Goal: Task Accomplishment & Management: Manage account settings

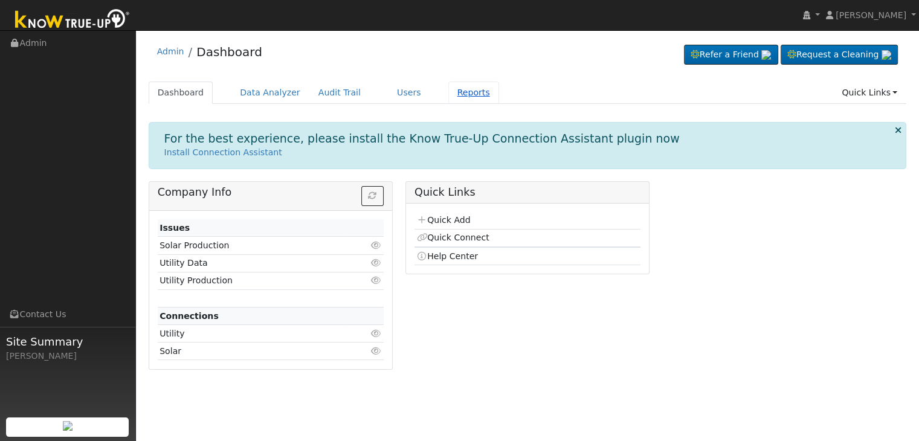
click at [458, 94] on link "Reports" at bounding box center [474, 93] width 51 height 22
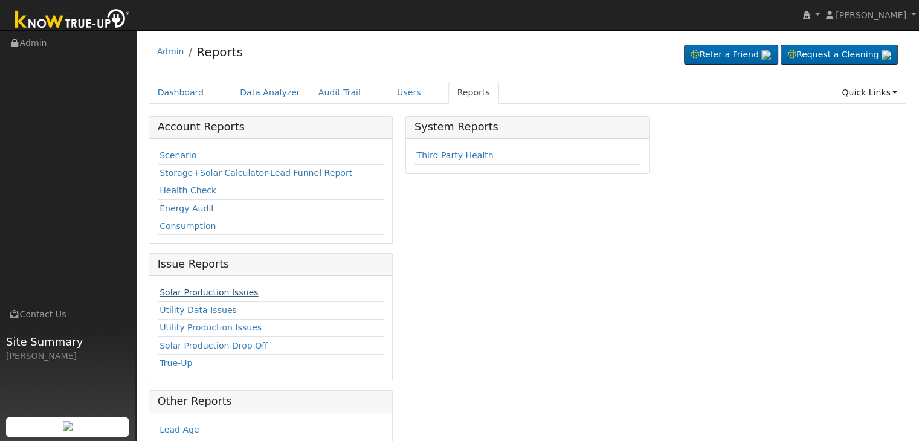
click at [225, 290] on link "Solar Production Issues" at bounding box center [209, 293] width 99 height 10
click at [200, 296] on link "Solar Production Issues" at bounding box center [209, 293] width 99 height 10
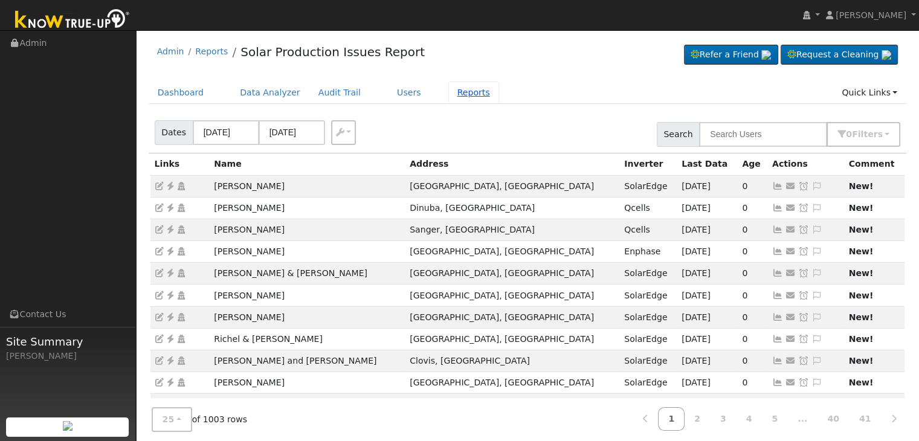
click at [449, 97] on link "Reports" at bounding box center [474, 93] width 51 height 22
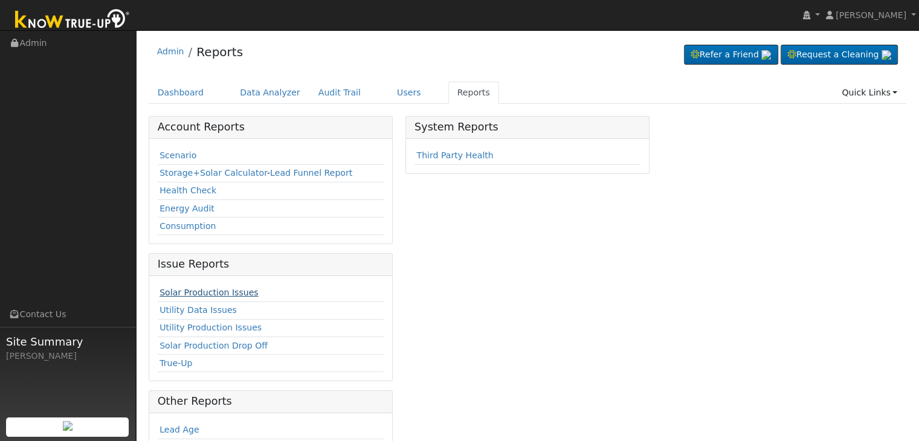
click at [206, 288] on link "Solar Production Issues" at bounding box center [209, 293] width 99 height 10
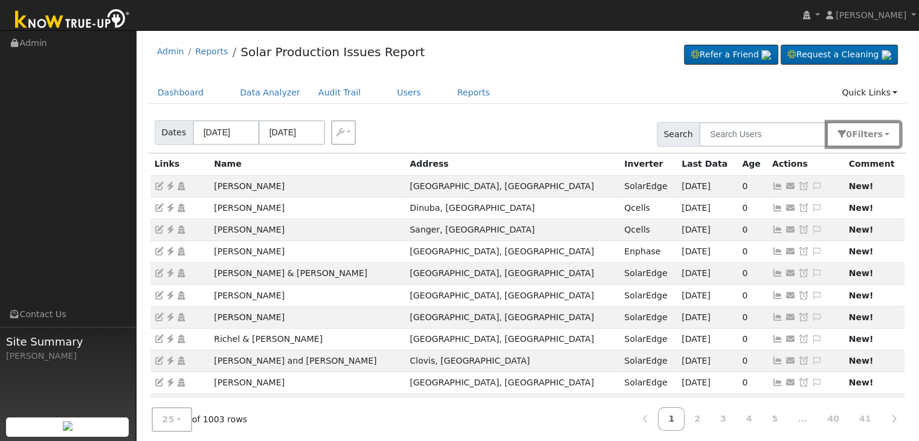
click at [881, 135] on span "s" at bounding box center [880, 134] width 5 height 10
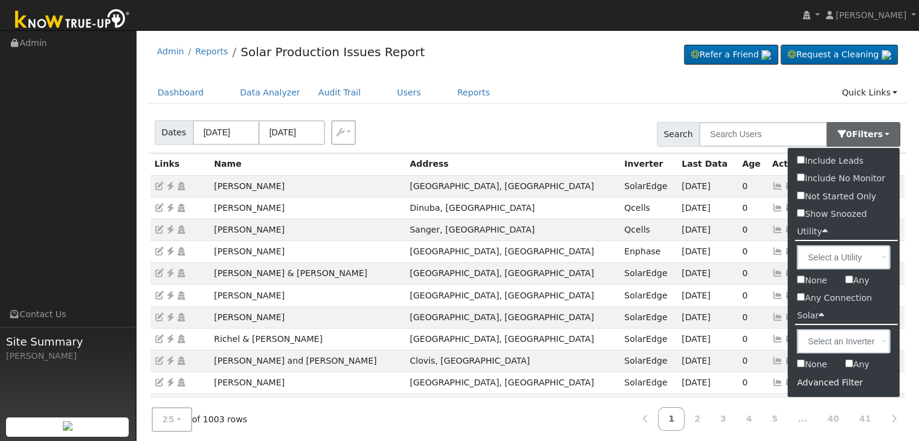
click at [808, 383] on div "Advanced Filter" at bounding box center [844, 383] width 112 height 19
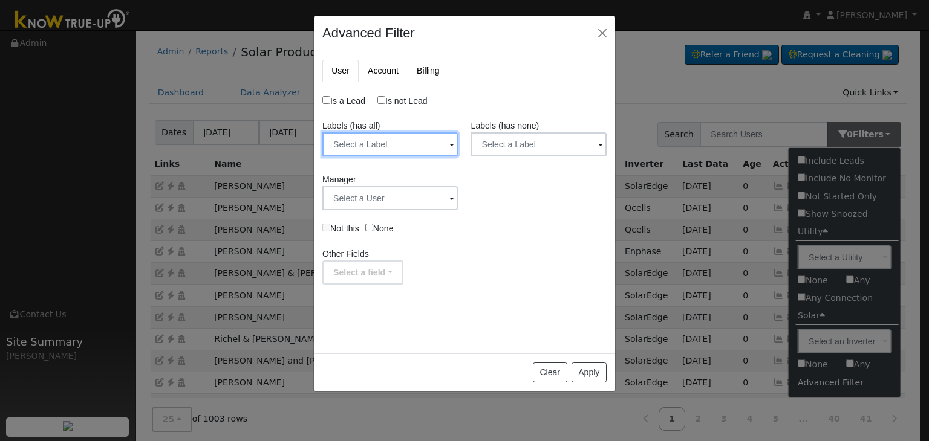
click at [384, 141] on input "text" at bounding box center [389, 144] width 135 height 24
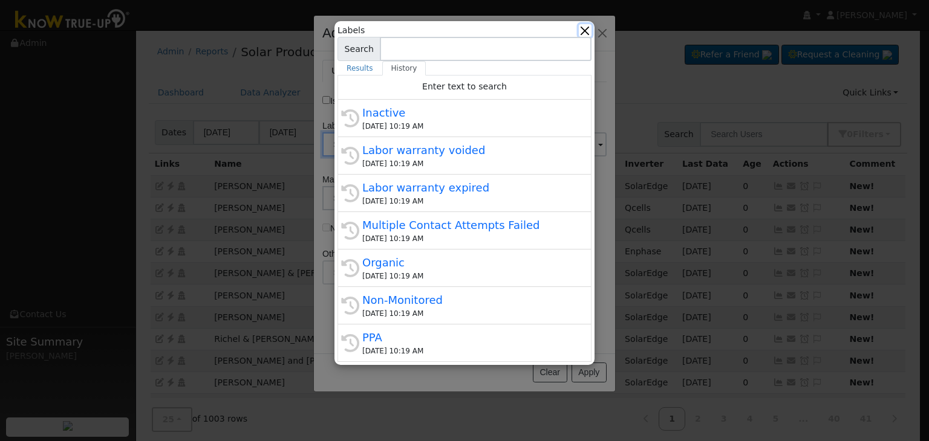
click at [583, 30] on button "button" at bounding box center [585, 30] width 13 height 13
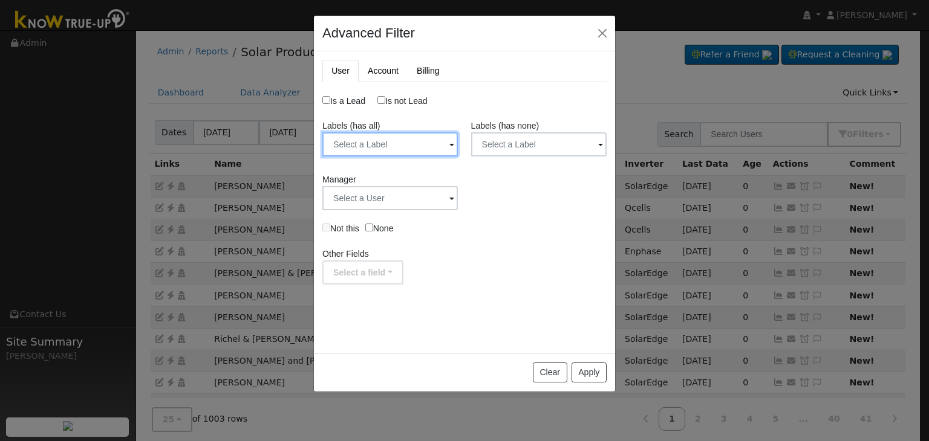
click at [407, 154] on input "text" at bounding box center [389, 144] width 135 height 24
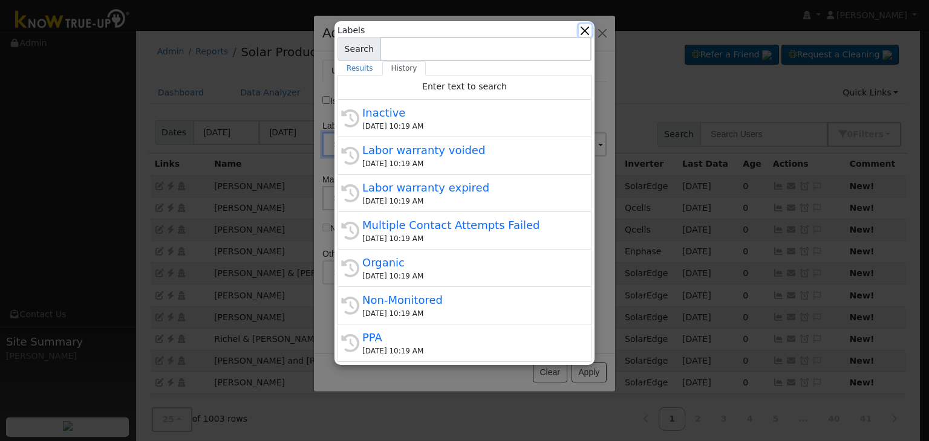
click at [587, 34] on button "button" at bounding box center [585, 30] width 13 height 13
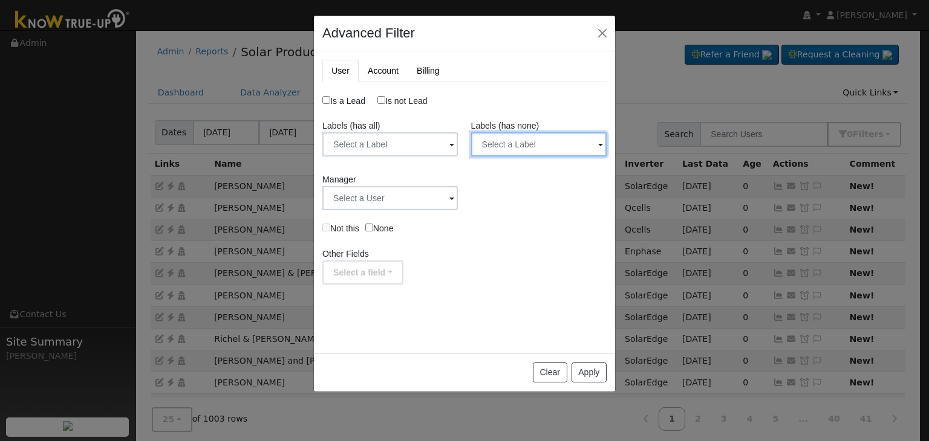
click at [519, 141] on input "text" at bounding box center [538, 144] width 135 height 24
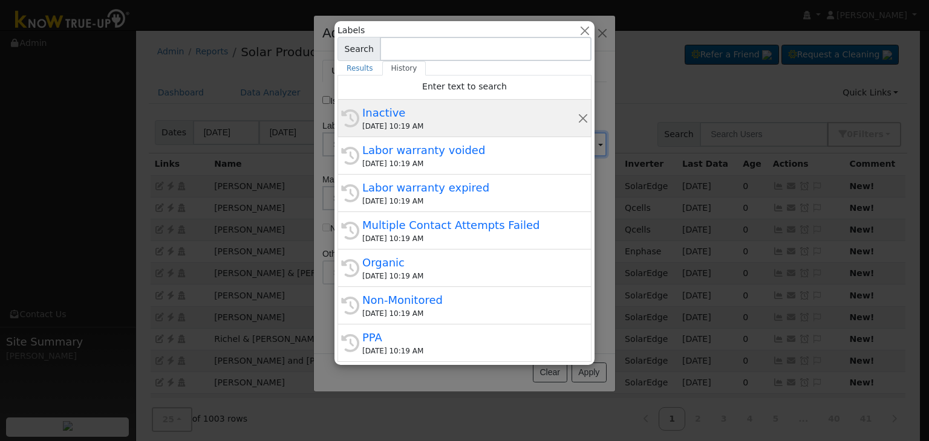
click at [496, 117] on div "Inactive" at bounding box center [469, 113] width 215 height 16
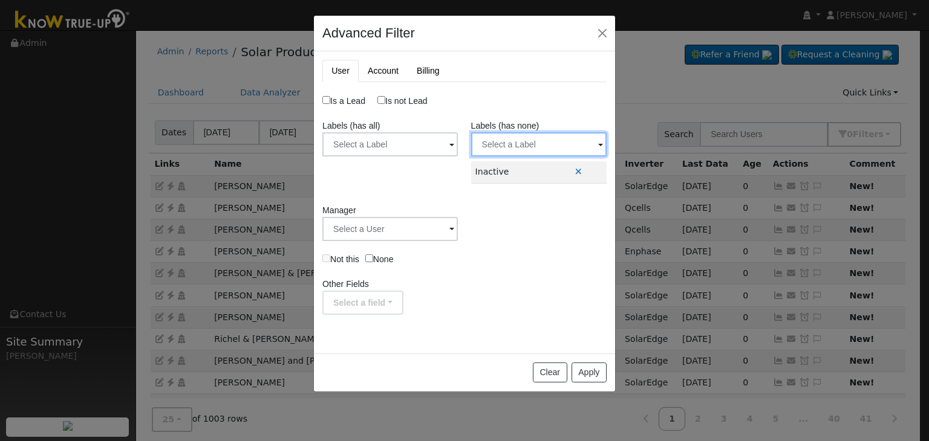
click at [526, 143] on input "text" at bounding box center [538, 144] width 135 height 24
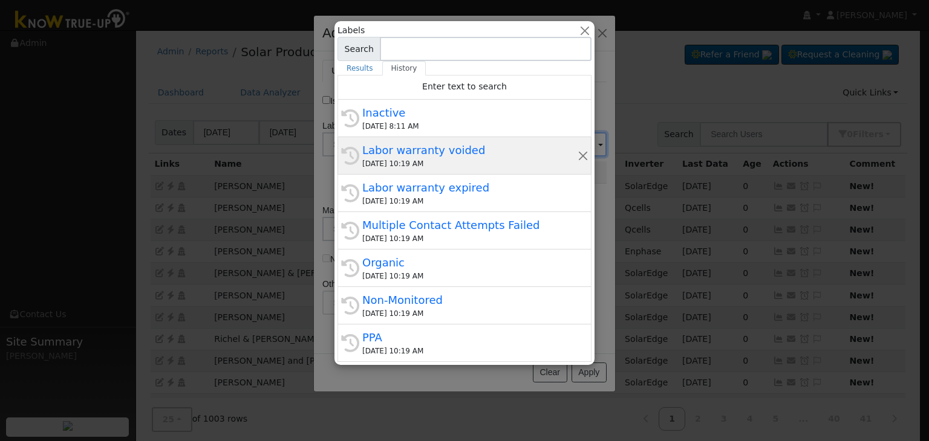
click at [486, 163] on div "09/26/2025 10:19 AM" at bounding box center [469, 163] width 215 height 11
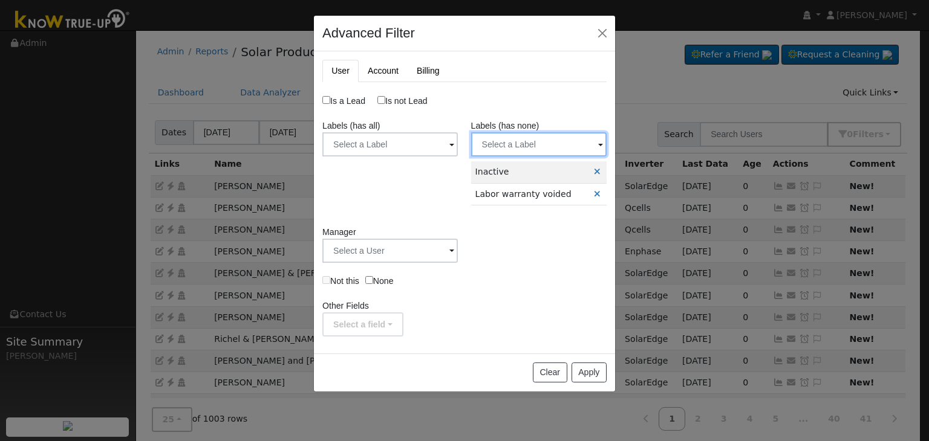
click at [505, 141] on input "text" at bounding box center [538, 144] width 135 height 24
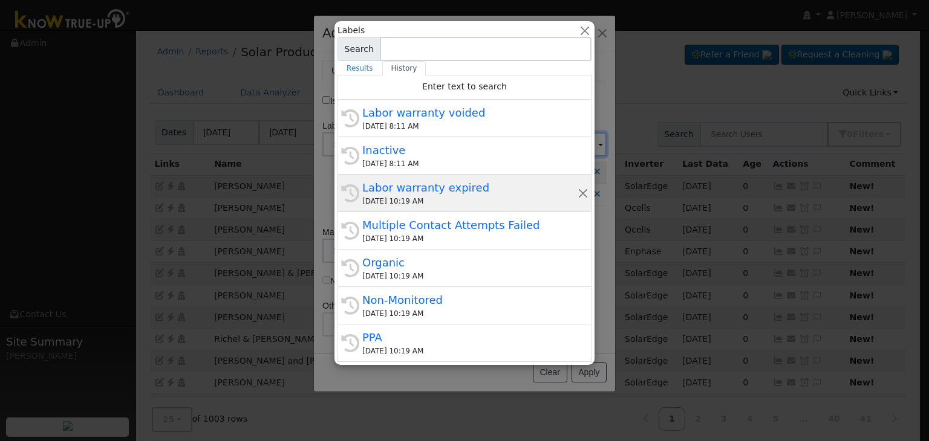
click at [451, 198] on div "09/26/2025 10:19 AM" at bounding box center [469, 201] width 215 height 11
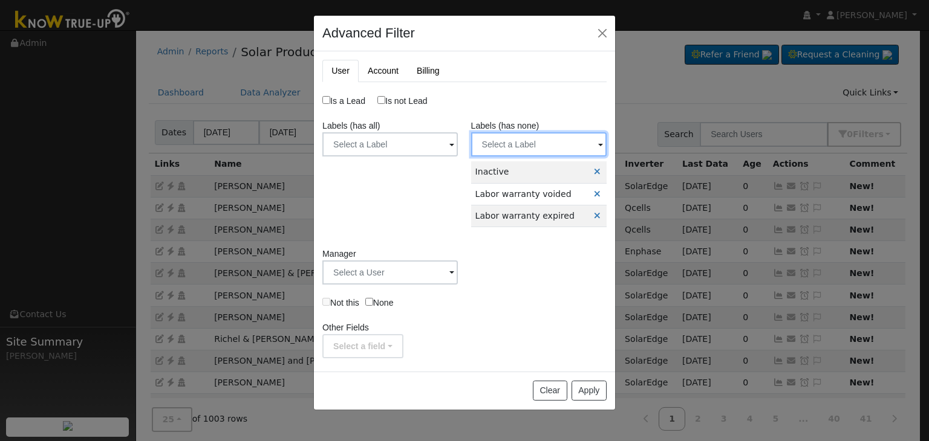
click at [509, 143] on input "text" at bounding box center [538, 144] width 135 height 24
click at [498, 143] on input "text" at bounding box center [538, 144] width 135 height 24
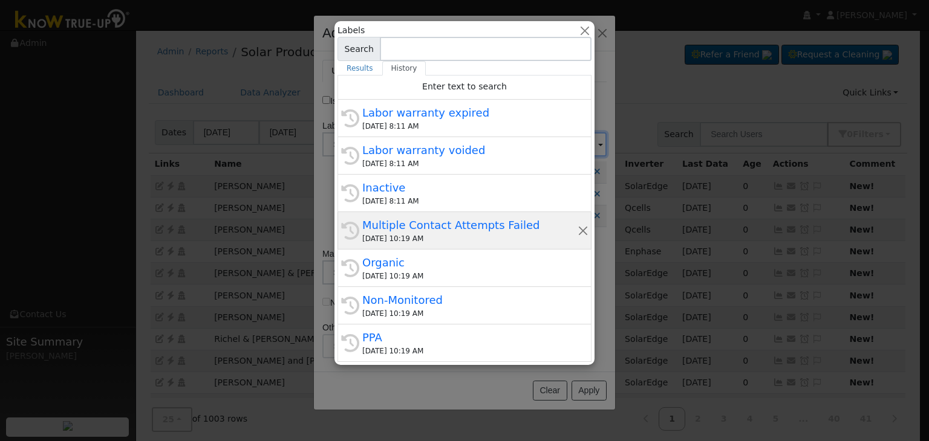
click at [428, 225] on div "Multiple Contact Attempts Failed" at bounding box center [469, 225] width 215 height 16
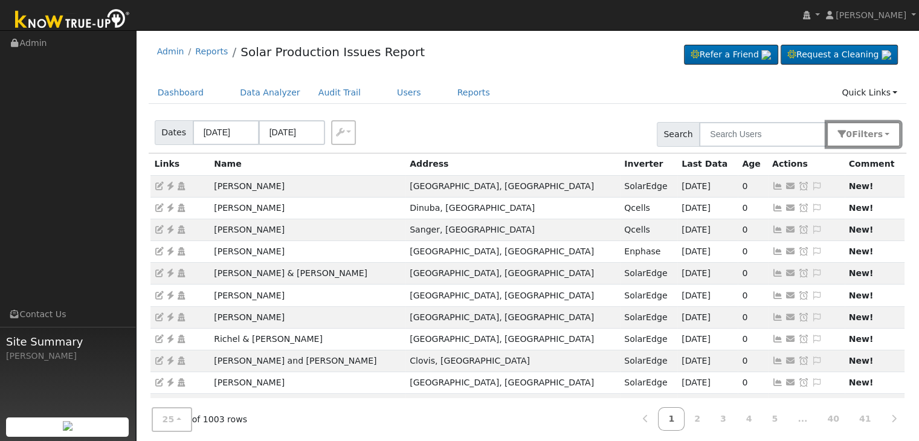
click at [858, 137] on button "0 Filter s" at bounding box center [864, 134] width 74 height 25
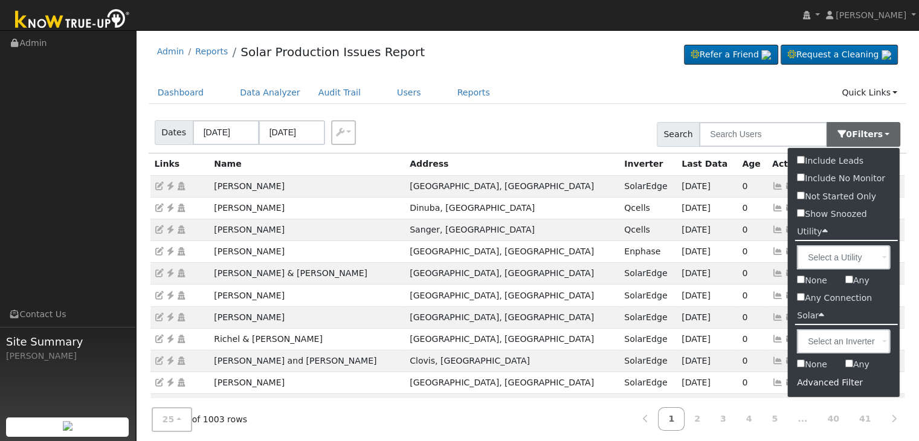
click at [816, 386] on div "Advanced Filter" at bounding box center [844, 383] width 112 height 19
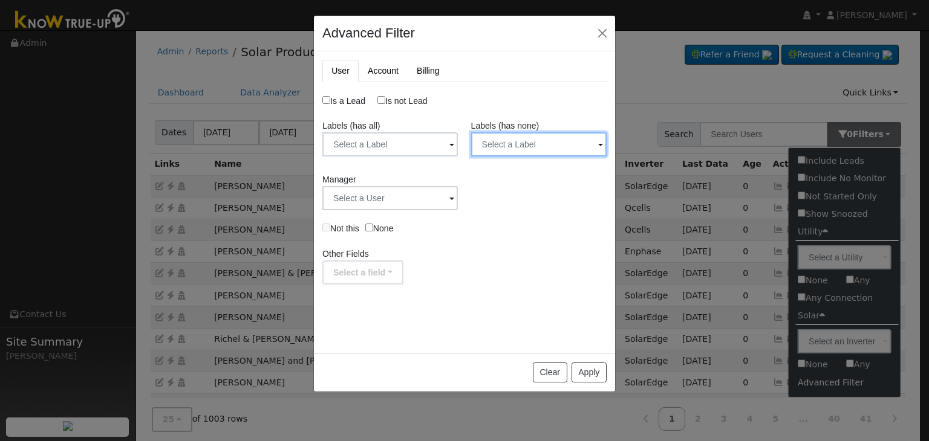
click at [505, 143] on input "text" at bounding box center [538, 144] width 135 height 24
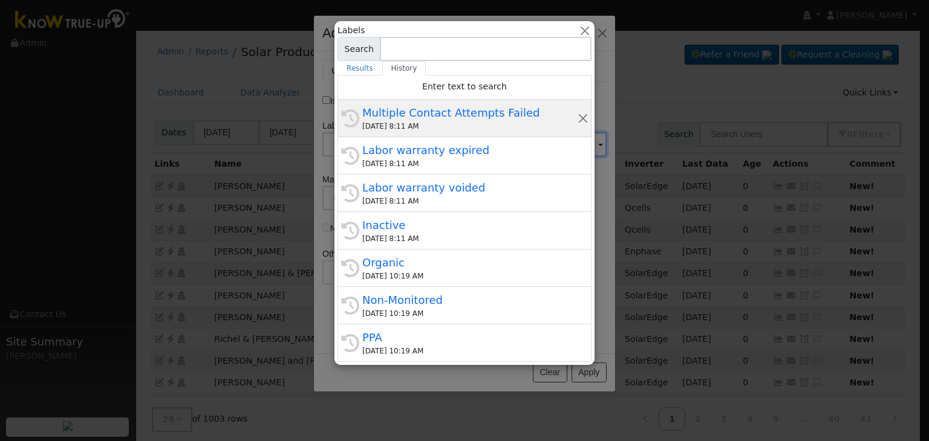
click at [462, 120] on div "Multiple Contact Attempts Failed" at bounding box center [469, 113] width 215 height 16
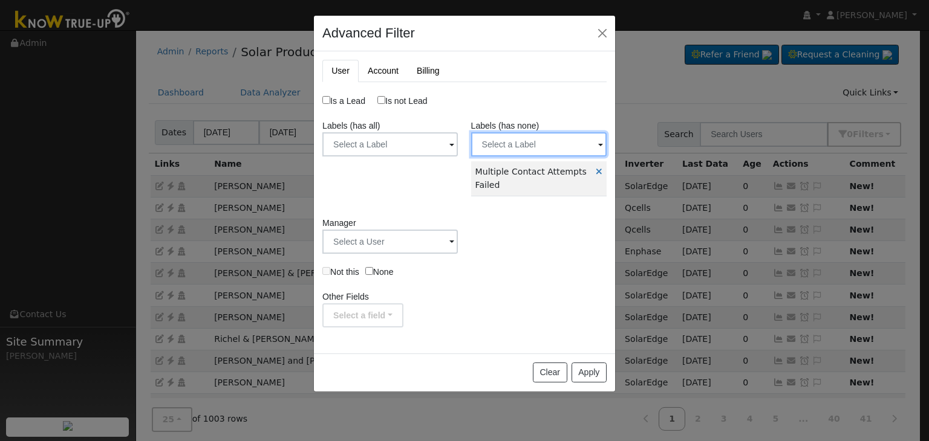
click at [488, 138] on input "text" at bounding box center [538, 144] width 135 height 24
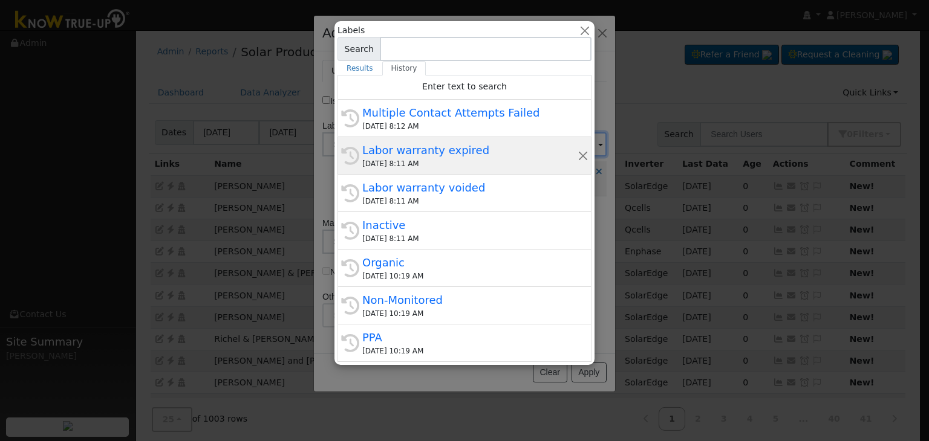
click at [428, 154] on div "Labor warranty expired" at bounding box center [469, 150] width 215 height 16
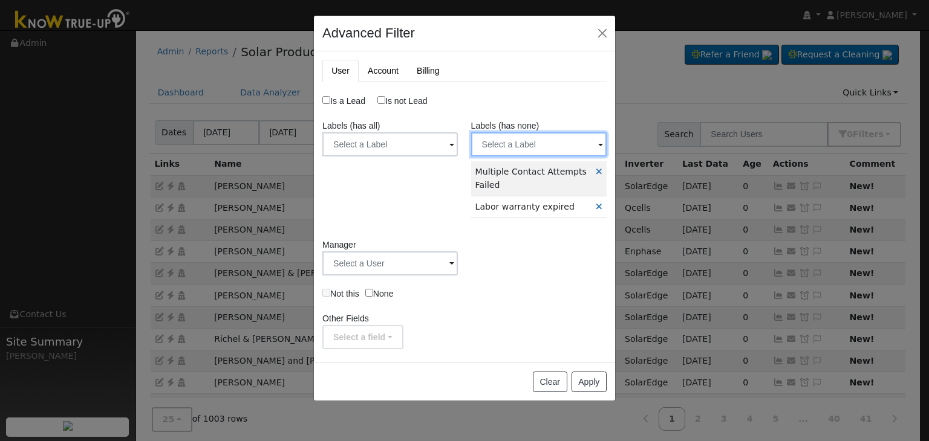
click at [499, 149] on input "text" at bounding box center [538, 144] width 135 height 24
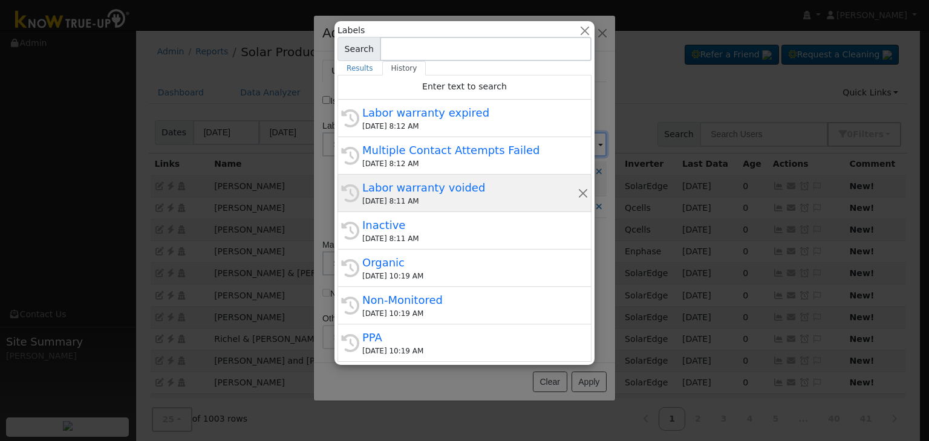
click at [464, 192] on div "Labor warranty voided" at bounding box center [469, 188] width 215 height 16
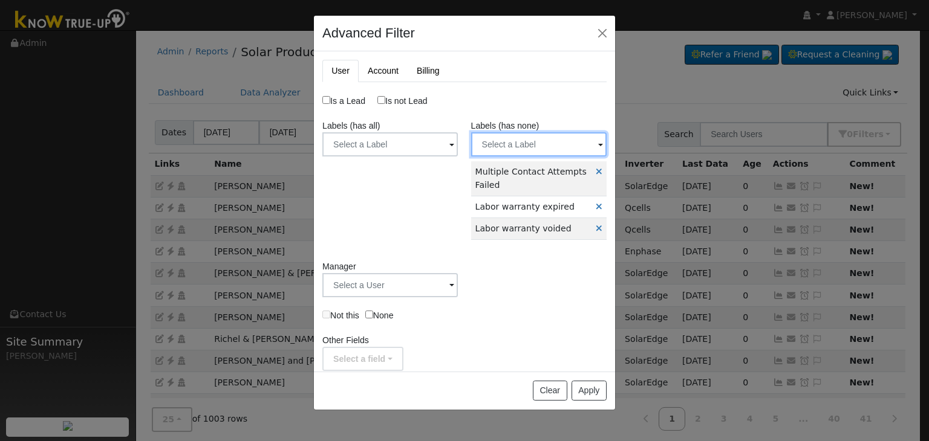
click at [507, 147] on input "text" at bounding box center [538, 144] width 135 height 24
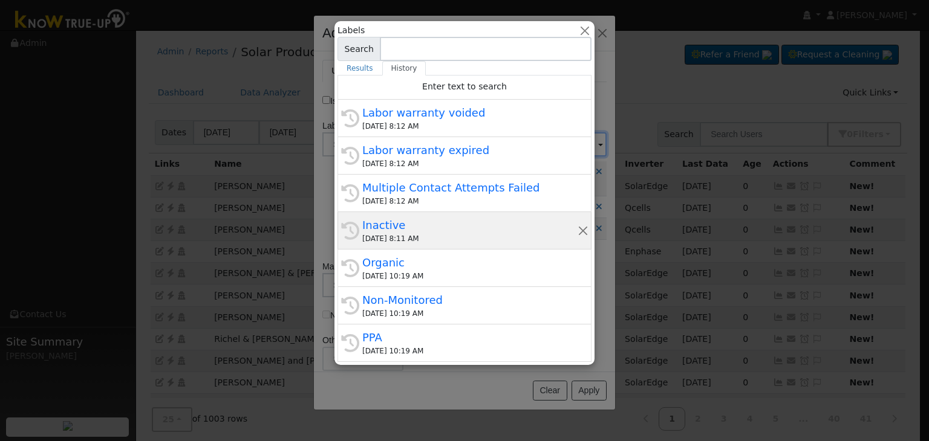
click at [428, 217] on div "Inactive" at bounding box center [469, 225] width 215 height 16
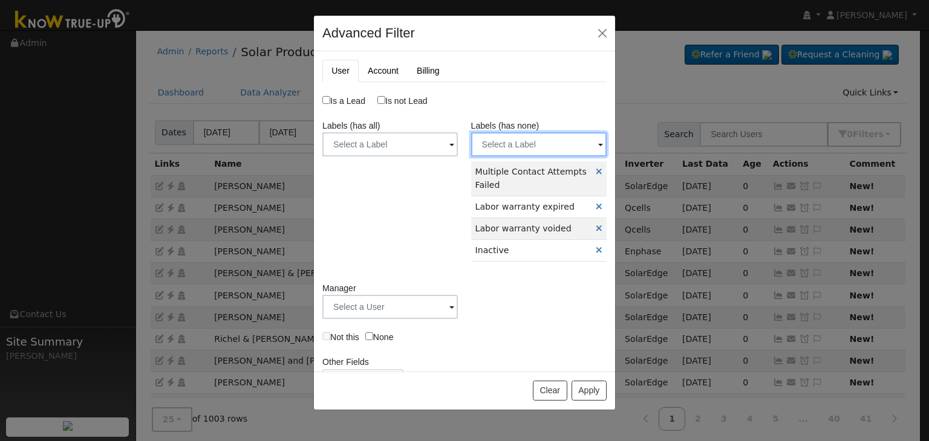
click at [506, 147] on input "text" at bounding box center [538, 144] width 135 height 24
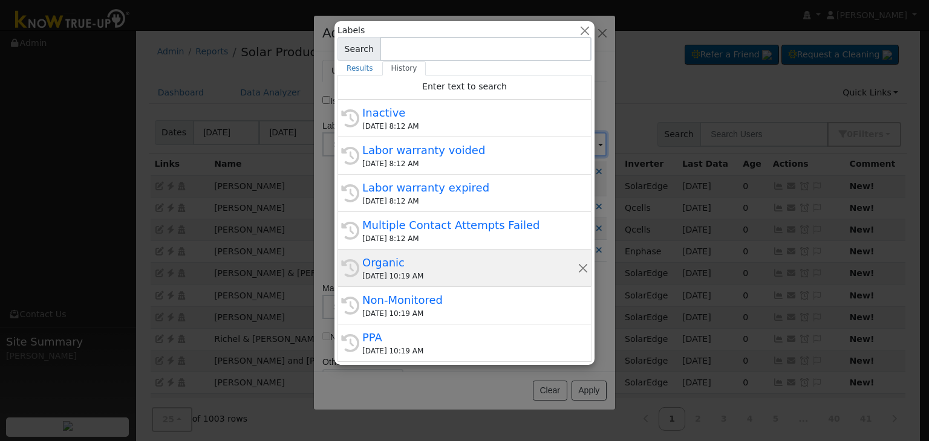
click at [411, 268] on div "Organic" at bounding box center [469, 263] width 215 height 16
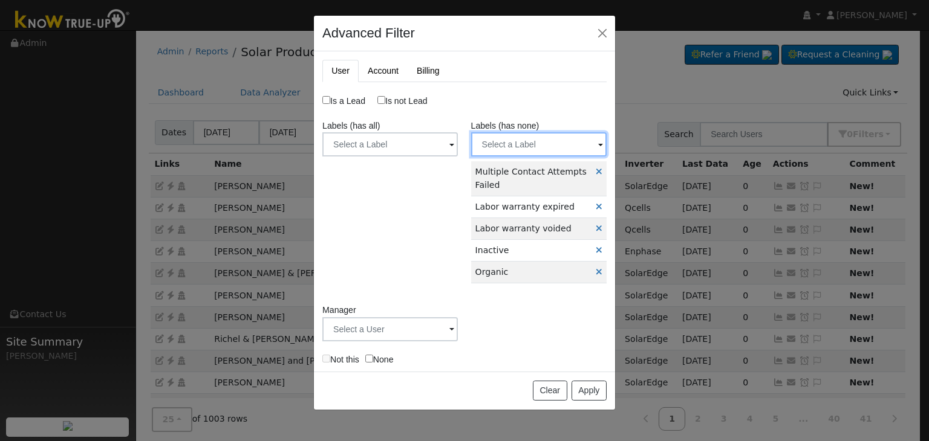
click at [499, 141] on input "text" at bounding box center [538, 144] width 135 height 24
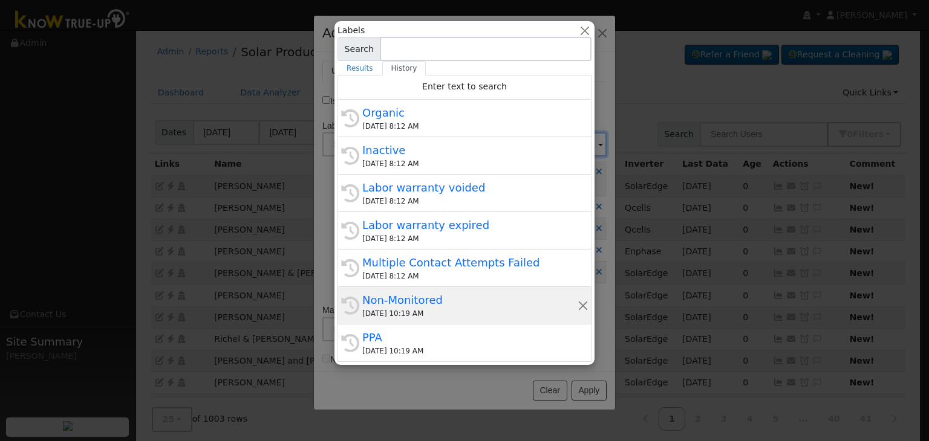
click at [430, 305] on div "Non-Monitored" at bounding box center [469, 300] width 215 height 16
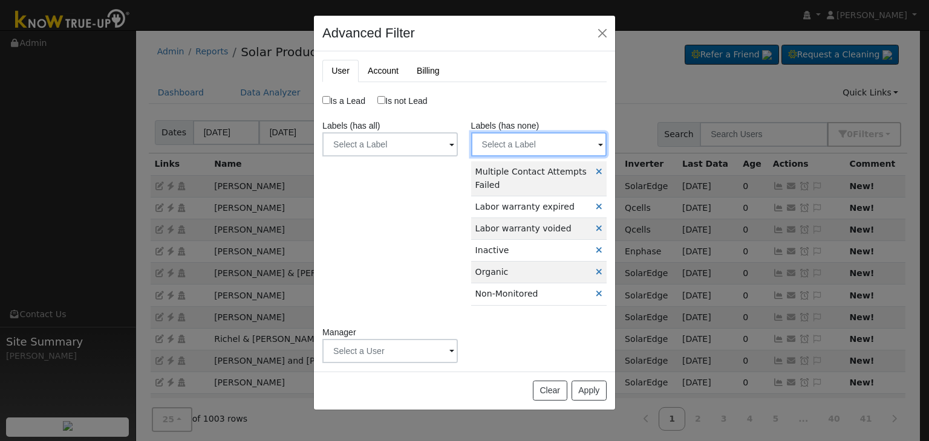
click at [519, 140] on input "text" at bounding box center [538, 144] width 135 height 24
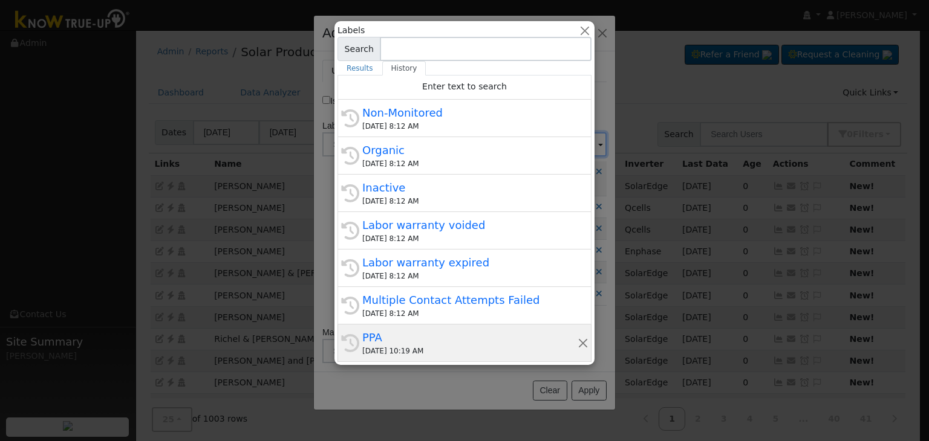
click at [421, 346] on div "09/26/2025 10:19 AM" at bounding box center [469, 351] width 215 height 11
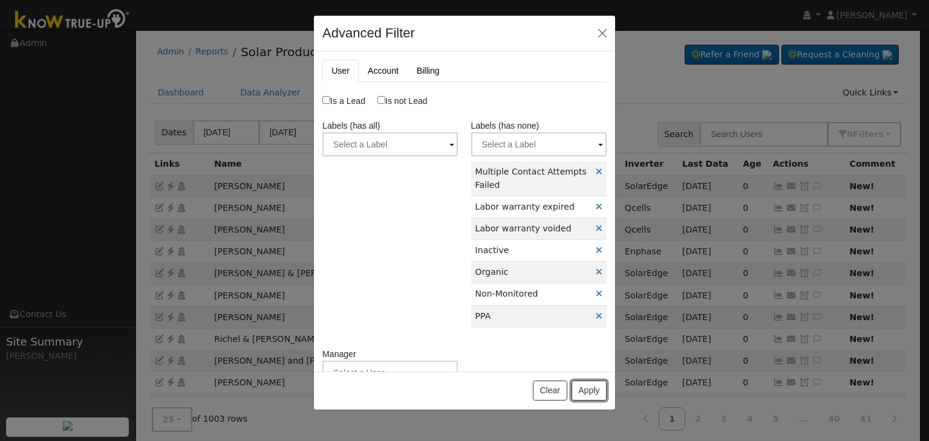
click at [597, 392] on button "Apply" at bounding box center [588, 391] width 35 height 21
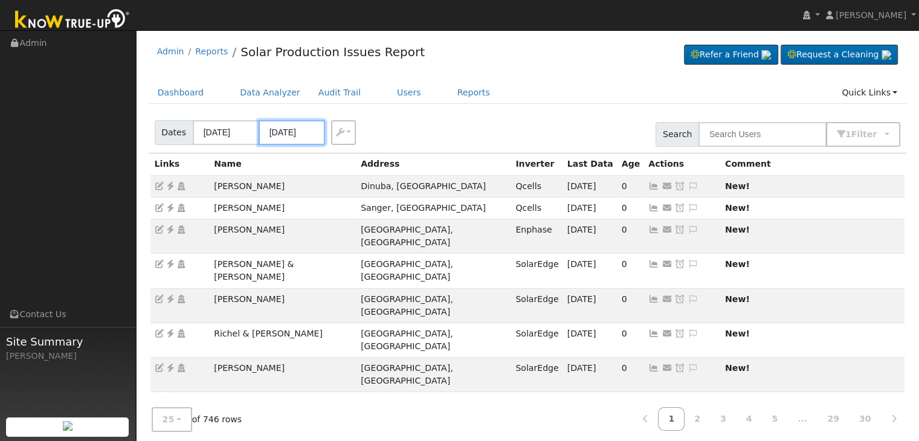
click at [278, 135] on input "09/28/2025" at bounding box center [292, 132] width 66 height 25
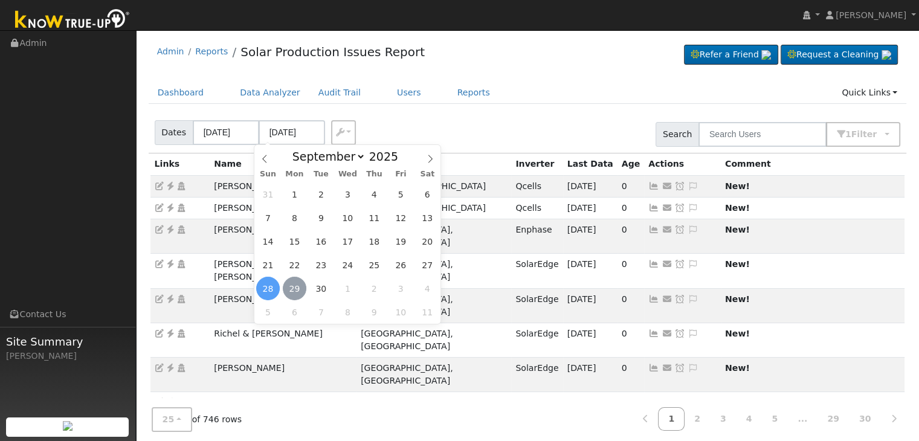
click at [295, 288] on span "29" at bounding box center [295, 289] width 24 height 24
type input "[DATE]"
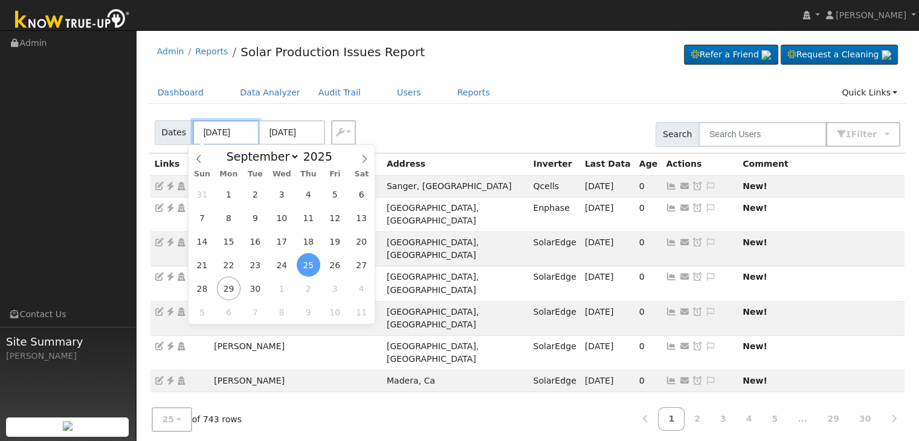
click at [221, 132] on input "09/25/2025" at bounding box center [226, 132] width 66 height 25
click at [333, 267] on span "26" at bounding box center [335, 265] width 24 height 24
type input "09/26/2025"
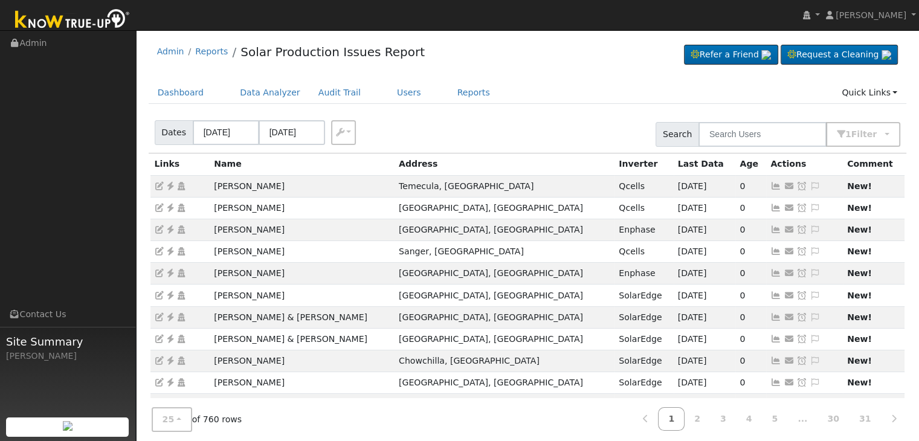
click at [554, 62] on div "Admin Reports Solar Production Issues Report Refer a Friend Request a Cleaning" at bounding box center [528, 54] width 759 height 37
click at [300, 126] on input "09/30/2025" at bounding box center [292, 132] width 66 height 25
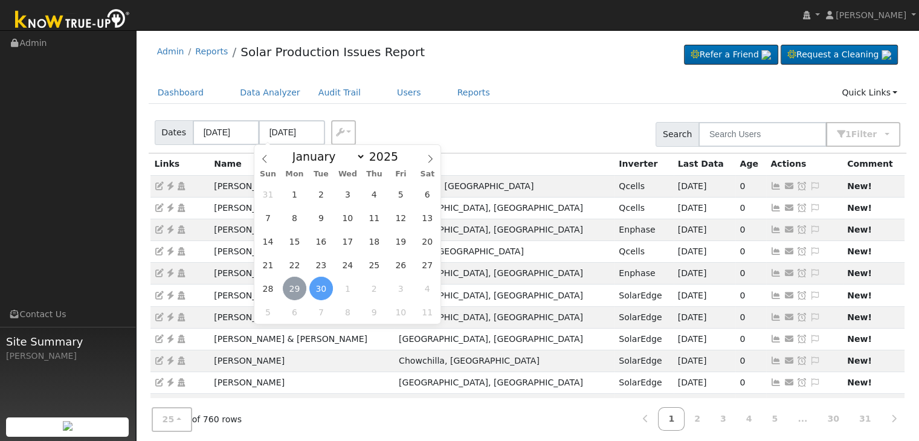
click at [293, 286] on span "29" at bounding box center [295, 289] width 24 height 24
type input "[DATE]"
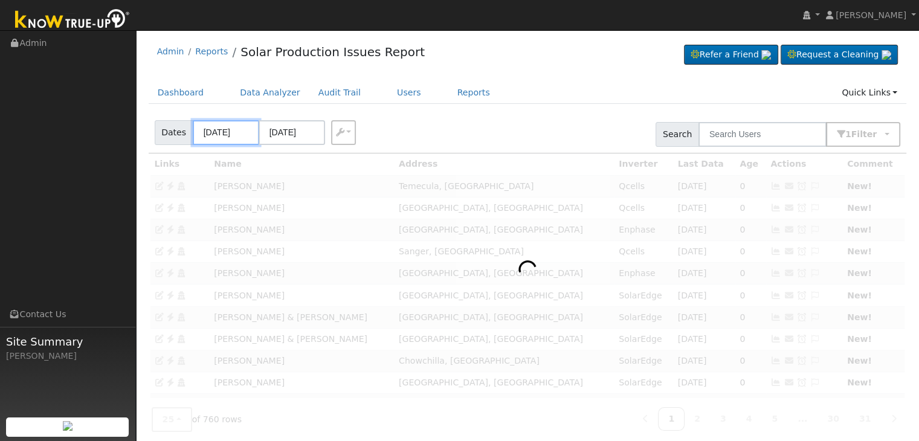
click at [213, 134] on input "09/26/2025" at bounding box center [226, 132] width 66 height 25
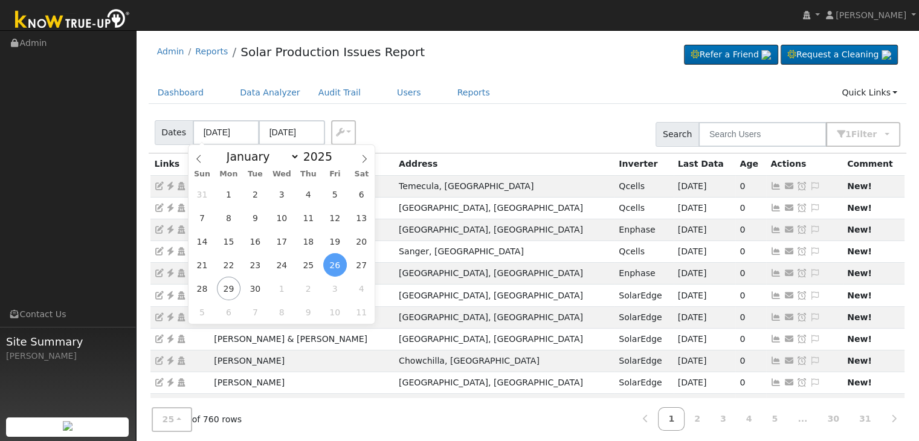
click at [485, 109] on div "Dashboard Data Analyzer Audit Trail Users Reports Quick Links Quick Add Quick C…" at bounding box center [528, 99] width 759 height 34
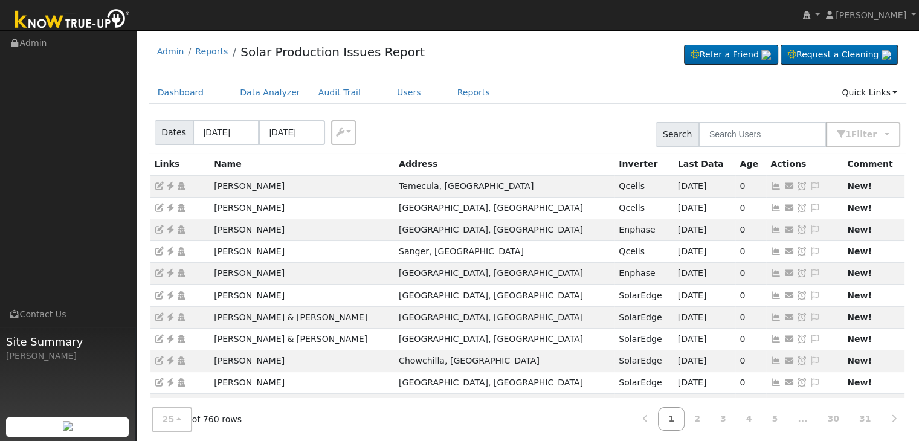
click at [562, 72] on div "Admin Reports Solar Production Issues Report Refer a Friend Request a Cleaning" at bounding box center [528, 54] width 759 height 37
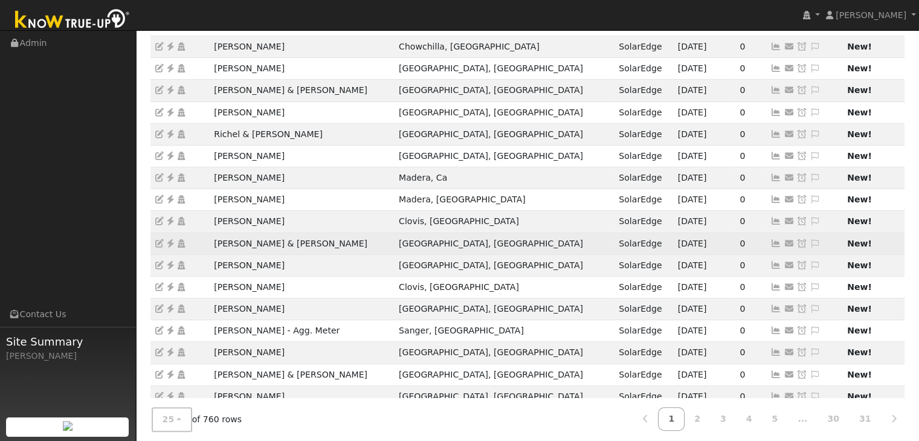
scroll to position [336, 0]
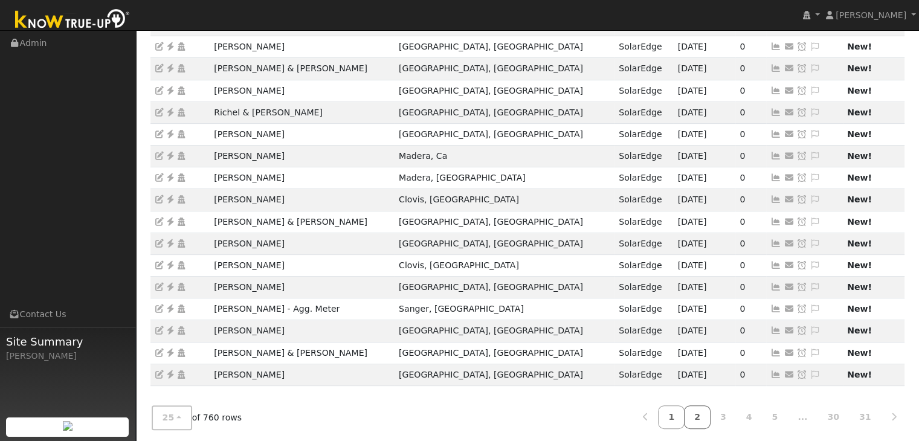
click at [710, 412] on link "2" at bounding box center [697, 418] width 27 height 24
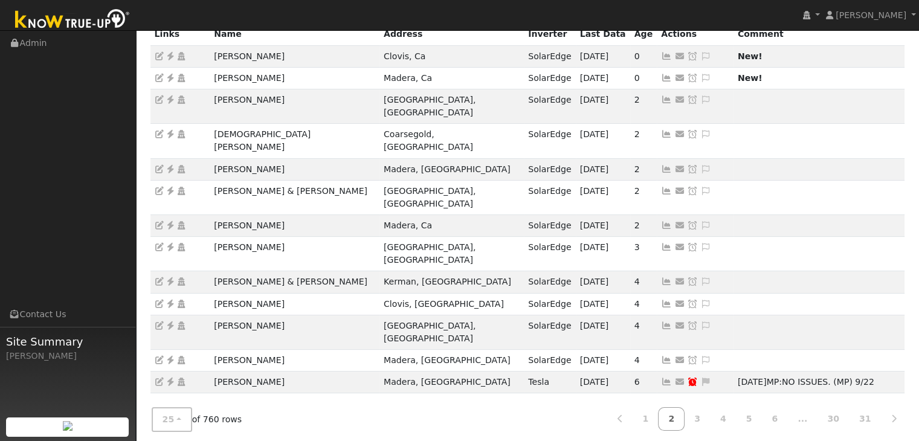
scroll to position [302, 0]
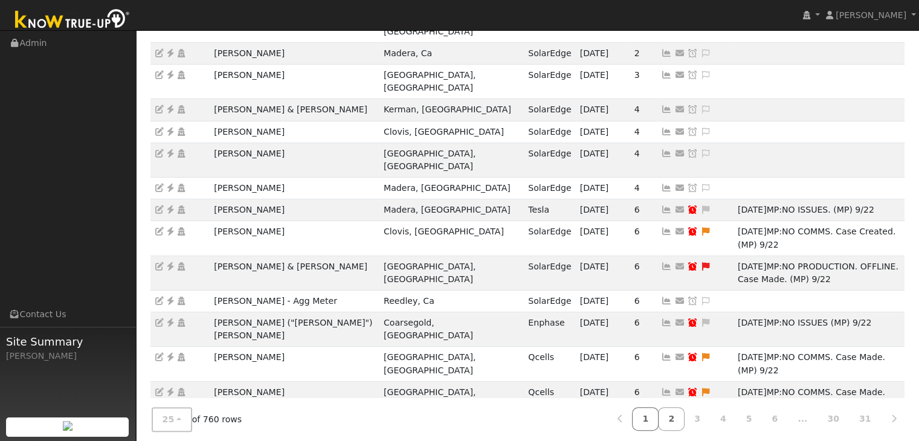
click at [659, 416] on link "1" at bounding box center [645, 419] width 27 height 24
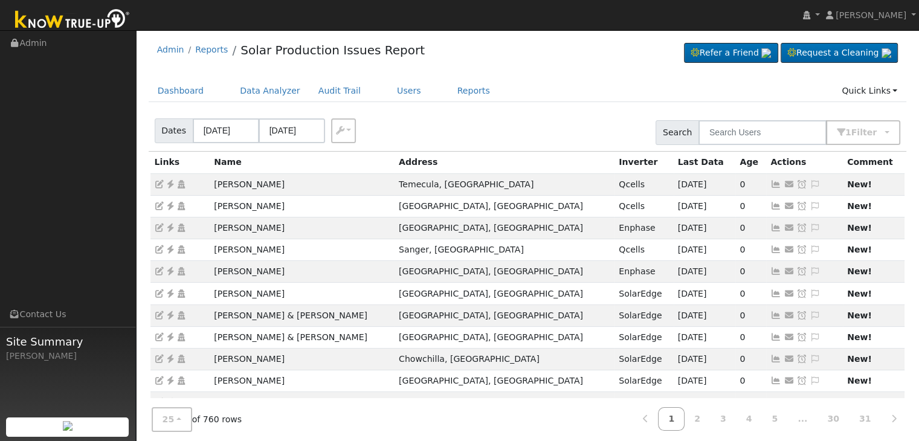
scroll to position [0, 0]
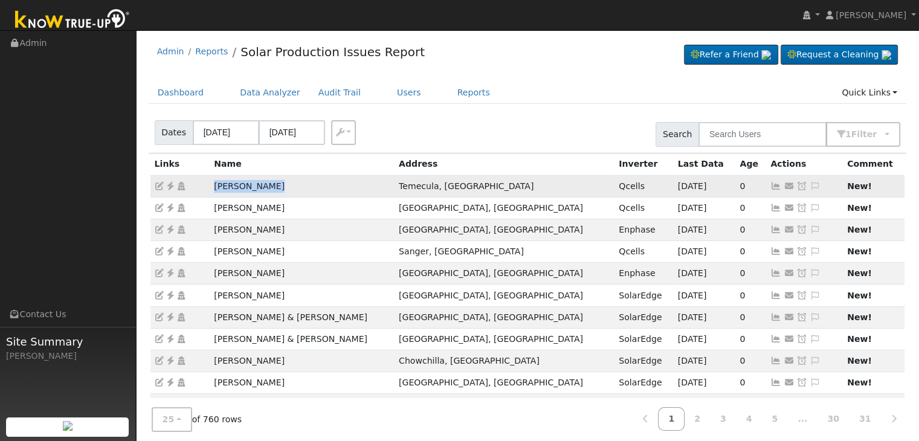
drag, startPoint x: 204, startPoint y: 187, endPoint x: 284, endPoint y: 187, distance: 79.8
click at [284, 187] on tr "Tyler Carnett Temecula, CA Qcells 09/28/25 0 Send Email... Copy a Link Reset Pa…" at bounding box center [528, 186] width 755 height 22
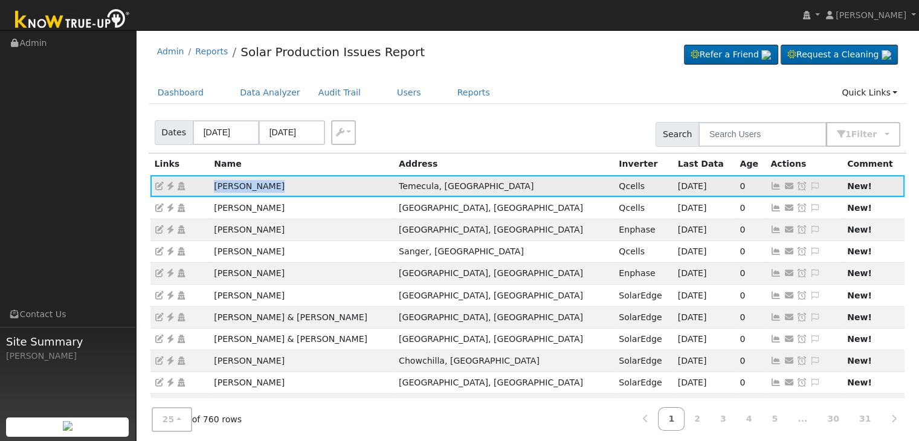
copy tr "Tyler Carnett"
click at [169, 186] on icon at bounding box center [170, 186] width 11 height 8
click at [810, 185] on icon at bounding box center [815, 186] width 11 height 8
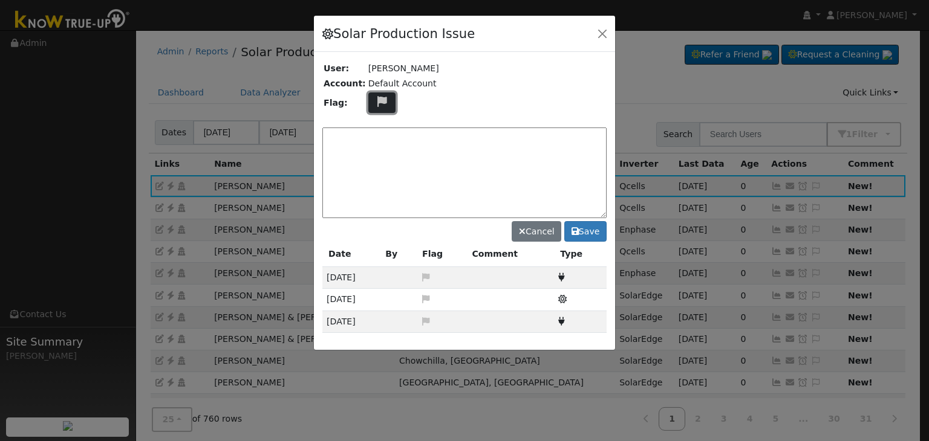
click at [376, 105] on icon at bounding box center [382, 101] width 14 height 11
click at [374, 145] on icon at bounding box center [381, 146] width 14 height 11
click at [389, 145] on textarea at bounding box center [464, 173] width 284 height 91
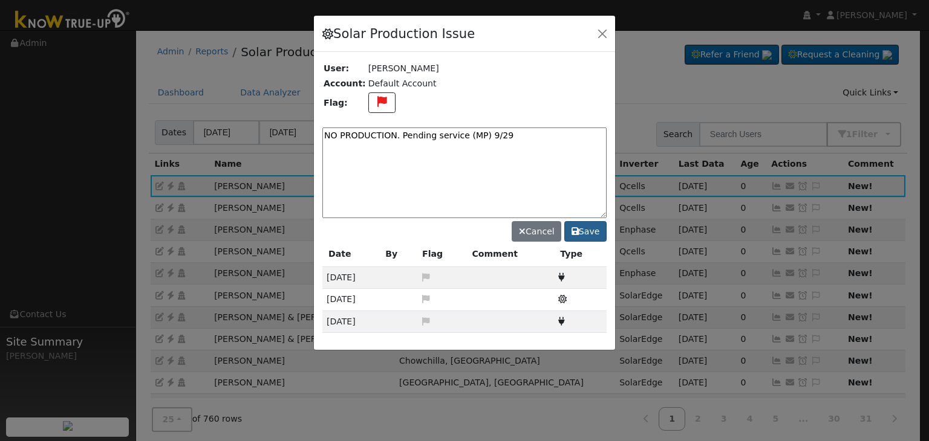
type textarea "NO PRODUCTION. Pending service (MP) 9/29"
click at [586, 233] on button "Save" at bounding box center [585, 231] width 42 height 21
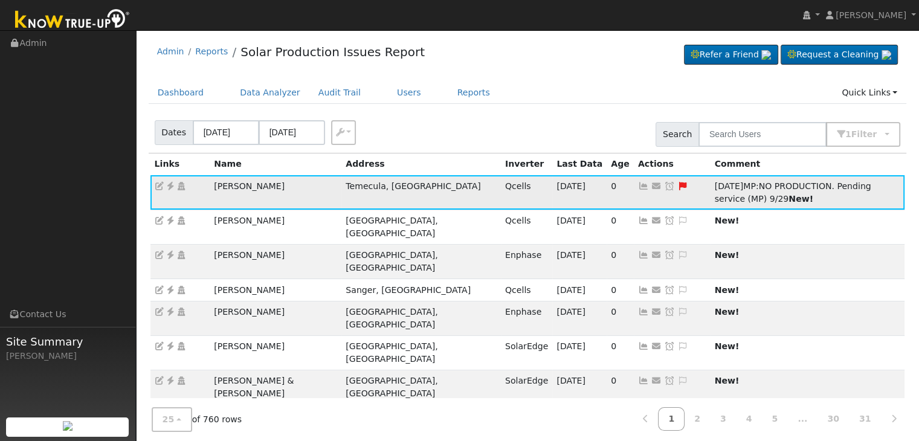
click at [664, 185] on icon at bounding box center [669, 186] width 11 height 8
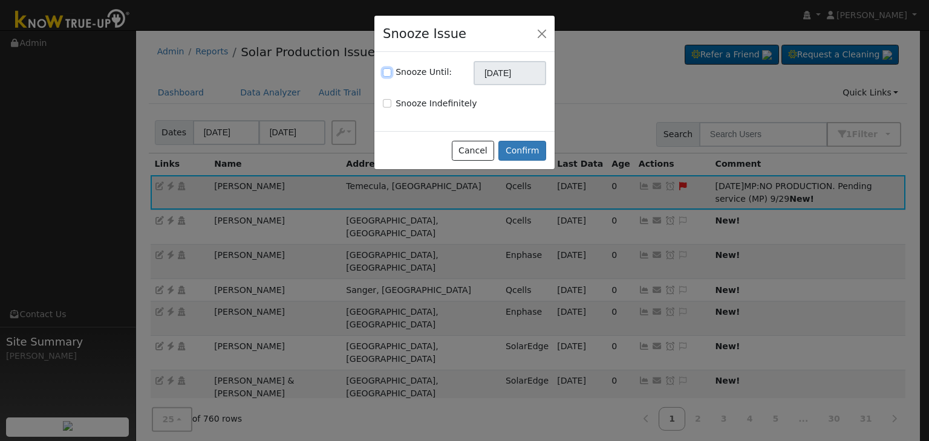
click at [386, 71] on input "Snooze Until:" at bounding box center [387, 72] width 8 height 8
checkbox input "true"
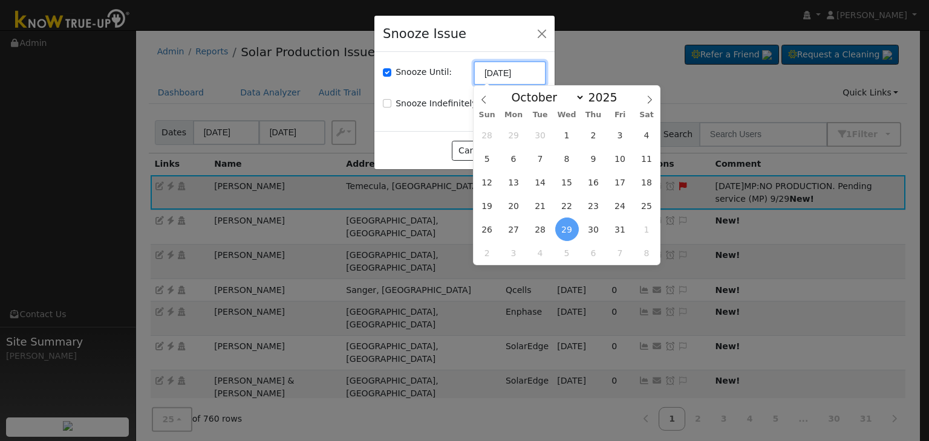
click at [491, 73] on input "[DATE]" at bounding box center [509, 73] width 73 height 24
click at [482, 97] on icon at bounding box center [483, 100] width 8 height 8
click at [648, 99] on icon at bounding box center [649, 100] width 8 height 8
select select "9"
click at [514, 182] on span "13" at bounding box center [514, 182] width 24 height 24
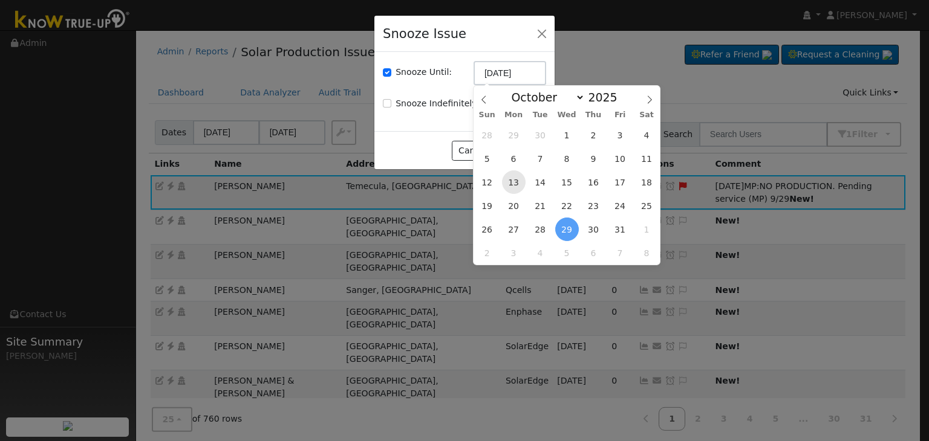
type input "10/13/2025"
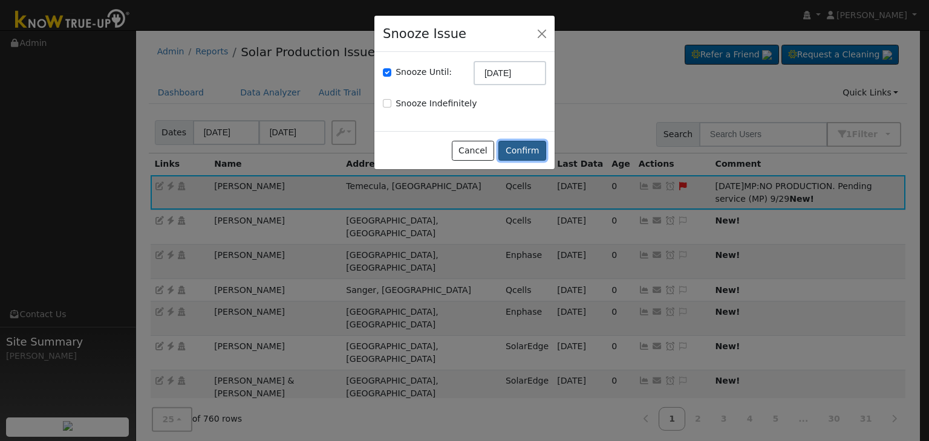
click at [520, 141] on button "Confirm" at bounding box center [522, 151] width 48 height 21
click at [517, 149] on button "Confirm" at bounding box center [522, 151] width 48 height 21
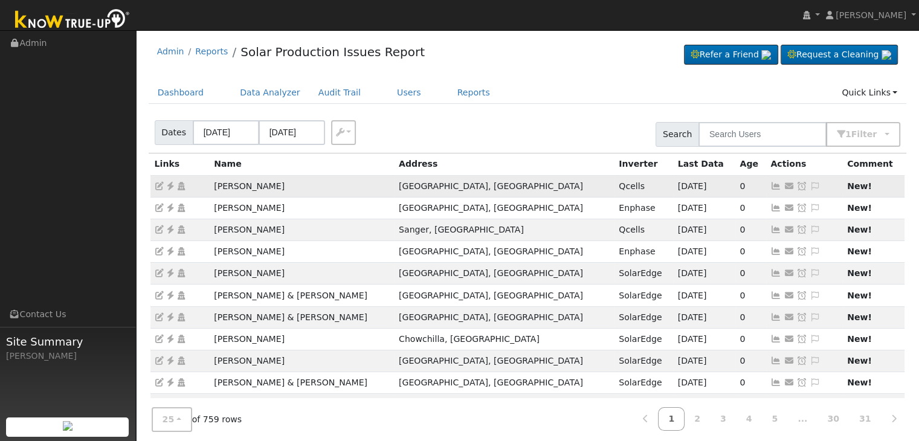
drag, startPoint x: 210, startPoint y: 181, endPoint x: 305, endPoint y: 180, distance: 94.3
click at [305, 180] on td "Yolanda Bahena" at bounding box center [302, 186] width 185 height 22
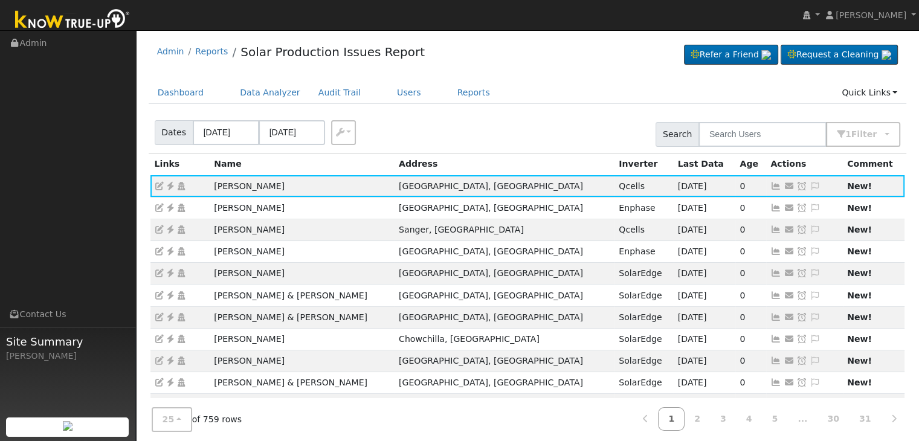
copy td "Yolanda Bahena"
click at [169, 184] on icon at bounding box center [170, 186] width 11 height 8
click at [810, 184] on icon at bounding box center [815, 186] width 11 height 8
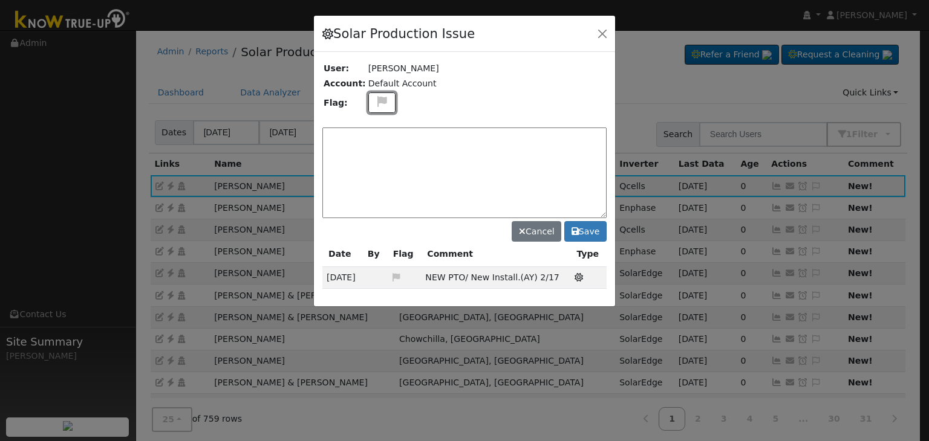
click at [378, 103] on icon at bounding box center [382, 101] width 14 height 11
click at [377, 155] on icon at bounding box center [381, 159] width 14 height 11
click at [377, 148] on textarea at bounding box center [464, 173] width 284 height 91
type textarea "NO COMMS. Case Made. Email sent to client (MP) 9/29"
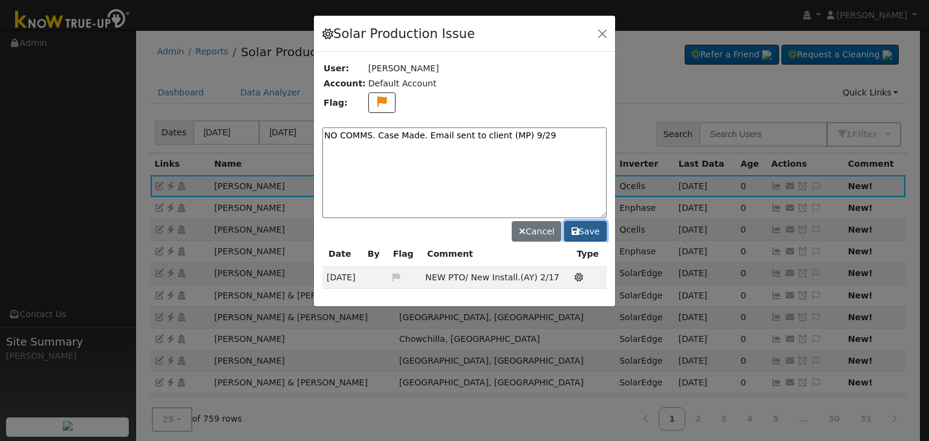
click at [584, 237] on button "Save" at bounding box center [585, 231] width 42 height 21
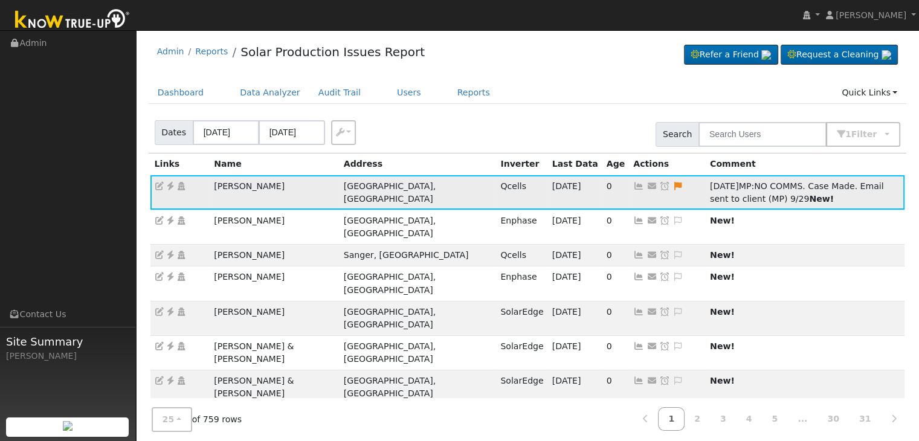
click at [660, 188] on icon at bounding box center [665, 186] width 11 height 8
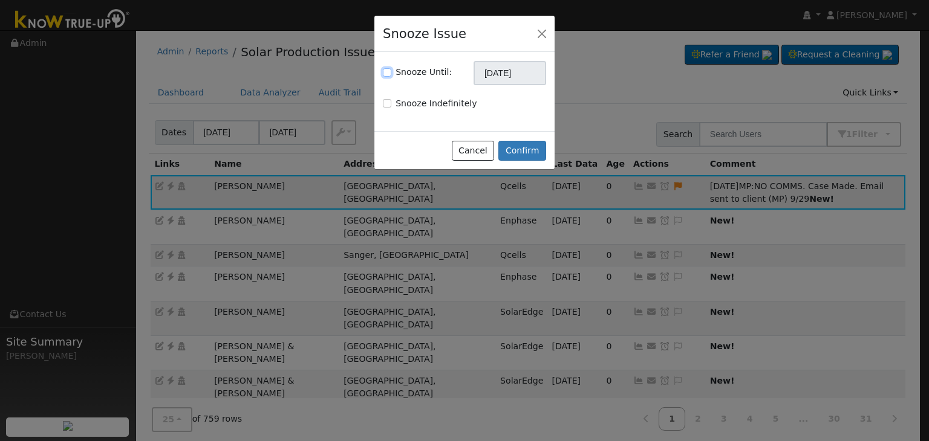
click at [384, 72] on input "Snooze Until:" at bounding box center [387, 72] width 8 height 8
checkbox input "true"
click at [495, 75] on input "[DATE]" at bounding box center [509, 73] width 73 height 24
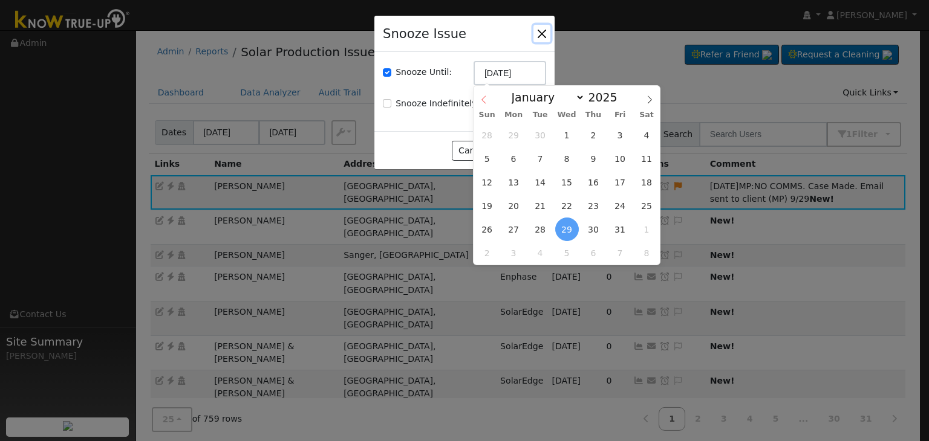
click at [481, 97] on icon at bounding box center [483, 100] width 8 height 8
select select "8"
click at [516, 253] on span "6" at bounding box center [514, 253] width 24 height 24
type input "10/06/2025"
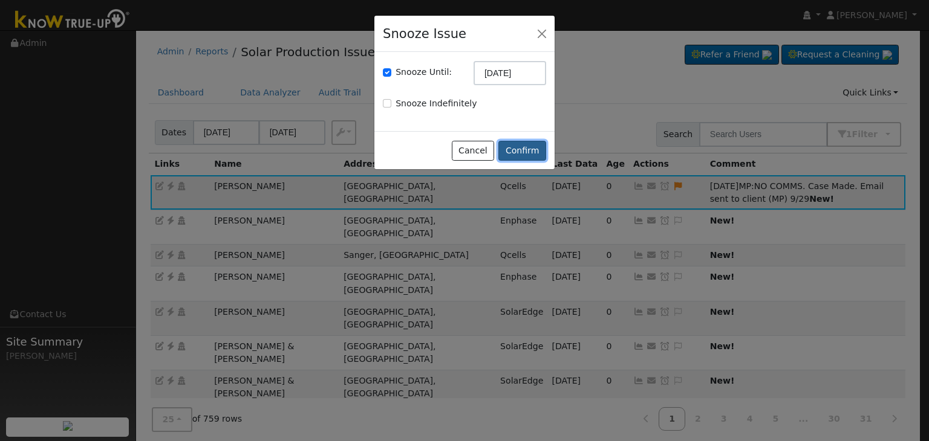
click at [522, 154] on button "Confirm" at bounding box center [522, 151] width 48 height 21
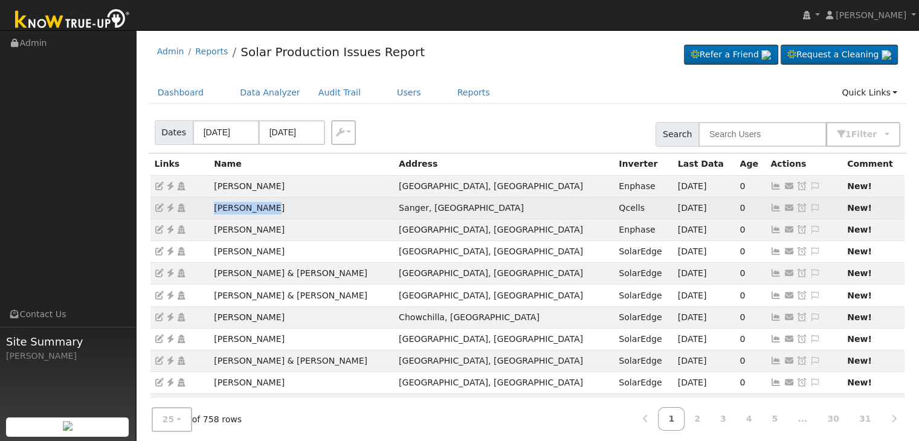
drag, startPoint x: 209, startPoint y: 210, endPoint x: 274, endPoint y: 207, distance: 65.3
click at [274, 207] on tr "Kimberly Gee Sanger, CA Qcells 09/28/25 0 Send Email... Copy a Link Reset Passw…" at bounding box center [528, 208] width 755 height 22
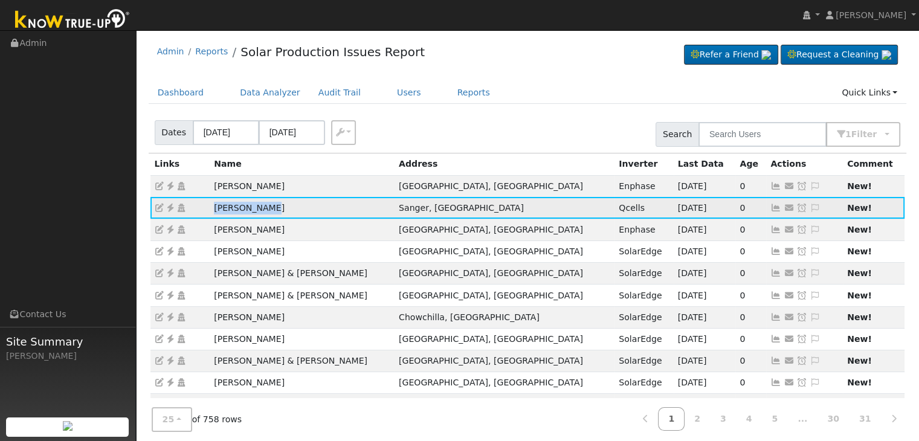
copy tr "Kimberly Gee"
click at [169, 206] on icon at bounding box center [170, 208] width 11 height 8
click at [810, 207] on icon at bounding box center [815, 208] width 11 height 8
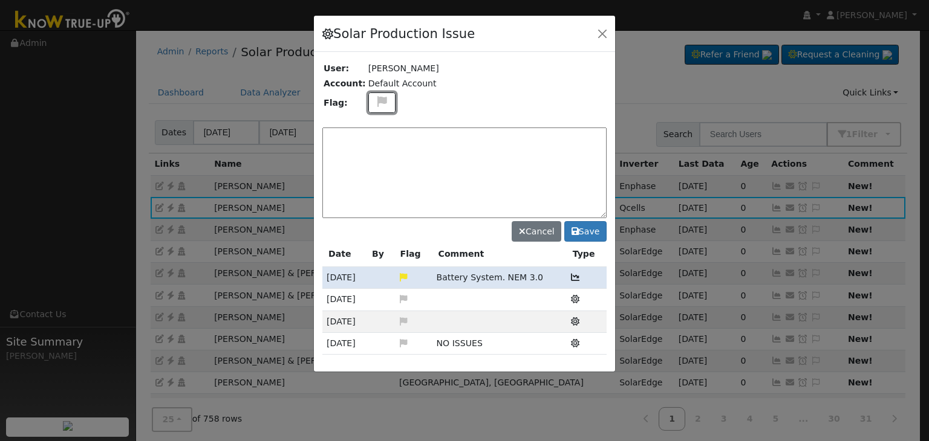
click at [377, 102] on icon at bounding box center [382, 101] width 14 height 11
click at [374, 154] on icon at bounding box center [381, 159] width 14 height 11
click at [378, 143] on textarea at bounding box center [464, 173] width 284 height 91
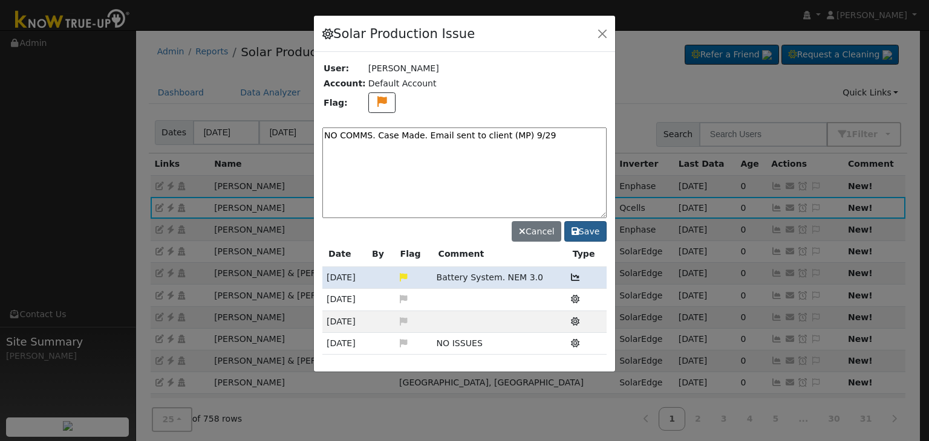
type textarea "NO COMMS. Case Made. Email sent to client (MP) 9/29"
click at [592, 228] on button "Save" at bounding box center [585, 231] width 42 height 21
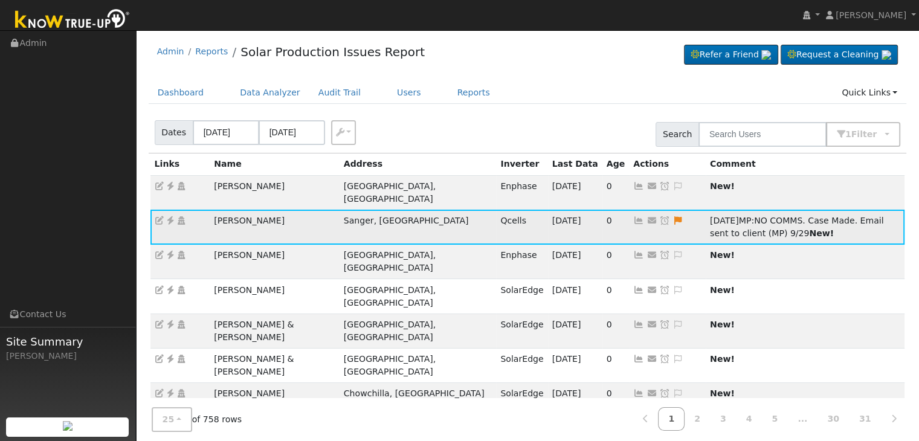
click at [660, 216] on icon at bounding box center [665, 220] width 11 height 8
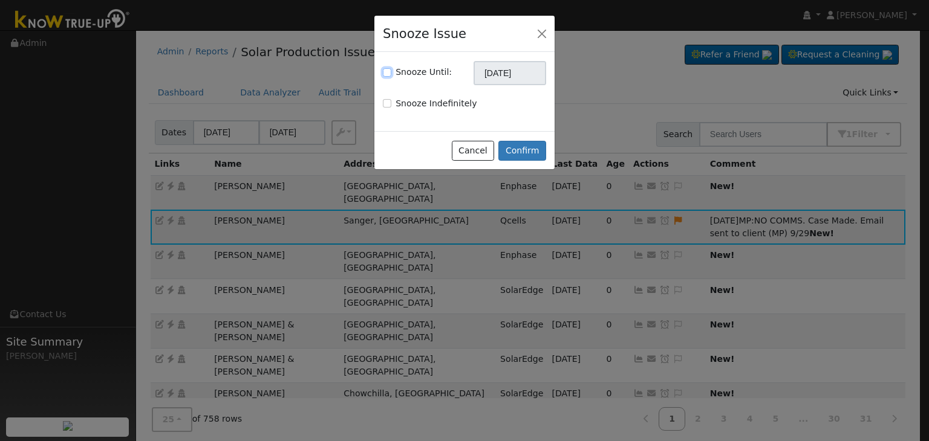
click at [386, 70] on input "Snooze Until:" at bounding box center [387, 72] width 8 height 8
checkbox input "true"
click at [512, 75] on input "[DATE]" at bounding box center [509, 73] width 73 height 24
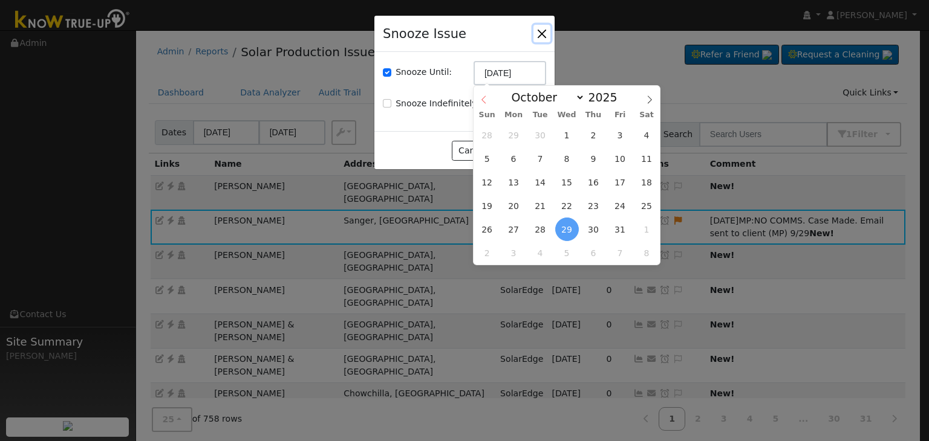
click at [484, 101] on icon at bounding box center [483, 100] width 8 height 8
select select "8"
click at [513, 255] on span "6" at bounding box center [514, 253] width 24 height 24
type input "10/06/2025"
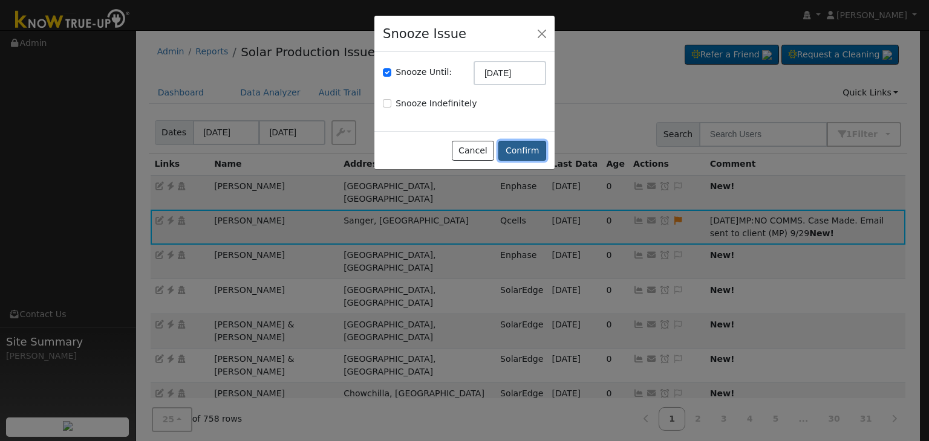
click at [524, 153] on button "Confirm" at bounding box center [522, 151] width 48 height 21
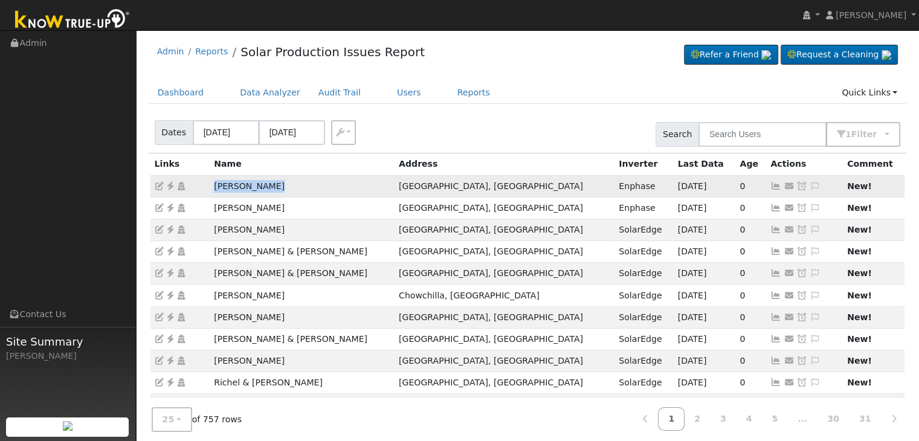
drag, startPoint x: 207, startPoint y: 184, endPoint x: 289, endPoint y: 183, distance: 82.2
click at [289, 183] on tr "Maria Cardiel Bakersfield, CA Enphase 09/28/25 0 Send Email... Copy a Link Rese…" at bounding box center [528, 186] width 755 height 22
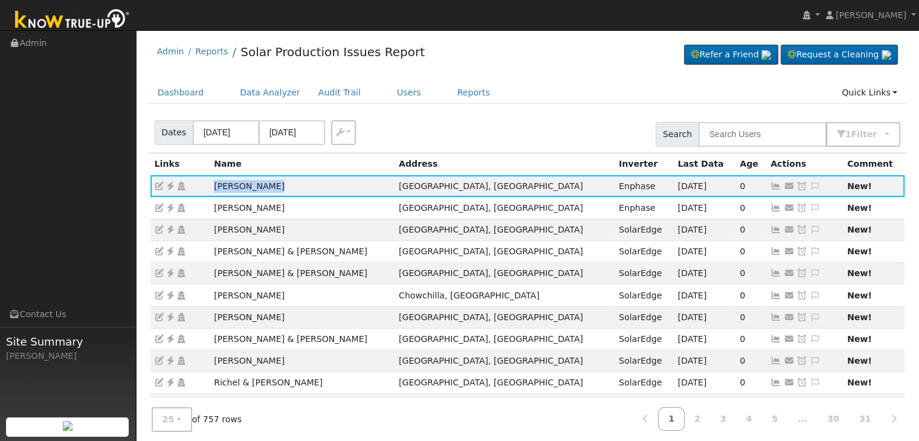
copy tr "Maria Cardiel"
click at [172, 183] on icon at bounding box center [170, 186] width 11 height 8
click at [810, 183] on icon at bounding box center [815, 186] width 11 height 8
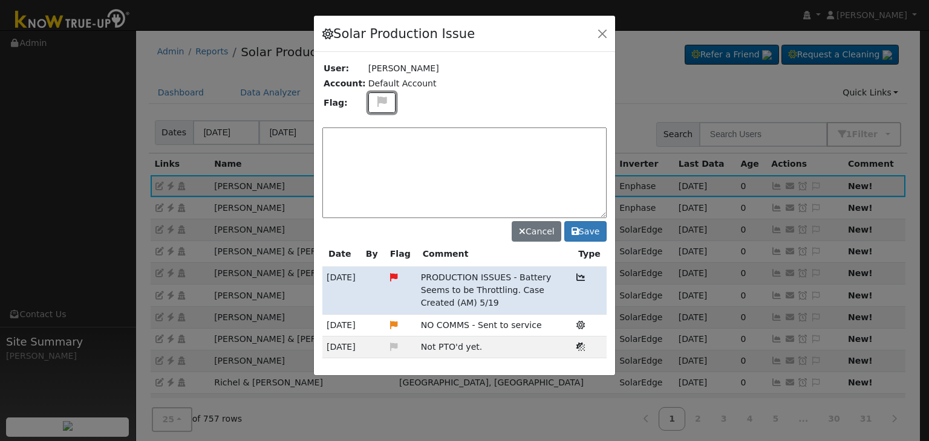
click at [375, 100] on icon at bounding box center [382, 101] width 14 height 11
click at [376, 155] on icon at bounding box center [381, 159] width 14 height 11
click at [375, 155] on textarea at bounding box center [464, 173] width 284 height 91
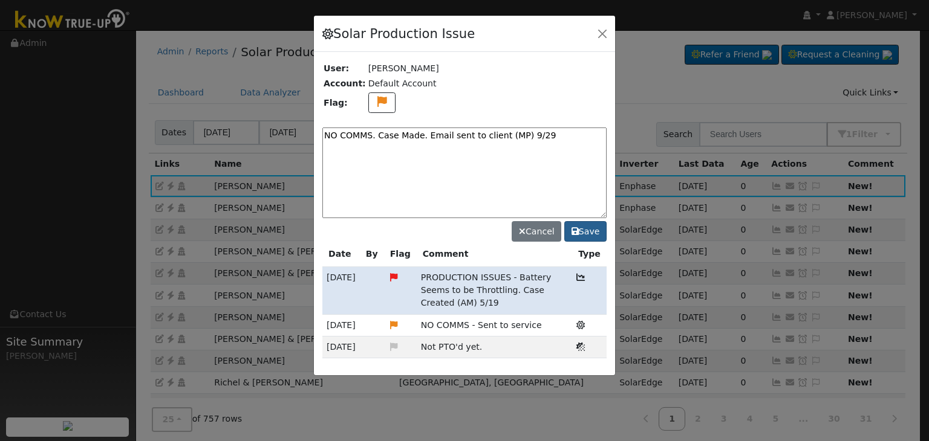
type textarea "NO COMMS. Case Made. Email sent to client (MP) 9/29"
click at [589, 232] on button "Save" at bounding box center [585, 231] width 42 height 21
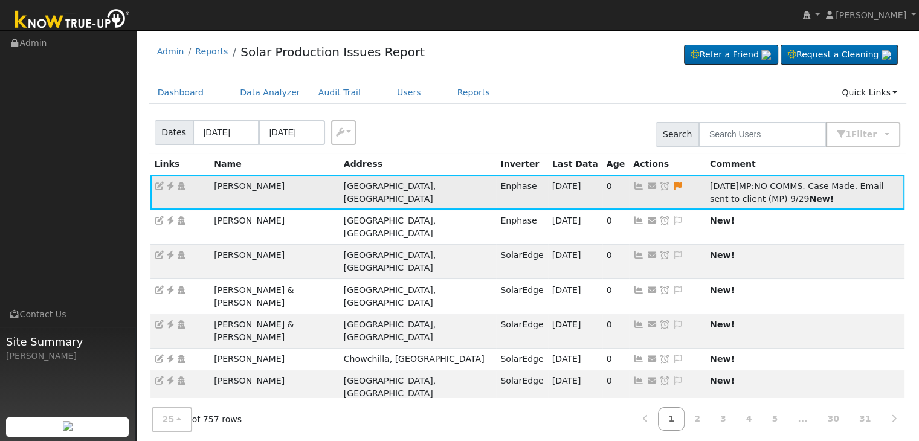
click at [660, 186] on icon at bounding box center [665, 186] width 11 height 8
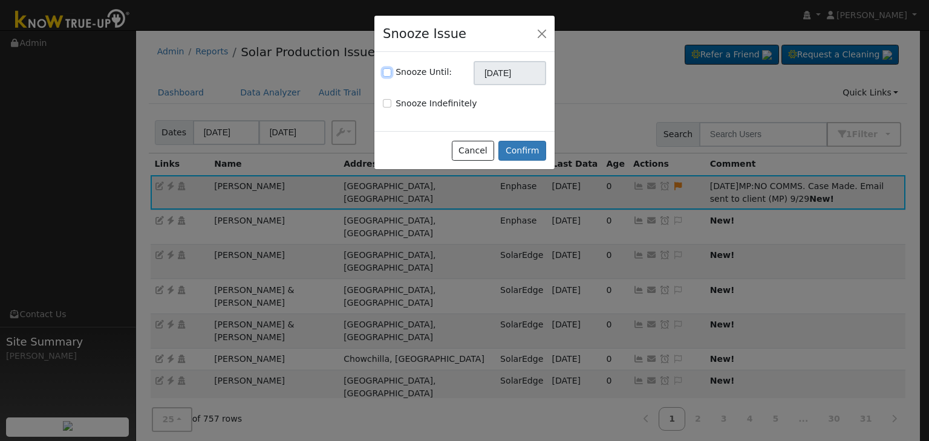
click at [385, 70] on input "Snooze Until:" at bounding box center [387, 72] width 8 height 8
checkbox input "true"
click at [484, 74] on input "[DATE]" at bounding box center [509, 73] width 73 height 24
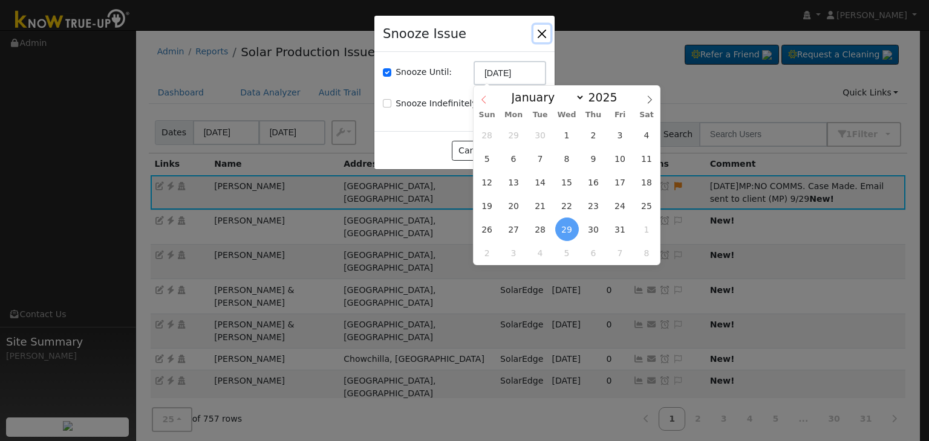
click at [485, 95] on span at bounding box center [483, 96] width 21 height 21
select select "8"
click at [515, 255] on span "6" at bounding box center [514, 253] width 24 height 24
type input "10/06/2025"
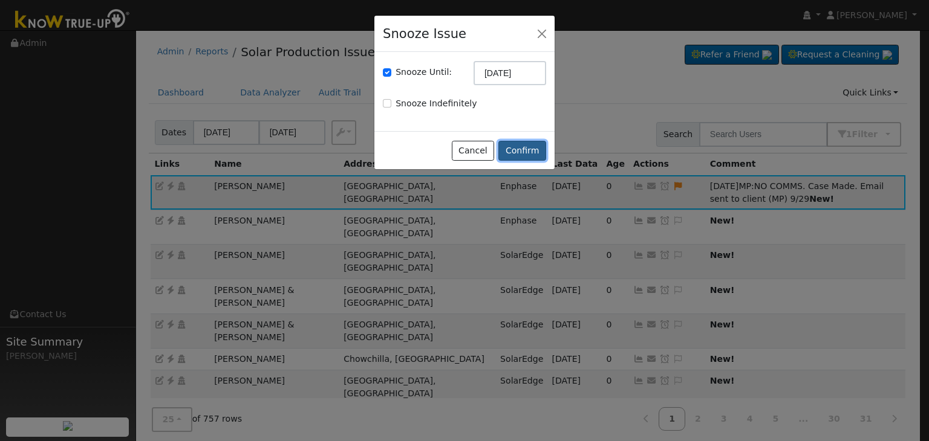
click at [514, 151] on button "Confirm" at bounding box center [522, 151] width 48 height 21
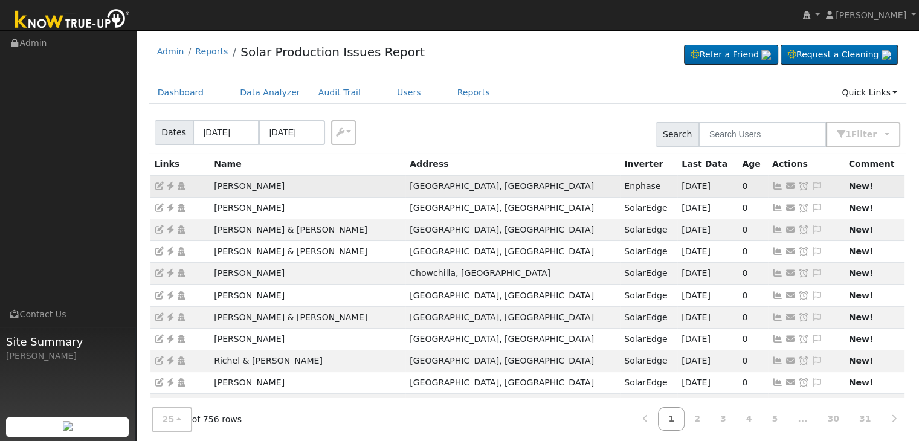
drag, startPoint x: 220, startPoint y: 193, endPoint x: 286, endPoint y: 183, distance: 66.6
click at [285, 183] on tr "Alex Gutierrez Selma, CA Enphase 09/24/25 0 Send Email... Copy a Link Reset Pas…" at bounding box center [528, 186] width 755 height 22
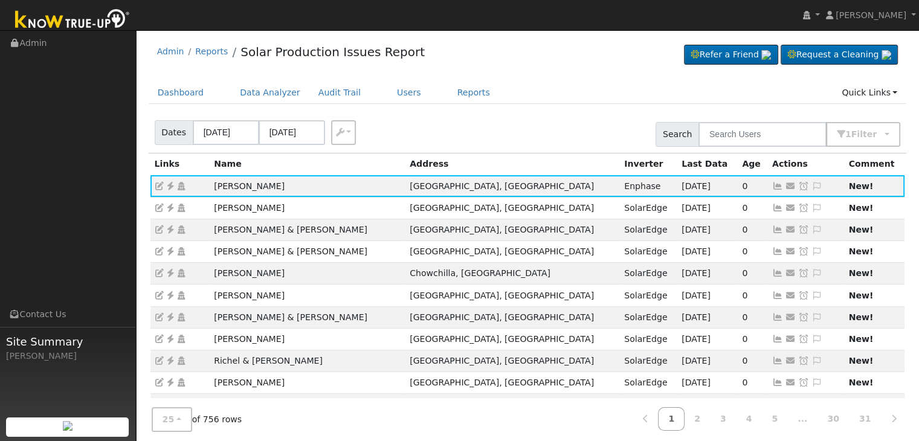
copy tr "Alex Gutierrez"
click at [504, 115] on div "Dates 09/26/2025 09/29/2025 Export CSV Search 1 Filter Include Leads Include No…" at bounding box center [527, 132] width 763 height 41
click at [172, 188] on icon at bounding box center [170, 186] width 11 height 8
click at [812, 187] on icon at bounding box center [817, 186] width 11 height 8
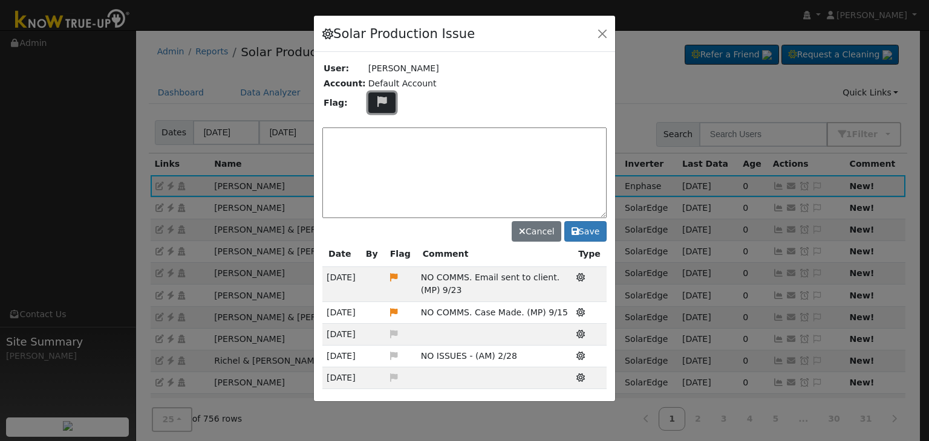
click at [375, 104] on icon at bounding box center [382, 101] width 14 height 11
click at [374, 154] on icon at bounding box center [381, 159] width 14 height 11
click at [371, 148] on textarea at bounding box center [464, 173] width 284 height 91
type textarea "NO COMMS. For monitoring. (MP) 9/29"
click at [584, 219] on div "NO COMMS. For monitoring. (MP) 9/29 Cancel Save" at bounding box center [464, 182] width 284 height 119
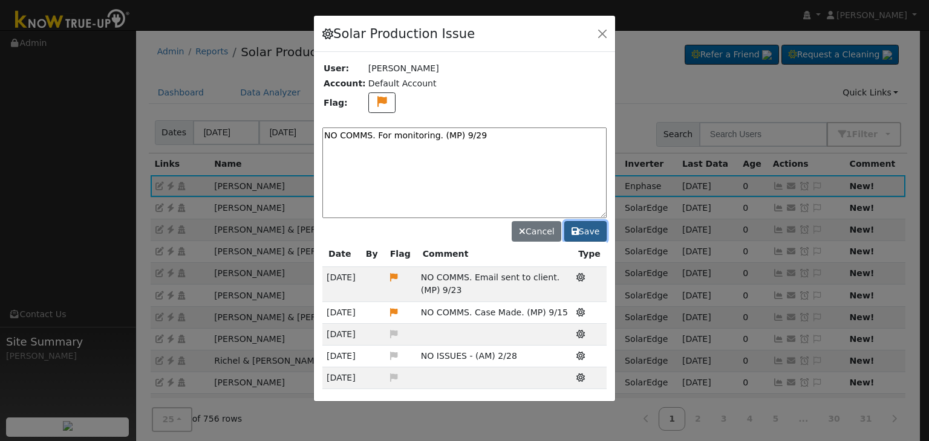
click at [590, 235] on button "Save" at bounding box center [585, 231] width 42 height 21
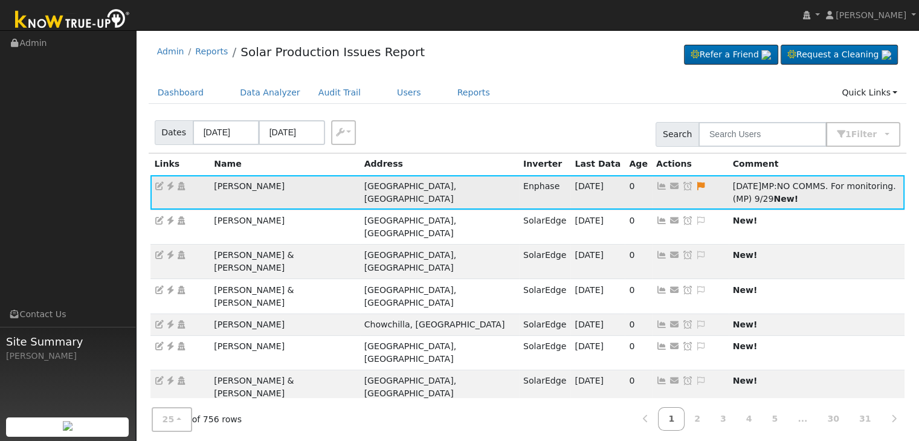
click at [683, 184] on icon at bounding box center [688, 186] width 11 height 8
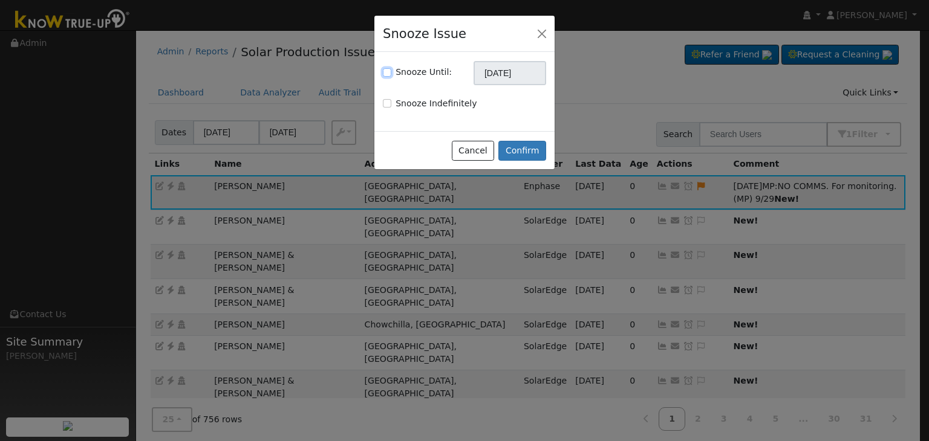
click at [389, 74] on input "Snooze Until:" at bounding box center [387, 72] width 8 height 8
checkbox input "true"
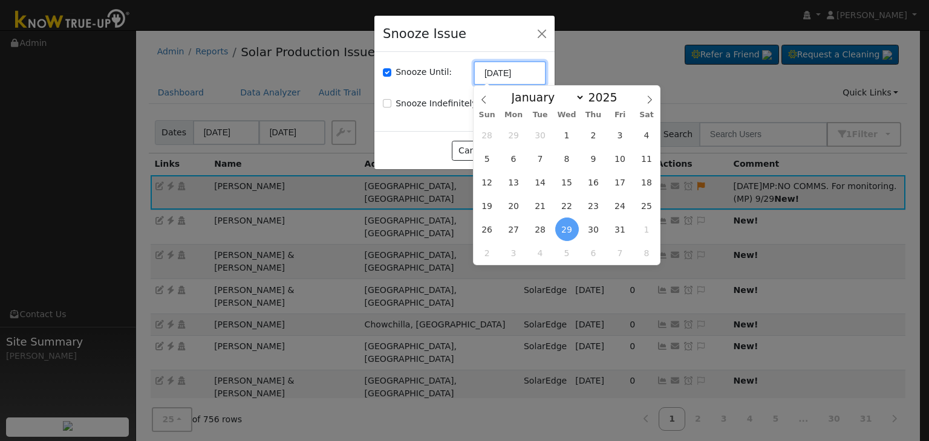
click at [504, 68] on input "[DATE]" at bounding box center [509, 73] width 73 height 24
drag, startPoint x: 482, startPoint y: 102, endPoint x: 549, endPoint y: 122, distance: 70.0
click at [482, 102] on icon at bounding box center [483, 100] width 8 height 8
select select "8"
click at [515, 252] on span "6" at bounding box center [514, 253] width 24 height 24
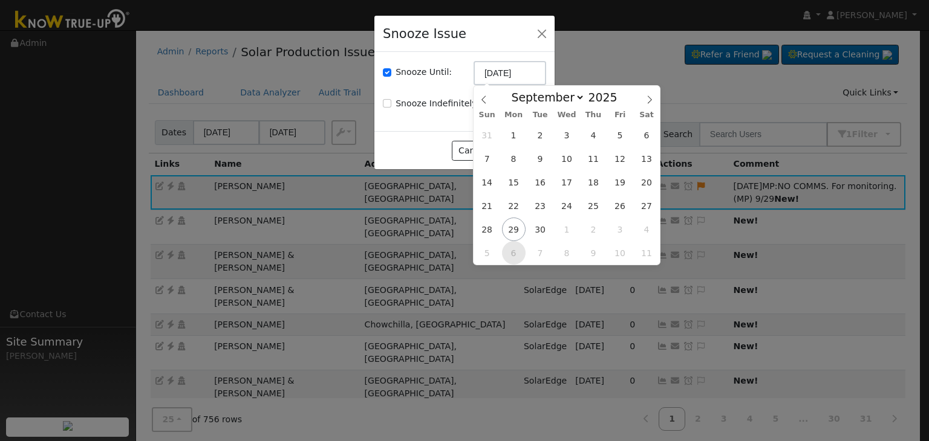
type input "10/06/2025"
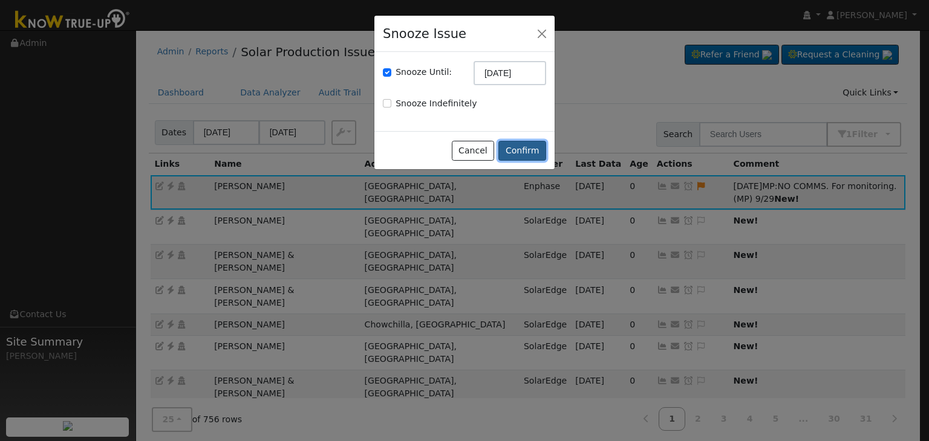
click at [517, 152] on button "Confirm" at bounding box center [522, 151] width 48 height 21
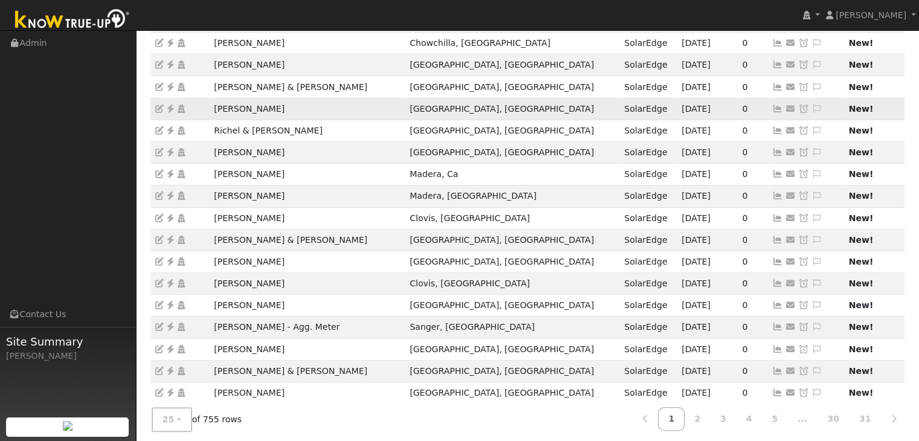
scroll to position [302, 0]
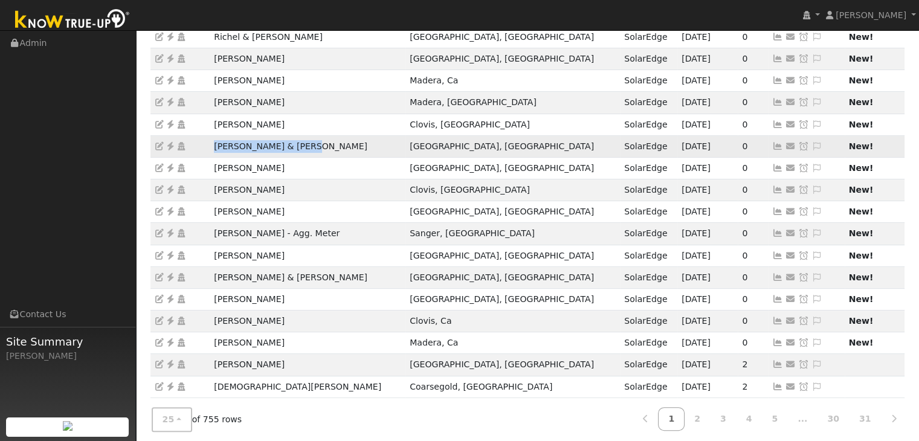
drag, startPoint x: 202, startPoint y: 151, endPoint x: 314, endPoint y: 149, distance: 112.5
click at [314, 149] on tr "Farhat & Neema Assemi Fresno, CA SolarEdge 09/28/25 0 Send Email... Copy a Link…" at bounding box center [528, 146] width 755 height 22
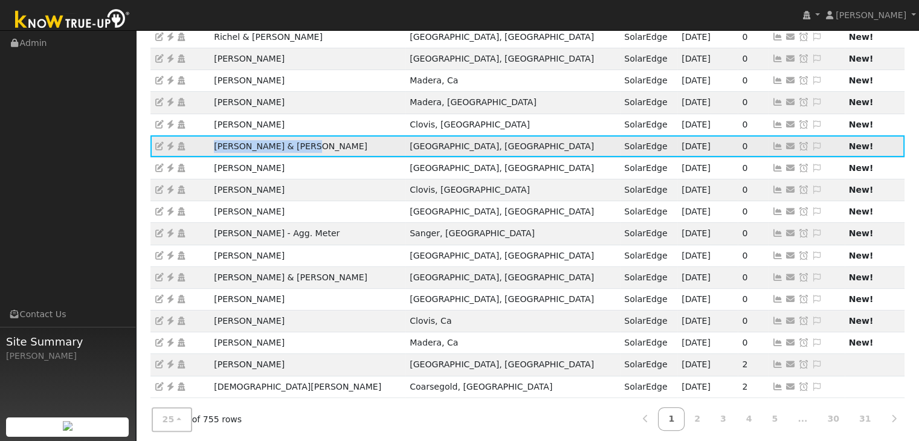
copy tr "Farhat & Neema Assemi"
click at [170, 146] on icon at bounding box center [170, 146] width 11 height 8
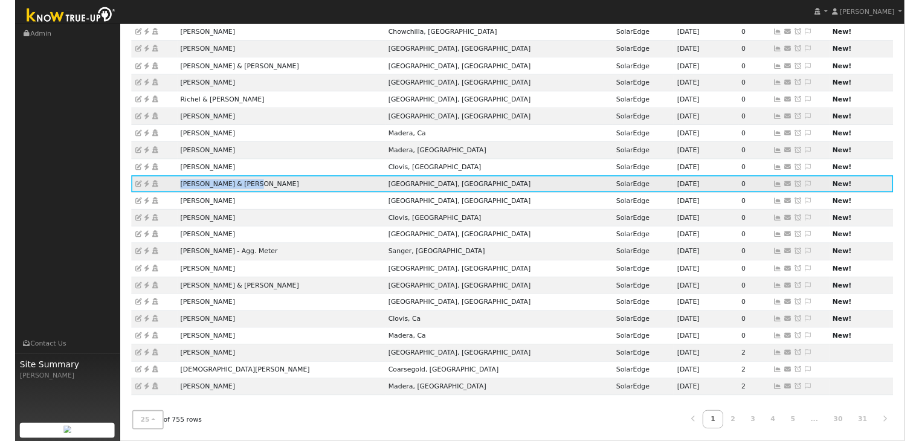
scroll to position [206, 0]
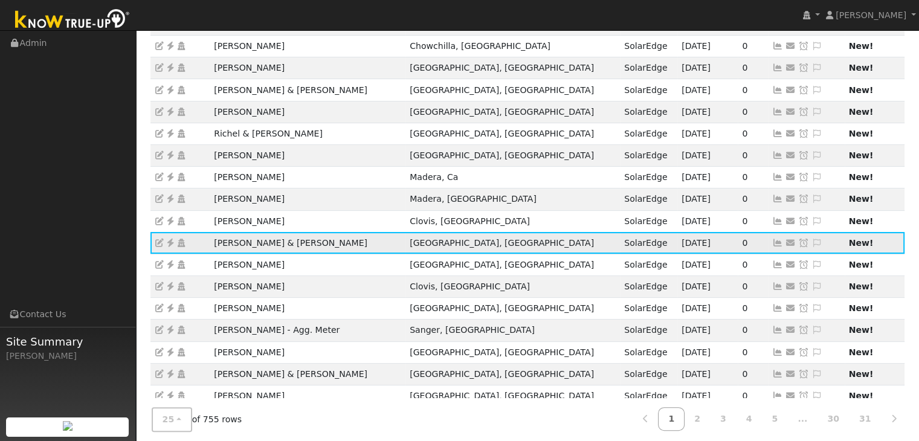
click at [812, 239] on icon at bounding box center [817, 243] width 11 height 8
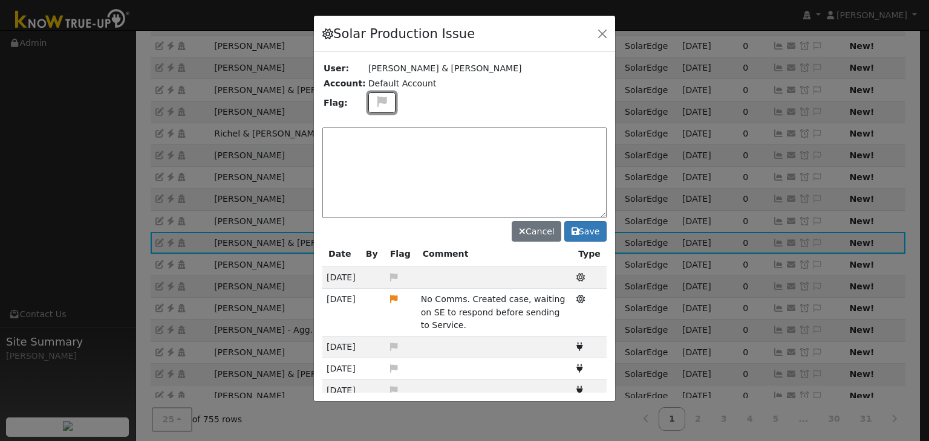
click at [378, 99] on icon at bounding box center [382, 101] width 14 height 11
click at [379, 156] on icon at bounding box center [381, 159] width 14 height 11
click at [377, 154] on textarea at bounding box center [464, 173] width 284 height 91
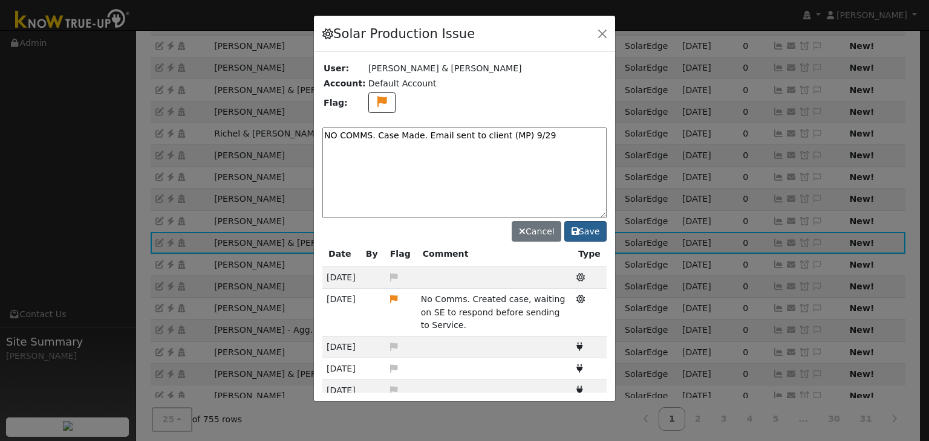
type textarea "NO COMMS. Case Made. Email sent to client (MP) 9/29"
click at [580, 224] on button "Save" at bounding box center [585, 231] width 42 height 21
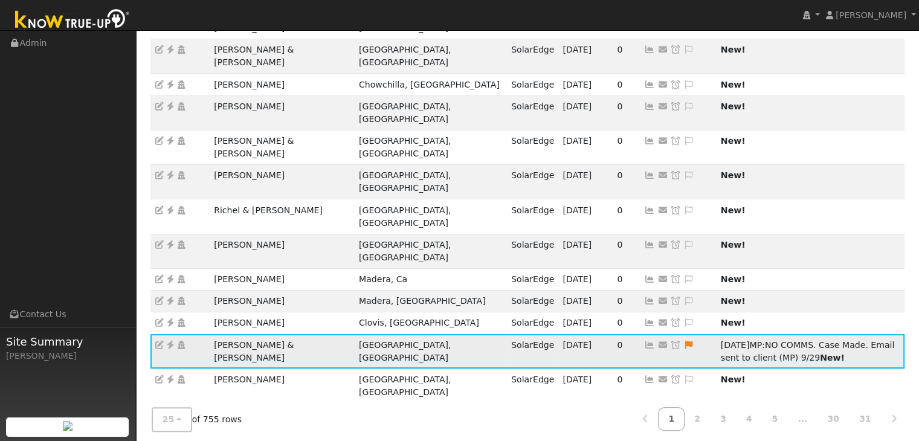
click at [670, 341] on icon at bounding box center [675, 345] width 11 height 8
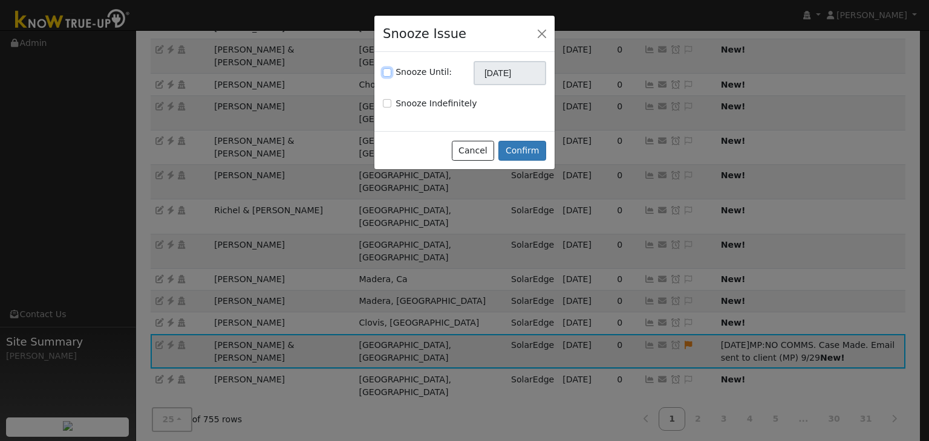
click at [386, 74] on input "Snooze Until:" at bounding box center [387, 72] width 8 height 8
checkbox input "true"
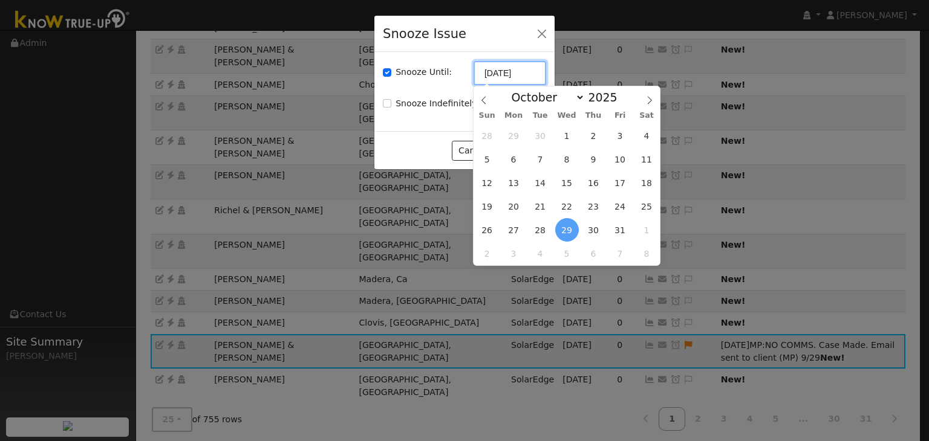
click at [488, 68] on input "[DATE]" at bounding box center [509, 73] width 73 height 24
click at [479, 97] on icon at bounding box center [483, 100] width 8 height 8
select select "8"
click at [514, 248] on span "6" at bounding box center [514, 254] width 24 height 24
type input "10/06/2025"
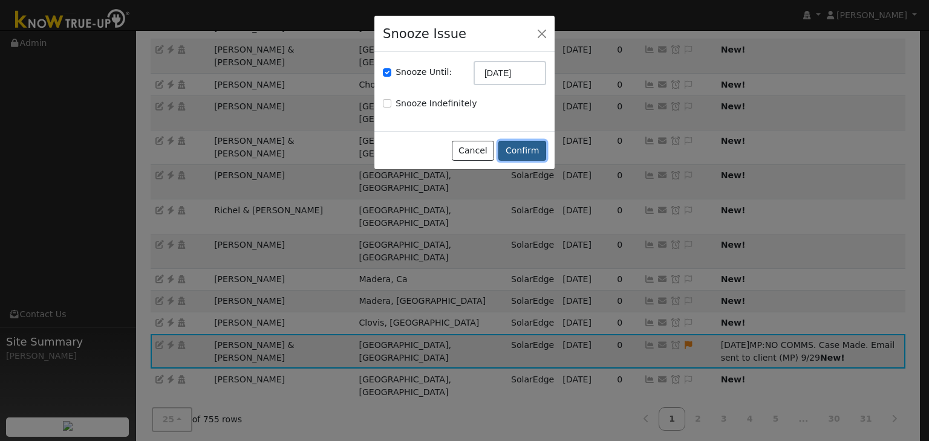
click at [528, 155] on button "Confirm" at bounding box center [522, 151] width 48 height 21
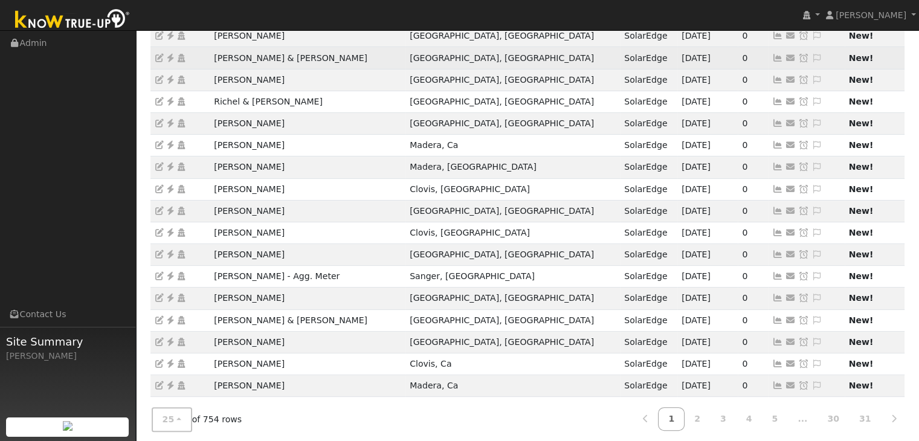
scroll to position [264, 0]
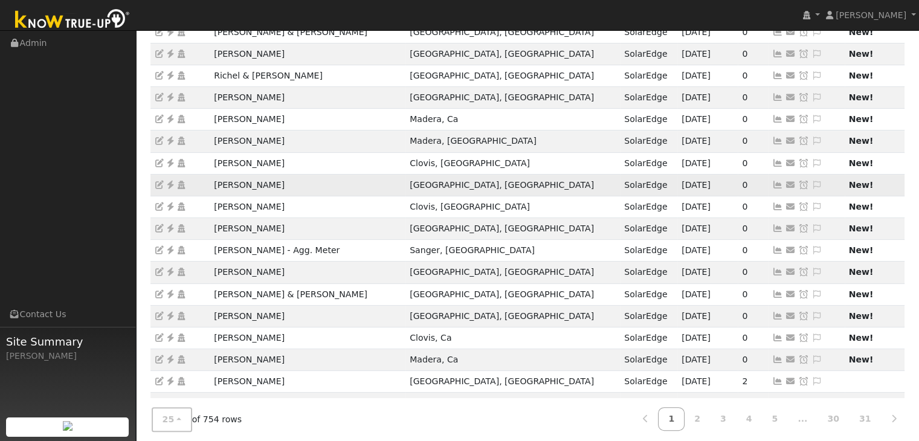
drag, startPoint x: 206, startPoint y: 180, endPoint x: 296, endPoint y: 181, distance: 89.5
click at [296, 181] on tr "Charles Sullivan Fresno, CA SolarEdge 09/28/25 0 Send Email... Copy a Link Rese…" at bounding box center [528, 185] width 755 height 22
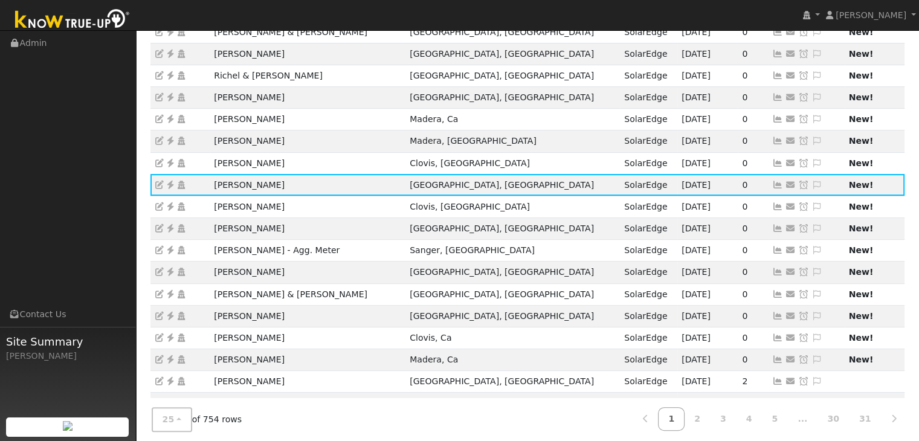
copy tr "Charles Sullivan"
click at [170, 182] on icon at bounding box center [170, 185] width 11 height 8
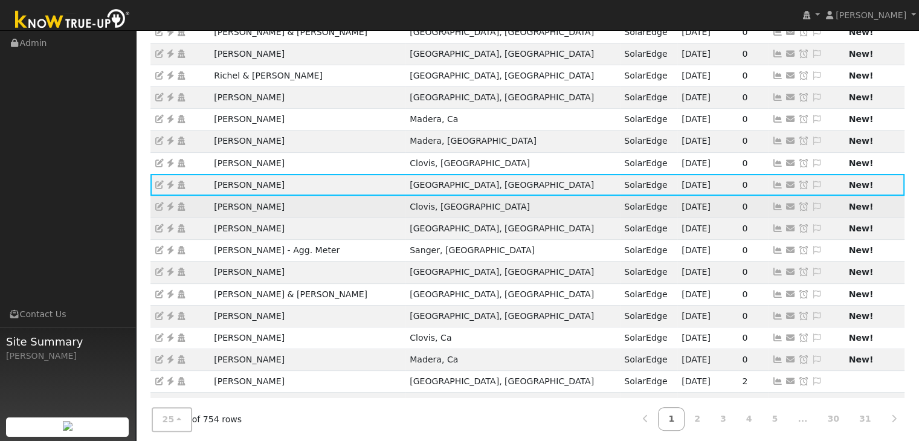
drag, startPoint x: 213, startPoint y: 203, endPoint x: 310, endPoint y: 206, distance: 96.2
click at [310, 206] on td "Lindsay Milchovich" at bounding box center [308, 207] width 196 height 22
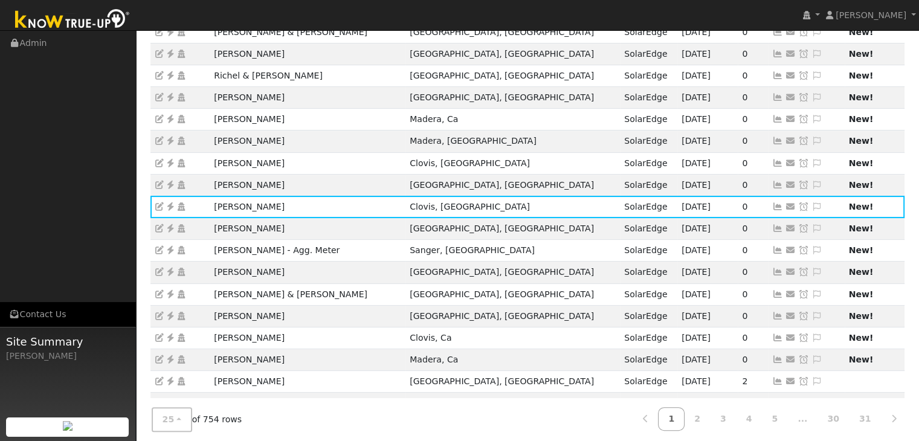
copy td "Lindsay Milchovich"
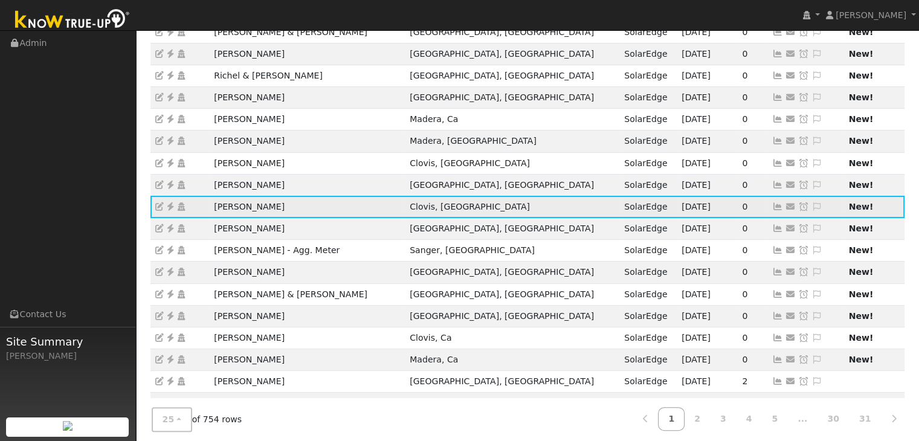
click at [168, 204] on icon at bounding box center [170, 207] width 11 height 8
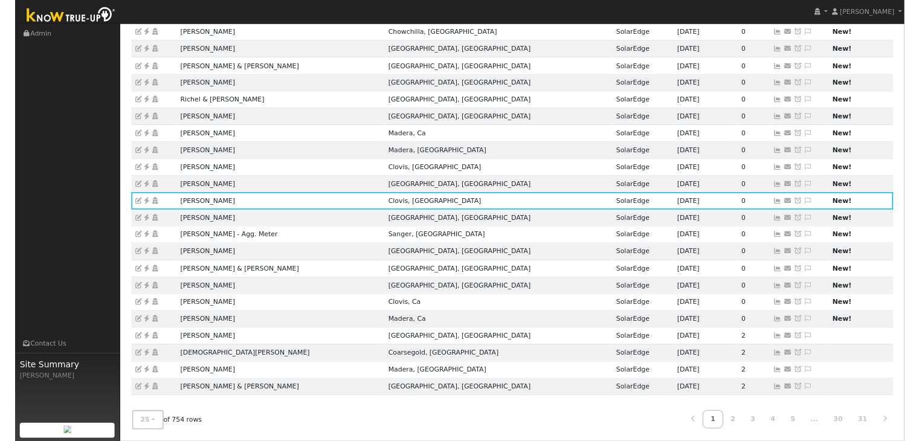
scroll to position [206, 0]
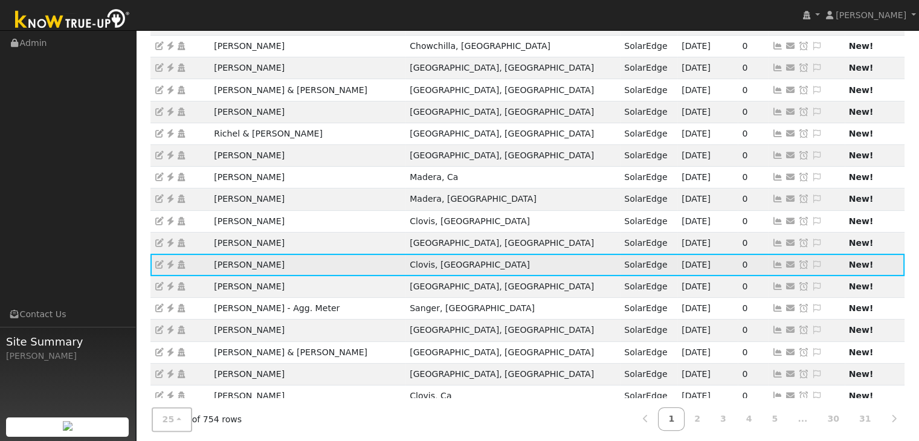
click at [812, 261] on icon at bounding box center [817, 265] width 11 height 8
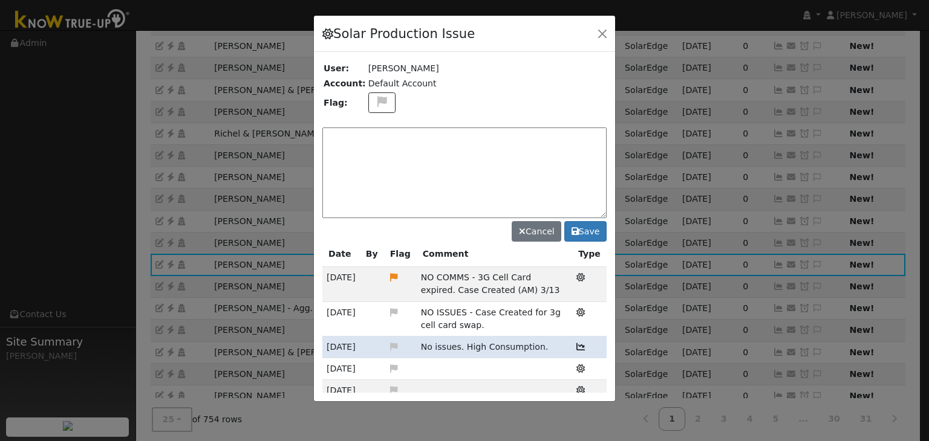
click at [372, 99] on div "Solar Production Issue User: Lindsay Milchovich Account: Default Account Flag: …" at bounding box center [464, 209] width 302 height 388
click at [375, 95] on button at bounding box center [382, 102] width 28 height 21
click at [376, 155] on icon at bounding box center [381, 159] width 14 height 11
click at [380, 149] on textarea at bounding box center [464, 173] width 284 height 91
type textarea "NO COMMS. Case Made. (MP) 9/29"
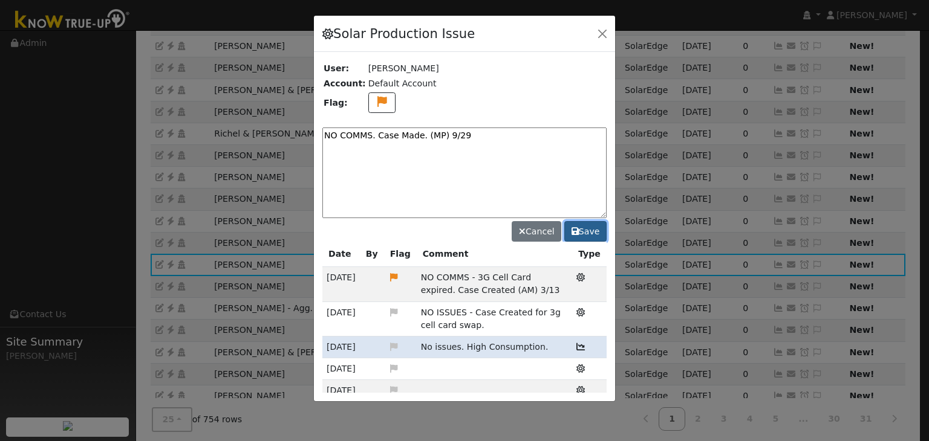
drag, startPoint x: 600, startPoint y: 228, endPoint x: 579, endPoint y: 303, distance: 77.7
click at [600, 228] on button "Save" at bounding box center [585, 231] width 42 height 21
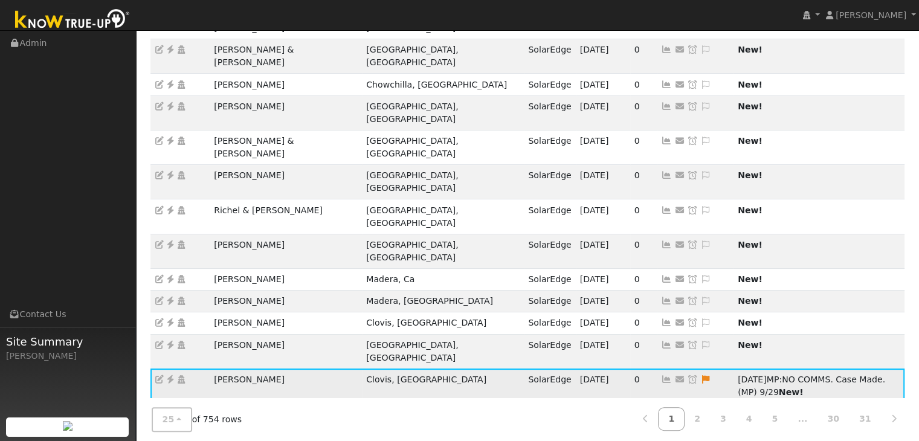
drag, startPoint x: 593, startPoint y: 260, endPoint x: 382, endPoint y: 107, distance: 260.6
click at [687, 375] on icon at bounding box center [692, 379] width 11 height 8
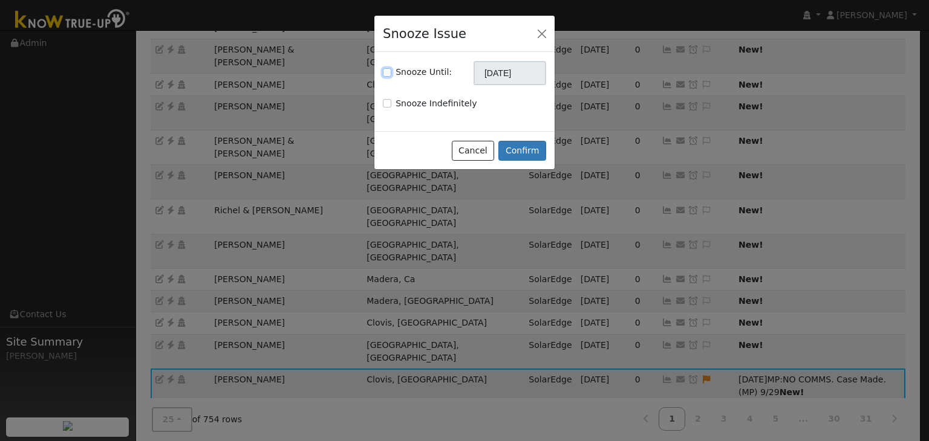
click at [388, 75] on input "Snooze Until:" at bounding box center [387, 72] width 8 height 8
checkbox input "true"
click at [484, 74] on input "[DATE]" at bounding box center [509, 73] width 73 height 24
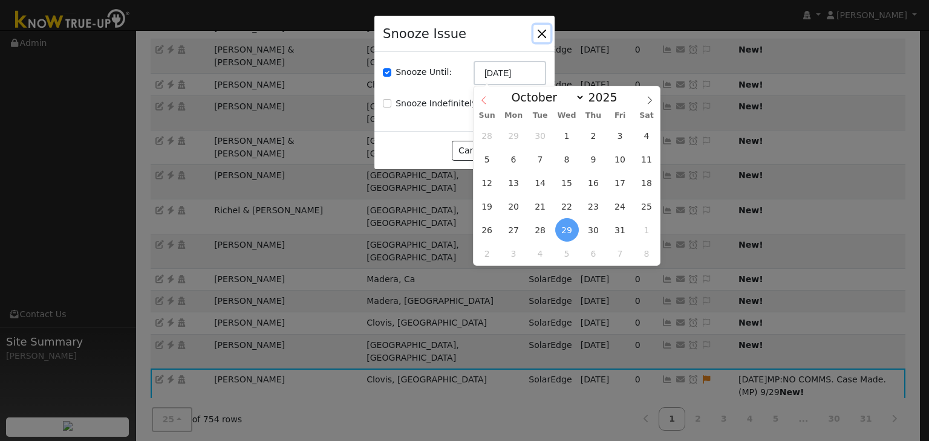
click at [482, 96] on span at bounding box center [483, 96] width 21 height 21
select select "8"
click at [513, 259] on span "6" at bounding box center [514, 254] width 24 height 24
type input "10/06/2025"
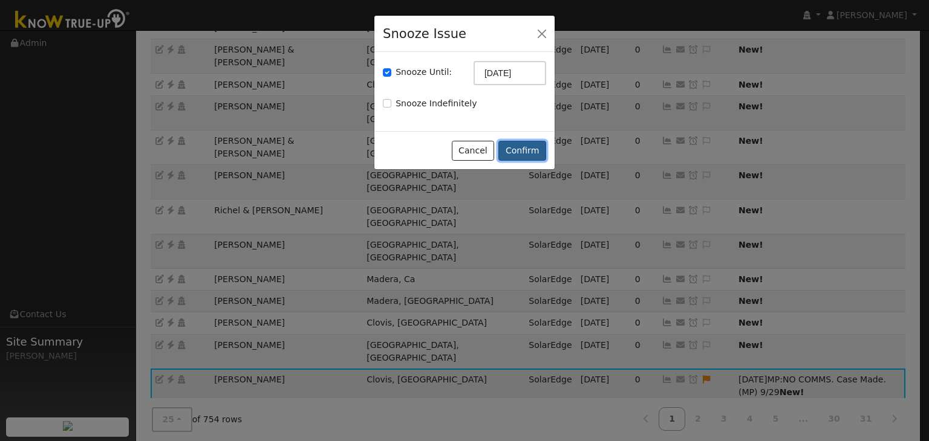
click at [517, 154] on button "Confirm" at bounding box center [522, 151] width 48 height 21
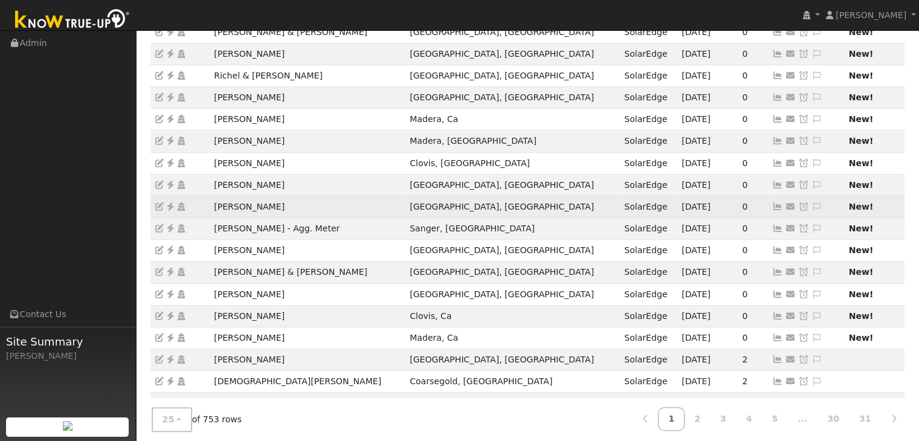
scroll to position [266, 0]
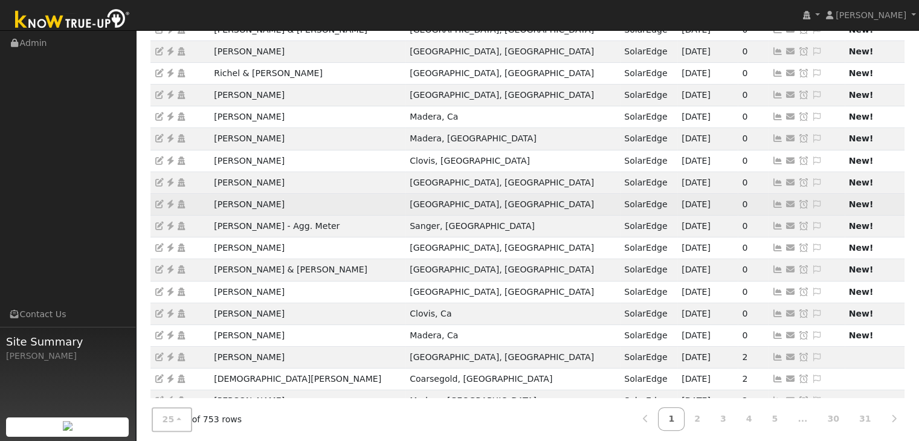
drag, startPoint x: 208, startPoint y: 202, endPoint x: 290, endPoint y: 204, distance: 81.6
click at [290, 204] on tr "Graham Statham Fresno, CA SolarEdge 09/25/25 0 Send Email... Copy a Link Reset …" at bounding box center [528, 204] width 755 height 22
copy tr "Graham Statham"
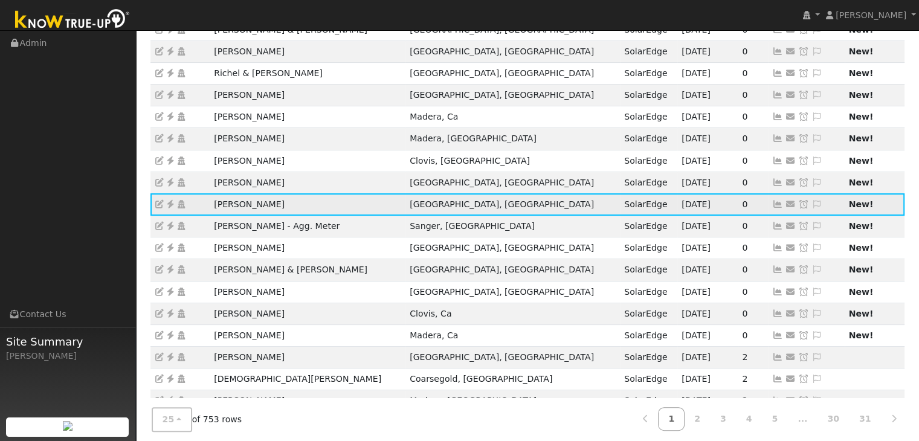
click at [170, 202] on icon at bounding box center [170, 204] width 11 height 8
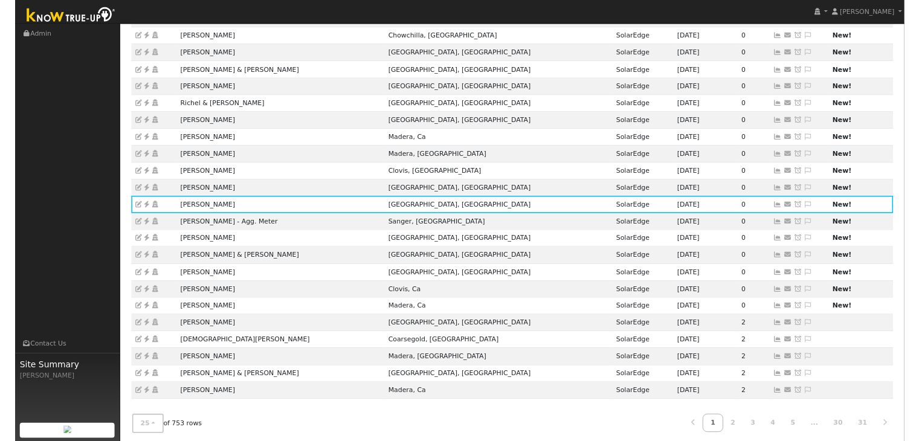
scroll to position [206, 0]
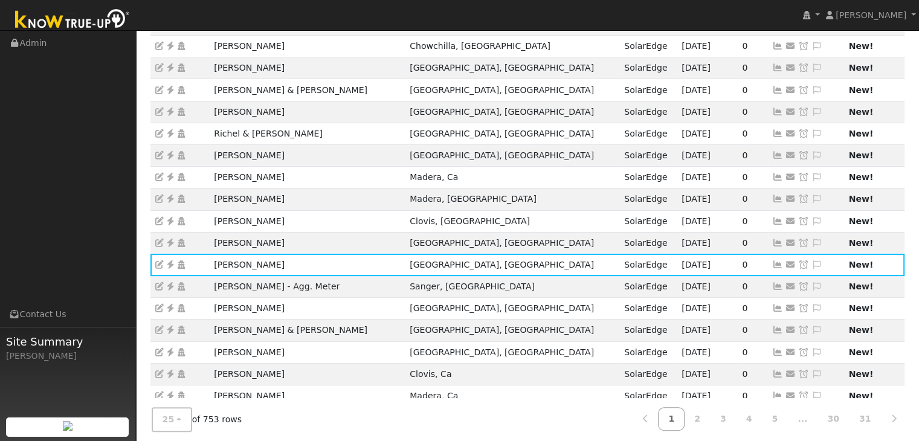
click at [120, 209] on ul "Navigation Admin Links Contact Us Site Summary Mara Panganiban" at bounding box center [68, 251] width 136 height 441
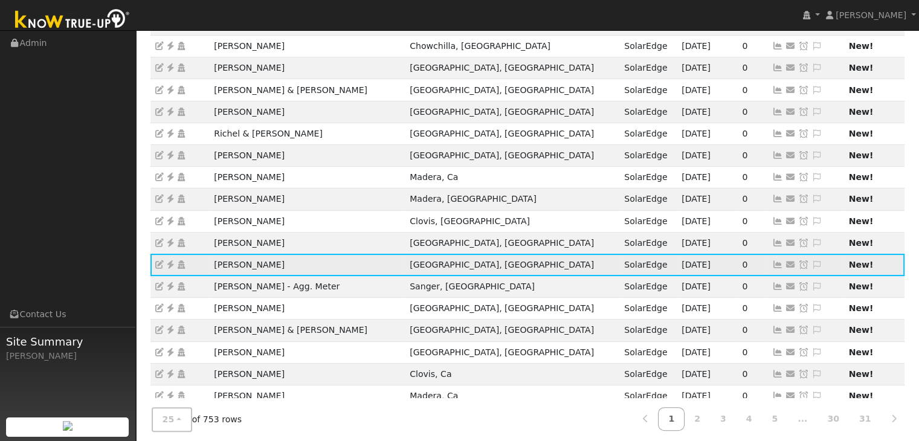
drag, startPoint x: 210, startPoint y: 260, endPoint x: 284, endPoint y: 262, distance: 73.2
click at [284, 262] on td "Graham Statham" at bounding box center [308, 265] width 196 height 22
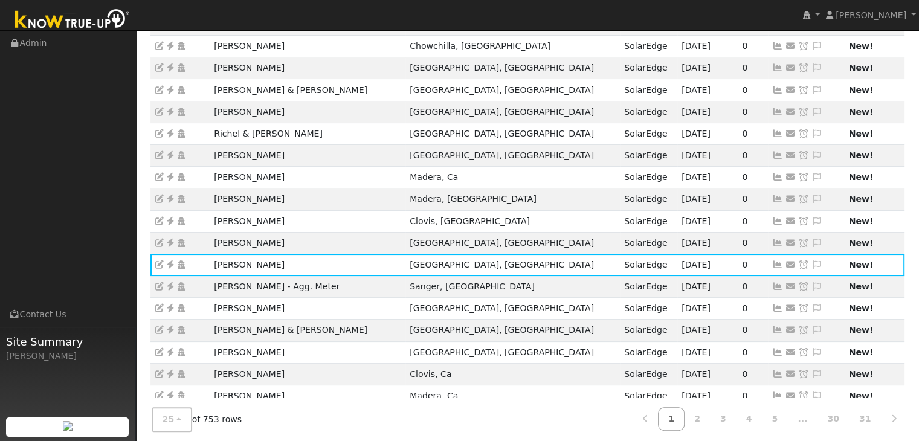
copy td "Graham Statham"
drag, startPoint x: 208, startPoint y: 286, endPoint x: 320, endPoint y: 284, distance: 111.9
click at [320, 284] on tr "Rick Bradley - Agg. Meter Sanger, CA SolarEdge 09/28/25 0 Send Email... Copy a …" at bounding box center [528, 287] width 755 height 22
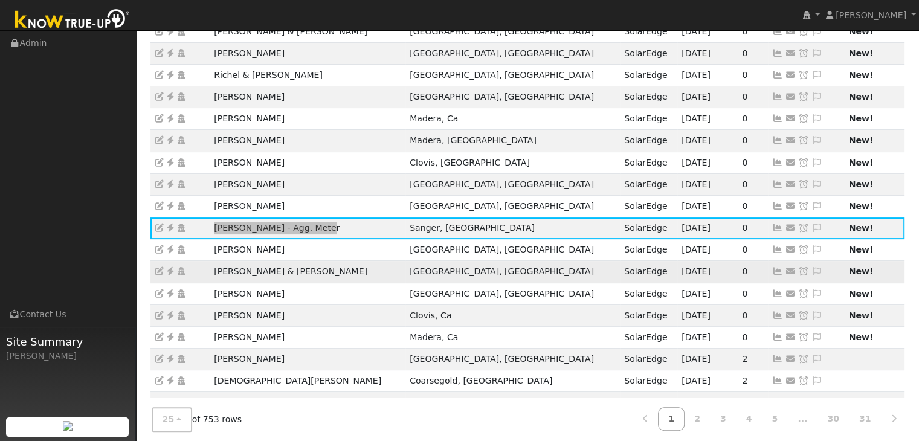
scroll to position [266, 0]
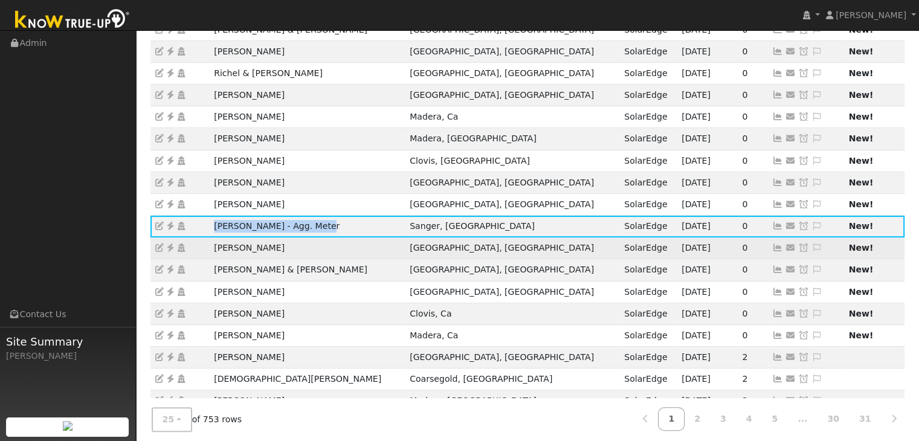
drag, startPoint x: 204, startPoint y: 247, endPoint x: 282, endPoint y: 247, distance: 77.4
click at [282, 247] on tr "Robert Cothran Auberry, CA SolarEdge 09/28/25 0 Send Email... Copy a Link Reset…" at bounding box center [528, 249] width 755 height 22
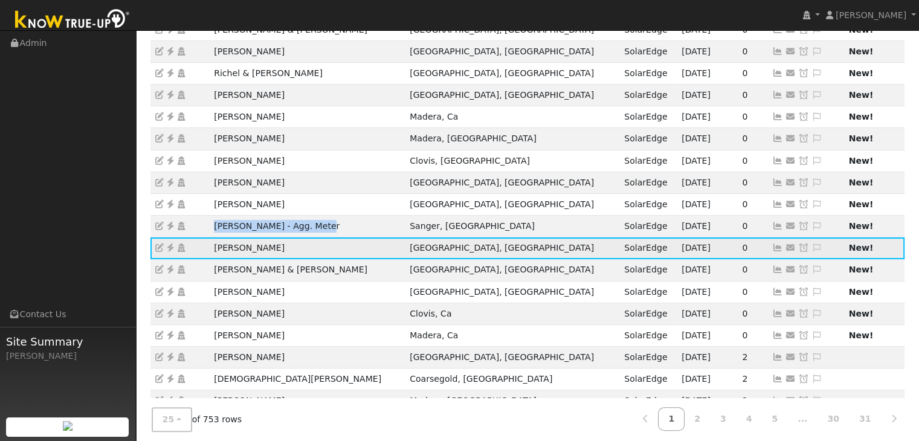
click at [171, 244] on icon at bounding box center [170, 248] width 11 height 8
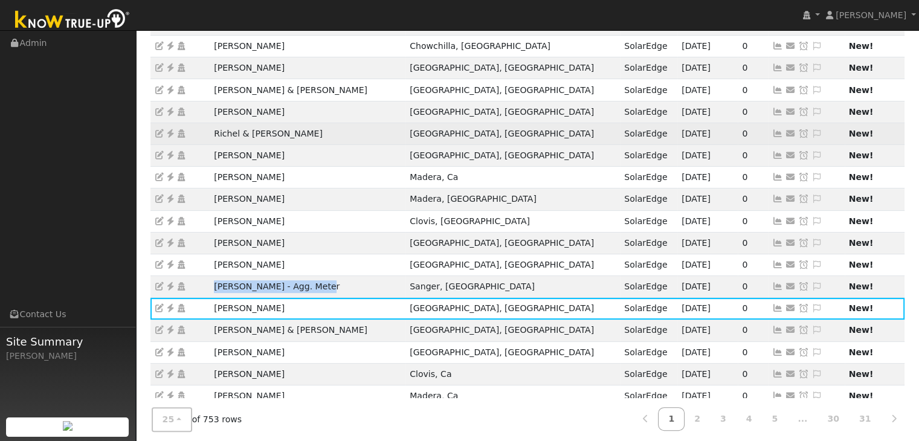
scroll to position [210, 0]
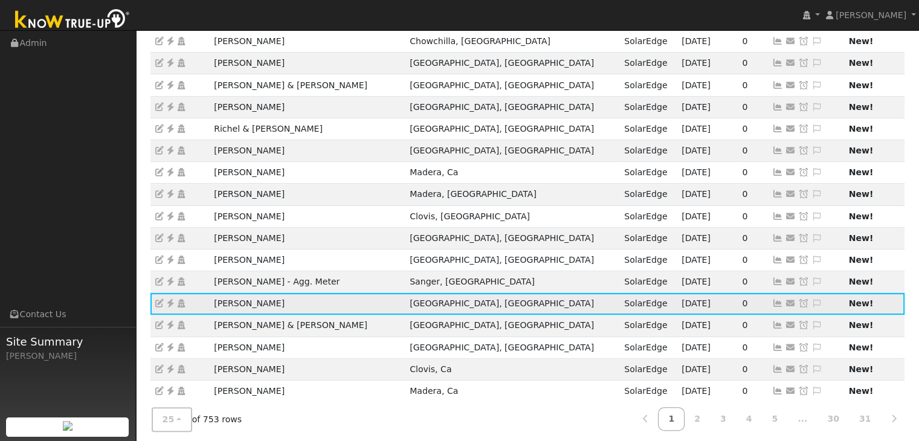
click at [812, 299] on icon at bounding box center [817, 303] width 11 height 8
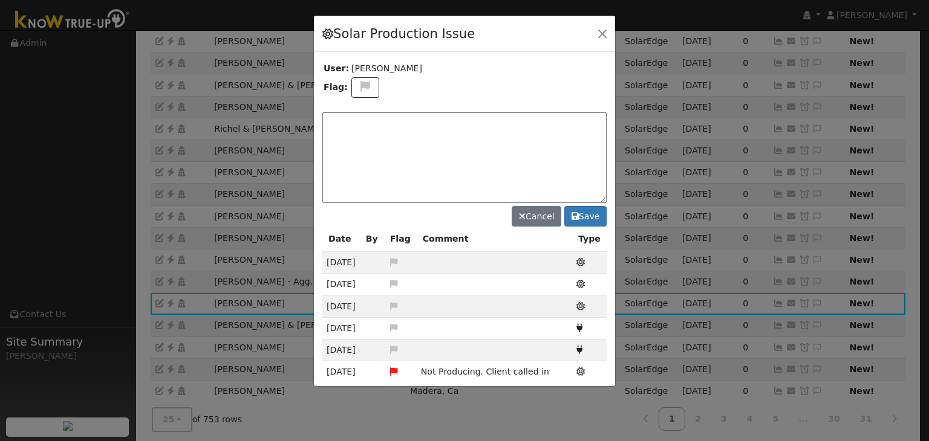
click at [384, 120] on textarea at bounding box center [464, 157] width 284 height 91
type textarea "NO ISSUES. (MP) 9/29"
click at [584, 216] on button "Save" at bounding box center [585, 216] width 42 height 21
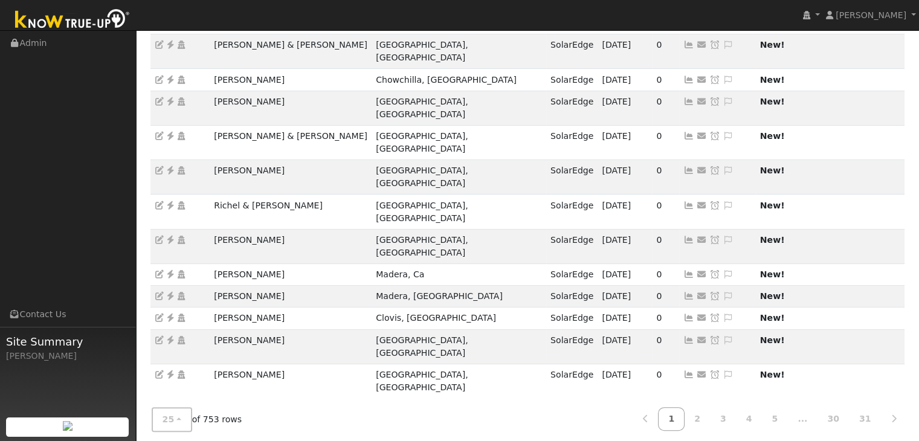
click at [710, 427] on icon at bounding box center [715, 431] width 11 height 8
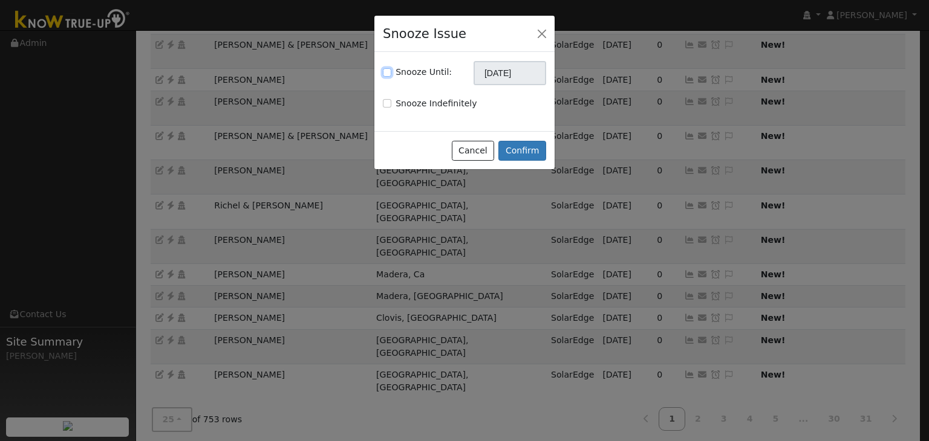
click at [386, 70] on input "Snooze Until:" at bounding box center [387, 72] width 8 height 8
checkbox input "true"
click at [488, 76] on input "[DATE]" at bounding box center [509, 73] width 73 height 24
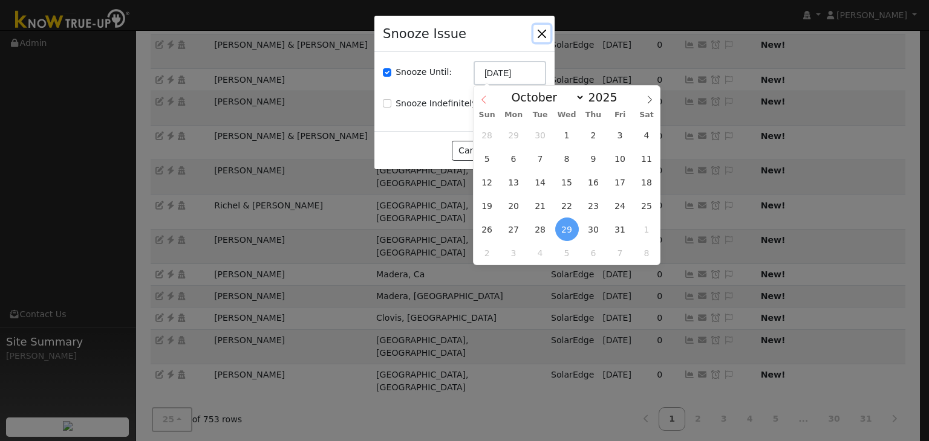
click at [481, 99] on icon at bounding box center [483, 100] width 8 height 8
click at [651, 106] on div "Sun Mon Tue Wed Thu Fri Sat" at bounding box center [566, 114] width 186 height 17
click at [650, 96] on icon at bounding box center [649, 100] width 8 height 8
select select "9"
click at [513, 180] on span "13" at bounding box center [514, 182] width 24 height 24
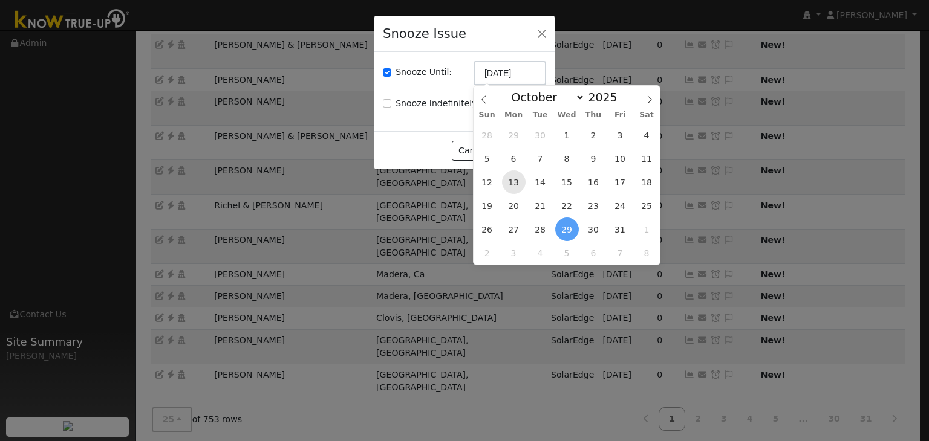
type input "10/13/2025"
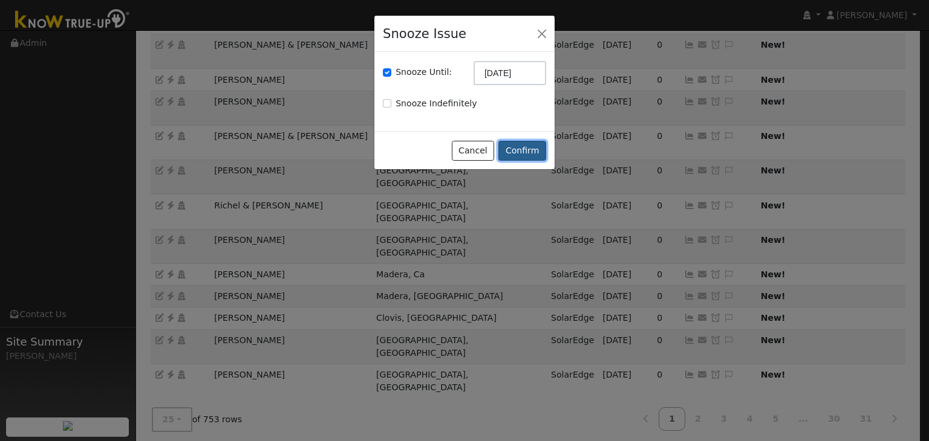
click at [531, 148] on button "Confirm" at bounding box center [522, 151] width 48 height 21
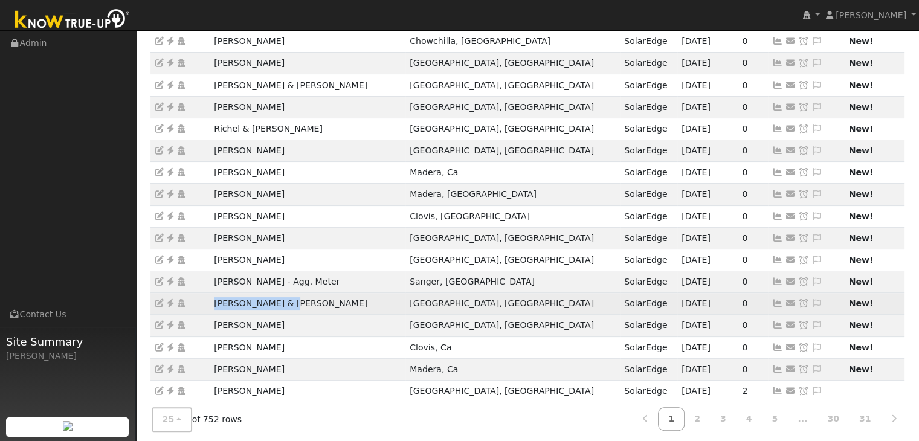
drag, startPoint x: 267, startPoint y: 303, endPoint x: 300, endPoint y: 304, distance: 33.9
click at [300, 304] on td "Matt & Gina Jones" at bounding box center [308, 304] width 196 height 22
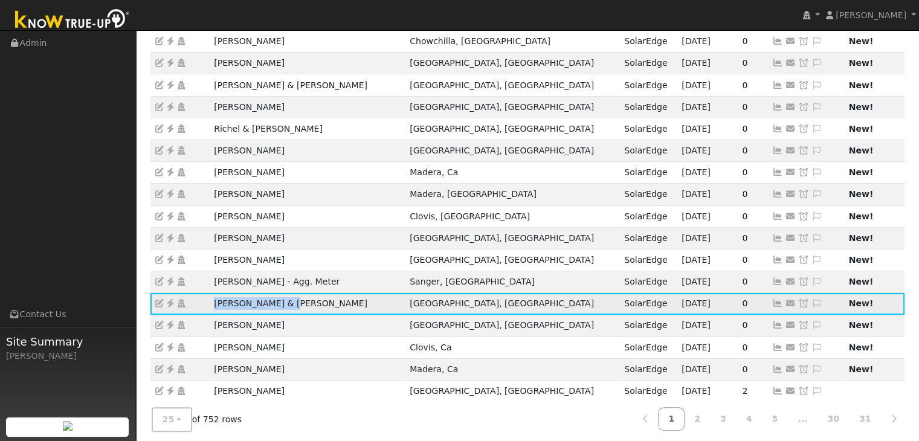
click at [171, 303] on icon at bounding box center [170, 303] width 11 height 8
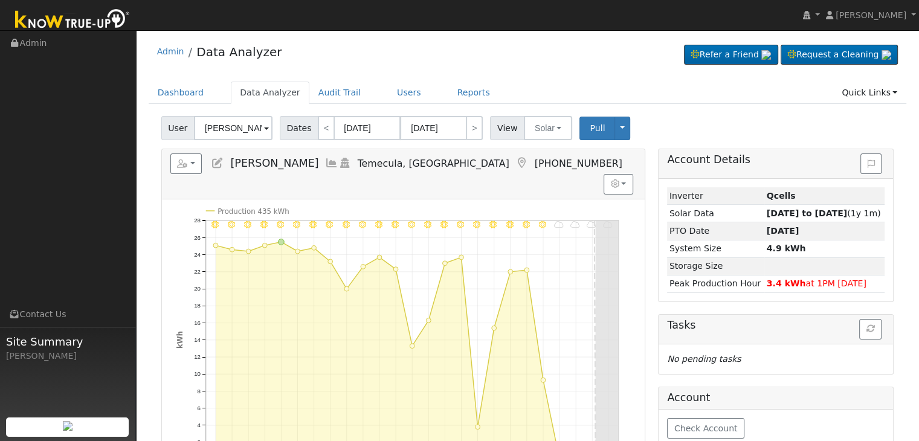
click at [516, 161] on icon at bounding box center [522, 163] width 13 height 11
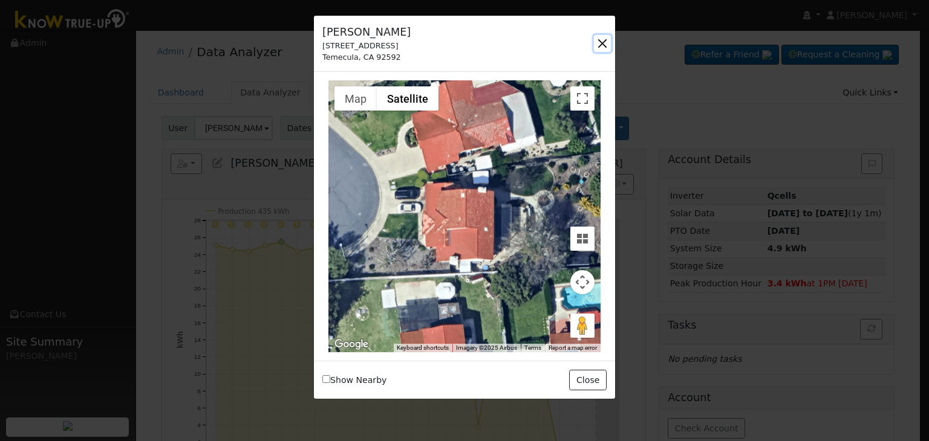
click at [599, 38] on button "button" at bounding box center [602, 43] width 17 height 17
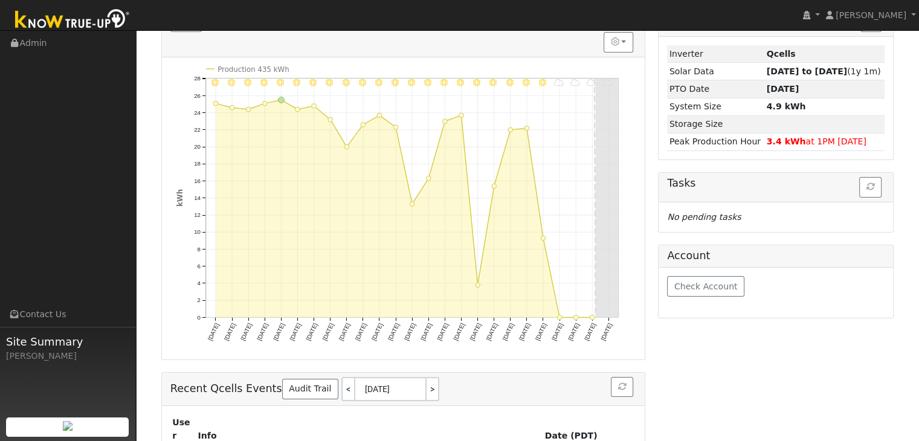
scroll to position [60, 0]
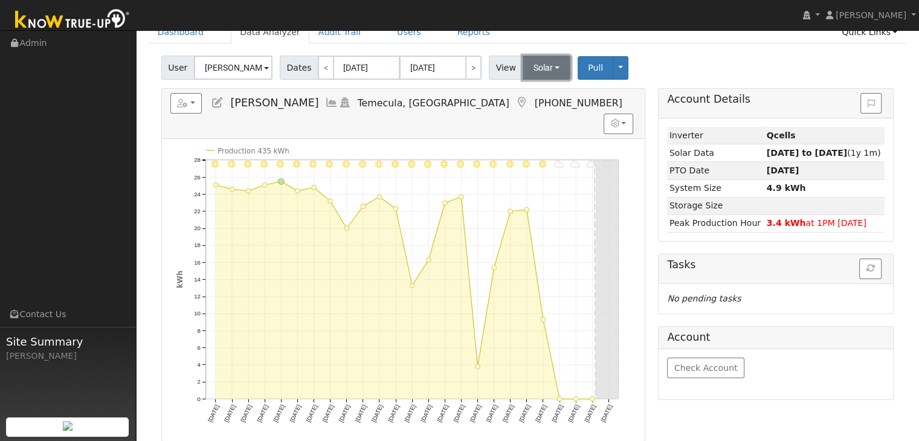
click at [544, 67] on button "Solar" at bounding box center [547, 68] width 48 height 24
click at [534, 94] on link "Utility" at bounding box center [562, 94] width 84 height 17
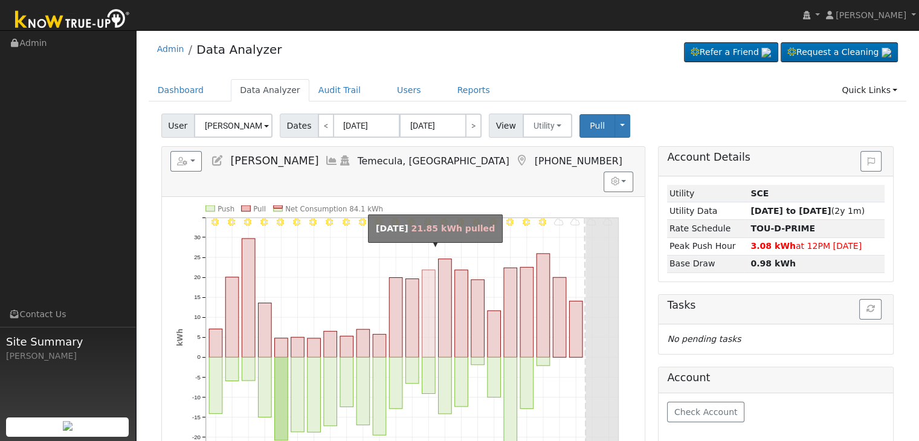
scroll to position [0, 0]
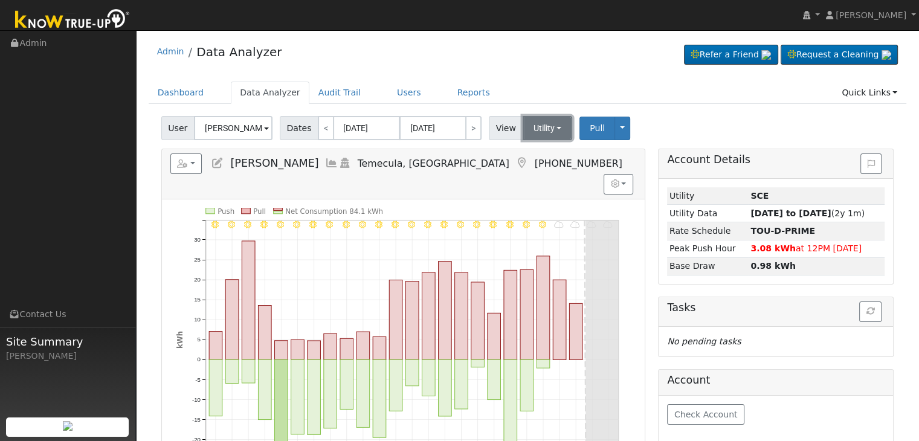
click at [552, 128] on button "Utility" at bounding box center [548, 128] width 50 height 24
click at [537, 173] on link "Solar" at bounding box center [562, 172] width 84 height 17
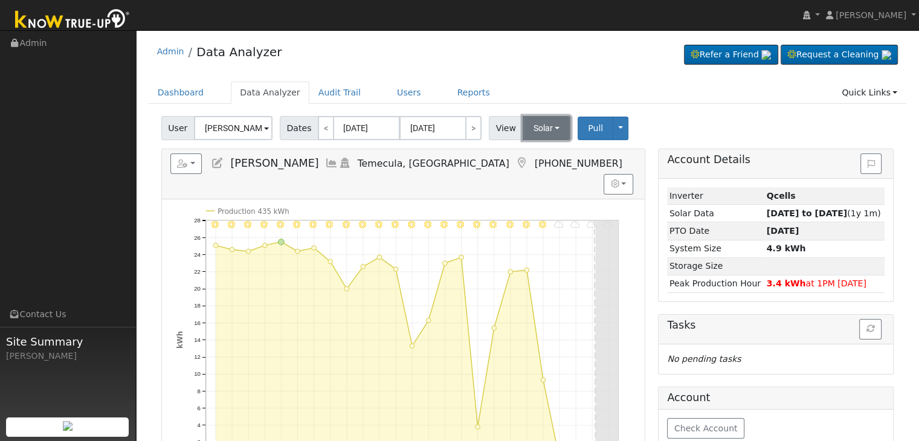
click at [539, 125] on button "Solar" at bounding box center [547, 128] width 48 height 24
click at [539, 148] on link "Utility" at bounding box center [562, 154] width 84 height 17
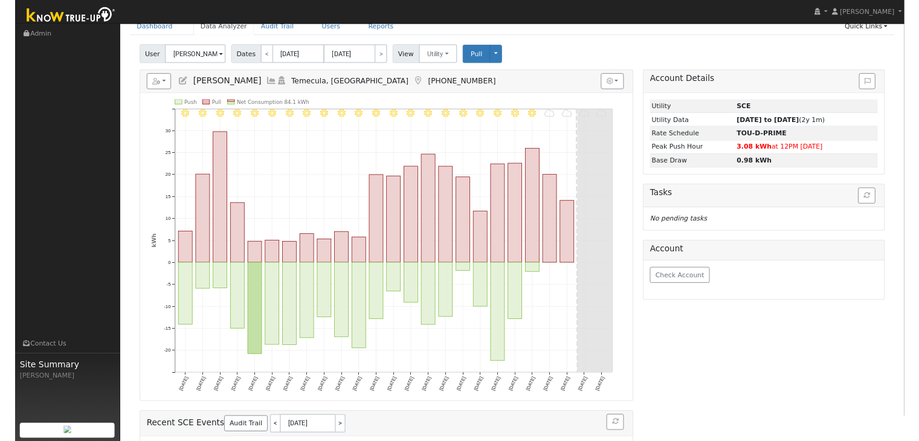
scroll to position [60, 0]
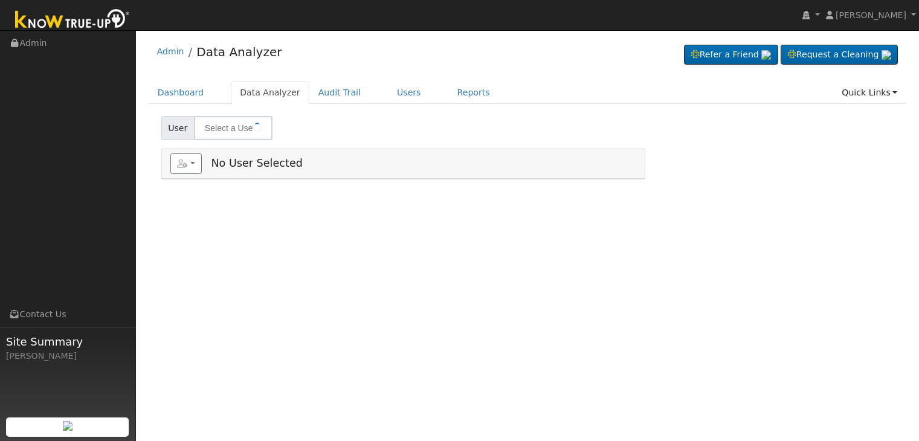
type input "[PERSON_NAME]"
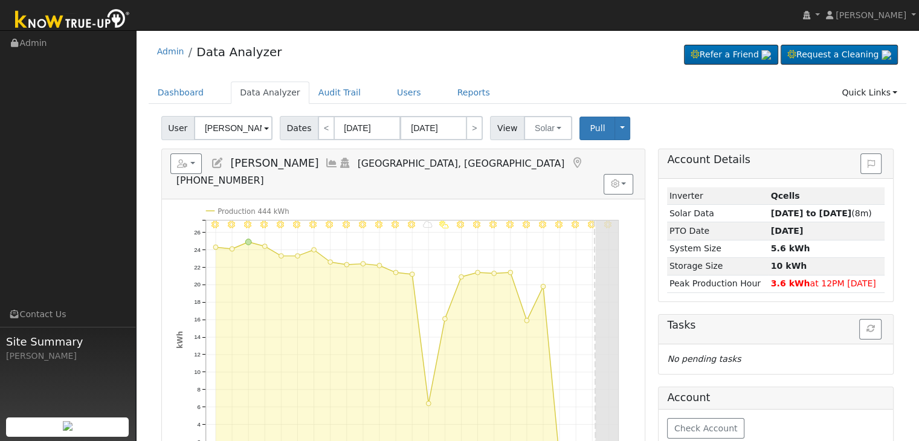
click at [571, 163] on icon at bounding box center [577, 163] width 13 height 11
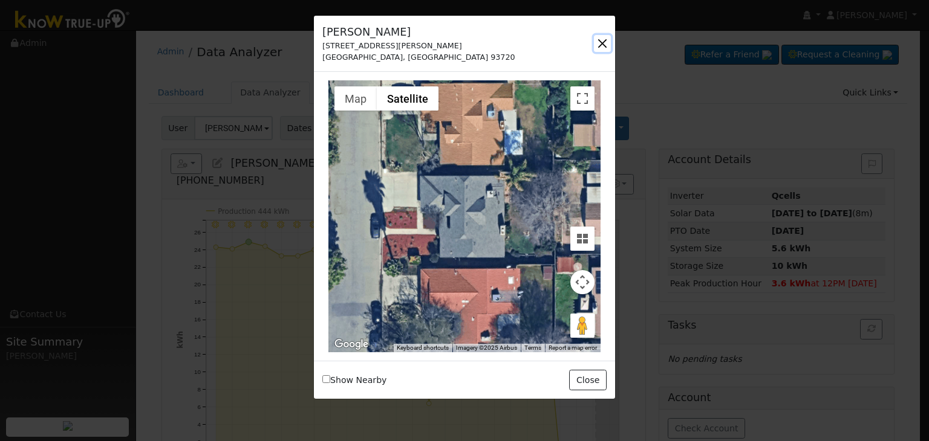
click at [600, 37] on button "button" at bounding box center [602, 43] width 17 height 17
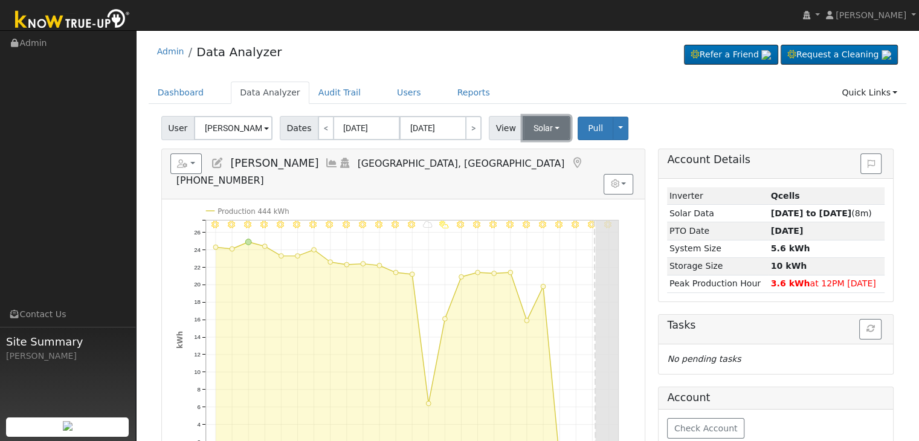
click at [532, 138] on button "Solar" at bounding box center [547, 128] width 48 height 24
click at [536, 150] on link "Utility" at bounding box center [562, 154] width 84 height 17
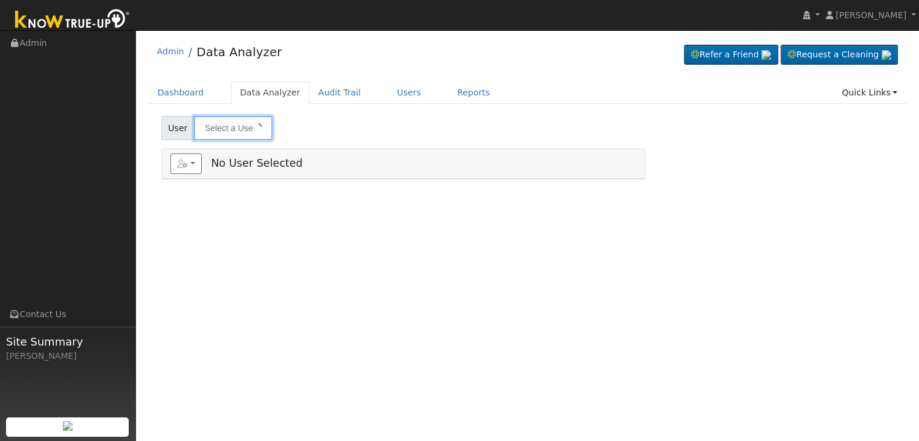
type input "[PERSON_NAME]"
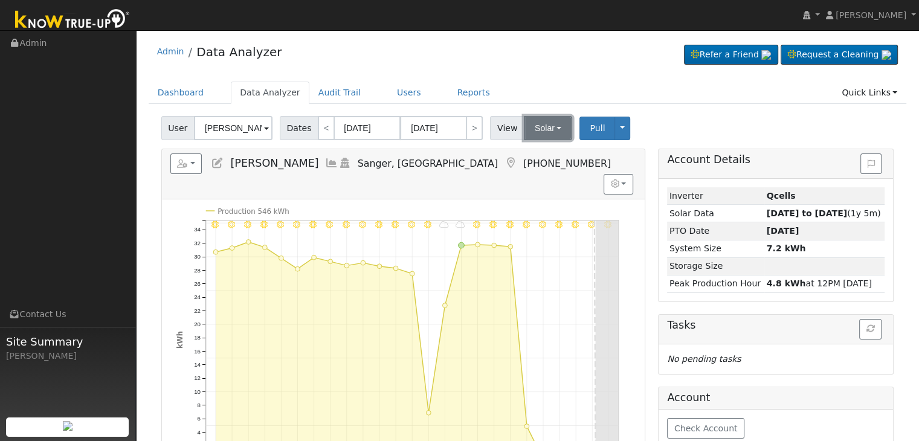
click at [537, 124] on button "Solar" at bounding box center [548, 128] width 48 height 24
click at [504, 158] on icon at bounding box center [510, 163] width 13 height 11
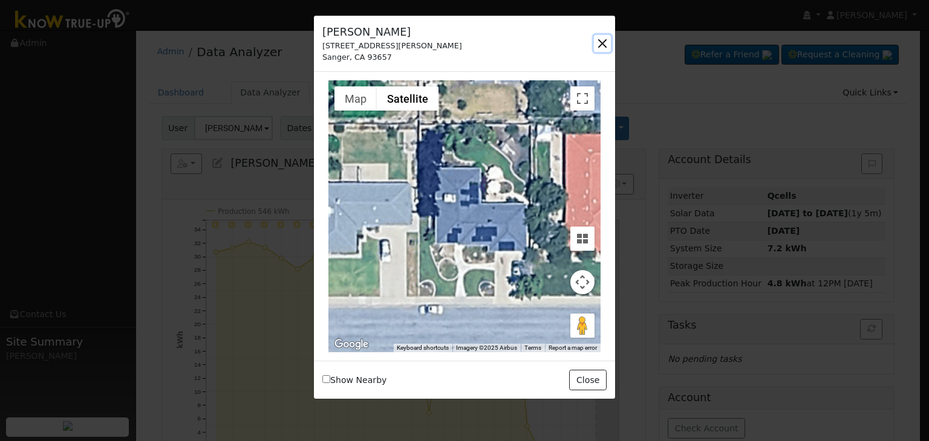
click at [601, 41] on button "button" at bounding box center [602, 43] width 17 height 17
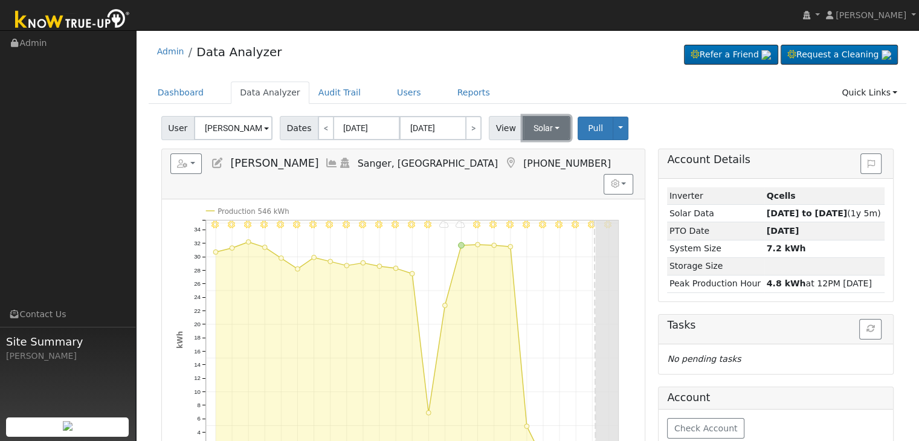
click at [540, 129] on button "Solar" at bounding box center [547, 128] width 48 height 24
click at [543, 155] on link "Utility" at bounding box center [562, 154] width 84 height 17
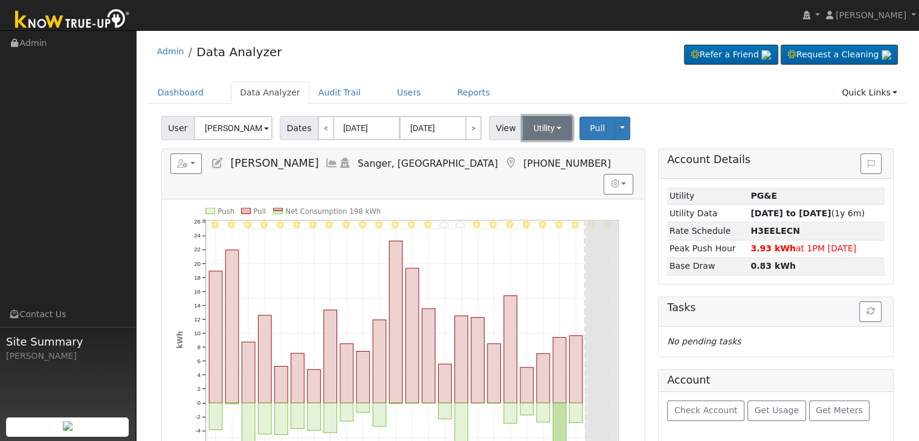
click at [542, 128] on button "Utility" at bounding box center [548, 128] width 50 height 24
click at [534, 172] on link "Solar" at bounding box center [562, 172] width 84 height 17
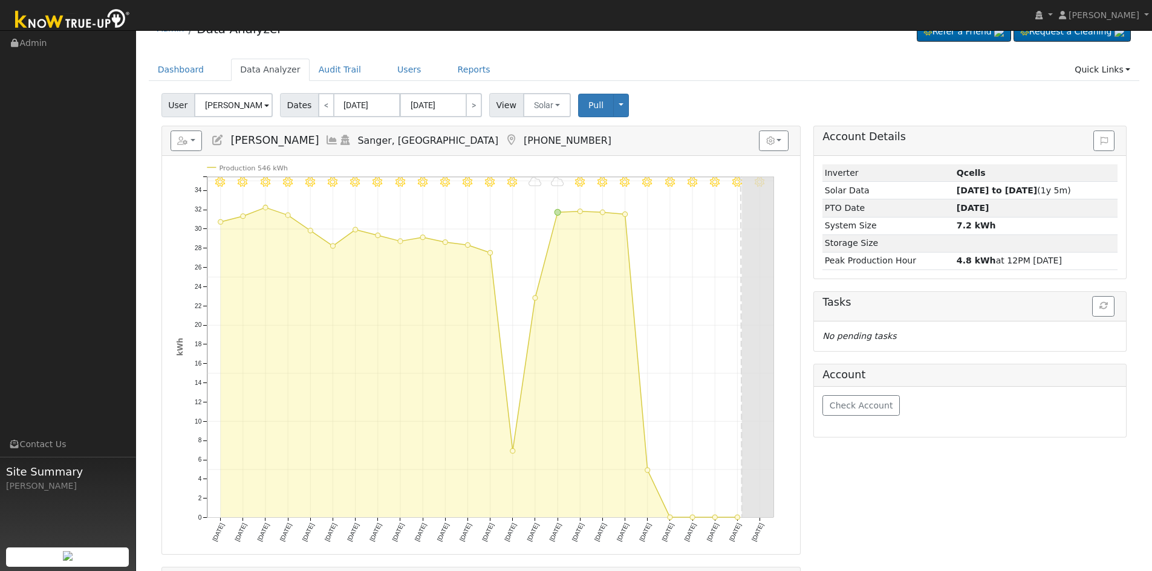
scroll to position [60, 0]
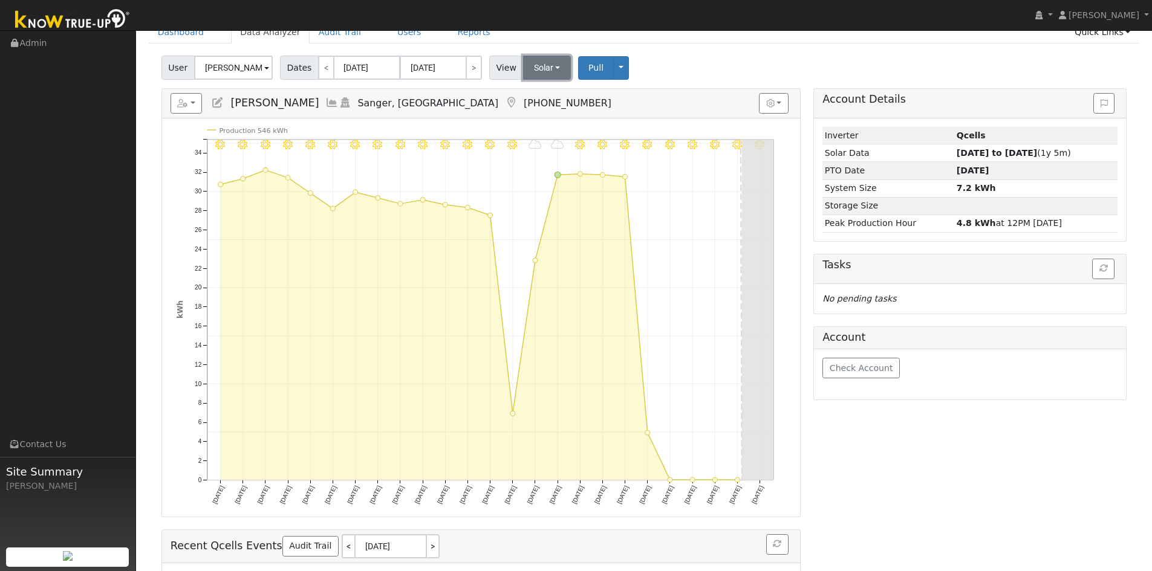
click at [539, 62] on button "Solar" at bounding box center [547, 68] width 48 height 24
click at [545, 94] on link "Utility" at bounding box center [563, 94] width 84 height 17
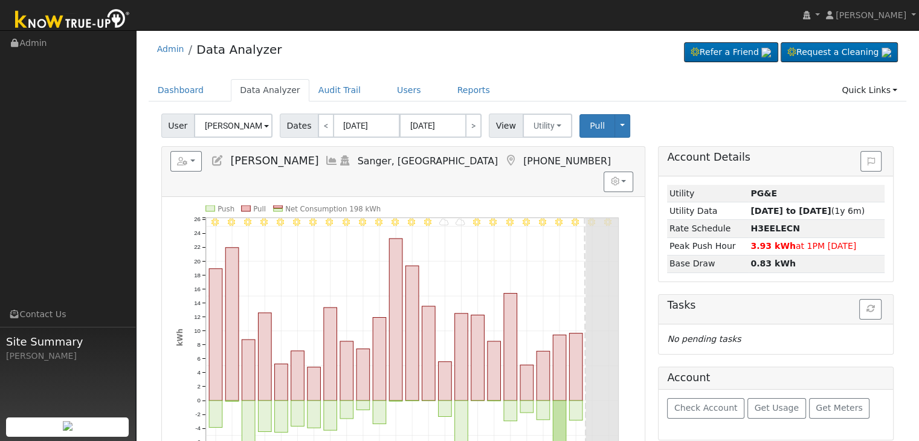
scroll to position [0, 0]
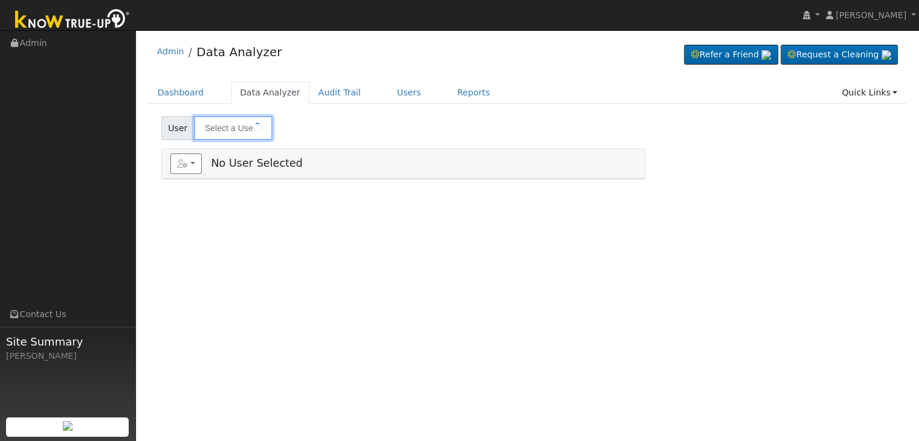
type input "[PERSON_NAME]"
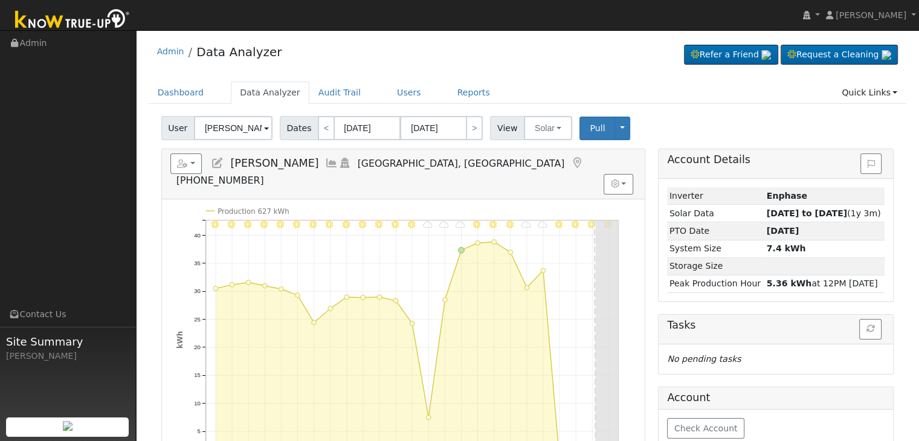
click at [571, 160] on icon at bounding box center [577, 163] width 13 height 11
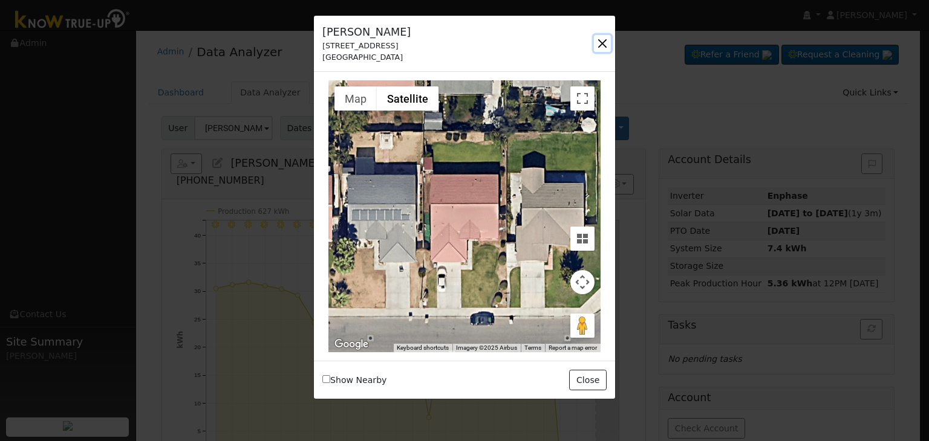
click at [603, 39] on button "button" at bounding box center [602, 43] width 17 height 17
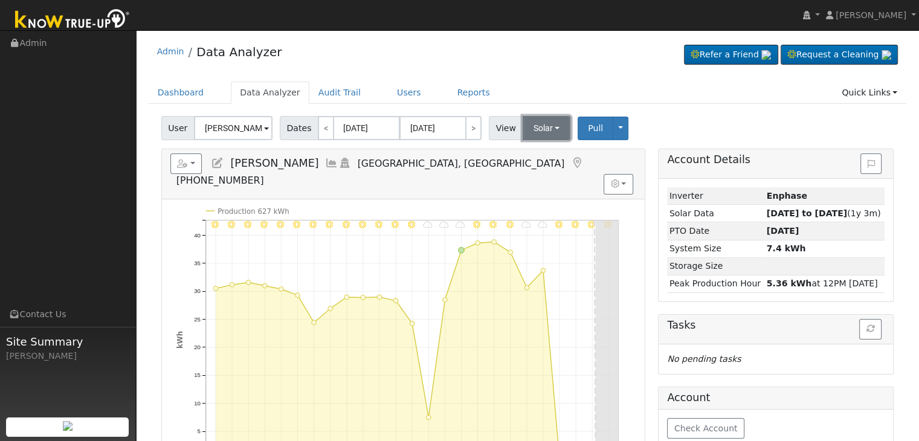
click at [537, 134] on button "Solar" at bounding box center [547, 128] width 48 height 24
click at [538, 158] on link "Utility" at bounding box center [562, 154] width 84 height 17
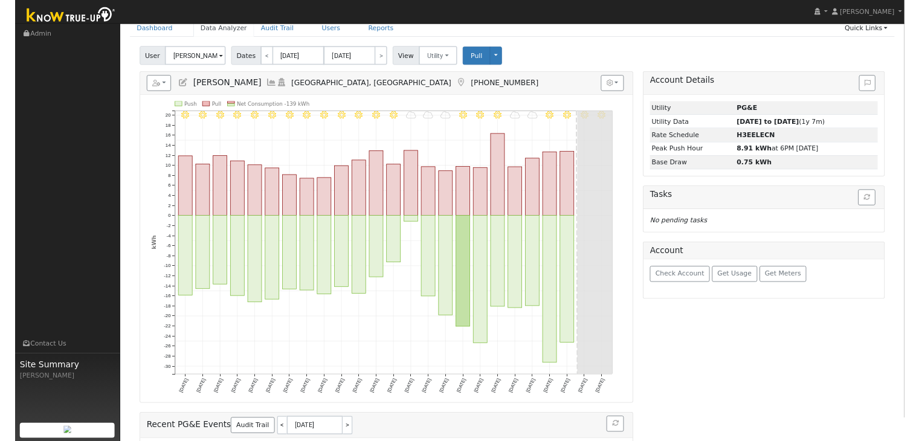
scroll to position [60, 0]
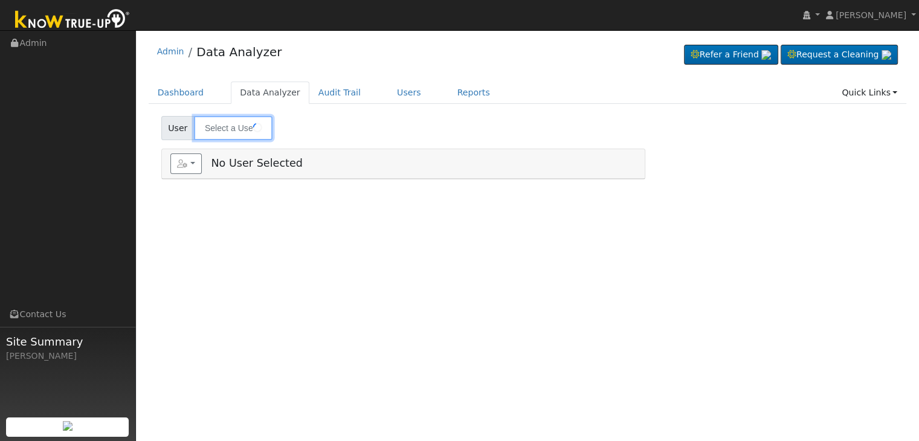
type input "[PERSON_NAME]"
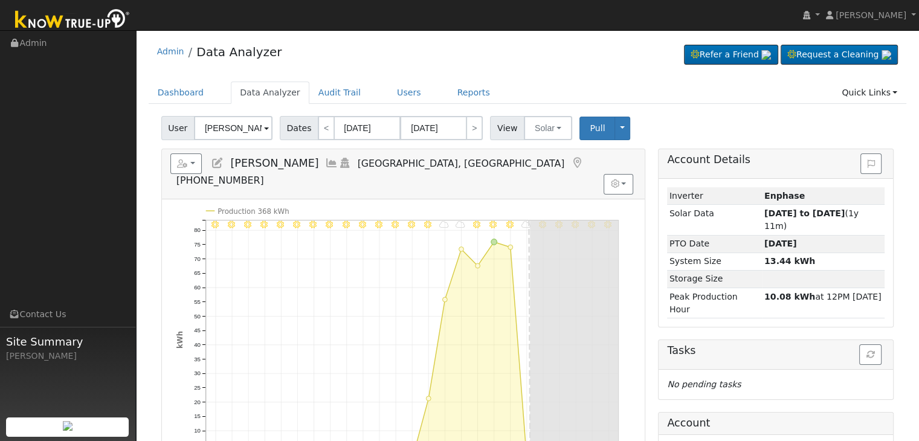
click at [571, 164] on icon at bounding box center [577, 163] width 13 height 11
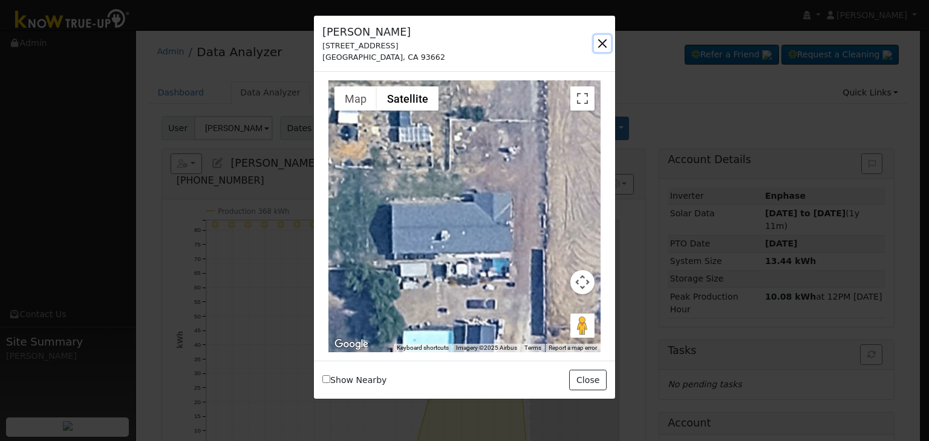
click at [602, 45] on button "button" at bounding box center [602, 43] width 17 height 17
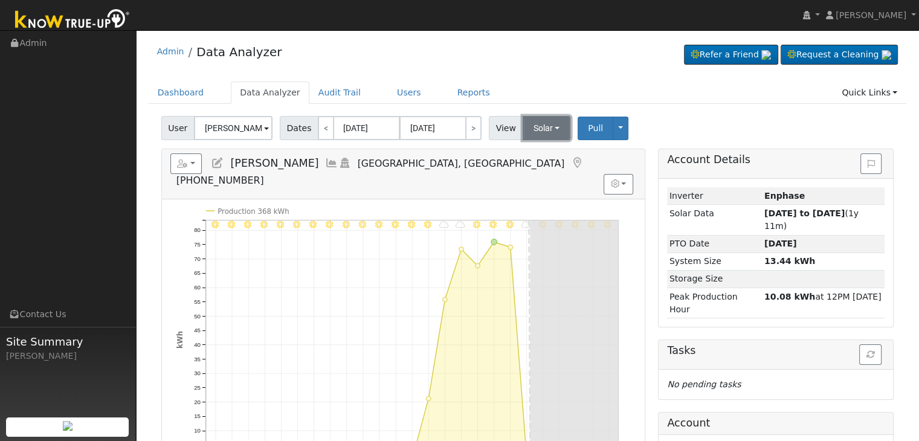
click at [534, 132] on button "Solar" at bounding box center [547, 128] width 48 height 24
click at [539, 155] on link "Utility" at bounding box center [562, 154] width 84 height 17
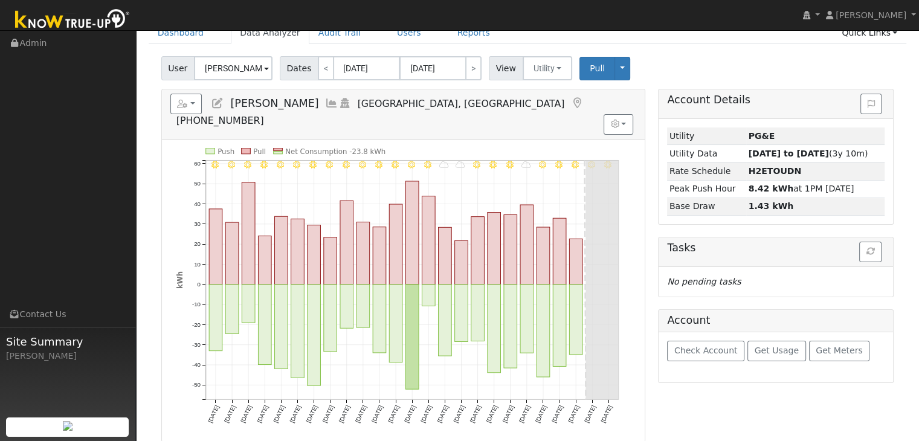
scroll to position [60, 0]
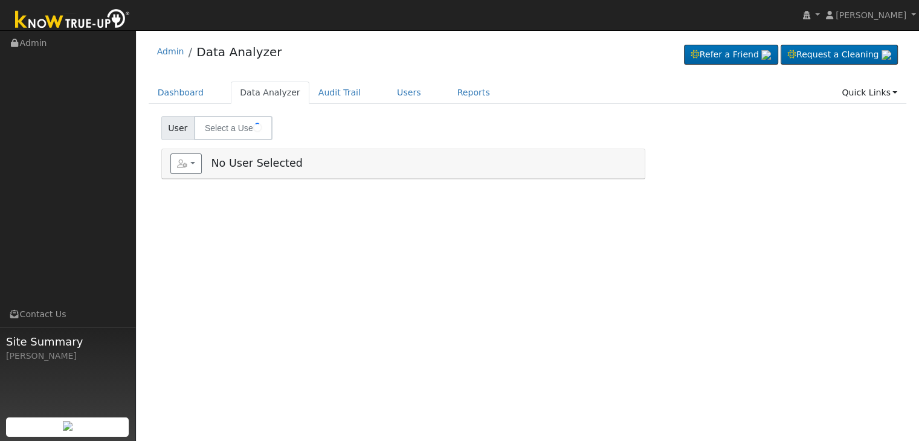
type input "[PERSON_NAME] & [PERSON_NAME]"
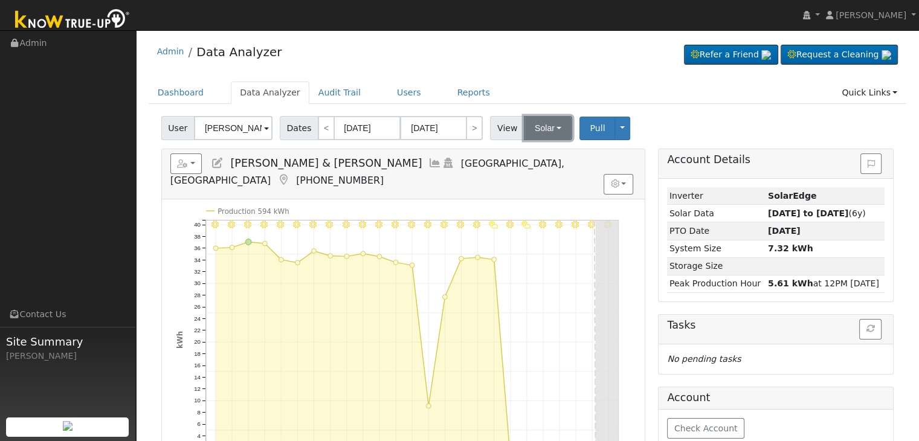
click at [531, 120] on button "Solar" at bounding box center [548, 128] width 48 height 24
click at [546, 154] on link "Utility" at bounding box center [564, 154] width 84 height 17
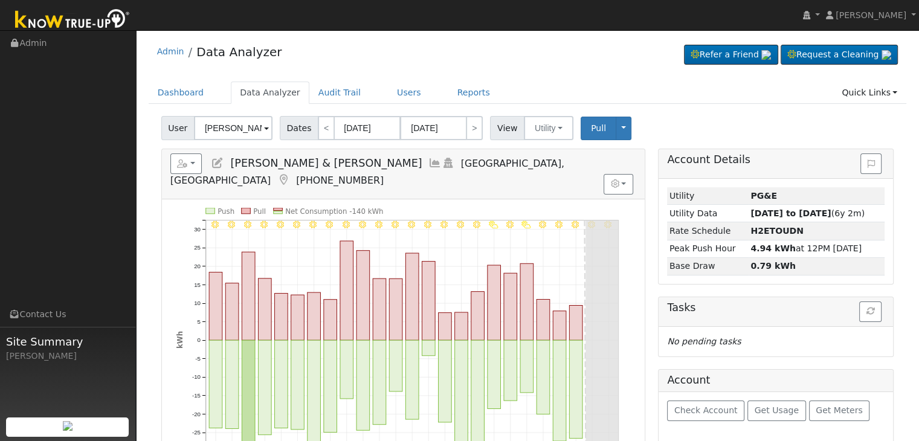
click at [290, 175] on icon at bounding box center [283, 180] width 13 height 11
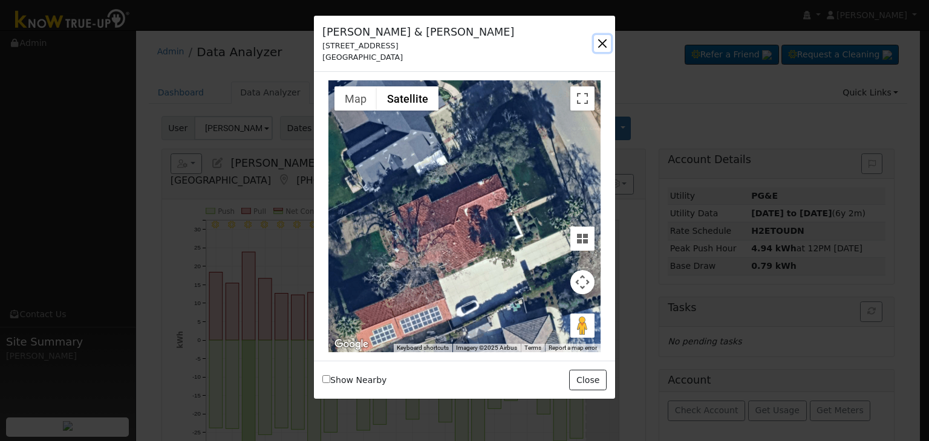
click at [602, 37] on button "button" at bounding box center [602, 43] width 17 height 17
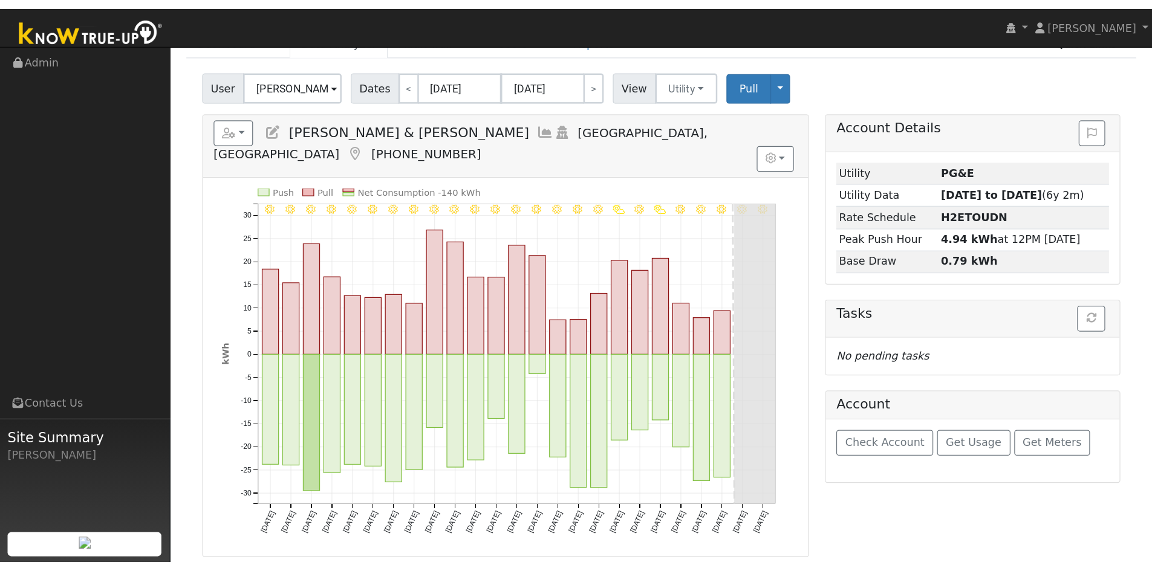
scroll to position [60, 0]
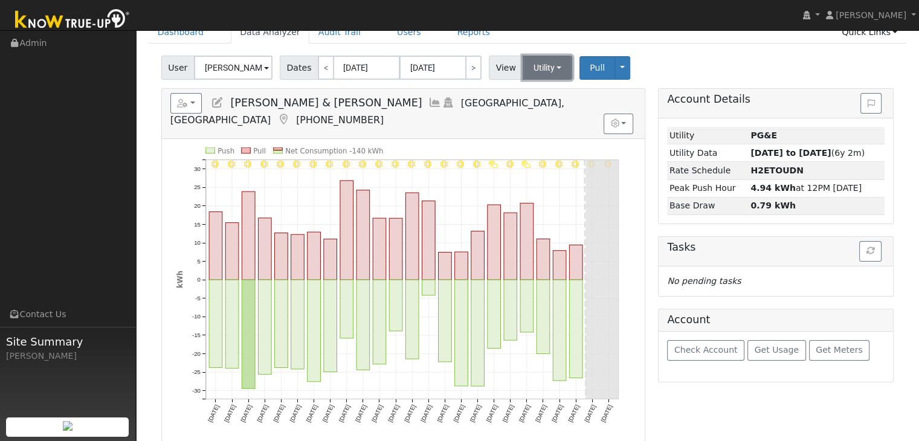
click at [545, 67] on button "Utility" at bounding box center [548, 68] width 50 height 24
click at [540, 110] on link "Solar" at bounding box center [562, 111] width 84 height 17
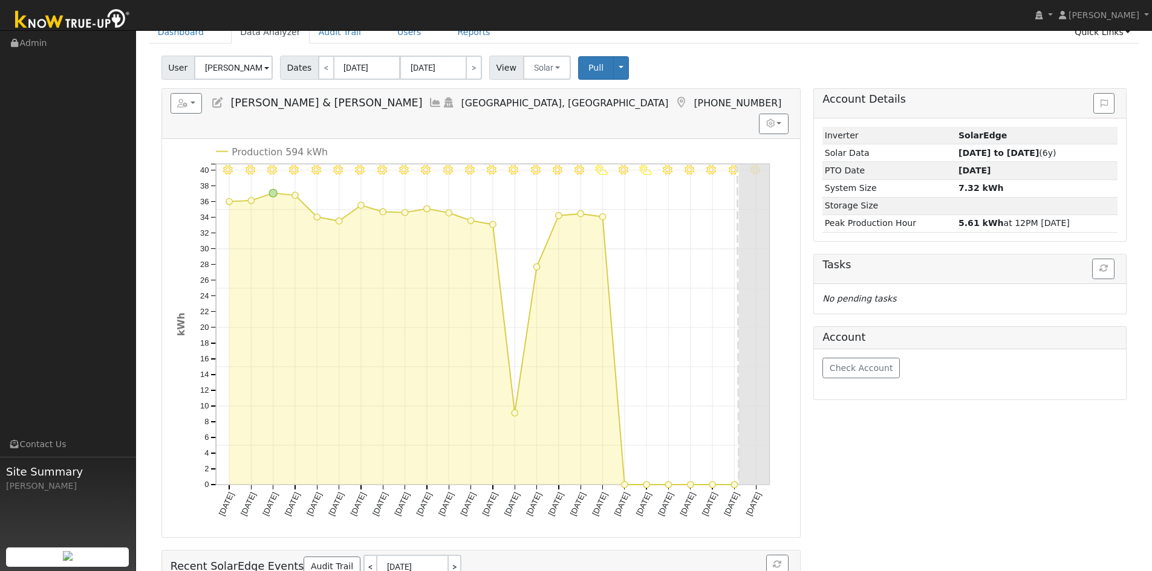
scroll to position [0, 0]
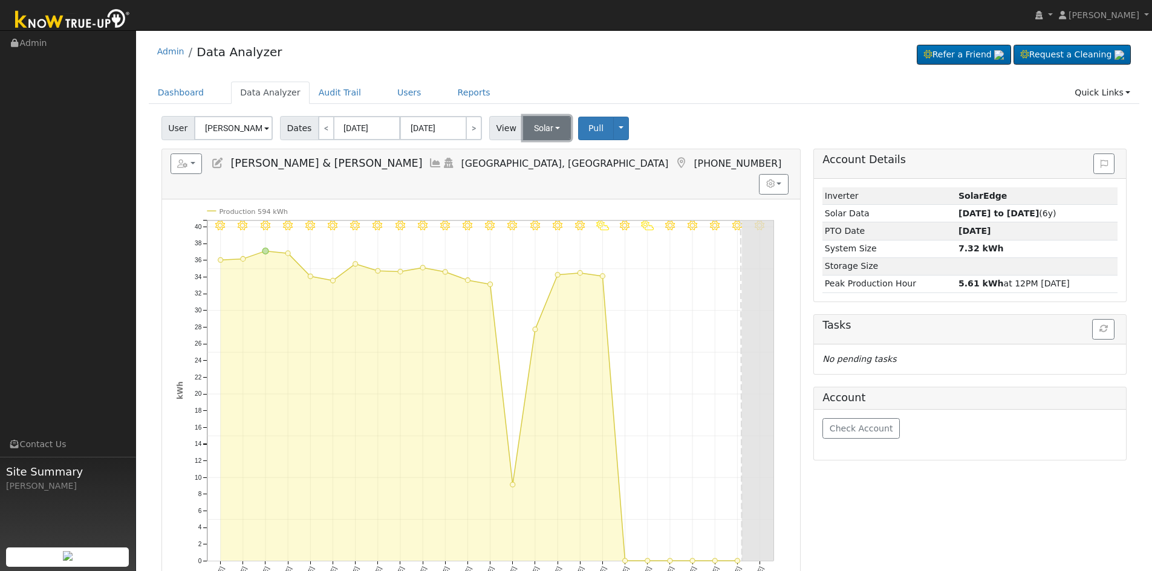
click at [536, 131] on button "Solar" at bounding box center [547, 128] width 48 height 24
click at [536, 155] on link "Utility" at bounding box center [563, 154] width 84 height 17
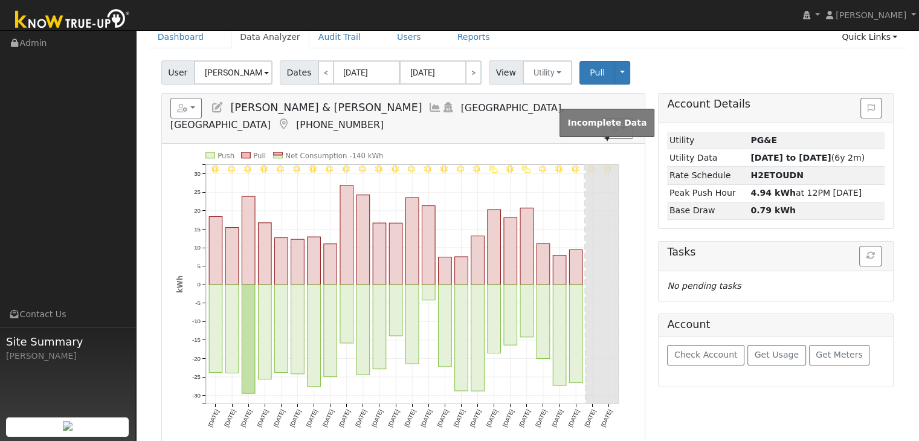
scroll to position [60, 0]
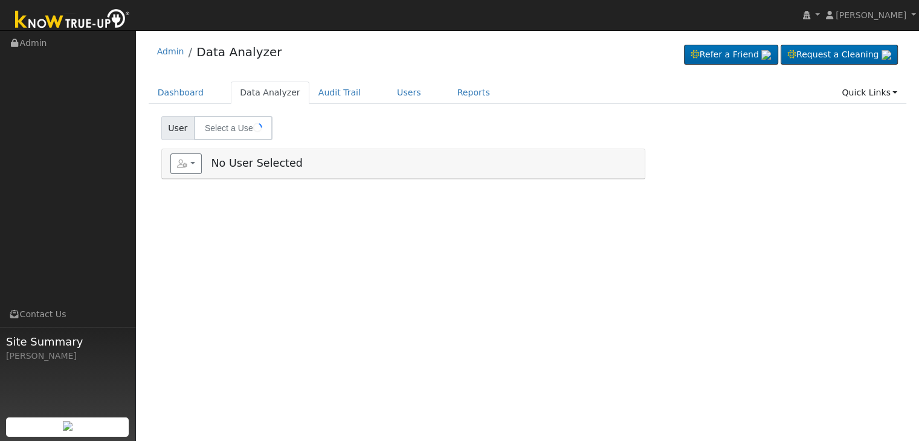
type input "[PERSON_NAME]"
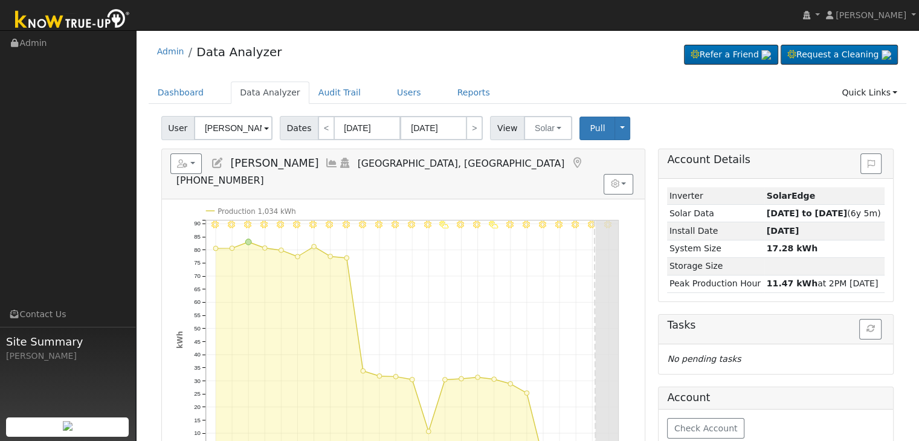
click at [571, 166] on icon at bounding box center [577, 163] width 13 height 11
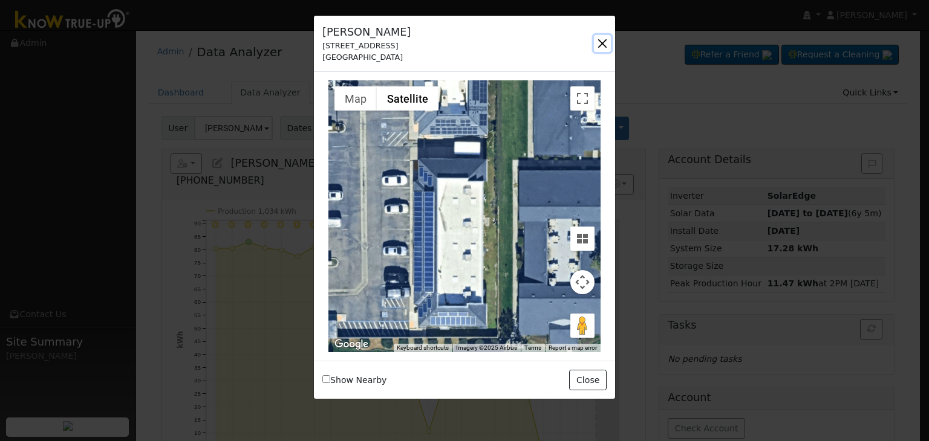
click at [602, 43] on button "button" at bounding box center [602, 43] width 17 height 17
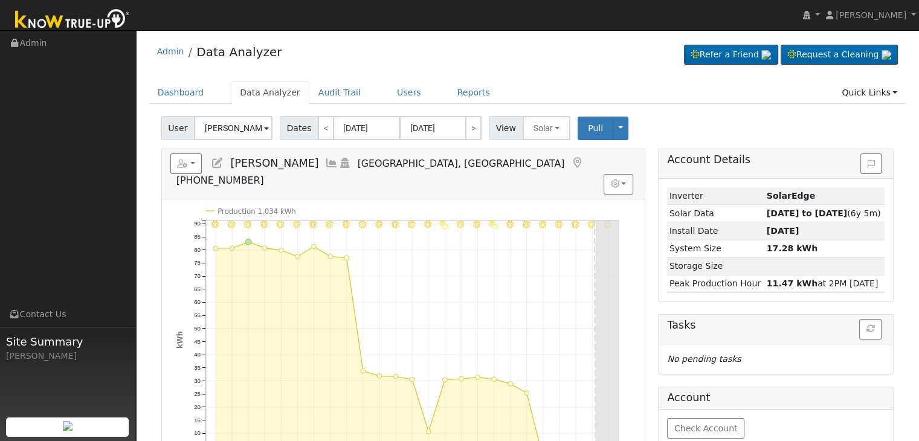
click at [571, 160] on icon at bounding box center [577, 163] width 13 height 11
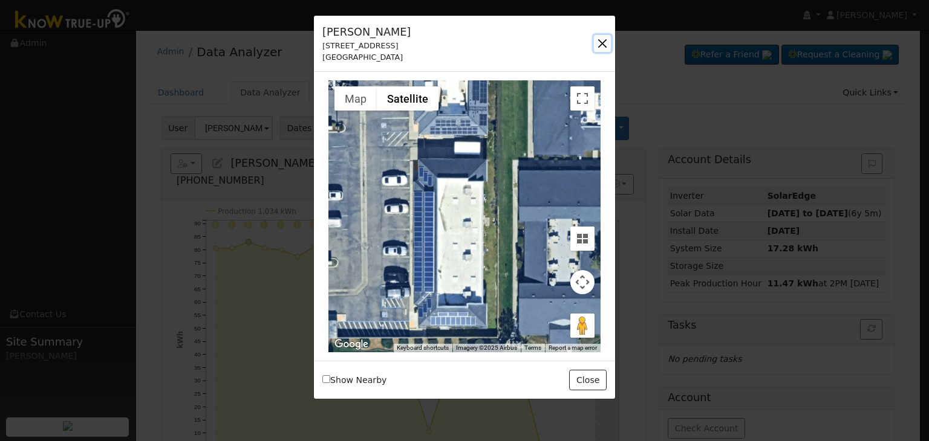
click at [600, 44] on button "button" at bounding box center [602, 43] width 17 height 17
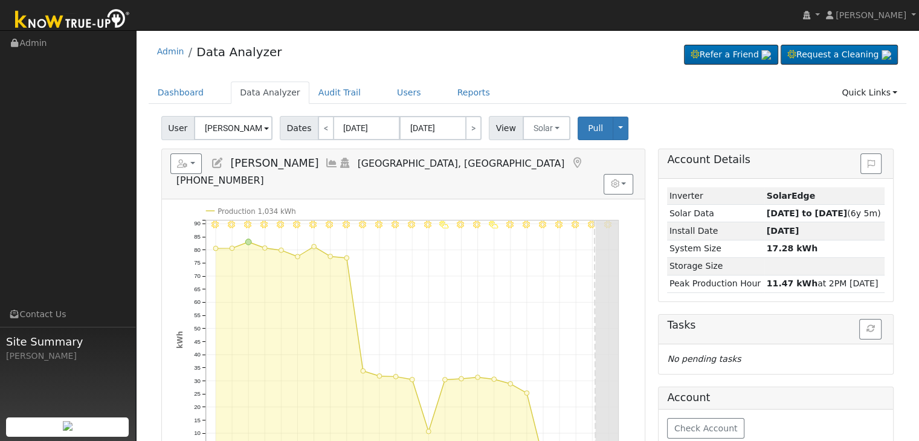
click at [571, 160] on icon at bounding box center [577, 163] width 13 height 11
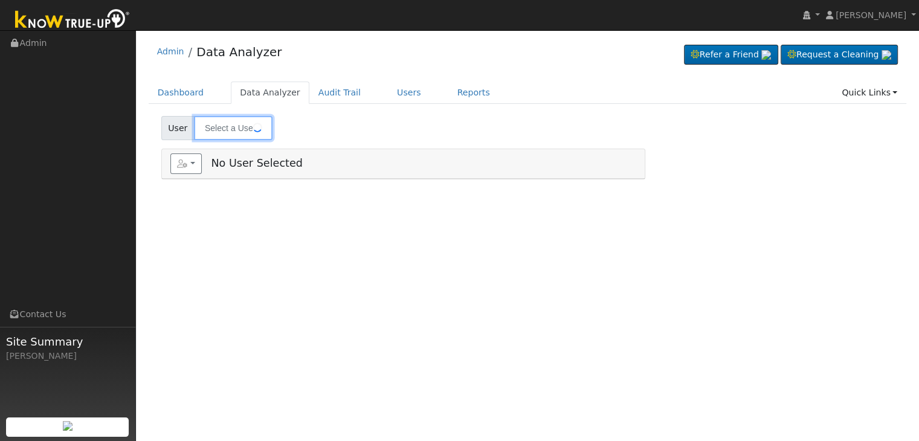
type input "[PERSON_NAME]"
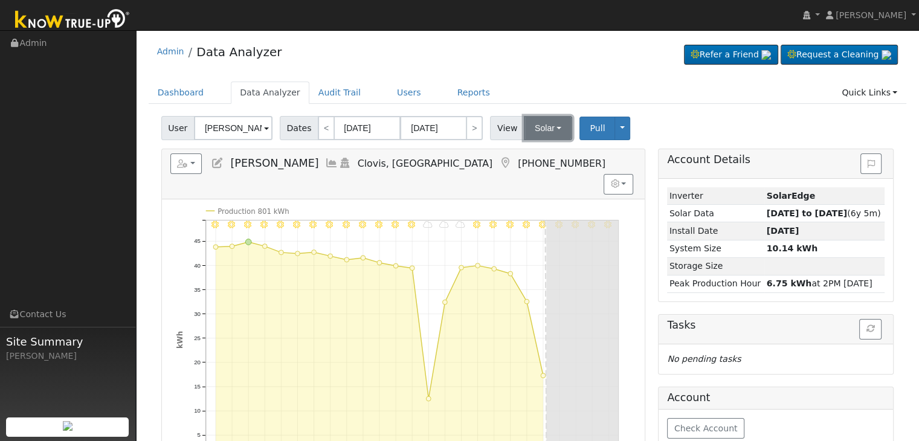
click at [540, 129] on button "Solar" at bounding box center [548, 128] width 48 height 24
click at [545, 153] on link "Utility" at bounding box center [564, 154] width 84 height 17
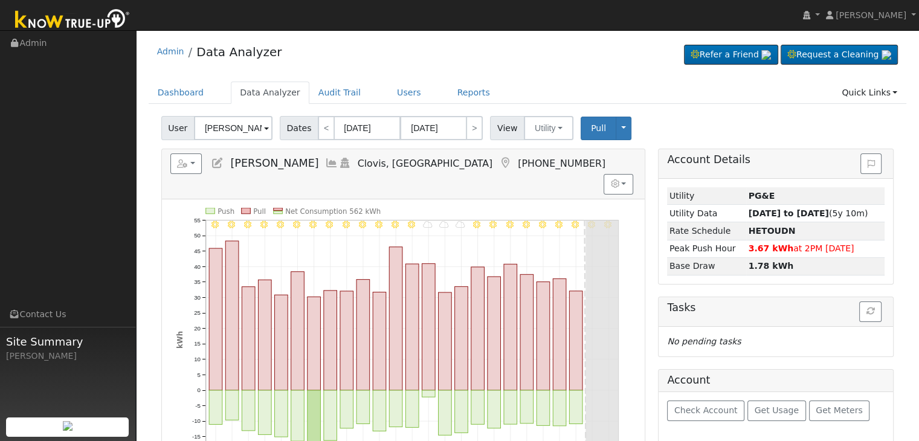
click at [499, 159] on icon at bounding box center [505, 163] width 13 height 11
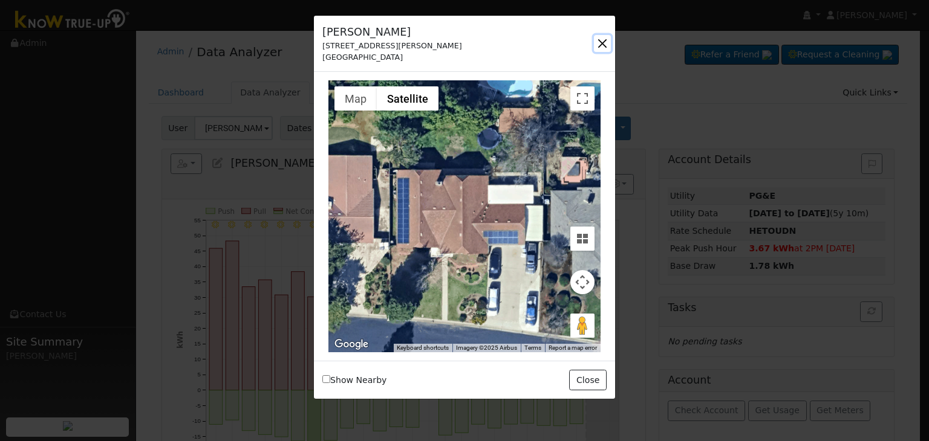
click at [597, 41] on button "button" at bounding box center [602, 43] width 17 height 17
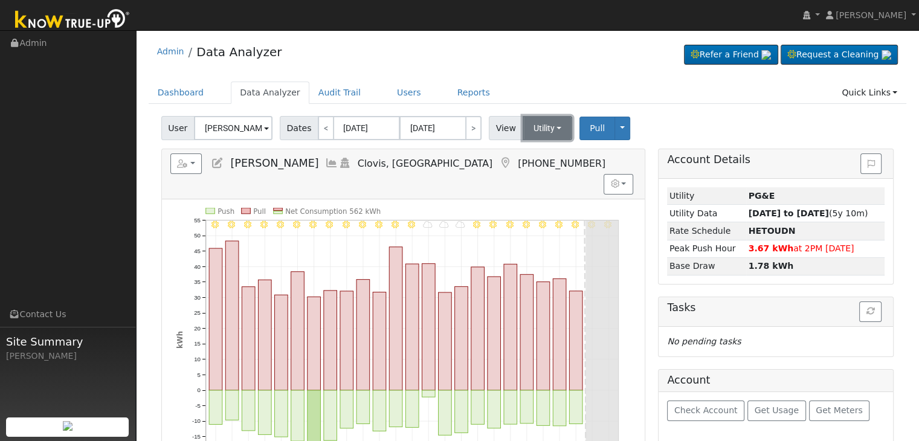
click at [537, 124] on button "Utility" at bounding box center [548, 128] width 50 height 24
click at [534, 176] on link "Solar" at bounding box center [562, 172] width 84 height 17
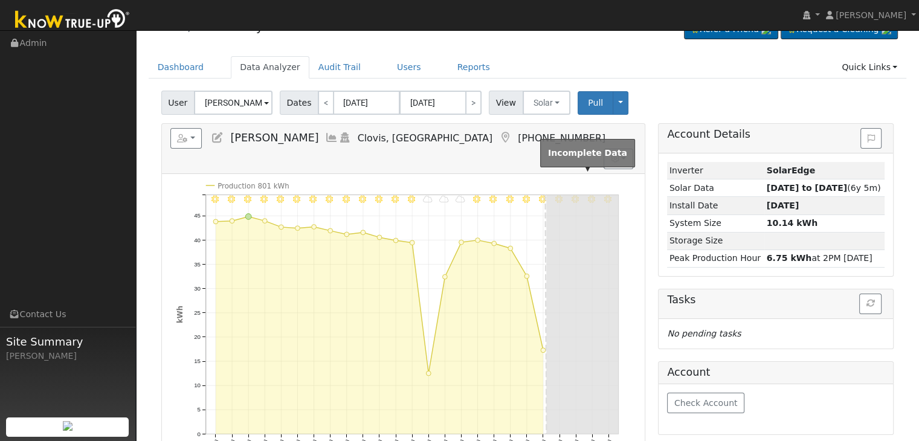
scroll to position [60, 0]
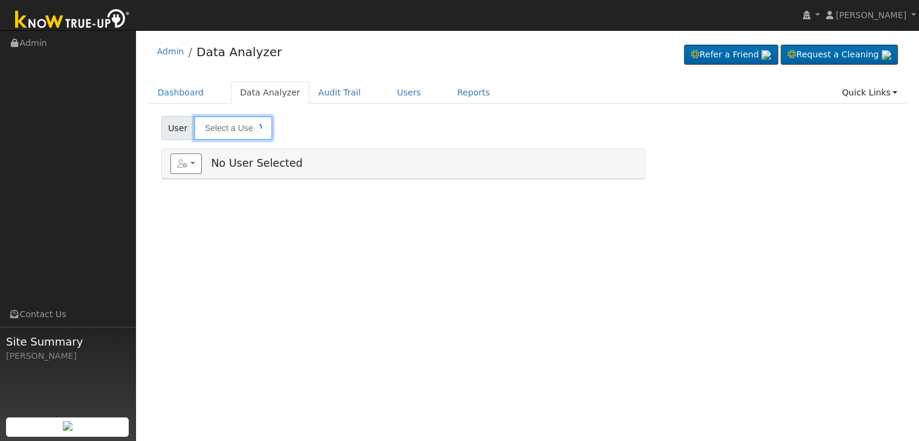
type input "[PERSON_NAME]"
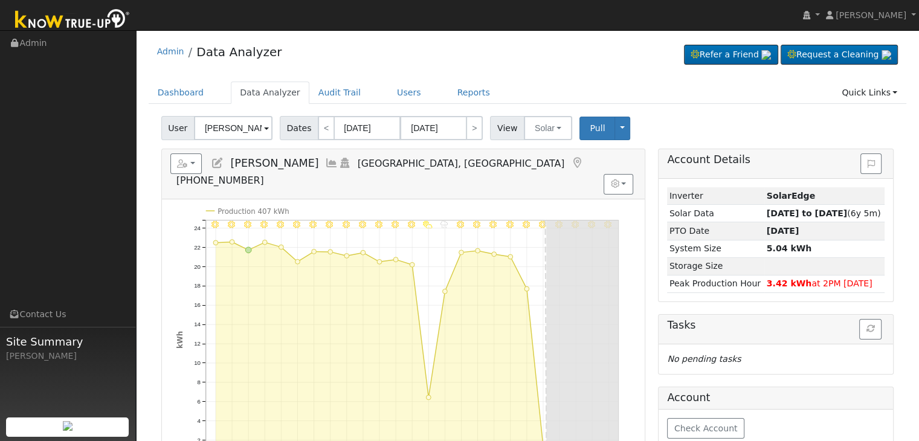
click at [571, 161] on icon at bounding box center [577, 163] width 13 height 11
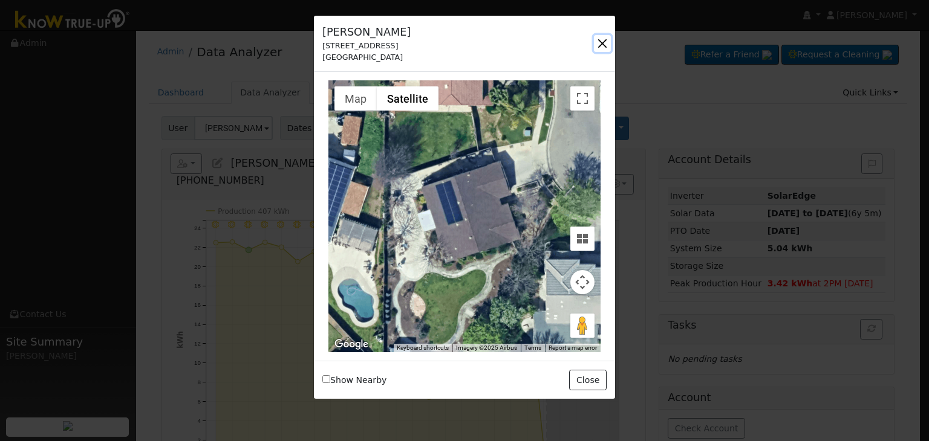
click at [595, 42] on button "button" at bounding box center [602, 43] width 17 height 17
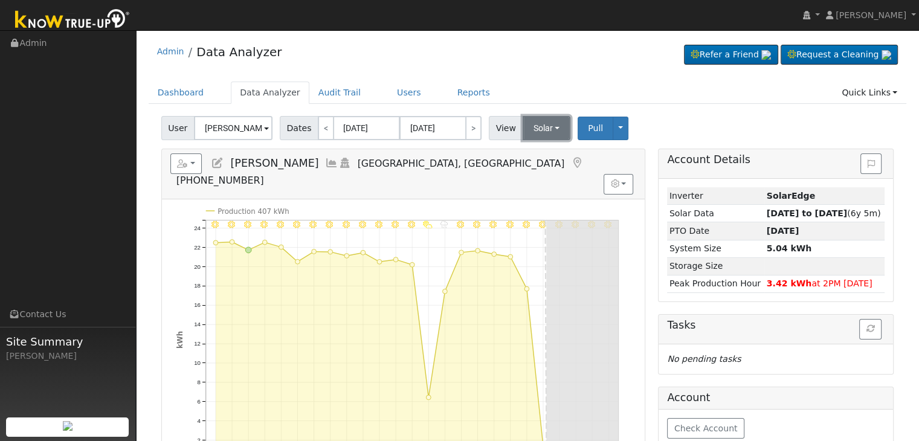
click at [545, 126] on button "Solar" at bounding box center [547, 128] width 48 height 24
click at [542, 151] on link "Utility" at bounding box center [562, 154] width 84 height 17
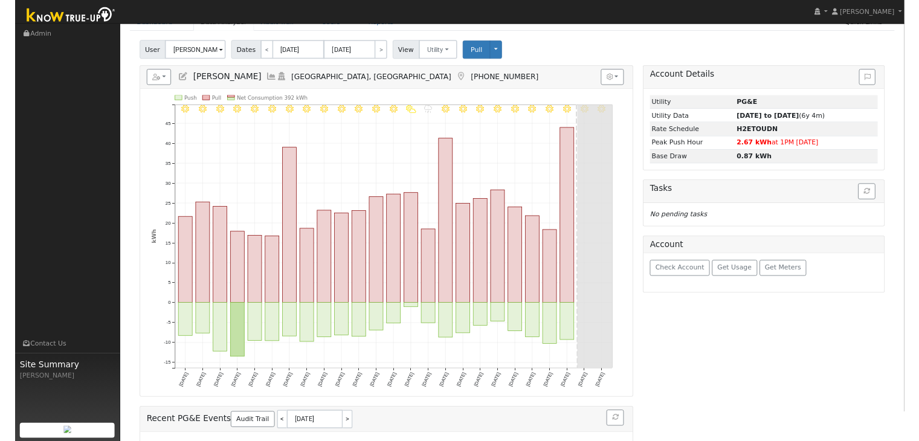
scroll to position [60, 0]
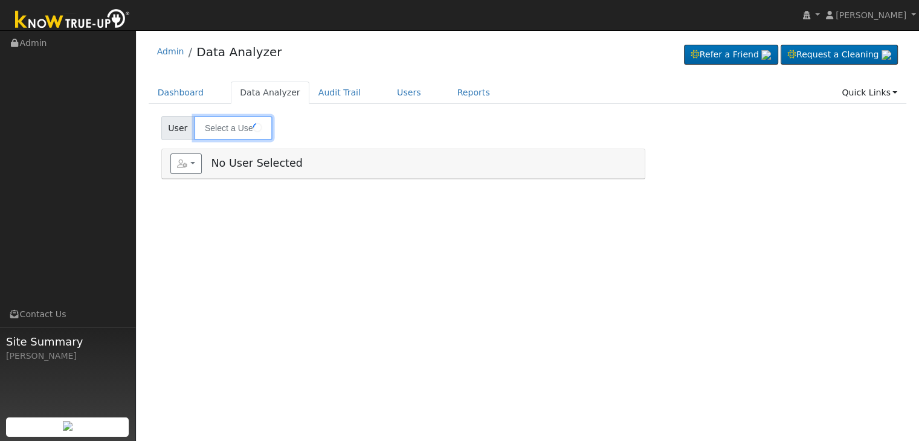
type input "[PERSON_NAME]"
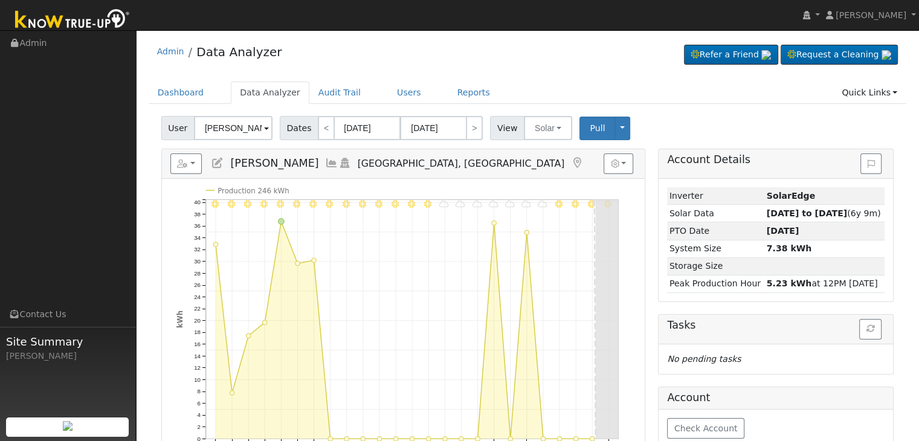
click at [571, 163] on icon at bounding box center [577, 163] width 13 height 11
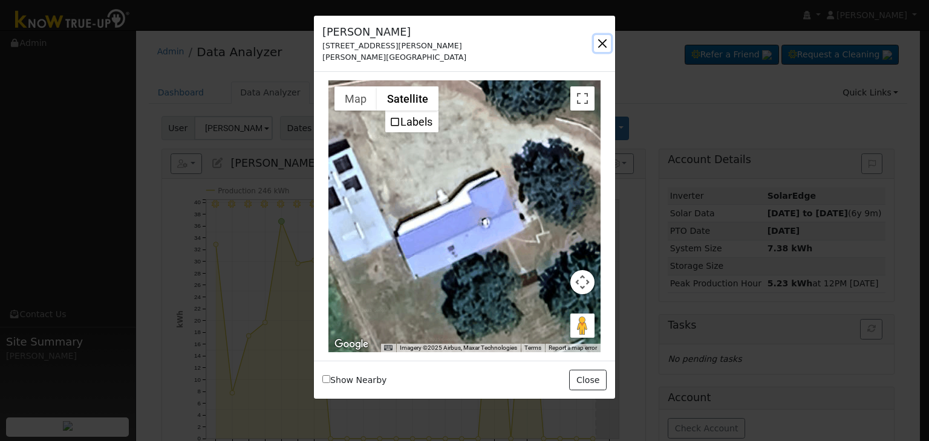
click at [601, 39] on button "button" at bounding box center [602, 43] width 17 height 17
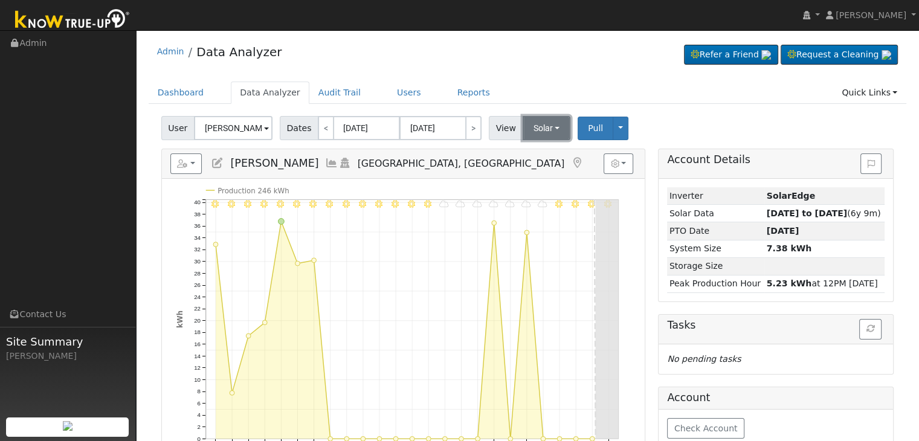
click at [535, 130] on button "Solar" at bounding box center [547, 128] width 48 height 24
click at [540, 153] on link "Utility" at bounding box center [562, 154] width 84 height 17
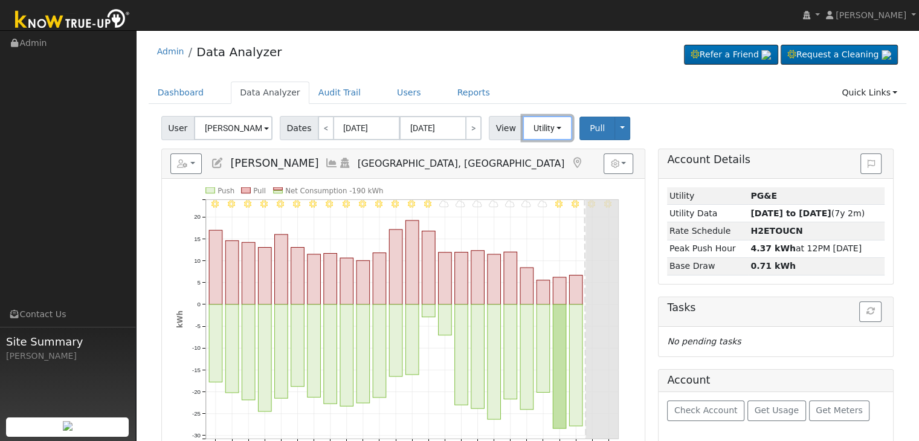
drag, startPoint x: 540, startPoint y: 124, endPoint x: 539, endPoint y: 159, distance: 35.1
click at [540, 124] on button "Utility" at bounding box center [548, 128] width 50 height 24
click at [536, 169] on link "Solar" at bounding box center [562, 172] width 84 height 17
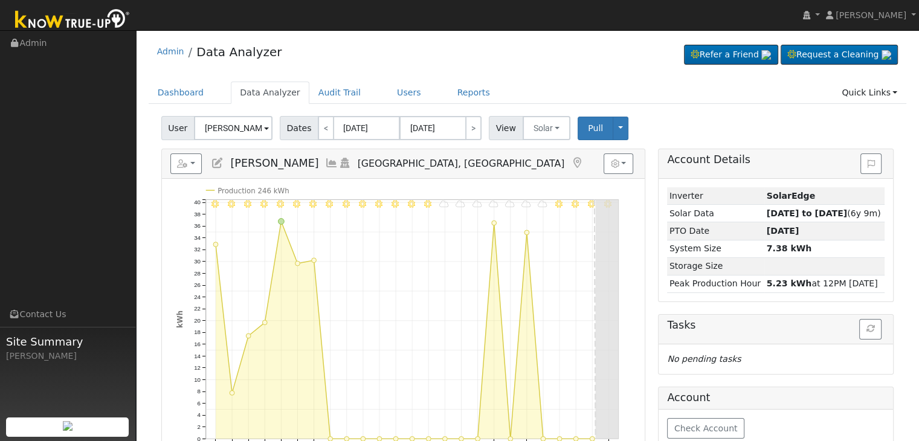
click at [571, 162] on icon at bounding box center [577, 163] width 13 height 11
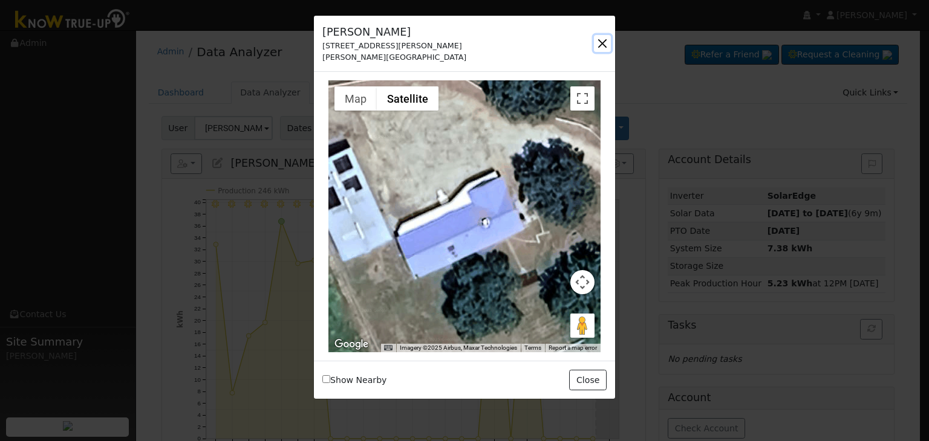
click at [600, 39] on button "button" at bounding box center [602, 43] width 17 height 17
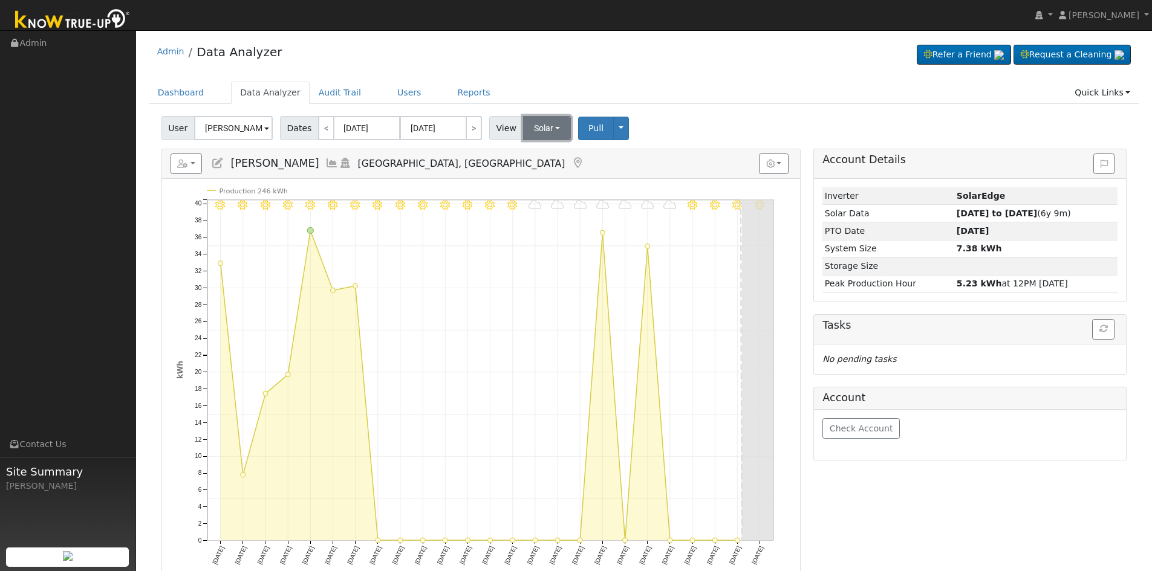
click at [538, 129] on button "Solar" at bounding box center [547, 128] width 48 height 24
click at [536, 150] on link "Utility" at bounding box center [563, 154] width 84 height 17
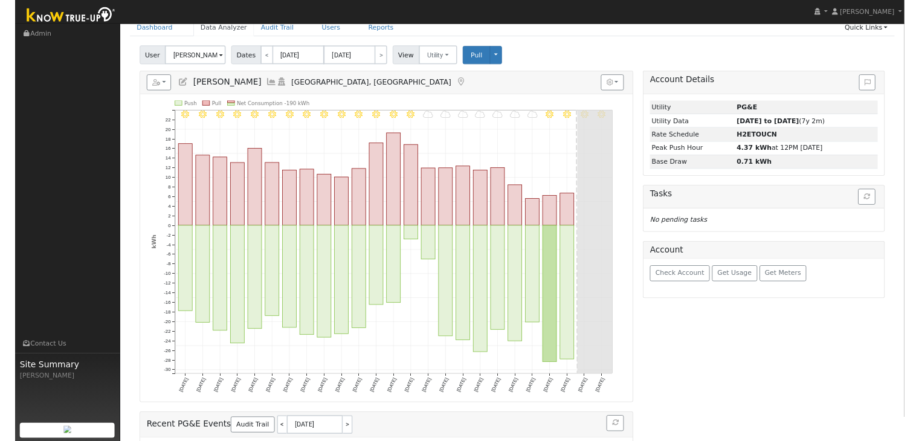
scroll to position [60, 0]
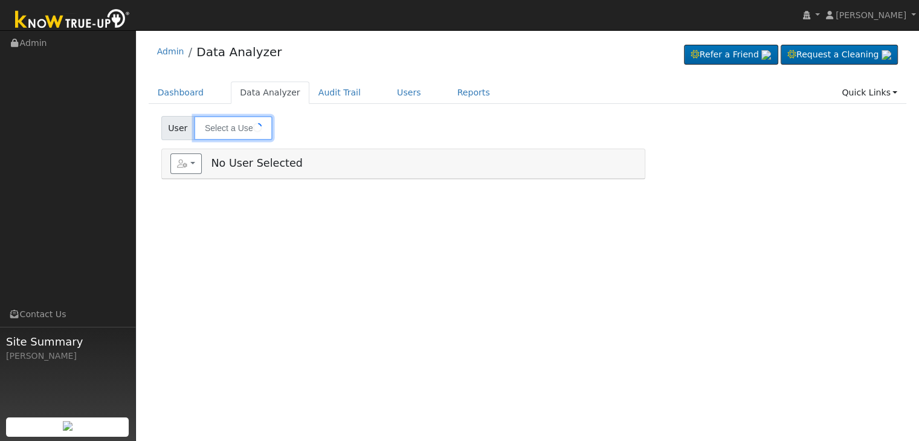
type input "[PERSON_NAME] & [PERSON_NAME]"
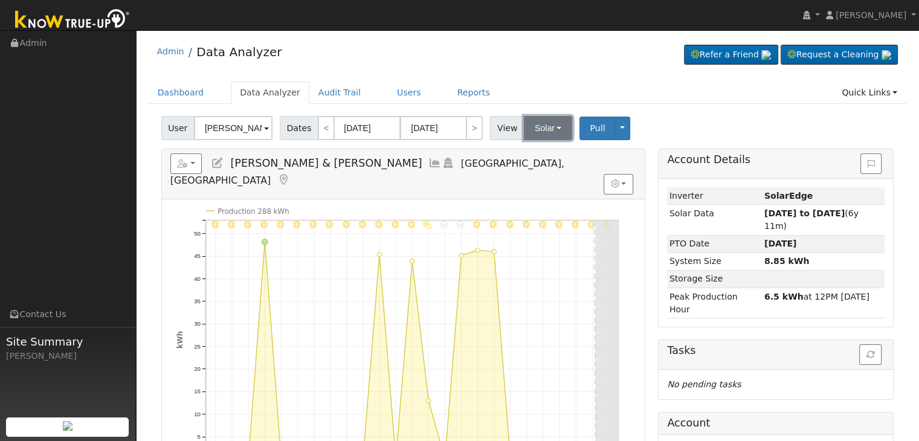
click at [549, 122] on button "Solar" at bounding box center [548, 128] width 48 height 24
click at [532, 156] on link "Utility" at bounding box center [564, 154] width 84 height 17
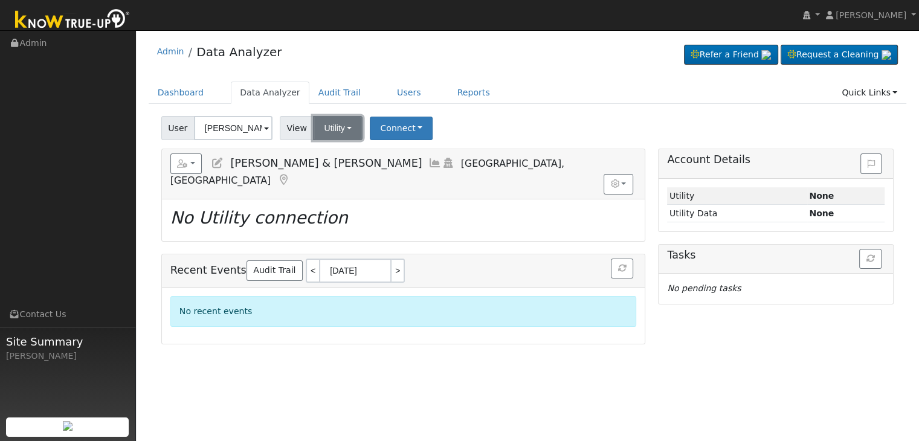
click at [334, 131] on button "Utility" at bounding box center [338, 128] width 50 height 24
click at [332, 167] on link "Solar" at bounding box center [353, 172] width 84 height 17
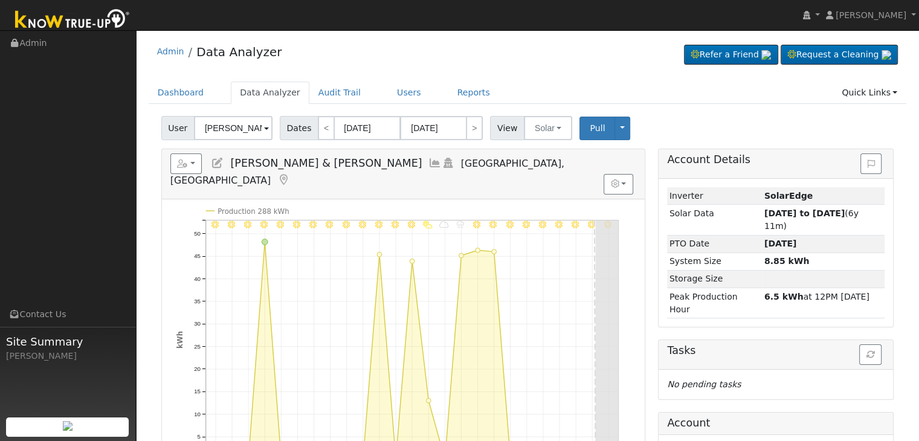
click at [290, 175] on icon at bounding box center [283, 180] width 13 height 11
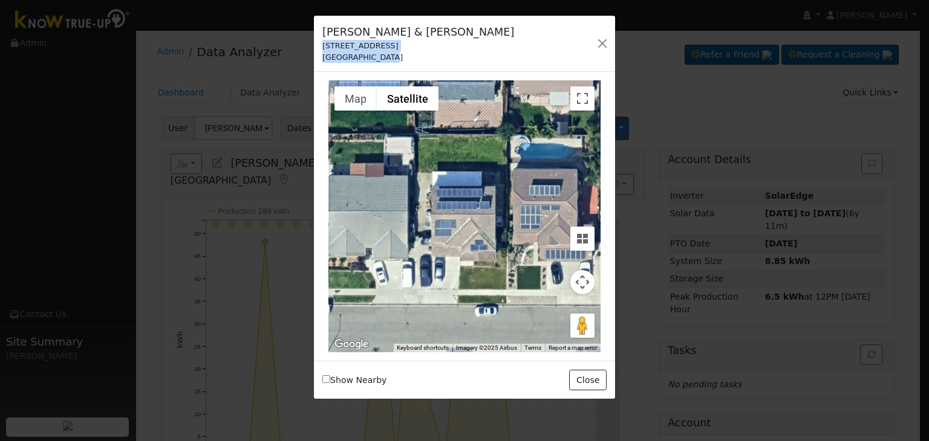
drag, startPoint x: 316, startPoint y: 49, endPoint x: 409, endPoint y: 60, distance: 93.8
click at [409, 60] on div "[PERSON_NAME] & [PERSON_NAME] [STREET_ADDRESS]" at bounding box center [418, 43] width 204 height 39
copy div "[STREET_ADDRESS]"
click at [607, 41] on button "button" at bounding box center [602, 43] width 17 height 17
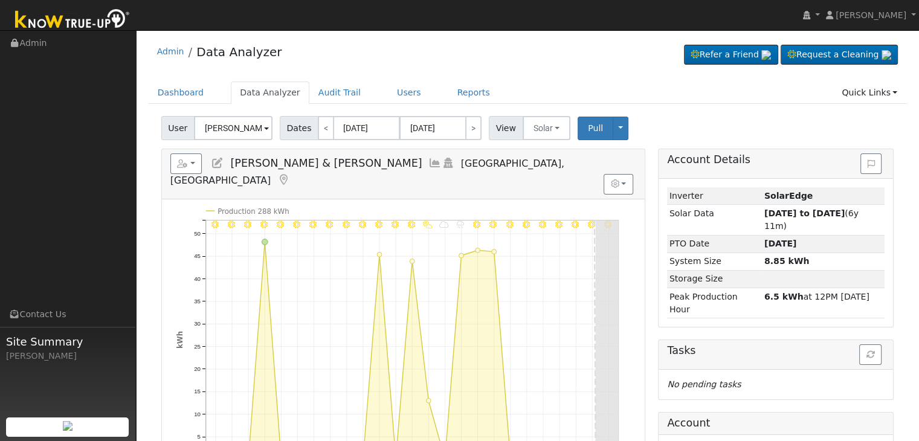
click at [215, 161] on icon at bounding box center [217, 163] width 13 height 11
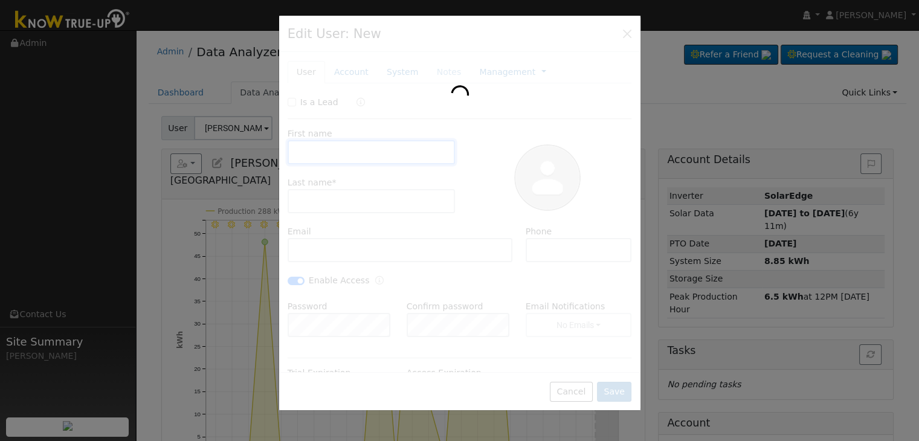
type input "[DATE]"
type input "[PERSON_NAME] & [PERSON_NAME]"
type input "[PERSON_NAME]"
type input "[EMAIL_ADDRESS][DOMAIN_NAME]"
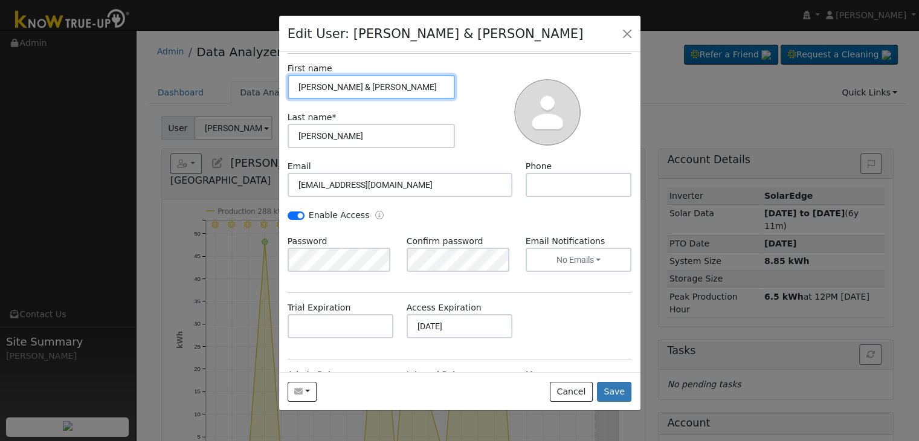
scroll to position [60, 0]
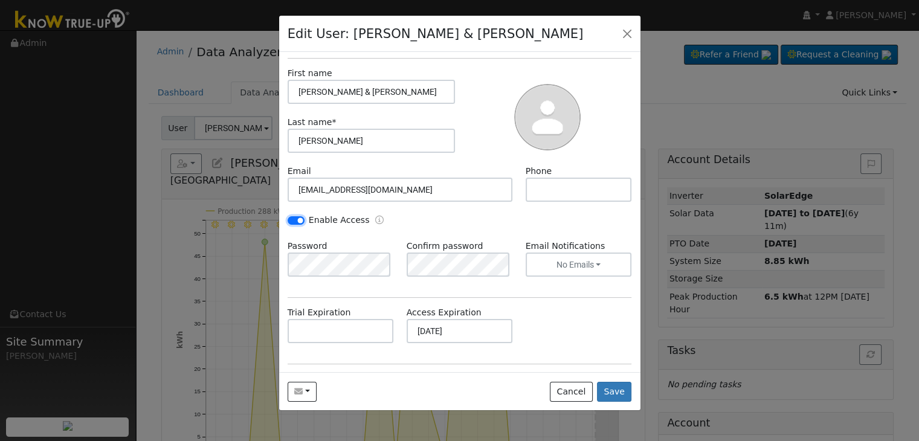
click at [299, 218] on input "Enable Access" at bounding box center [296, 220] width 17 height 8
click at [292, 216] on input "Enable Access" at bounding box center [296, 220] width 17 height 8
checkbox input "true"
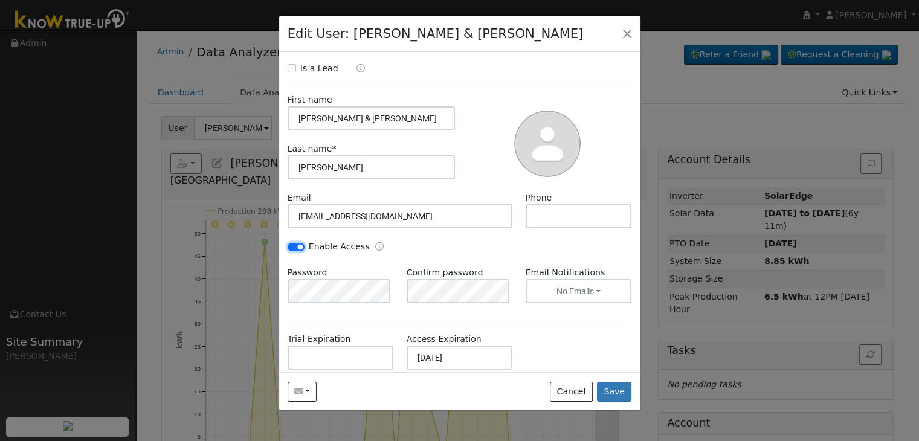
scroll to position [0, 0]
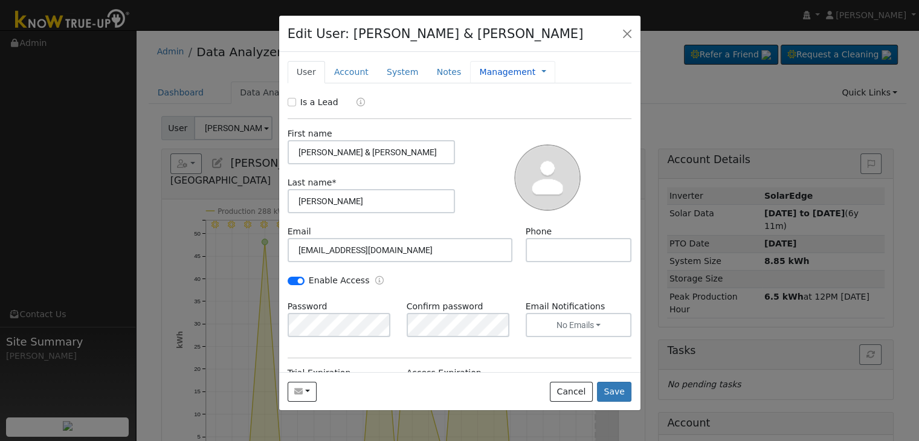
click at [536, 70] on span "Management Billing Timeline" at bounding box center [541, 72] width 11 height 10
click at [542, 73] on link at bounding box center [544, 72] width 5 height 13
click at [552, 106] on link "Billing" at bounding box center [584, 110] width 84 height 17
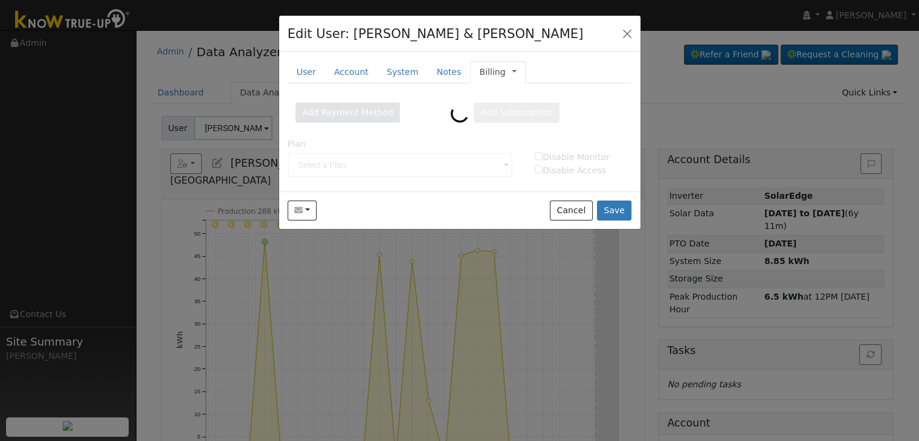
type input "2-Year Prepaid Monitoring"
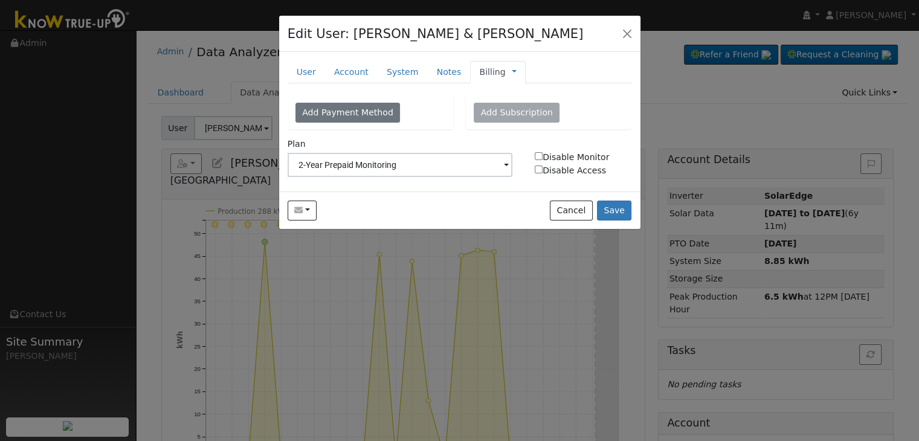
click at [538, 156] on input "Disable Monitor" at bounding box center [539, 156] width 8 height 8
checkbox input "true"
click at [615, 206] on button "Save" at bounding box center [614, 211] width 35 height 21
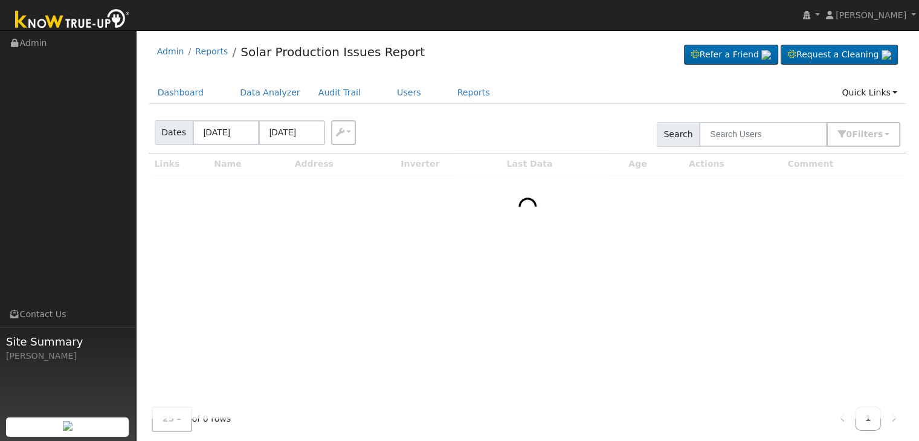
scroll to position [25, 0]
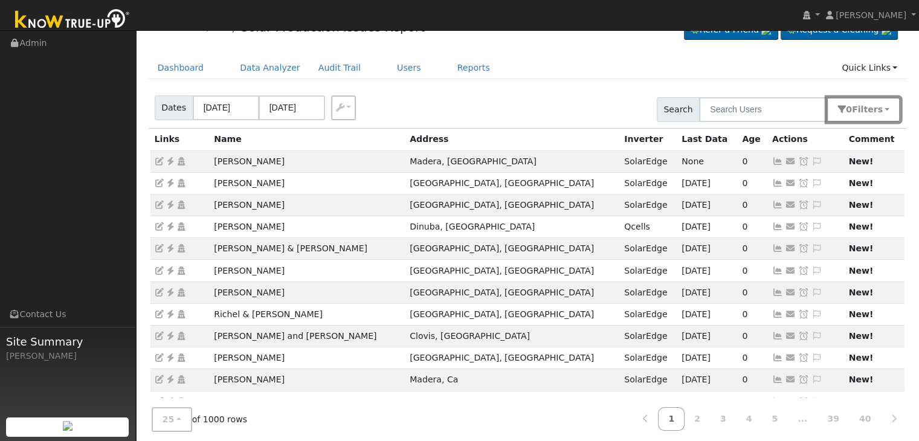
click at [874, 107] on span "Filter s" at bounding box center [867, 110] width 31 height 10
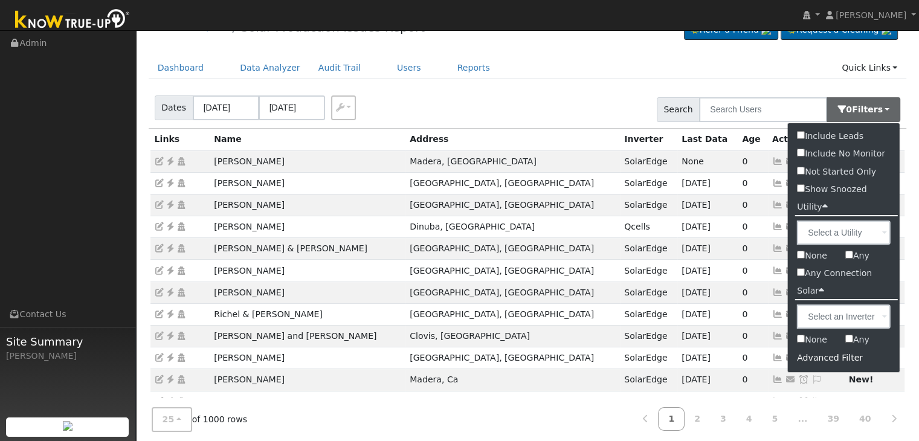
click at [820, 360] on div "Advanced Filter" at bounding box center [844, 358] width 112 height 19
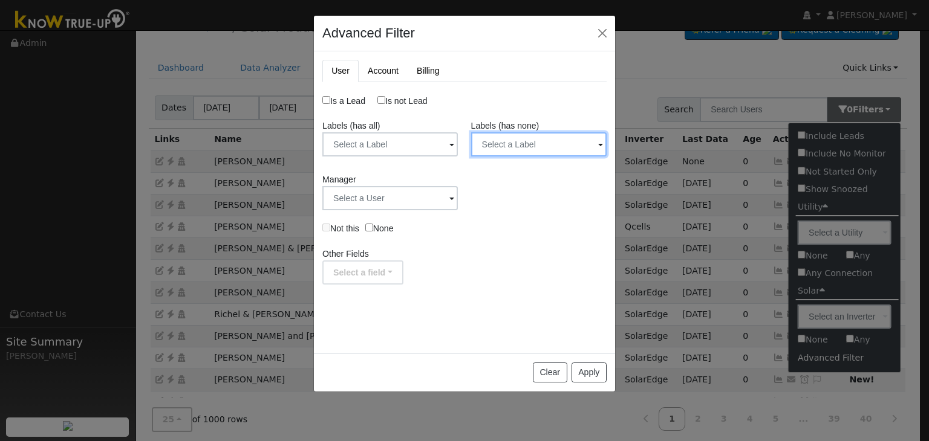
click at [503, 148] on input "text" at bounding box center [538, 144] width 135 height 24
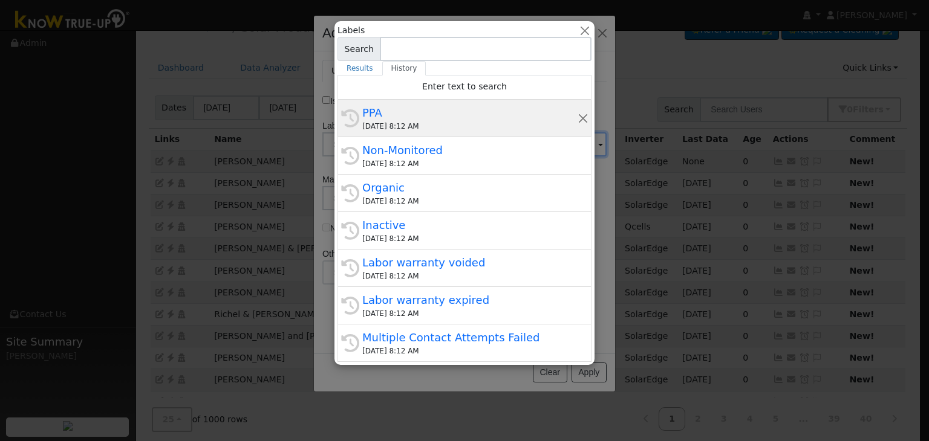
click at [440, 116] on div "PPA" at bounding box center [469, 113] width 215 height 16
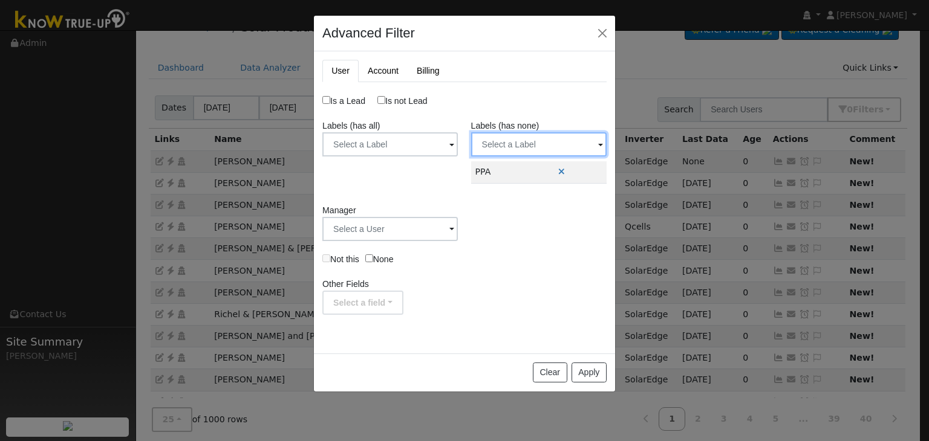
click at [520, 143] on input "text" at bounding box center [538, 144] width 135 height 24
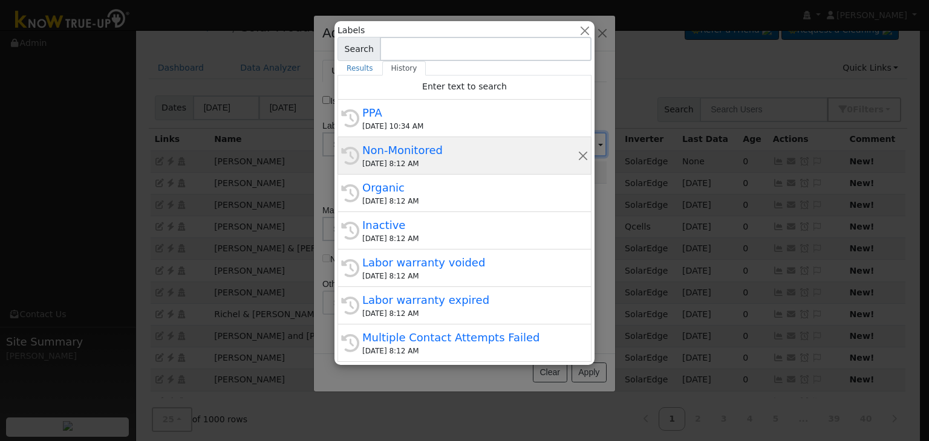
click at [418, 155] on div "Non-Monitored" at bounding box center [469, 150] width 215 height 16
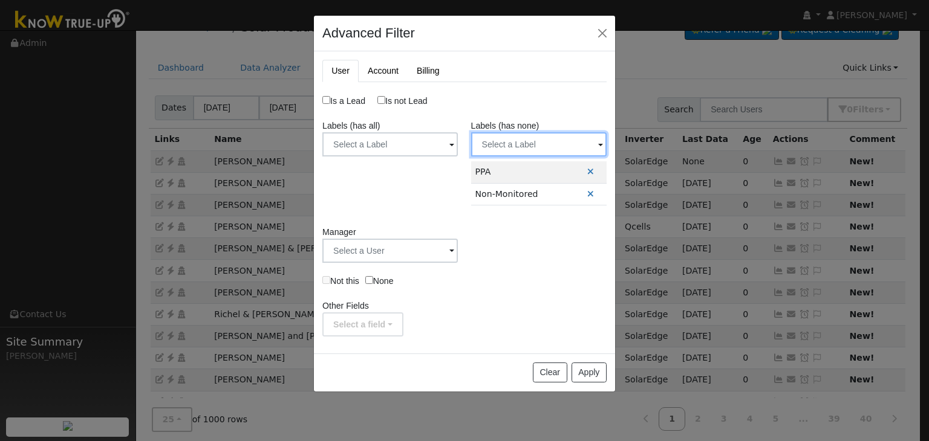
click at [513, 140] on input "text" at bounding box center [538, 144] width 135 height 24
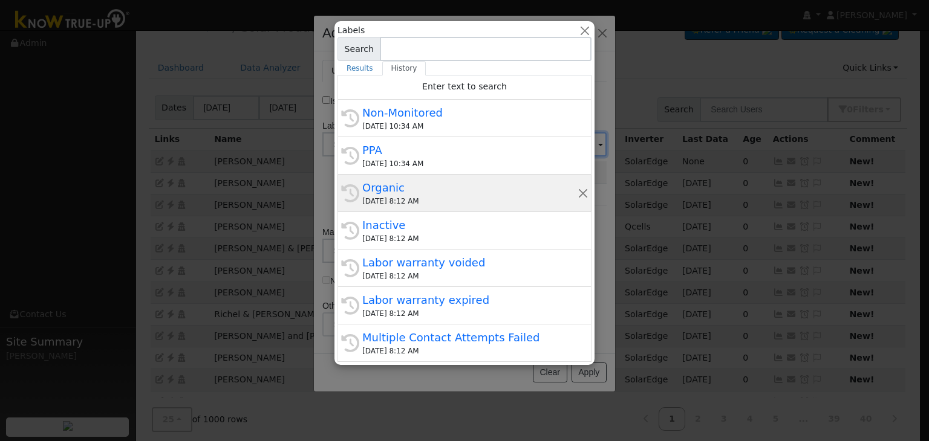
click at [408, 192] on div "Organic" at bounding box center [469, 188] width 215 height 16
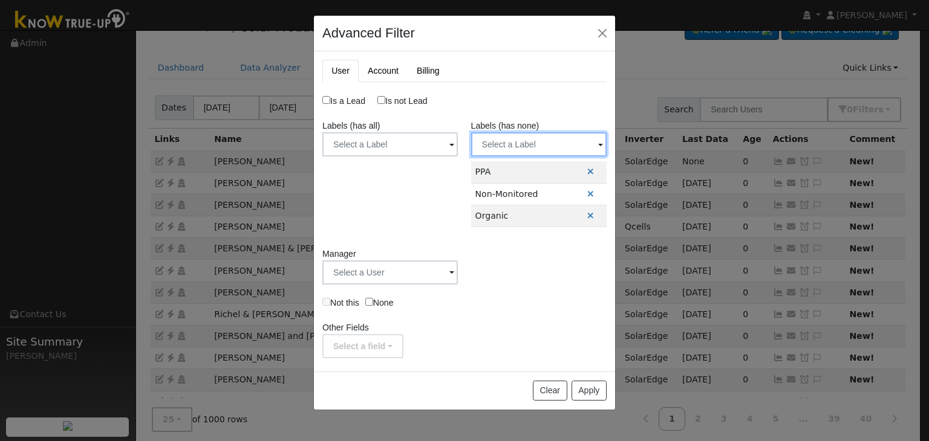
click at [522, 141] on input "text" at bounding box center [538, 144] width 135 height 24
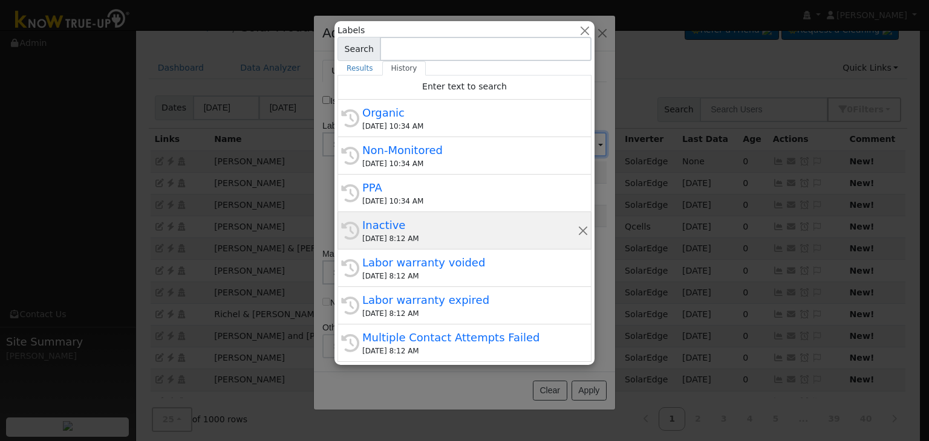
click at [398, 227] on div "Inactive" at bounding box center [469, 225] width 215 height 16
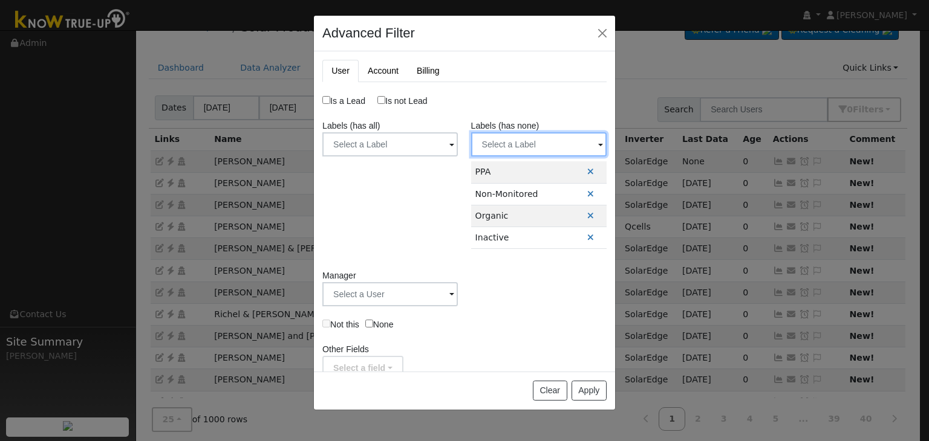
click at [509, 143] on input "text" at bounding box center [538, 144] width 135 height 24
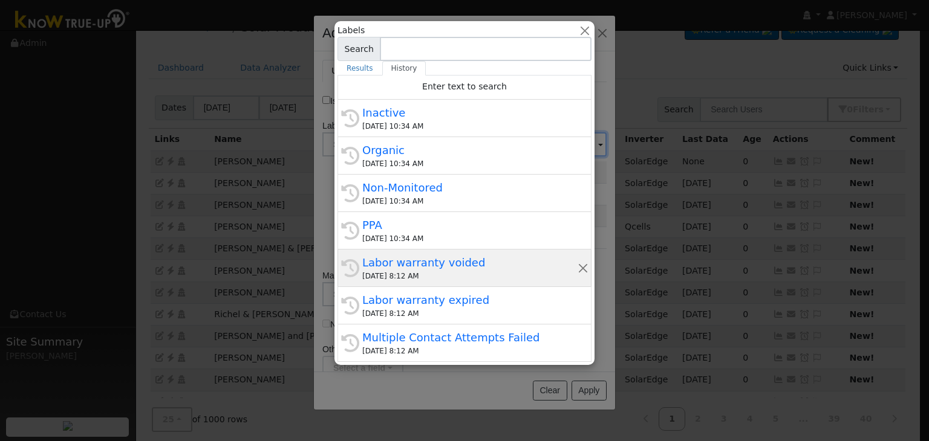
click at [400, 258] on div "Labor warranty voided" at bounding box center [469, 263] width 215 height 16
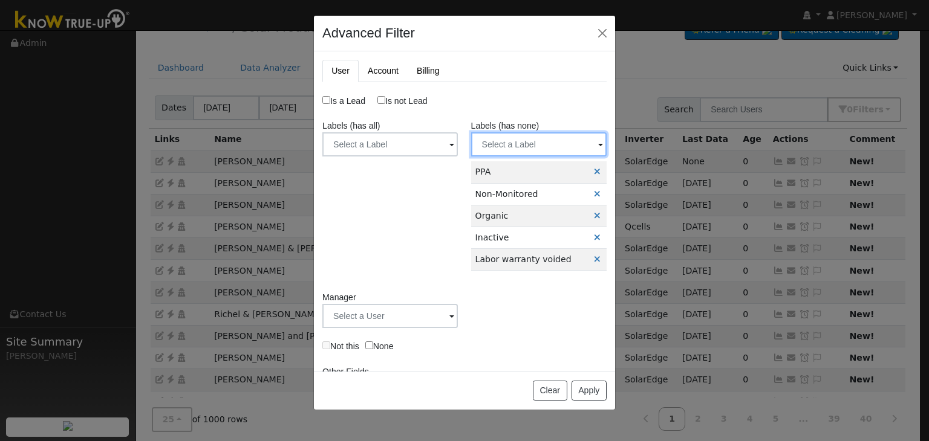
click at [499, 141] on input "text" at bounding box center [538, 144] width 135 height 24
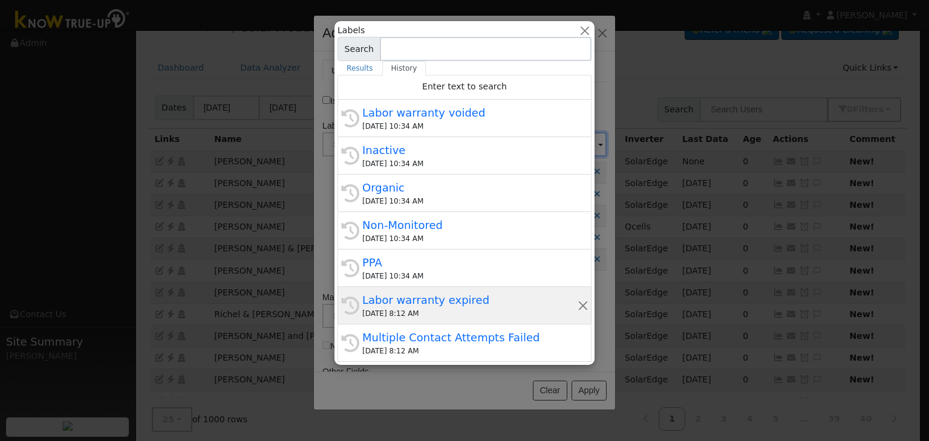
click at [399, 303] on div "Labor warranty expired" at bounding box center [469, 300] width 215 height 16
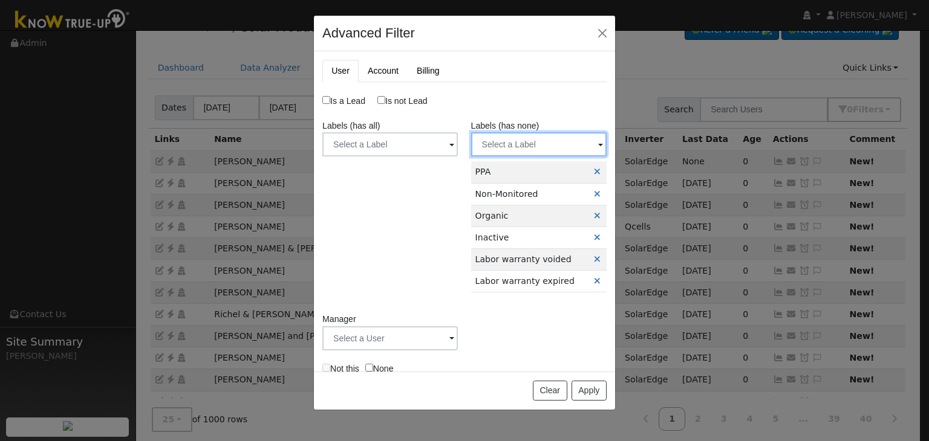
click at [517, 140] on input "text" at bounding box center [538, 144] width 135 height 24
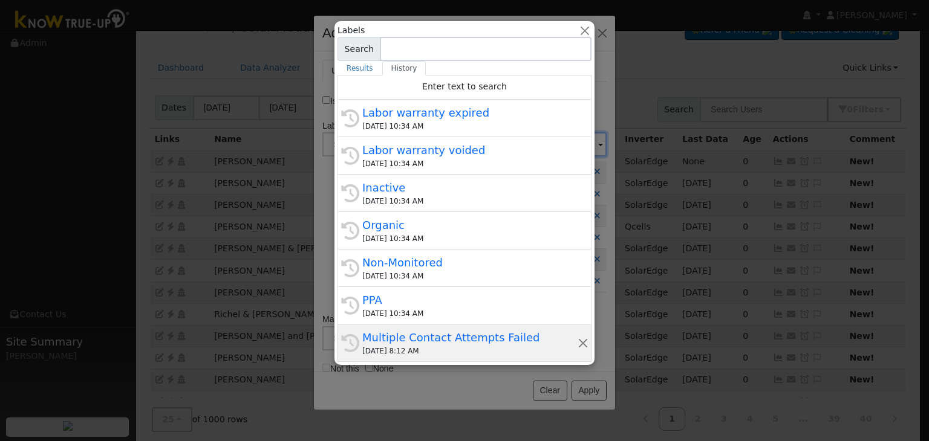
click at [403, 343] on div "Multiple Contact Attempts Failed" at bounding box center [469, 337] width 215 height 16
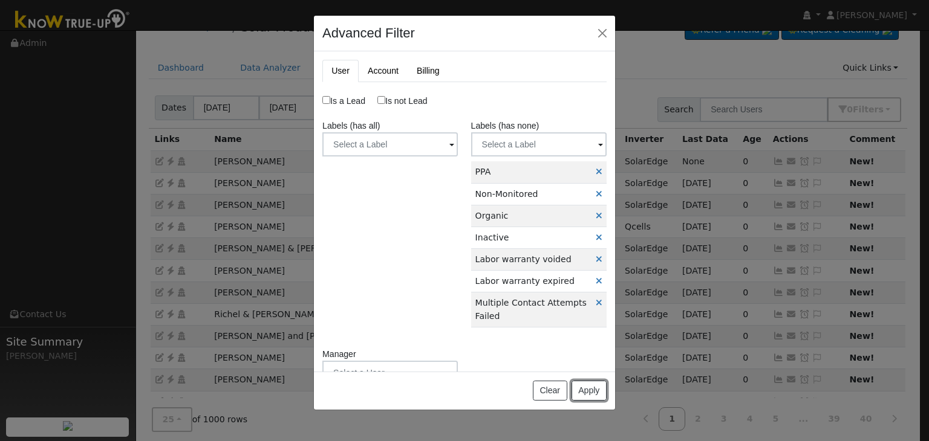
click at [593, 386] on button "Apply" at bounding box center [588, 391] width 35 height 21
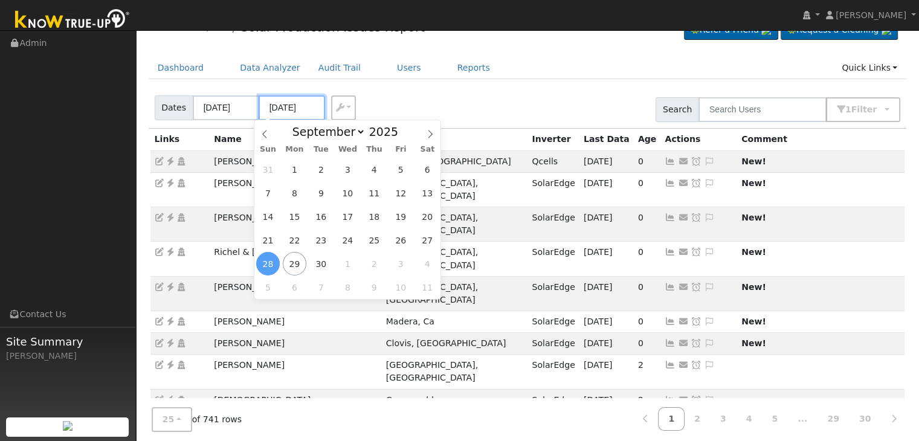
click at [287, 107] on input "09/28/2025" at bounding box center [292, 108] width 66 height 25
click at [293, 264] on span "29" at bounding box center [295, 264] width 24 height 24
type input "[DATE]"
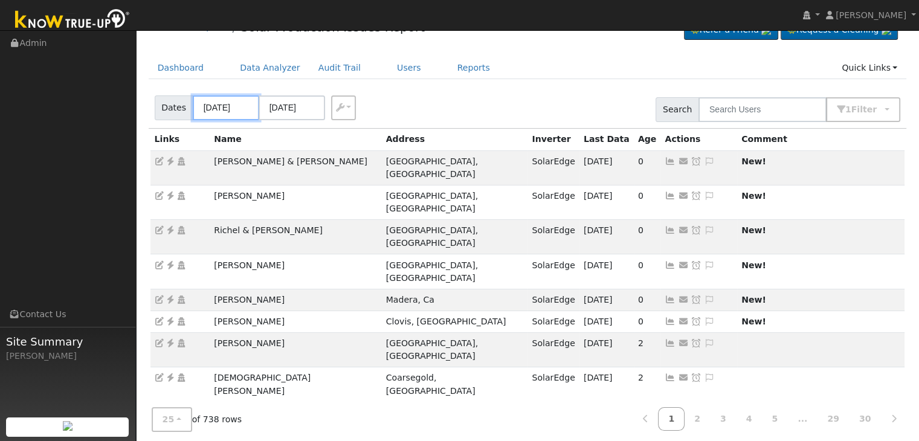
click at [225, 110] on input "09/25/2025" at bounding box center [226, 108] width 66 height 25
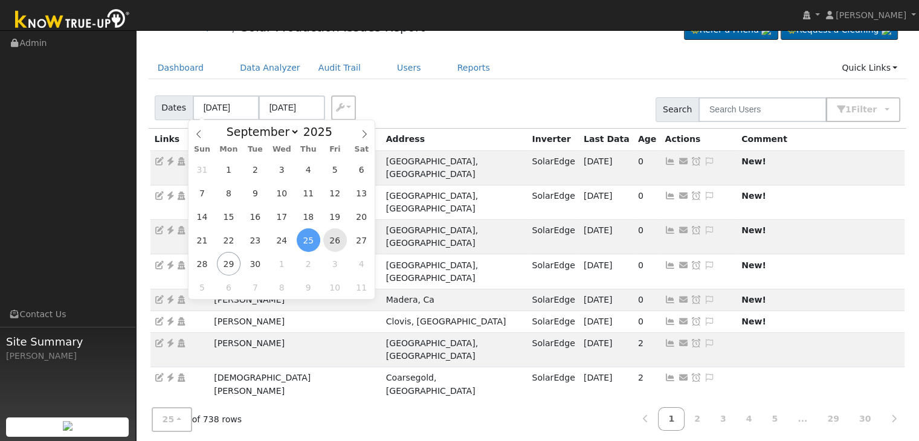
click at [340, 238] on span "26" at bounding box center [335, 241] width 24 height 24
type input "09/26/2025"
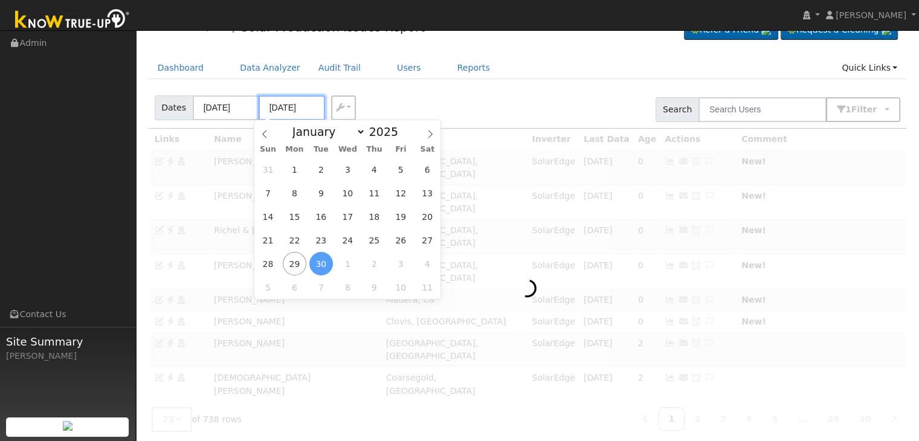
click at [279, 106] on input "09/30/2025" at bounding box center [292, 108] width 66 height 25
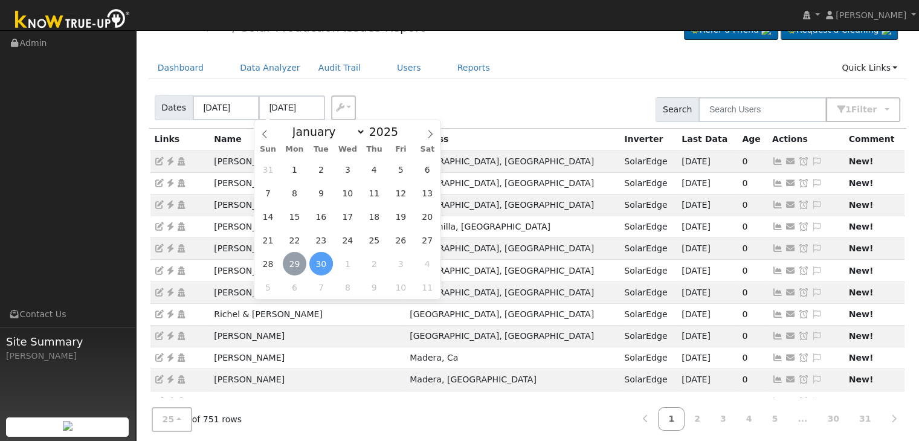
click at [293, 264] on span "29" at bounding box center [295, 264] width 24 height 24
type input "[DATE]"
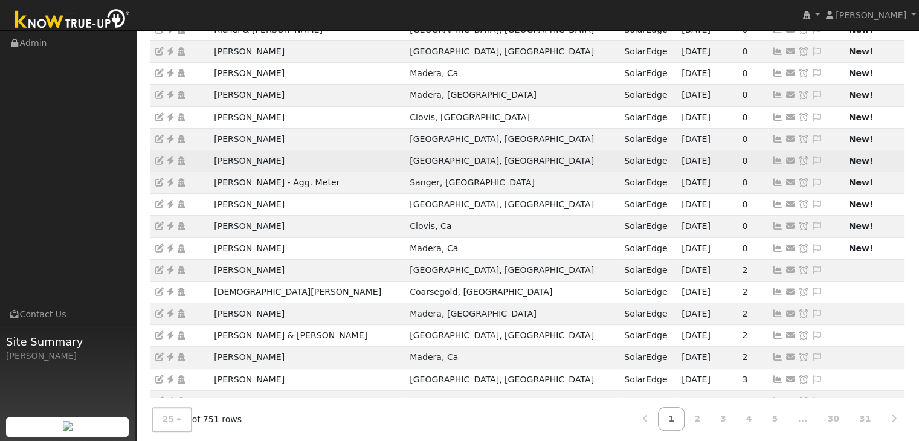
scroll to position [336, 0]
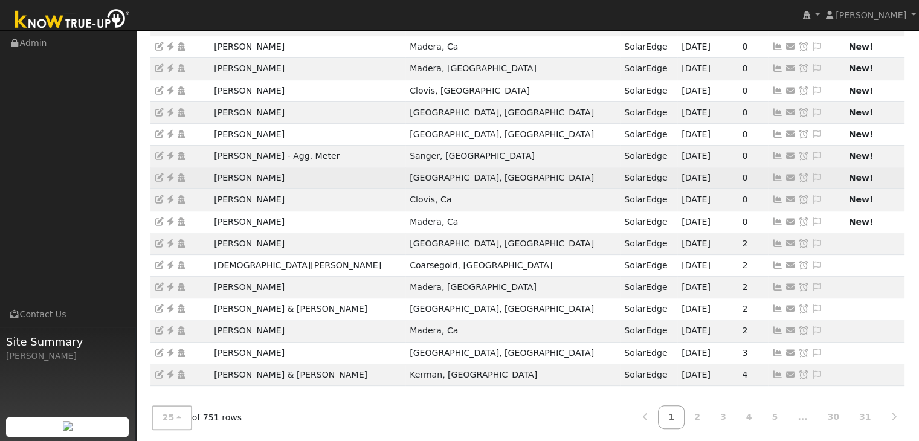
drag, startPoint x: 208, startPoint y: 177, endPoint x: 283, endPoint y: 173, distance: 75.0
click at [283, 173] on tr "Augustine Perez Fresno, Ca SolarEdge 09/28/25 0 Send Email... Copy a Link Reset…" at bounding box center [528, 178] width 755 height 22
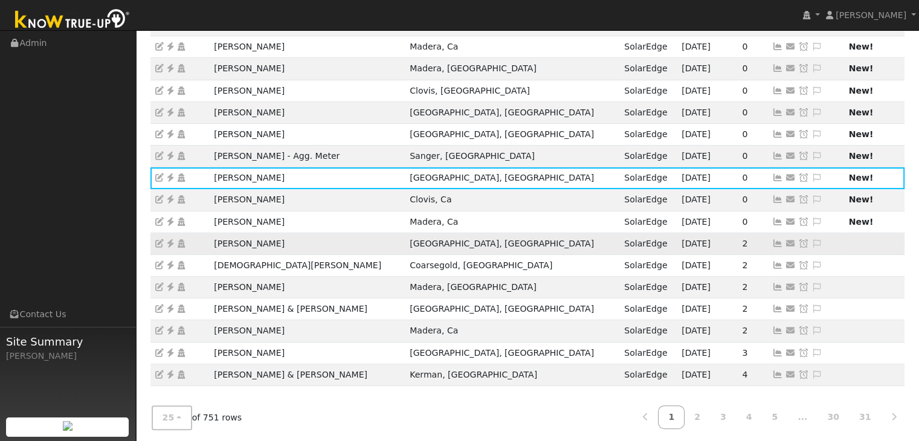
copy tr "Augustine Perez"
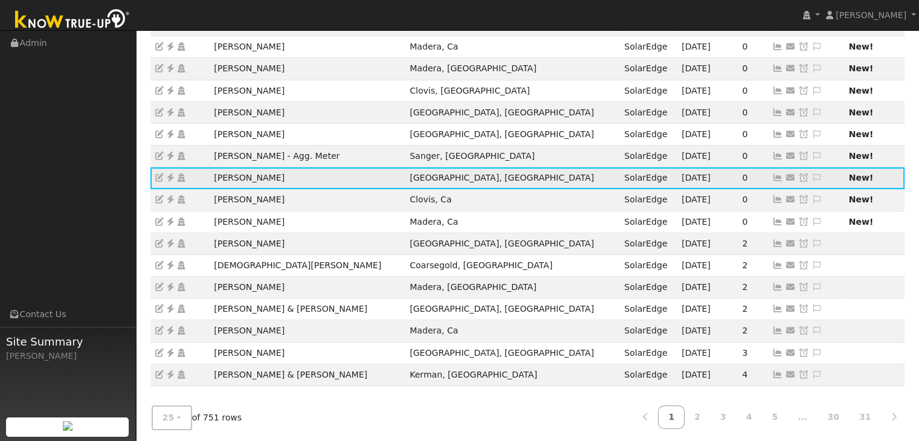
click at [170, 173] on icon at bounding box center [170, 177] width 11 height 8
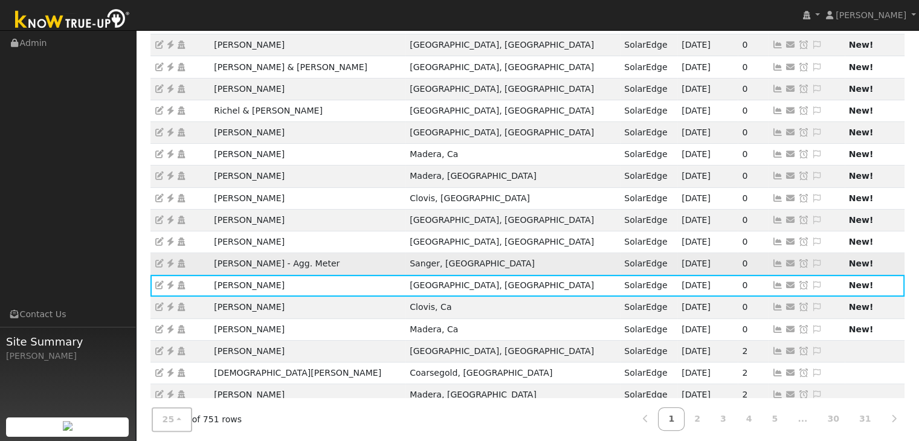
scroll to position [266, 0]
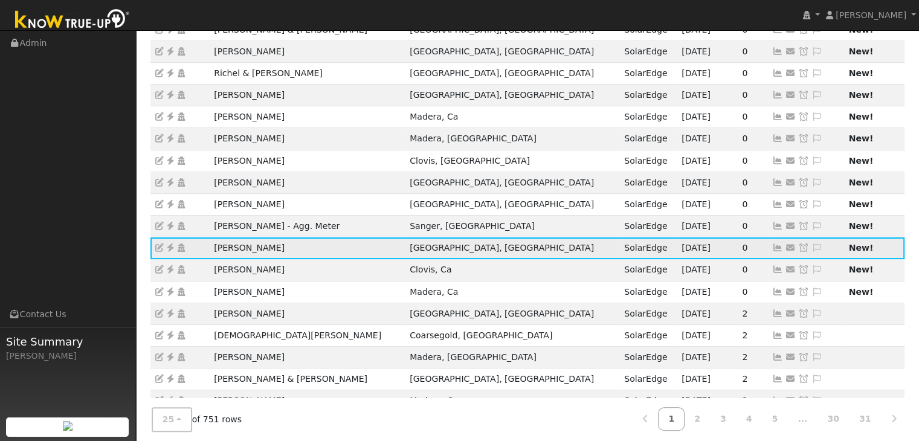
click at [812, 245] on icon at bounding box center [817, 248] width 11 height 8
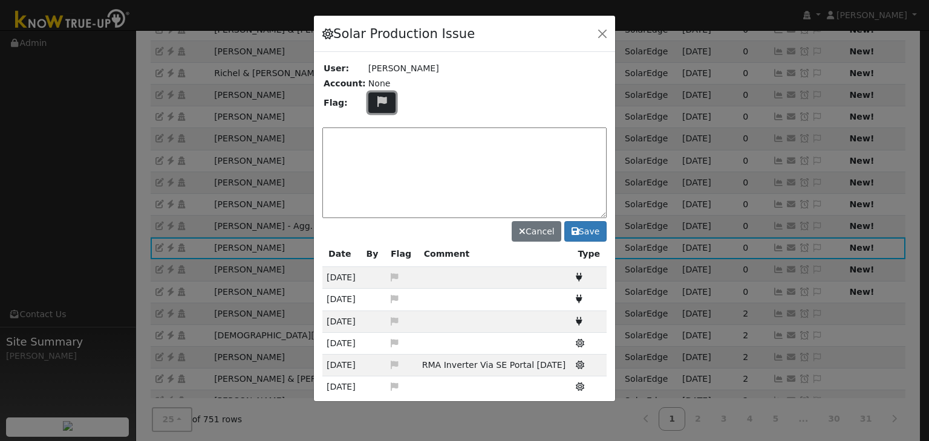
click at [377, 100] on icon at bounding box center [382, 101] width 14 height 11
click at [375, 149] on icon at bounding box center [381, 146] width 14 height 11
click at [377, 157] on textarea at bounding box center [464, 173] width 284 height 91
click at [381, 97] on icon at bounding box center [382, 101] width 14 height 11
click at [374, 154] on icon at bounding box center [381, 159] width 14 height 11
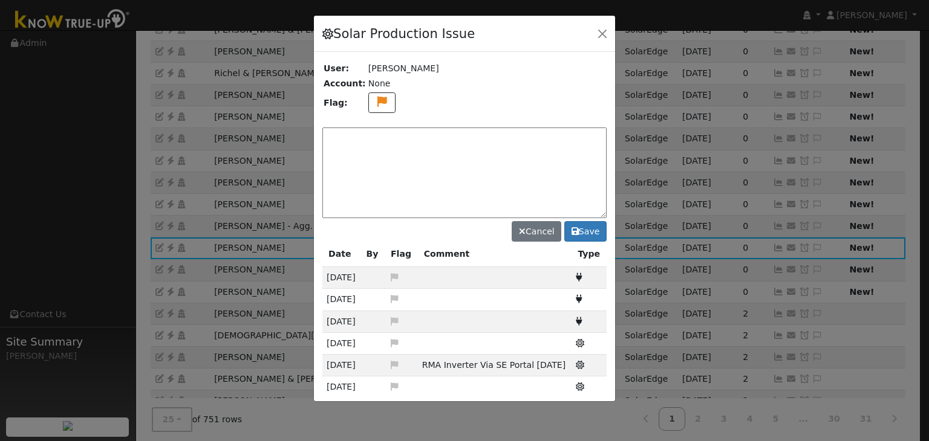
click at [377, 153] on textarea at bounding box center [464, 173] width 284 height 91
type textarea "POSSIBLE DELAY IN COMMS. Case Made. (MP) 9/29"
click at [594, 231] on button "Save" at bounding box center [585, 231] width 42 height 21
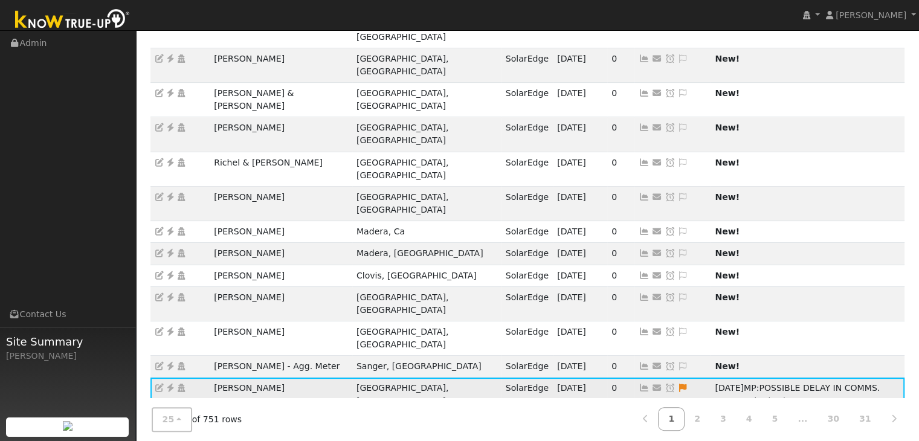
click at [665, 384] on icon at bounding box center [670, 388] width 11 height 8
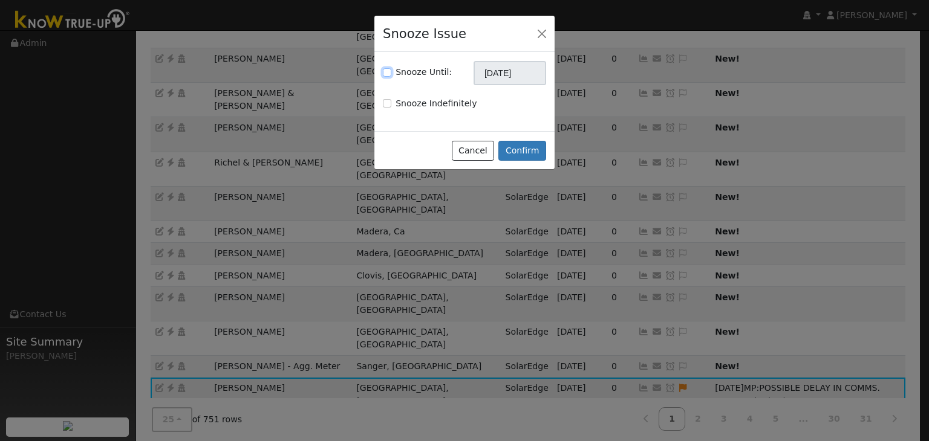
click at [384, 74] on input "Snooze Until:" at bounding box center [387, 72] width 8 height 8
checkbox input "true"
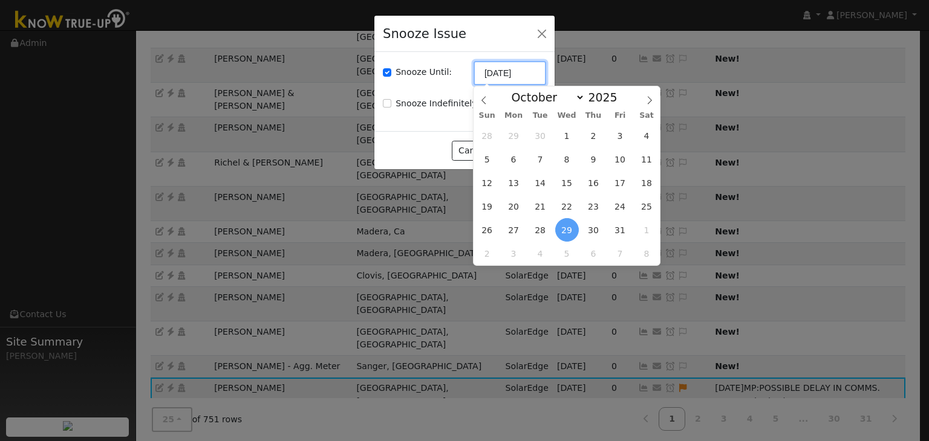
click at [507, 78] on input "[DATE]" at bounding box center [509, 73] width 73 height 24
click at [484, 97] on icon at bounding box center [483, 100] width 8 height 8
select select "8"
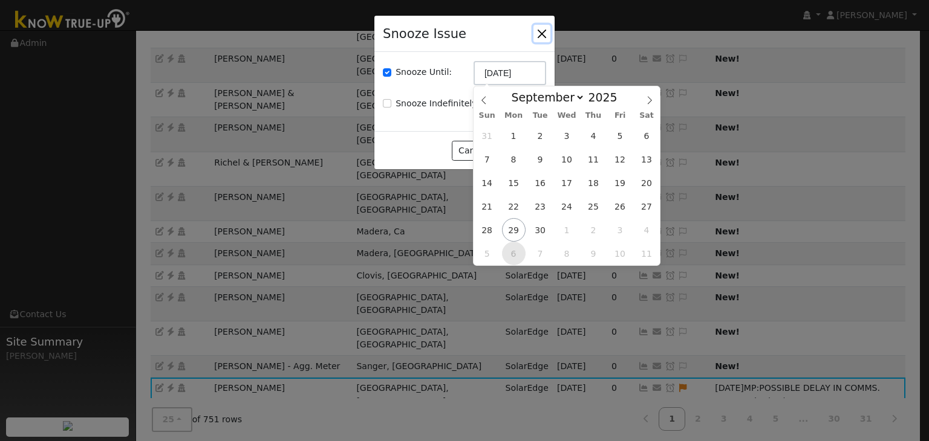
click at [505, 252] on span "6" at bounding box center [514, 254] width 24 height 24
type input "10/06/2025"
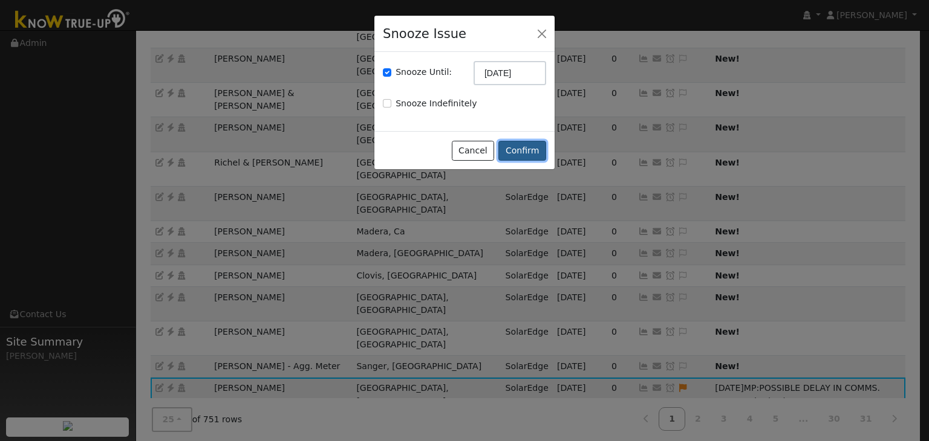
click at [530, 146] on button "Confirm" at bounding box center [522, 151] width 48 height 21
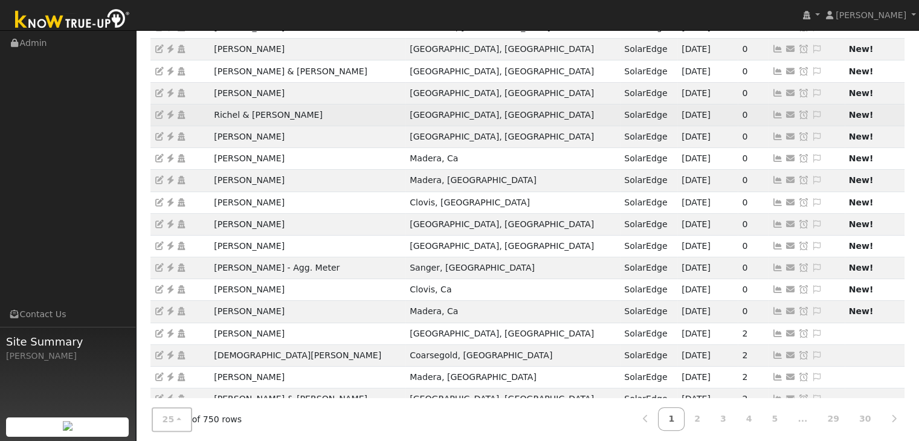
scroll to position [336, 0]
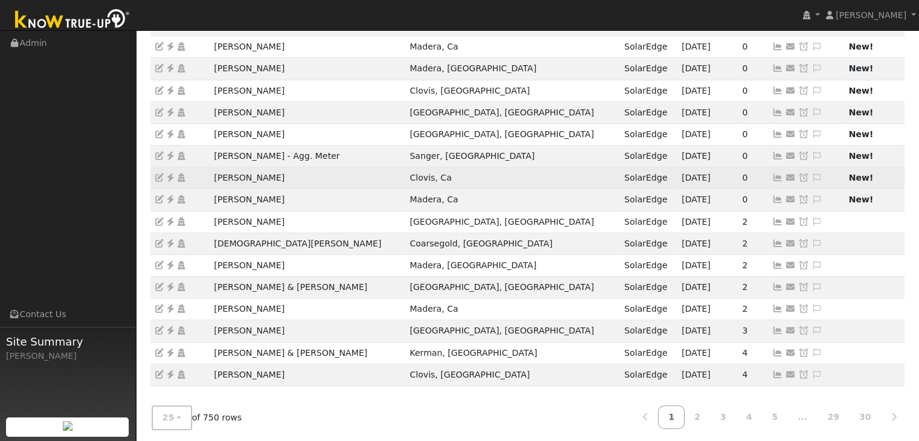
drag, startPoint x: 196, startPoint y: 180, endPoint x: 306, endPoint y: 178, distance: 110.6
click at [306, 178] on tr "Rebecca Johnson Clovis, Ca SolarEdge 09/25/25 0 Send Email... Copy a Link Reset…" at bounding box center [528, 178] width 755 height 22
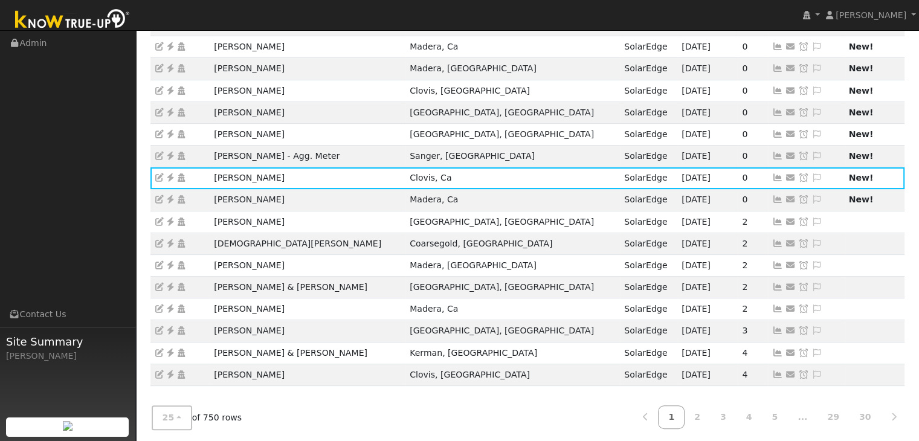
copy tr "Rebecca Johnson"
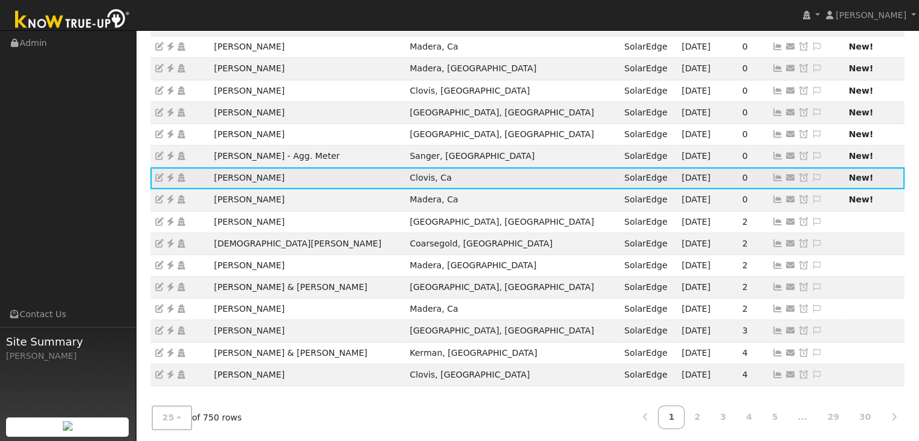
click at [169, 177] on icon at bounding box center [170, 177] width 11 height 8
click at [812, 177] on icon at bounding box center [817, 177] width 11 height 8
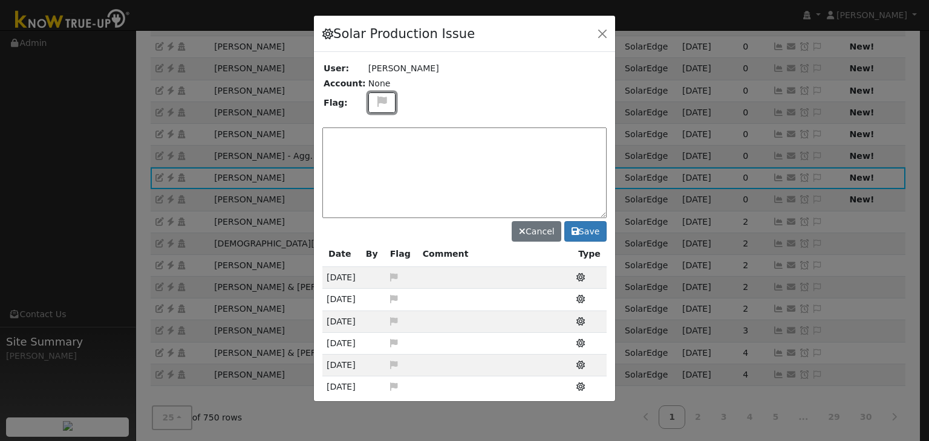
click at [375, 105] on icon at bounding box center [382, 101] width 14 height 11
click at [375, 154] on icon at bounding box center [381, 159] width 14 height 11
click at [374, 145] on textarea at bounding box center [464, 173] width 284 height 91
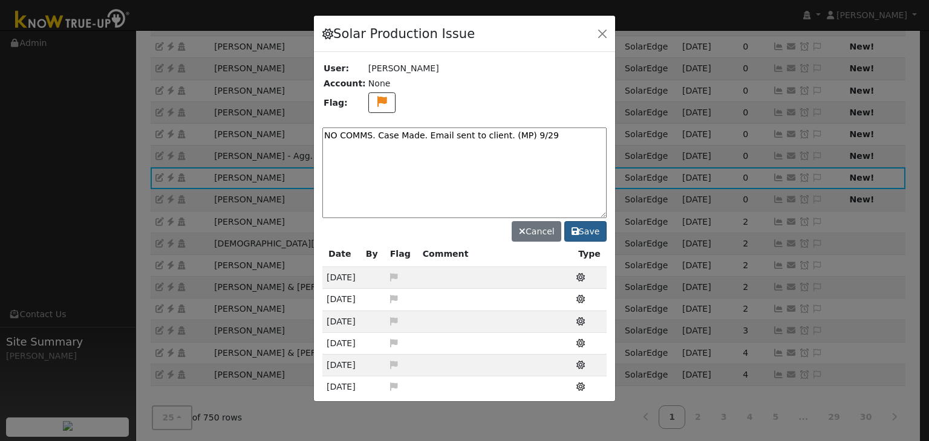
type textarea "NO COMMS. Case Made. Email sent to client. (MP) 9/29"
click at [592, 230] on button "Save" at bounding box center [585, 231] width 42 height 21
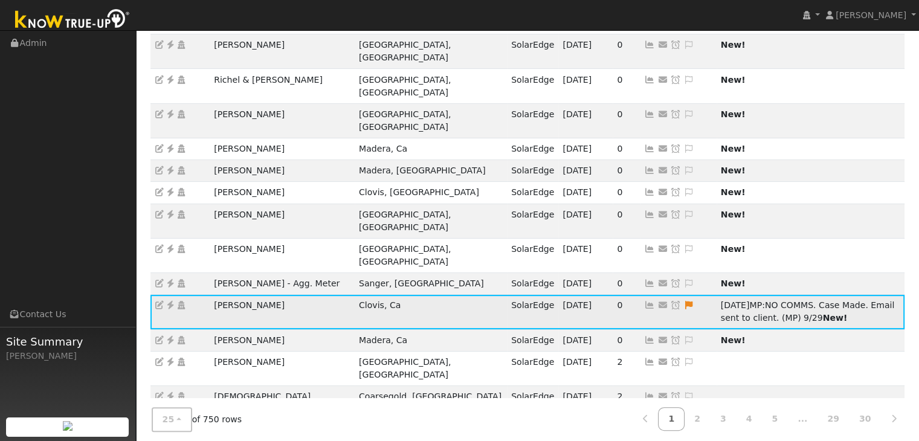
drag, startPoint x: 557, startPoint y: 179, endPoint x: 517, endPoint y: 163, distance: 42.9
click at [670, 301] on icon at bounding box center [675, 305] width 11 height 8
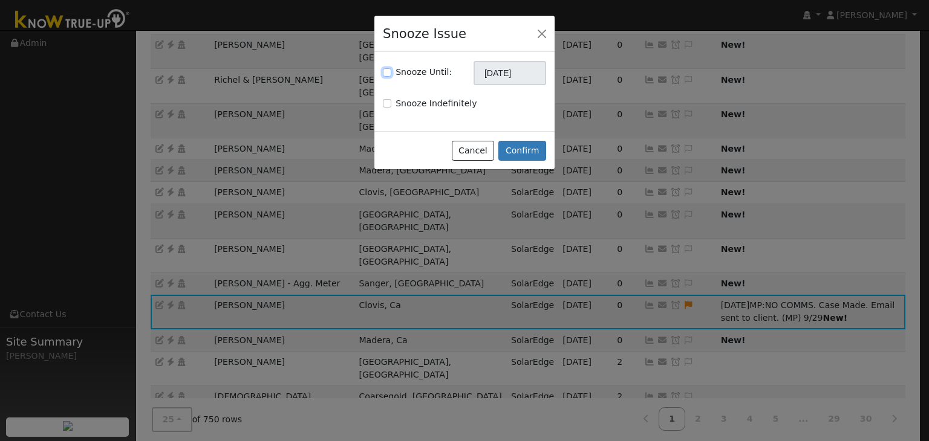
click at [385, 68] on input "Snooze Until:" at bounding box center [387, 72] width 8 height 8
checkbox input "true"
click at [500, 79] on input "[DATE]" at bounding box center [509, 73] width 73 height 24
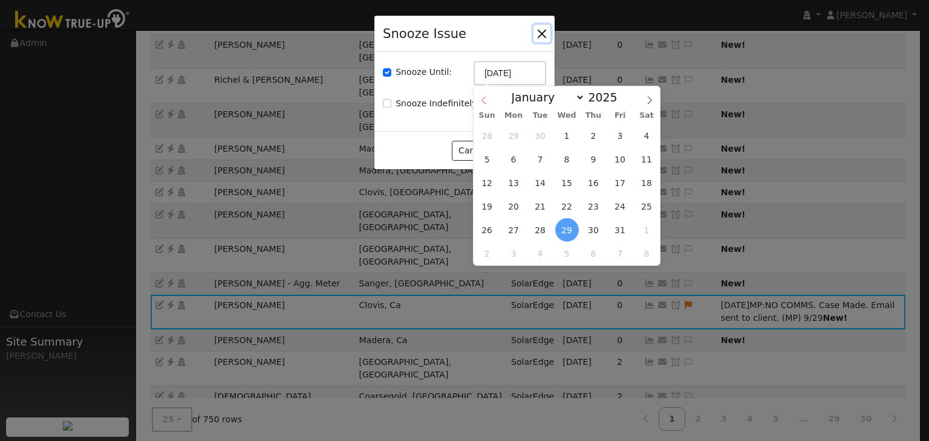
click at [484, 105] on span at bounding box center [483, 96] width 21 height 21
select select "8"
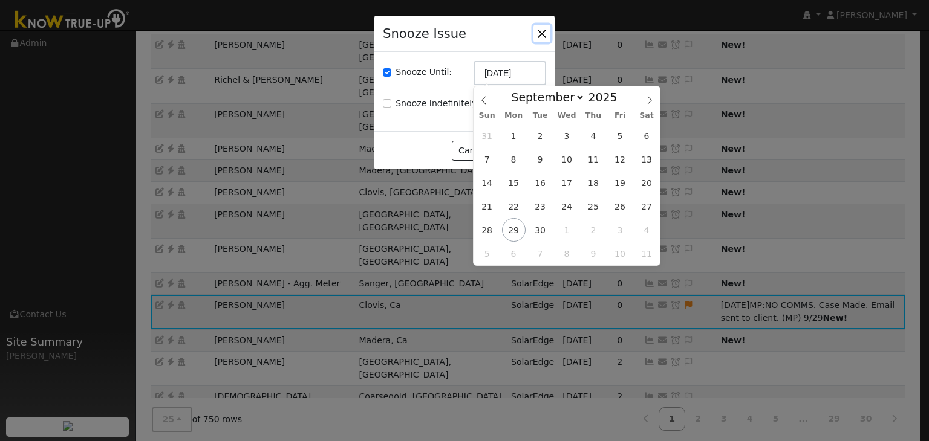
click at [516, 251] on span "6" at bounding box center [514, 254] width 24 height 24
type input "10/06/2025"
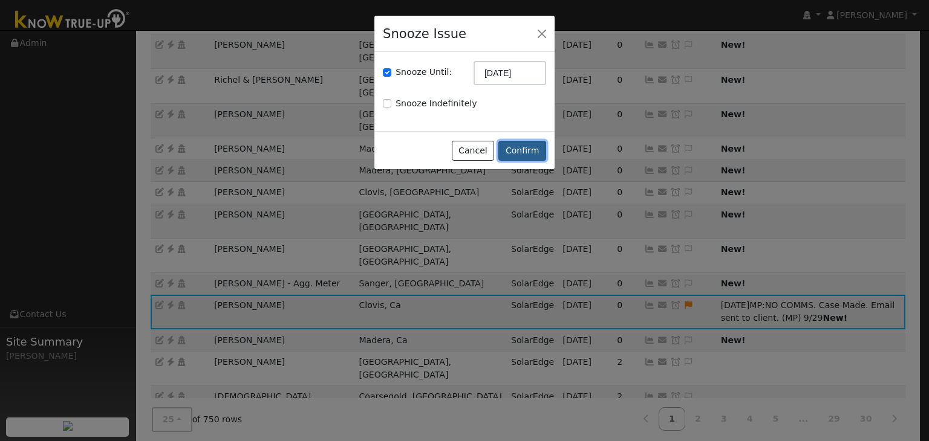
click at [524, 148] on button "Confirm" at bounding box center [522, 151] width 48 height 21
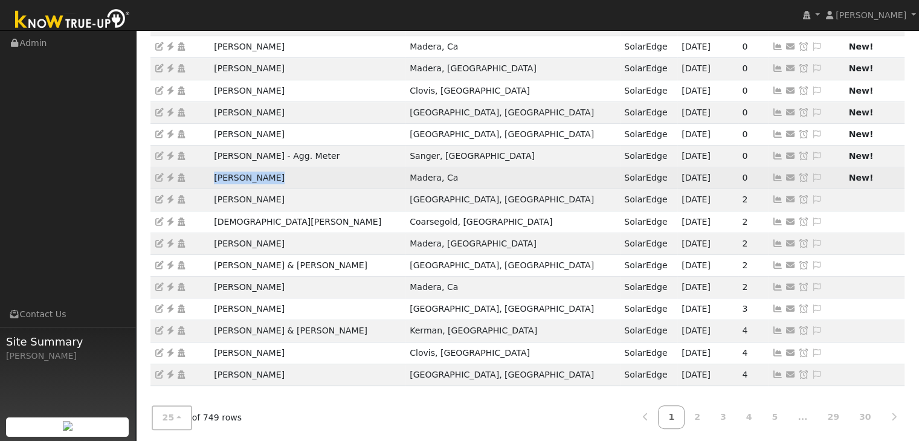
drag, startPoint x: 210, startPoint y: 177, endPoint x: 287, endPoint y: 178, distance: 76.2
click at [287, 178] on td "Rohi Zacharia" at bounding box center [308, 178] width 196 height 22
copy td "Rohi Zacharia"
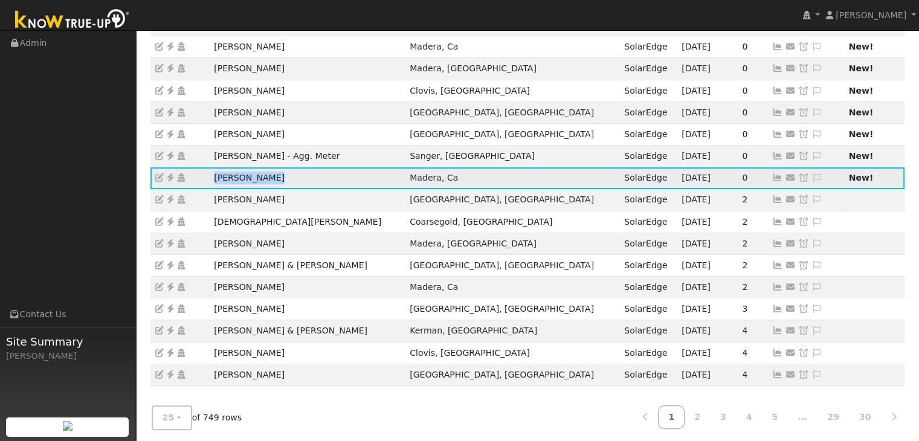
click at [167, 173] on icon at bounding box center [170, 177] width 11 height 8
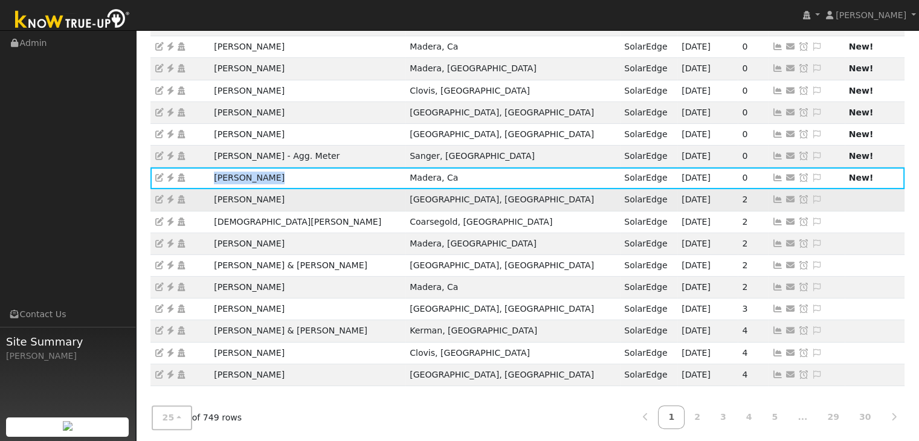
drag, startPoint x: 211, startPoint y: 192, endPoint x: 302, endPoint y: 193, distance: 90.7
click at [302, 193] on td "Javier Garcia Ortiz" at bounding box center [308, 200] width 196 height 22
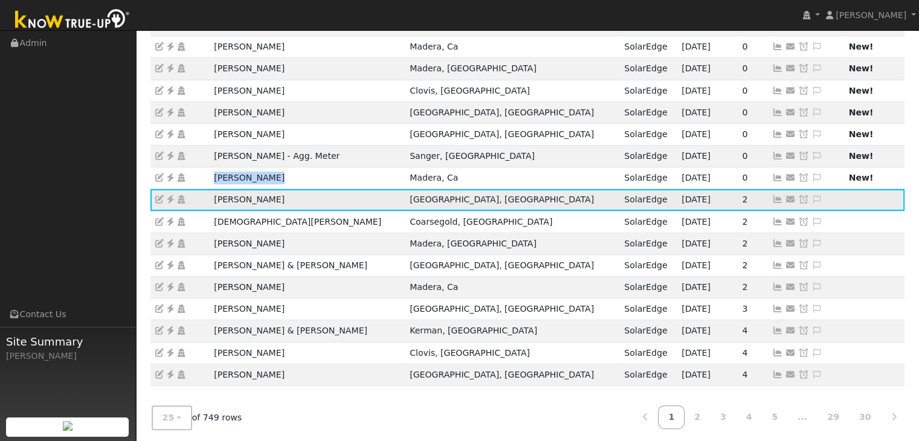
copy td "Javier Garcia Ortiz"
click at [172, 196] on icon at bounding box center [170, 199] width 11 height 8
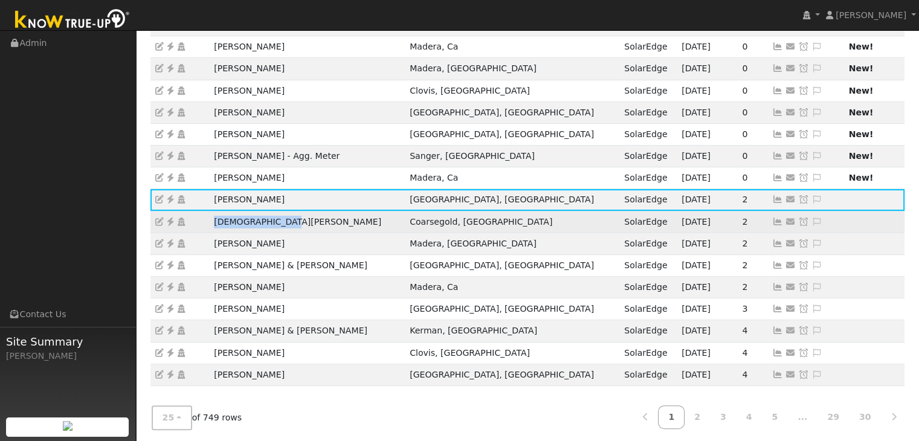
drag, startPoint x: 203, startPoint y: 219, endPoint x: 278, endPoint y: 218, distance: 75.0
click at [278, 218] on tr "Christian Asprec Coarsegold, CA SolarEdge 09/28/25 2 Send Email... Copy a Link …" at bounding box center [528, 222] width 755 height 22
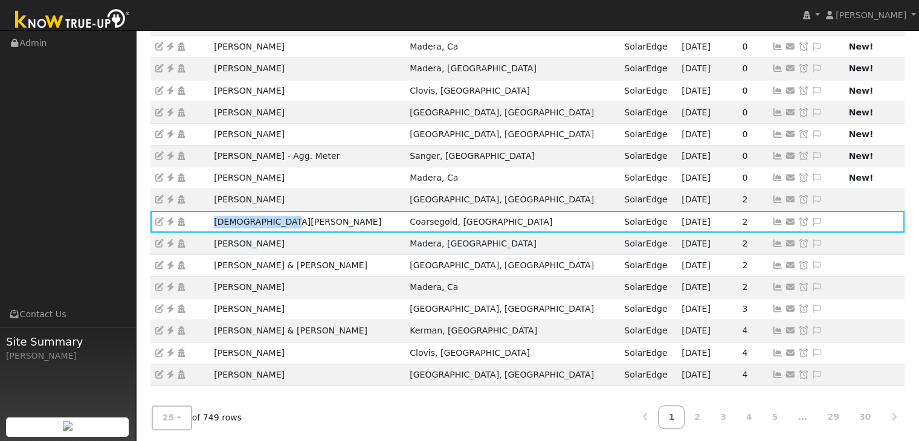
copy tr "Christian Asprec"
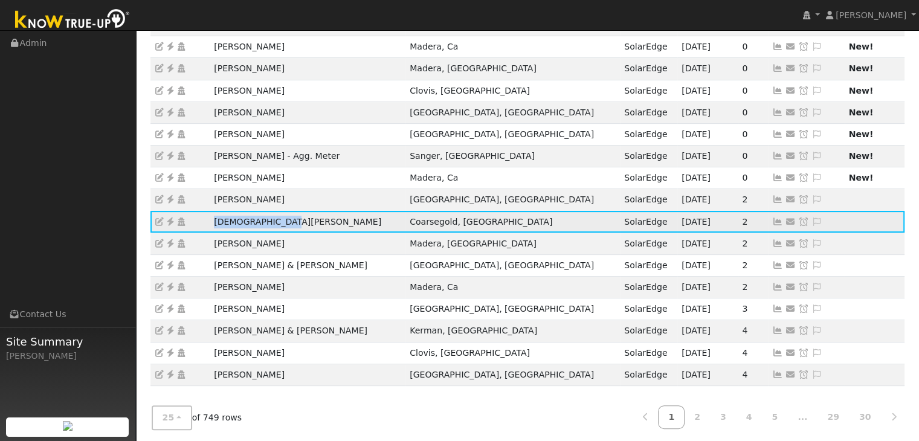
click at [169, 218] on icon at bounding box center [170, 222] width 11 height 8
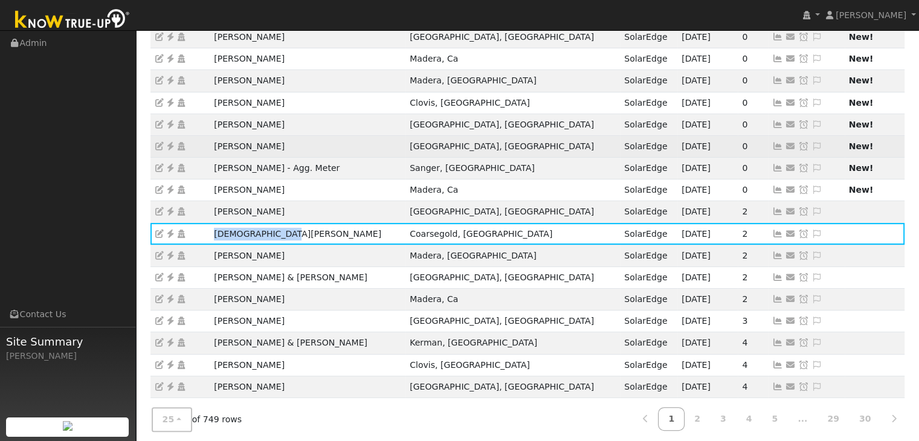
scroll to position [326, 0]
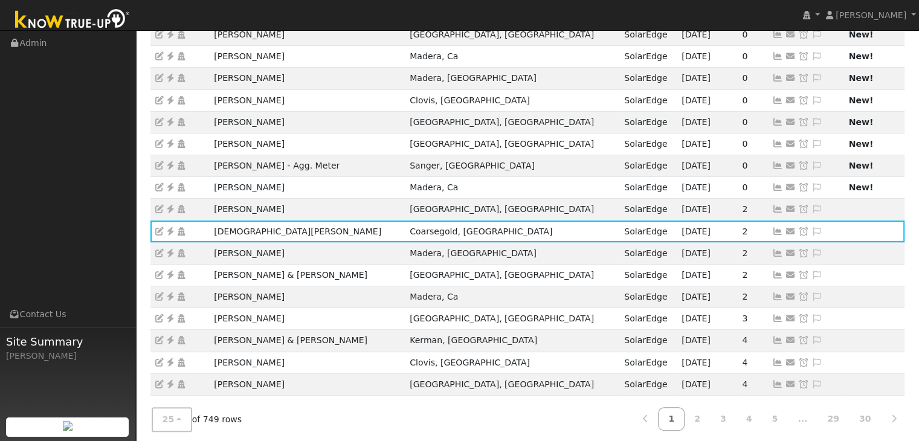
click at [102, 216] on ul "Navigation Admin Links Contact Us Site Summary Mara Panganiban" at bounding box center [68, 251] width 136 height 441
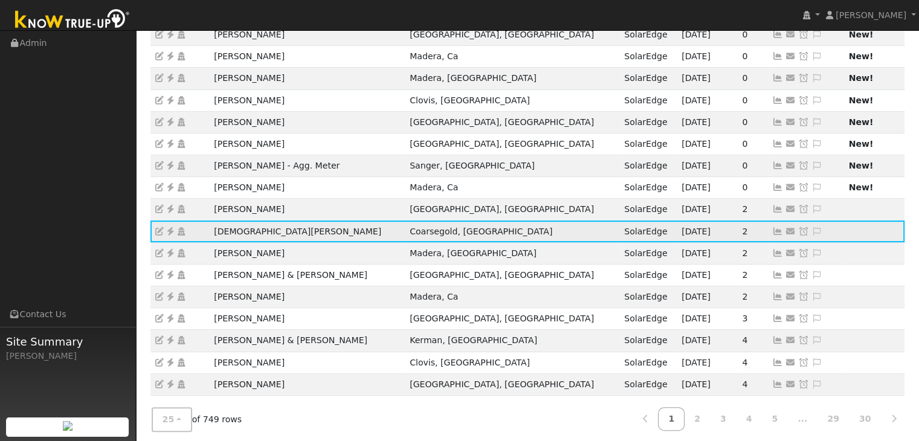
click at [167, 227] on icon at bounding box center [170, 231] width 11 height 8
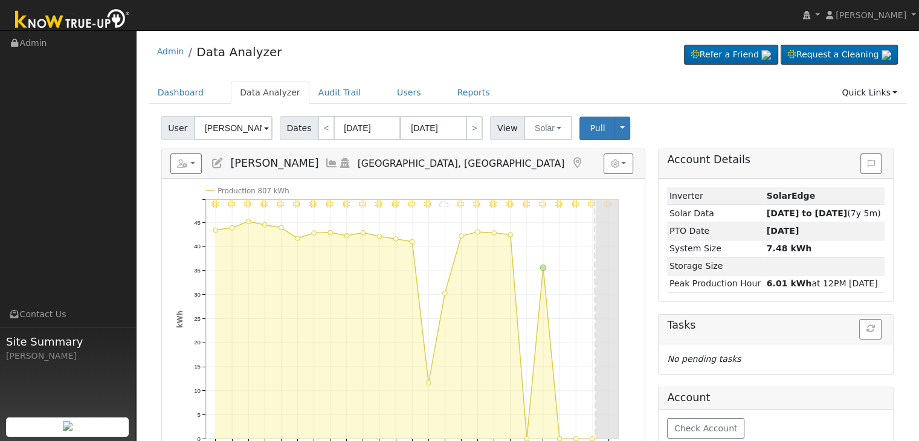
click at [571, 158] on icon at bounding box center [577, 163] width 13 height 11
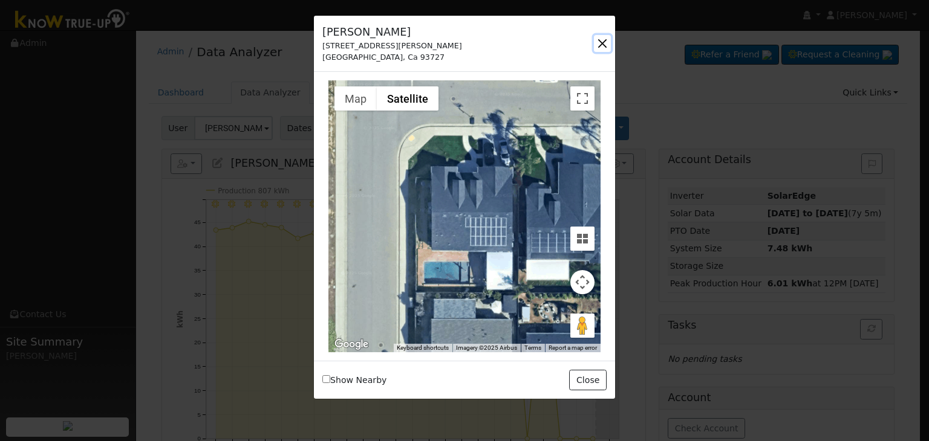
click at [603, 42] on button "button" at bounding box center [602, 43] width 17 height 17
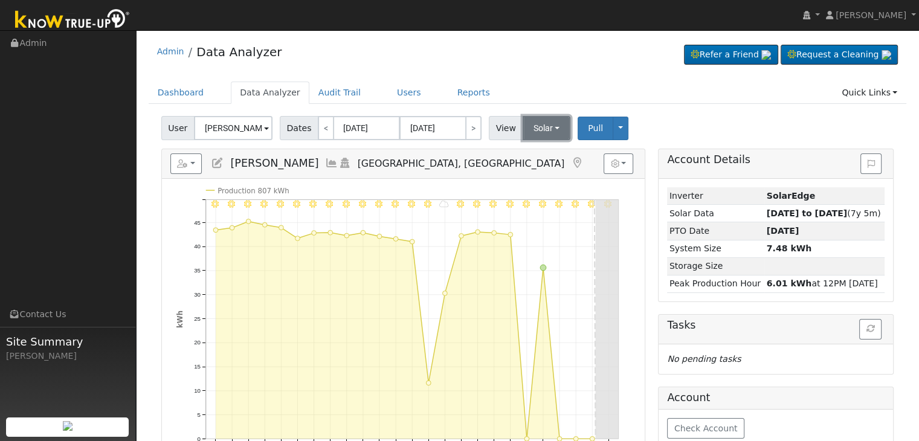
click at [532, 125] on button "Solar" at bounding box center [547, 128] width 48 height 24
click at [533, 154] on link "Utility" at bounding box center [562, 154] width 84 height 17
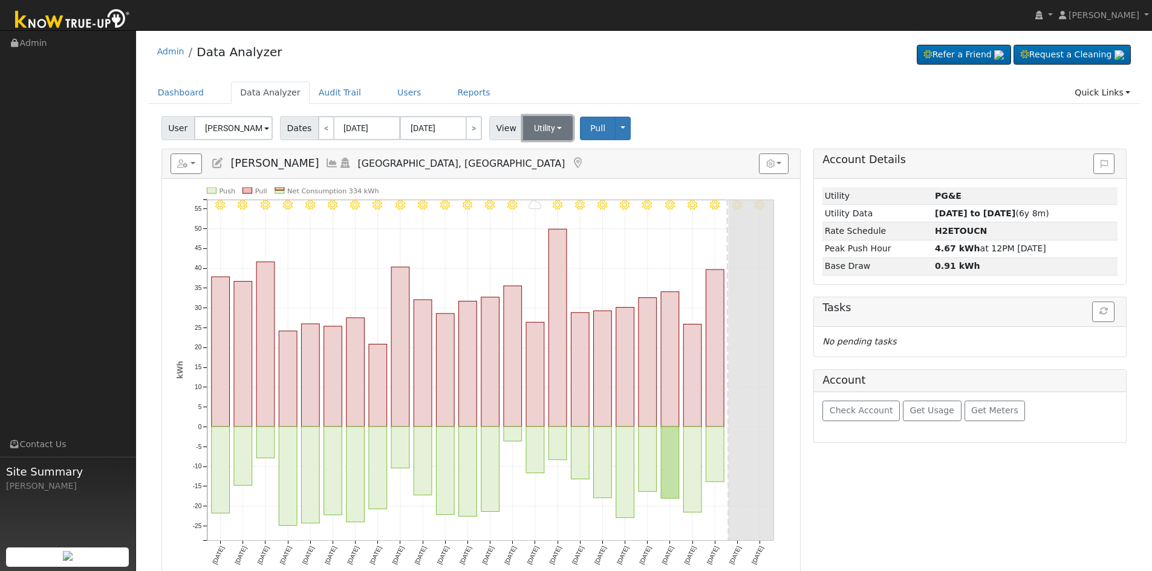
click at [542, 128] on button "Utility" at bounding box center [548, 128] width 50 height 24
click at [536, 169] on link "Solar" at bounding box center [563, 172] width 84 height 17
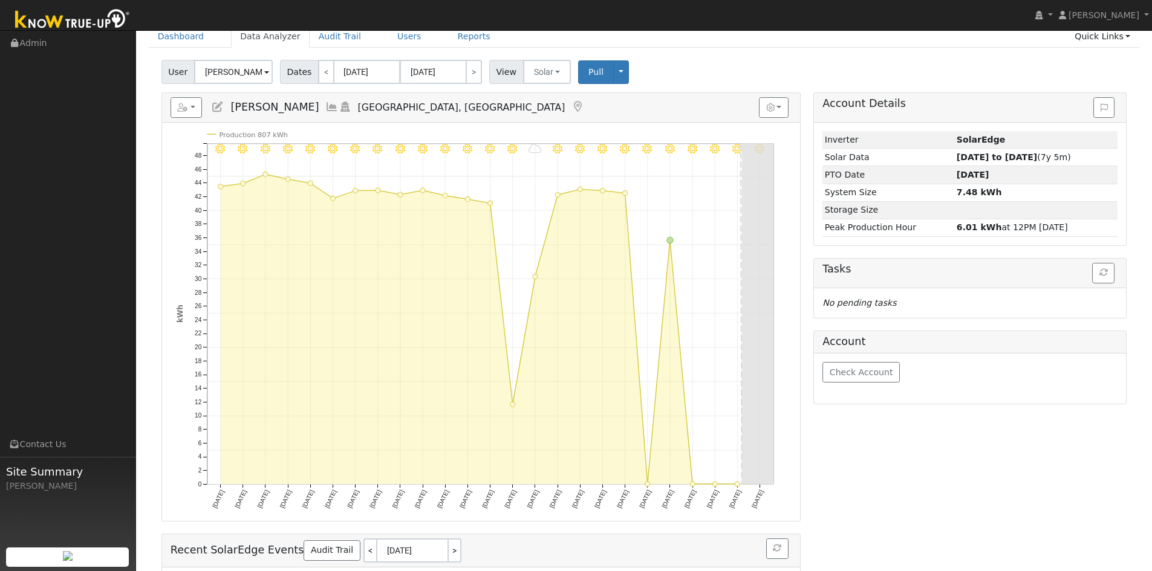
scroll to position [60, 0]
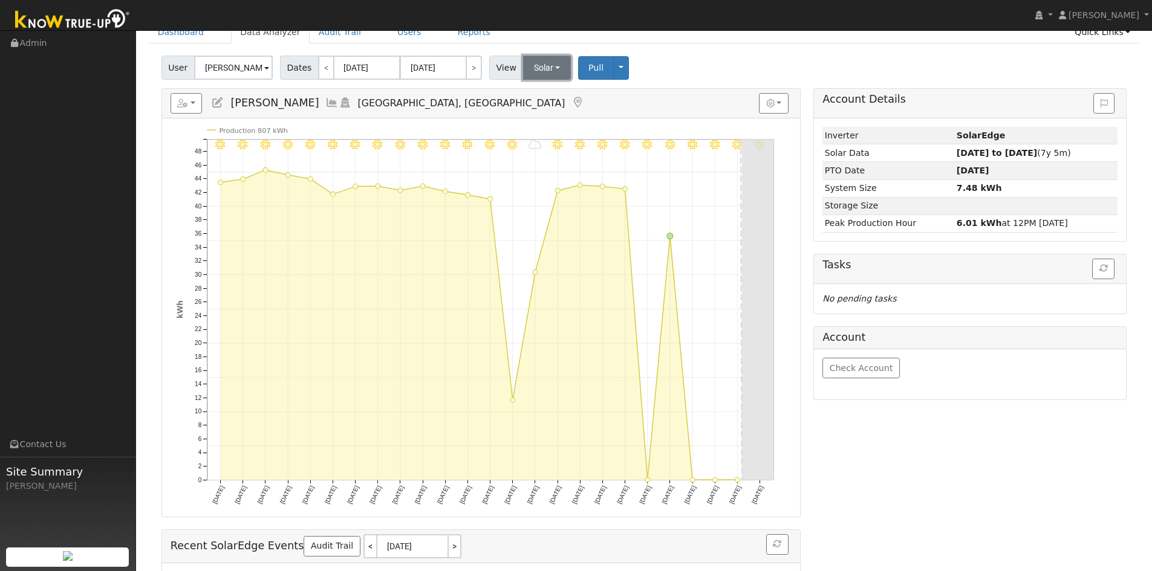
click at [543, 69] on button "Solar" at bounding box center [547, 68] width 48 height 24
click at [547, 95] on link "Utility" at bounding box center [563, 94] width 84 height 17
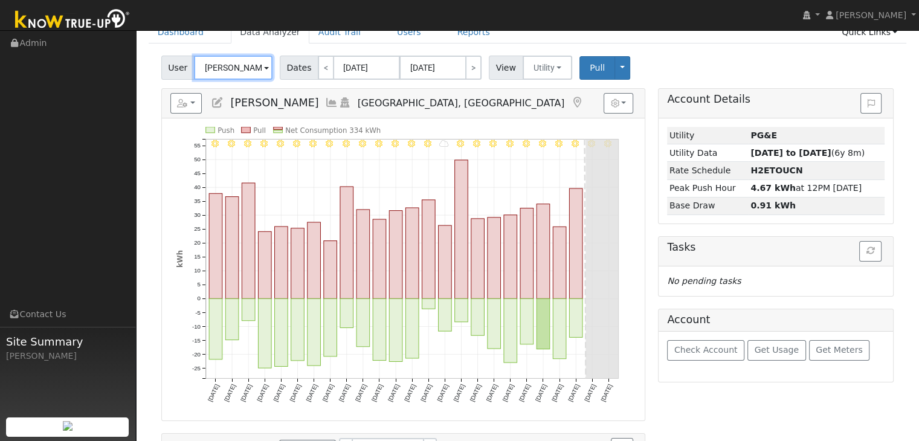
click at [247, 66] on input "[PERSON_NAME]" at bounding box center [233, 68] width 79 height 24
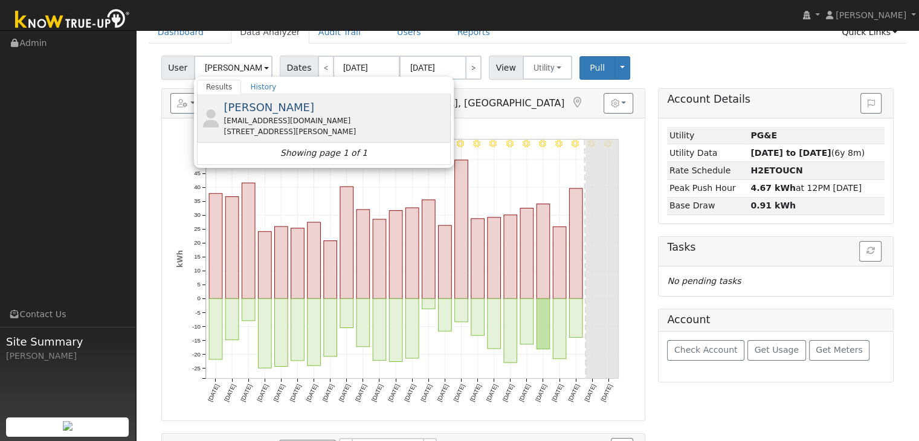
click at [302, 131] on div "[STREET_ADDRESS][PERSON_NAME]" at bounding box center [336, 131] width 224 height 11
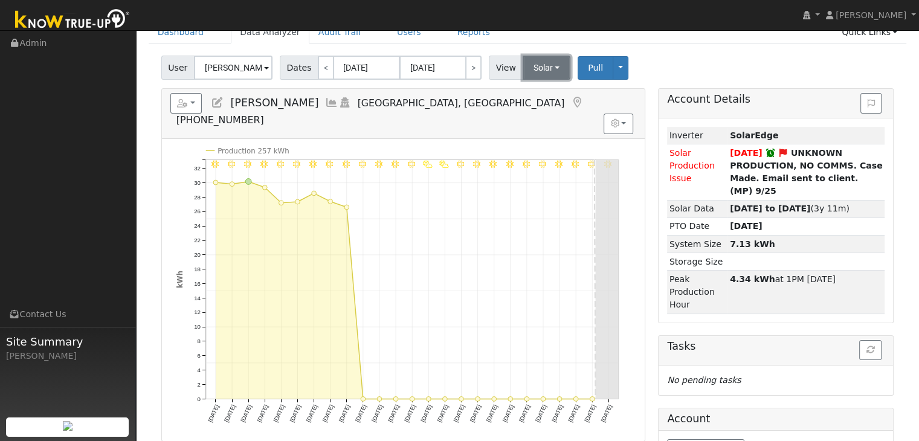
click at [540, 59] on button "Solar" at bounding box center [547, 68] width 48 height 24
click at [537, 92] on link "Utility" at bounding box center [562, 94] width 84 height 17
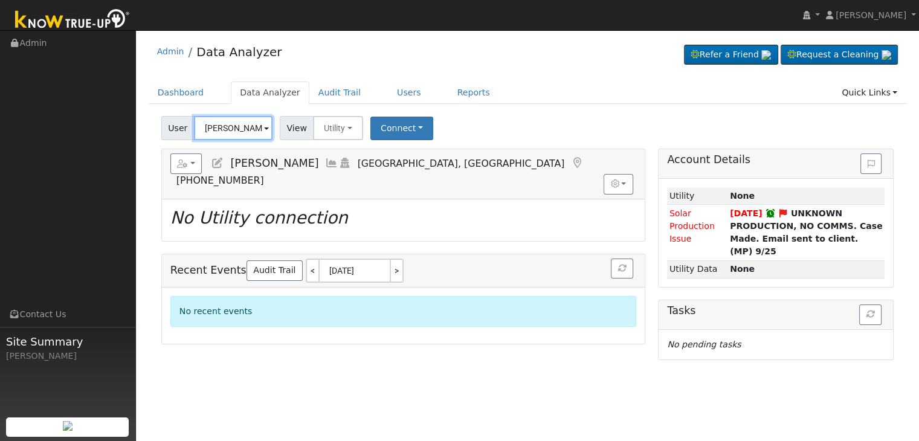
click at [231, 135] on input "[PERSON_NAME]" at bounding box center [233, 128] width 79 height 24
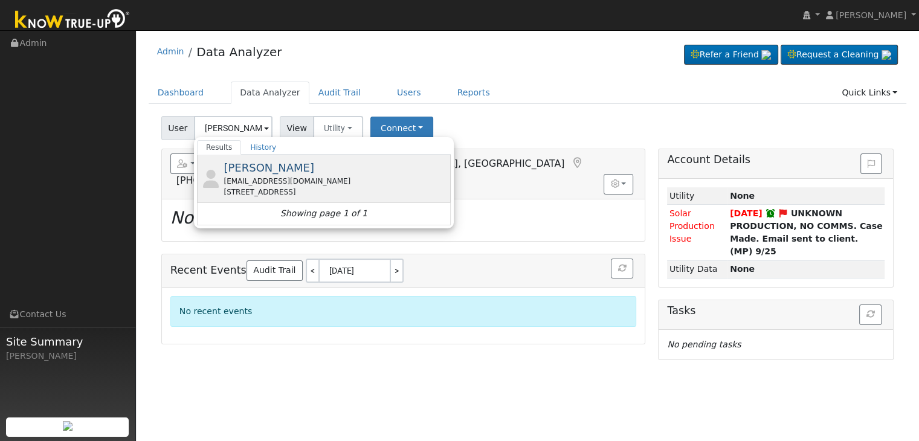
click at [285, 176] on div "[EMAIL_ADDRESS][DOMAIN_NAME]" at bounding box center [336, 181] width 224 height 11
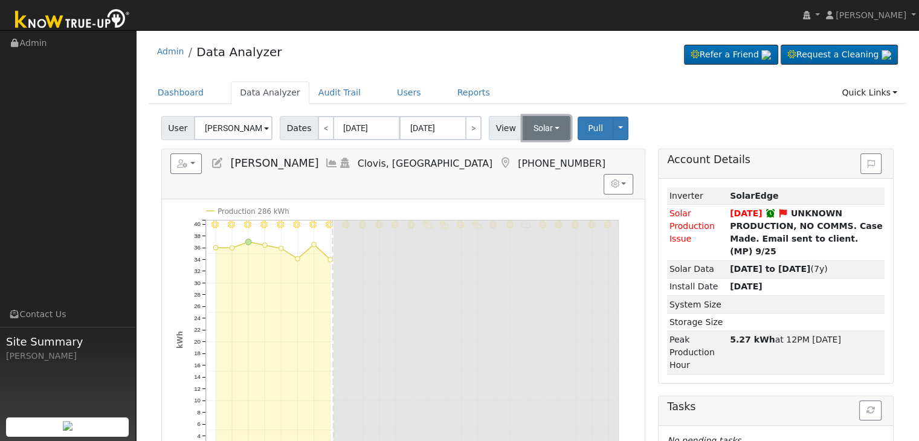
click at [527, 133] on button "Solar" at bounding box center [547, 128] width 48 height 24
click at [553, 80] on div "Admin Data Analyzer Refer a Friend Request a Cleaning" at bounding box center [527, 366] width 771 height 660
click at [218, 129] on input "[PERSON_NAME]" at bounding box center [233, 128] width 79 height 24
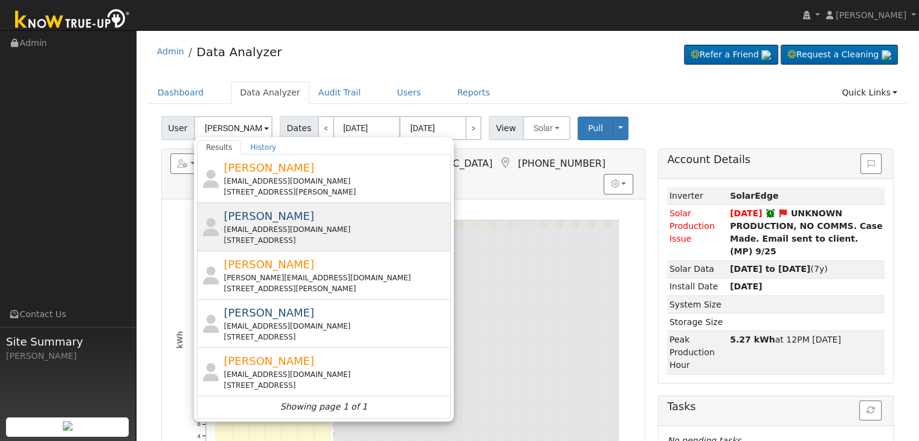
click at [296, 221] on div "[PERSON_NAME] [PERSON_NAME][EMAIL_ADDRESS][DOMAIN_NAME] [STREET_ADDRESS]" at bounding box center [336, 227] width 224 height 38
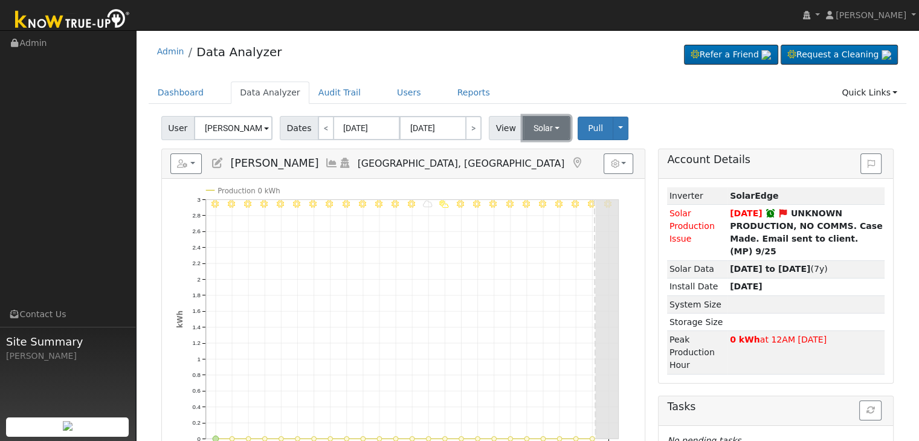
click at [537, 120] on button "Solar" at bounding box center [547, 128] width 48 height 24
click at [544, 151] on link "Utility" at bounding box center [562, 154] width 84 height 17
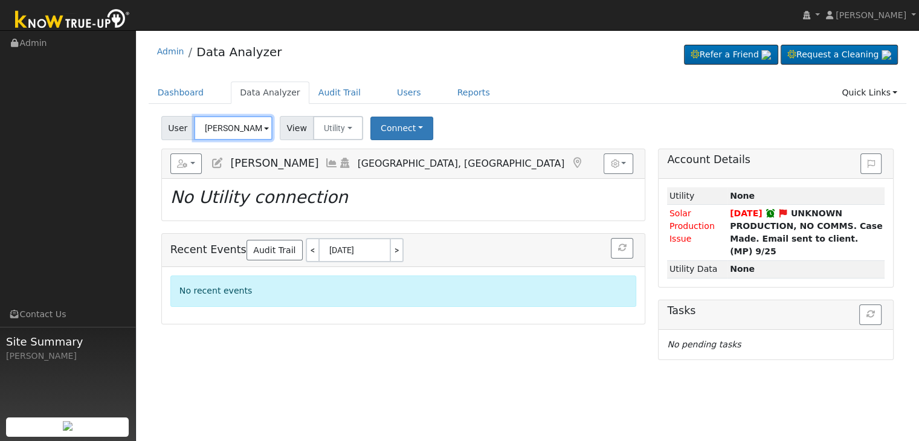
click at [224, 125] on input "[PERSON_NAME]" at bounding box center [233, 128] width 79 height 24
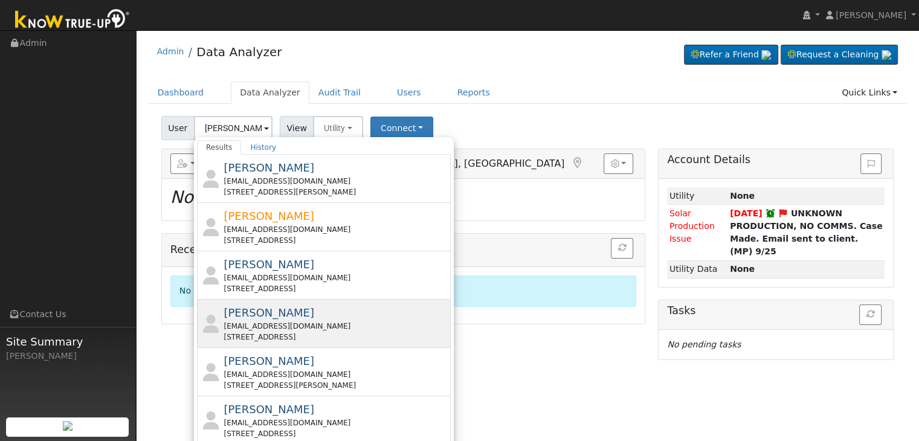
click at [287, 314] on span "[PERSON_NAME]" at bounding box center [269, 312] width 91 height 13
type input "[PERSON_NAME]"
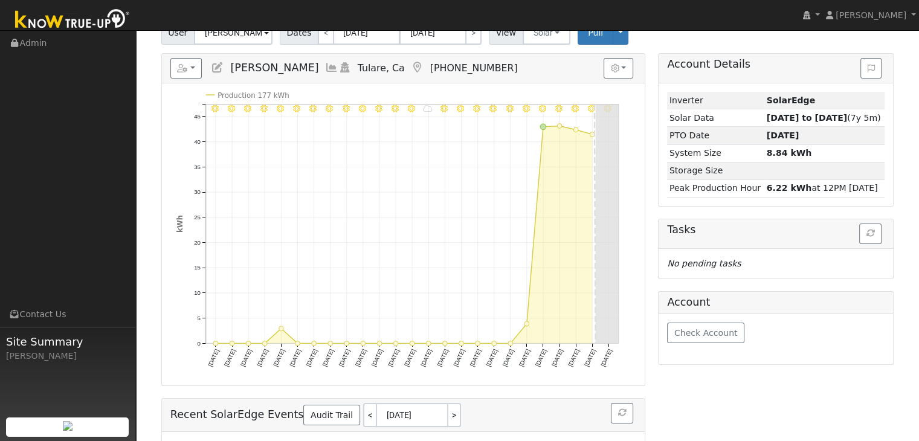
scroll to position [60, 0]
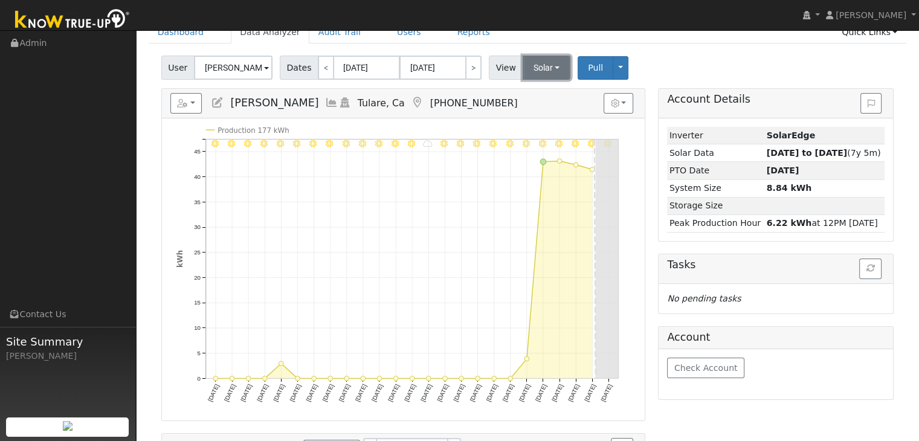
click at [537, 68] on button "Solar" at bounding box center [547, 68] width 48 height 24
click at [540, 94] on link "Utility" at bounding box center [562, 94] width 84 height 17
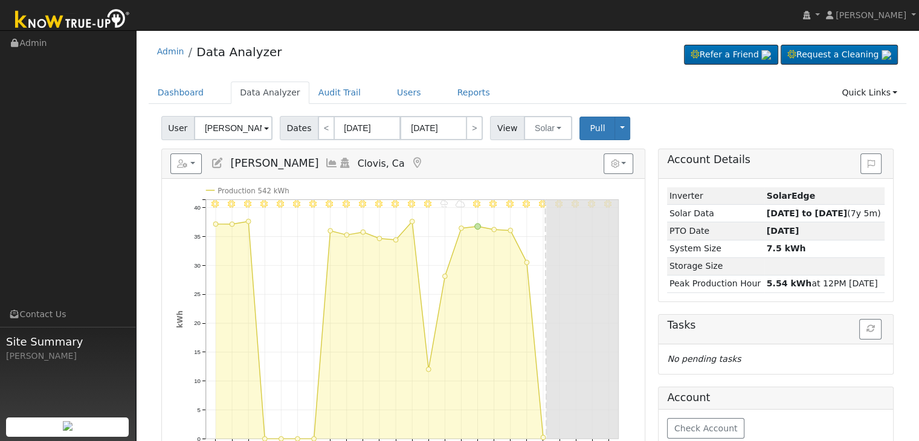
click at [411, 157] on link at bounding box center [417, 163] width 13 height 12
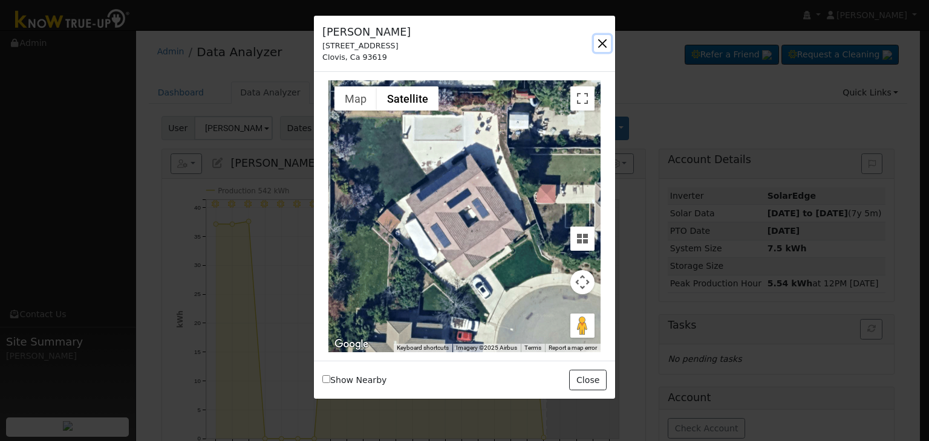
click at [601, 40] on button "button" at bounding box center [602, 43] width 17 height 17
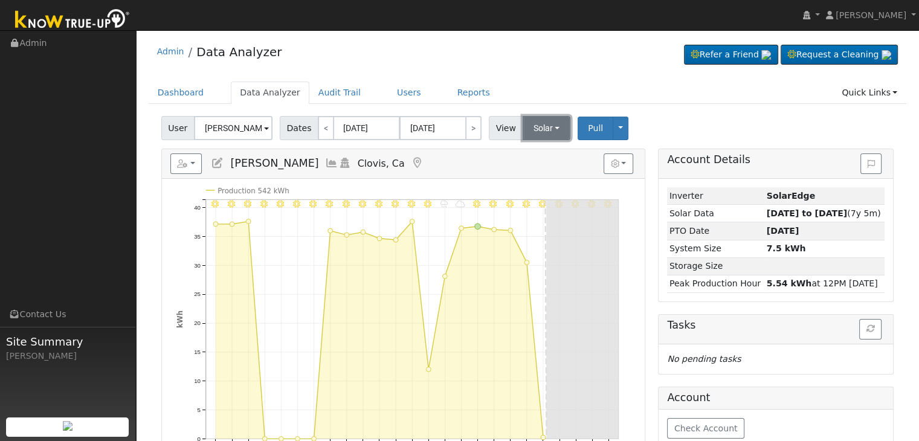
click at [543, 120] on button "Solar" at bounding box center [547, 128] width 48 height 24
click at [532, 155] on link "Utility" at bounding box center [562, 154] width 84 height 17
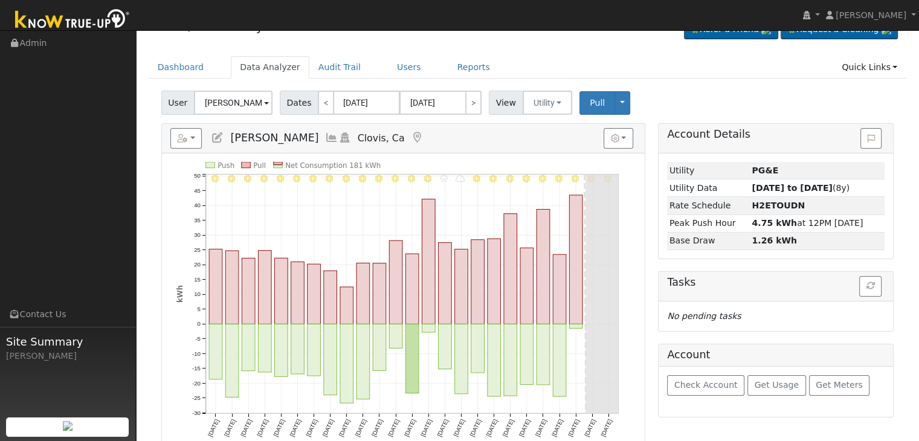
scroll to position [60, 0]
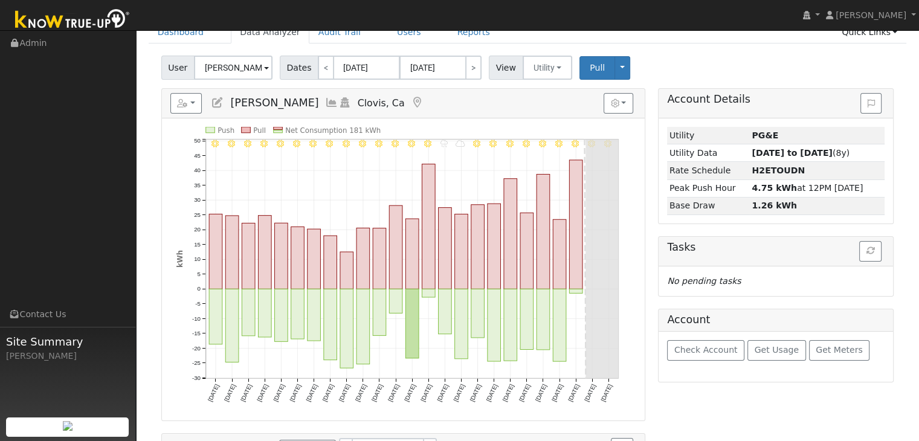
click at [411, 102] on icon at bounding box center [417, 102] width 13 height 11
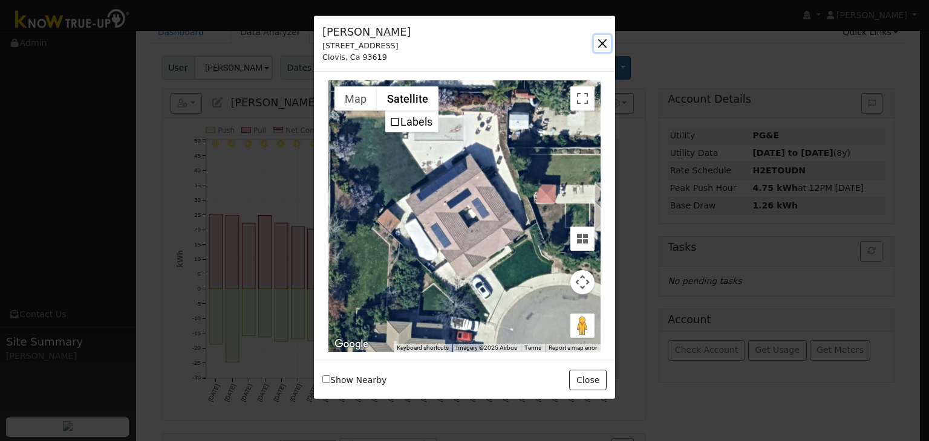
click at [597, 39] on button "button" at bounding box center [602, 43] width 17 height 17
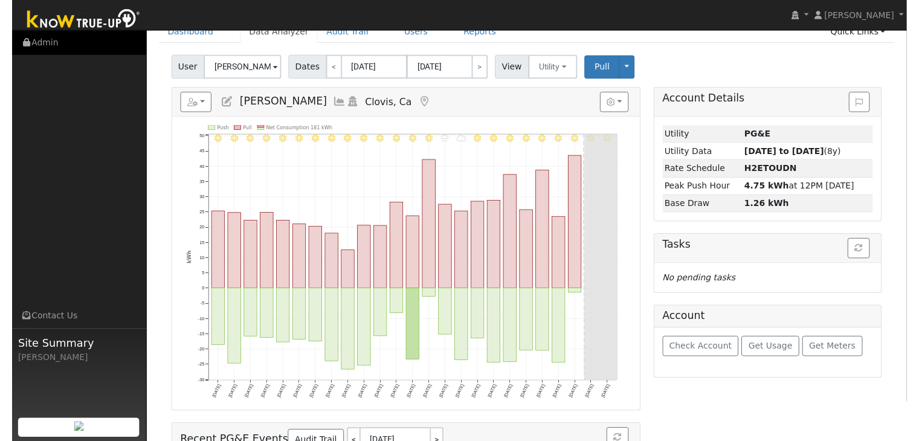
scroll to position [0, 0]
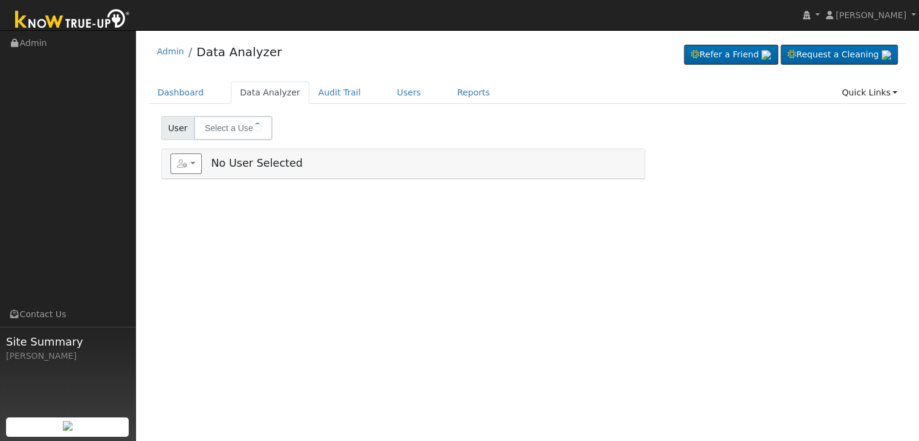
type input "[PERSON_NAME]"
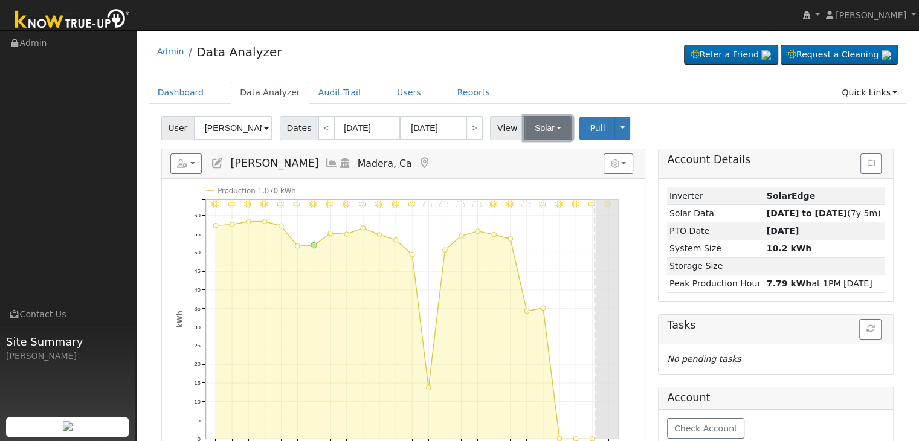
drag, startPoint x: 532, startPoint y: 131, endPoint x: 552, endPoint y: 160, distance: 34.7
click at [532, 131] on button "Solar" at bounding box center [548, 128] width 48 height 24
click at [546, 152] on link "Utility" at bounding box center [564, 154] width 84 height 17
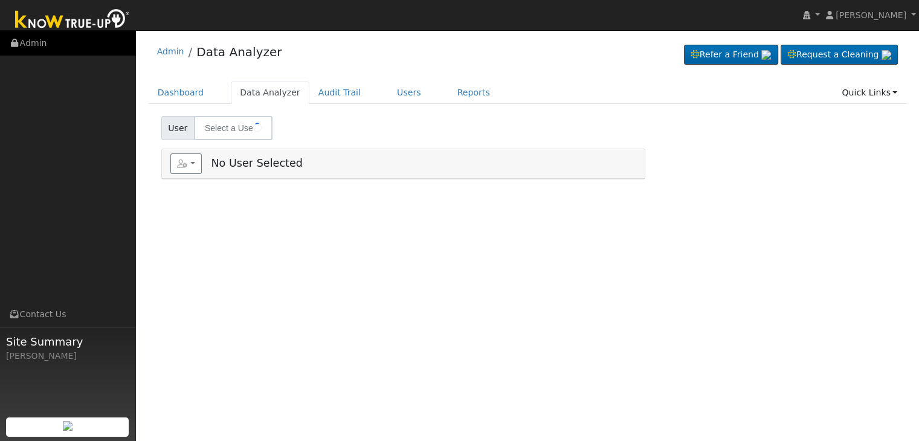
type input "[PERSON_NAME]"
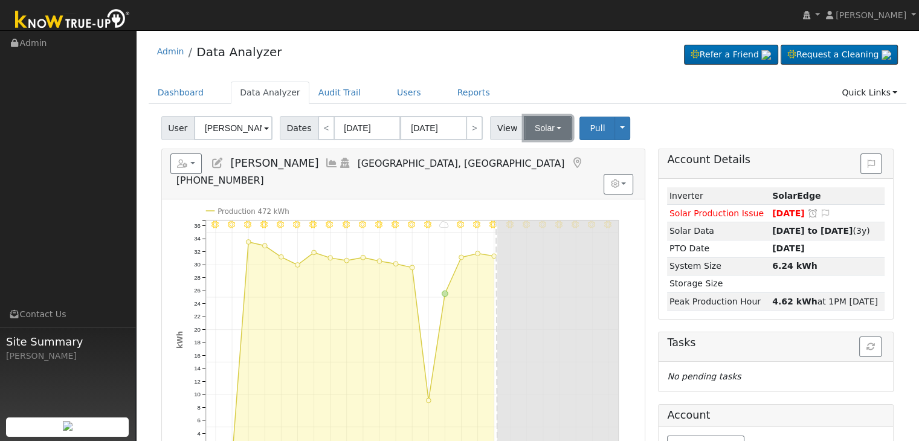
click at [529, 135] on button "Solar" at bounding box center [548, 128] width 48 height 24
click at [537, 157] on link "Utility" at bounding box center [564, 154] width 84 height 17
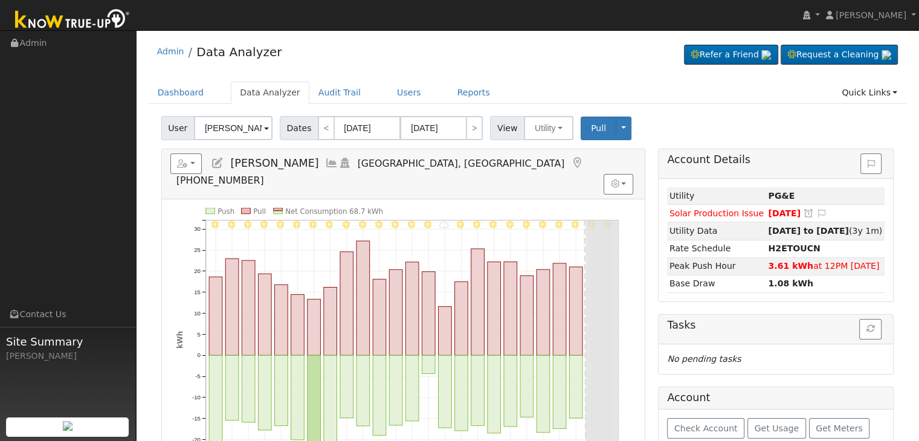
click at [571, 158] on icon at bounding box center [577, 163] width 13 height 11
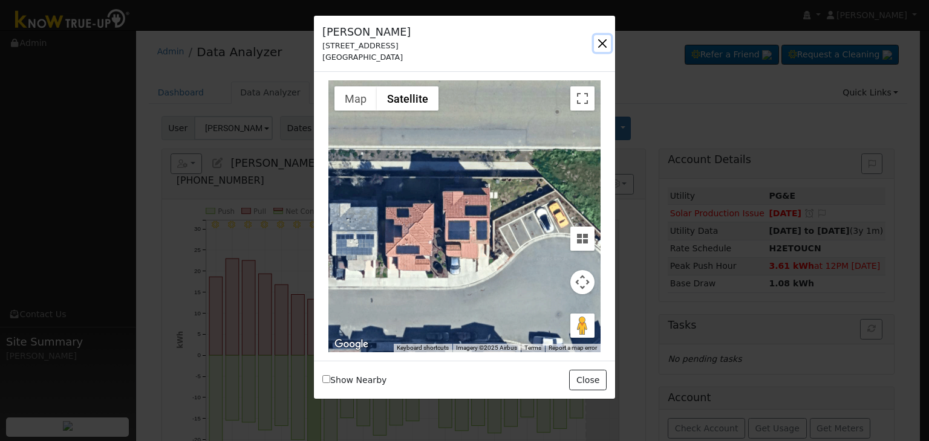
click at [597, 42] on button "button" at bounding box center [602, 43] width 17 height 17
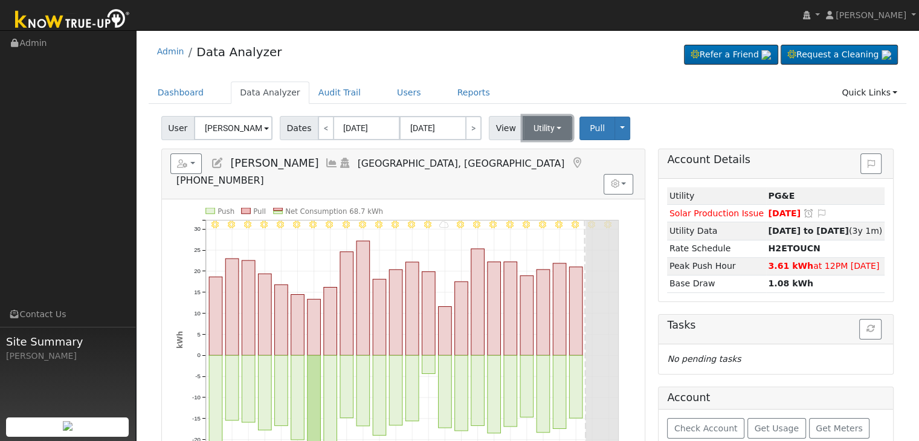
click at [539, 131] on button "Utility" at bounding box center [548, 128] width 50 height 24
click at [537, 176] on link "Solar" at bounding box center [562, 172] width 84 height 17
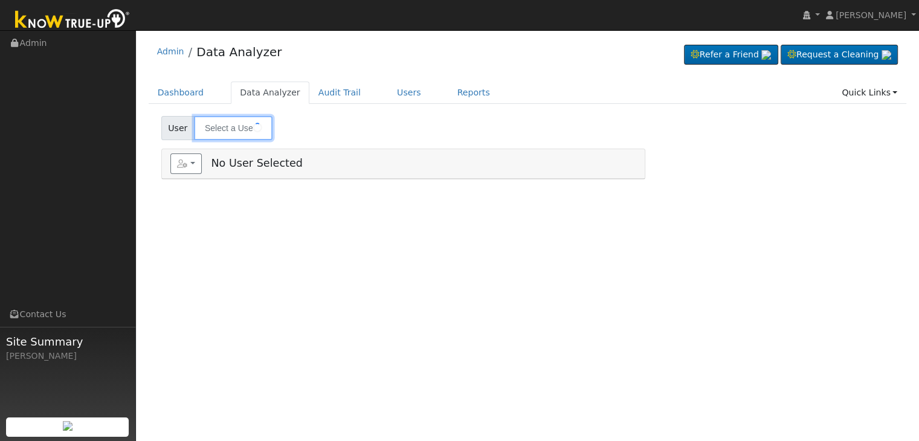
type input "[DEMOGRAPHIC_DATA][PERSON_NAME]"
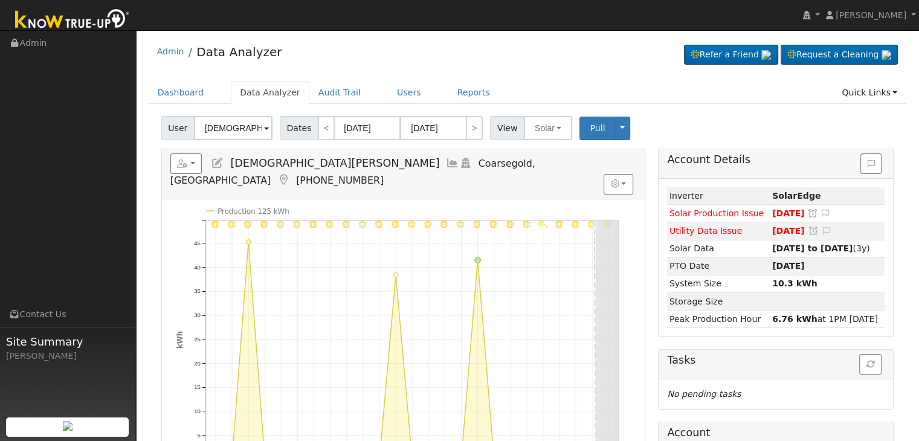
click at [290, 175] on icon at bounding box center [283, 180] width 13 height 11
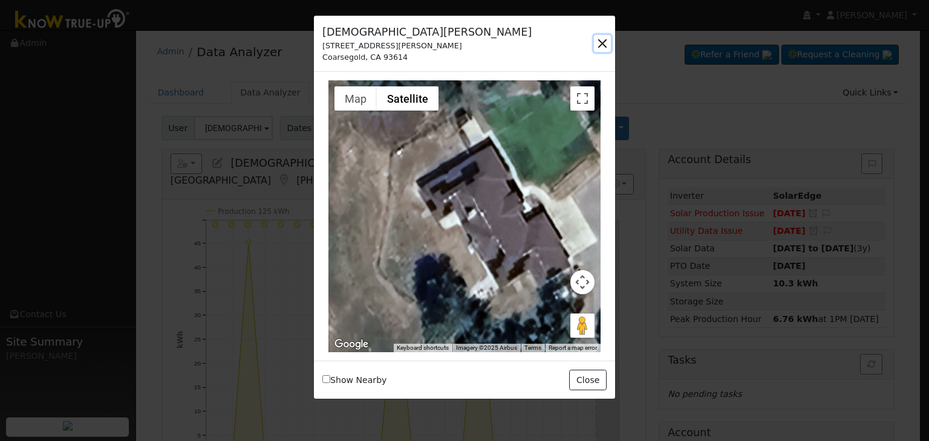
click at [605, 41] on button "button" at bounding box center [602, 43] width 17 height 17
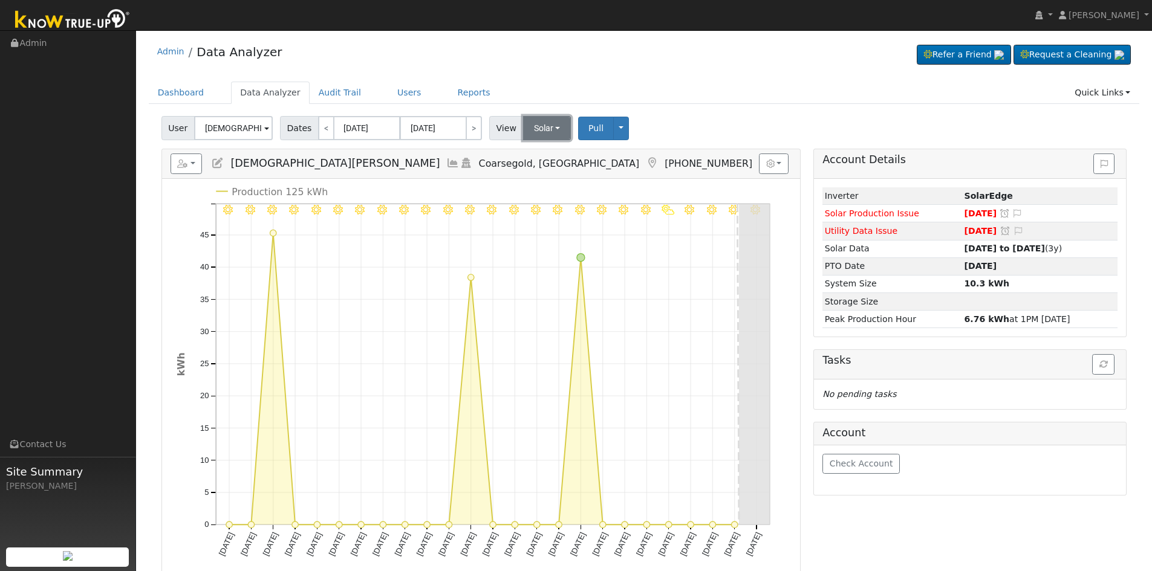
click at [542, 127] on button "Solar" at bounding box center [547, 128] width 48 height 24
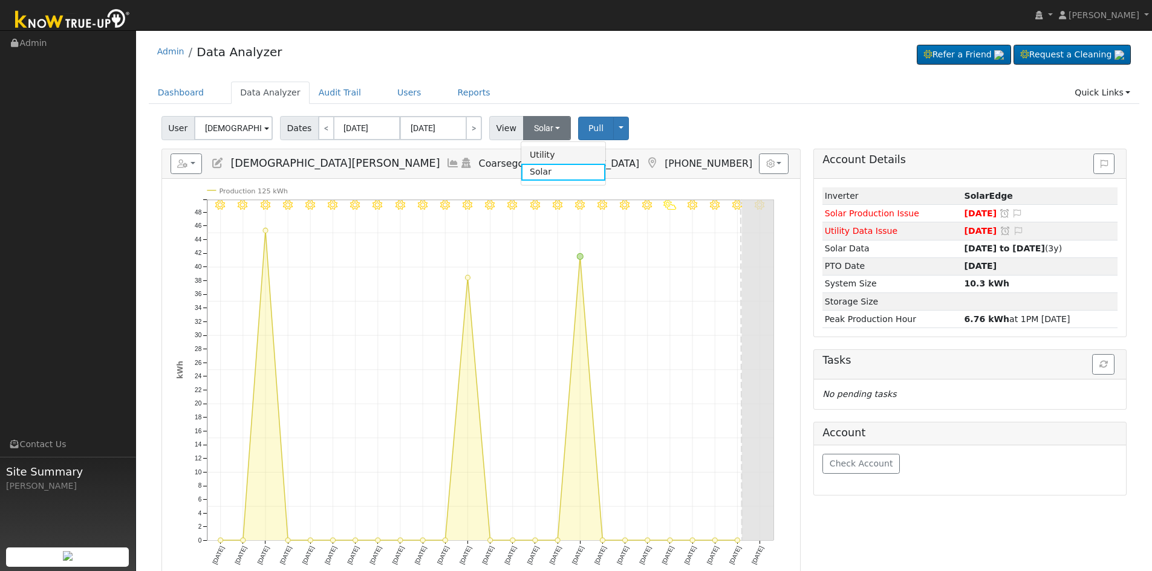
click at [538, 154] on link "Utility" at bounding box center [563, 154] width 84 height 17
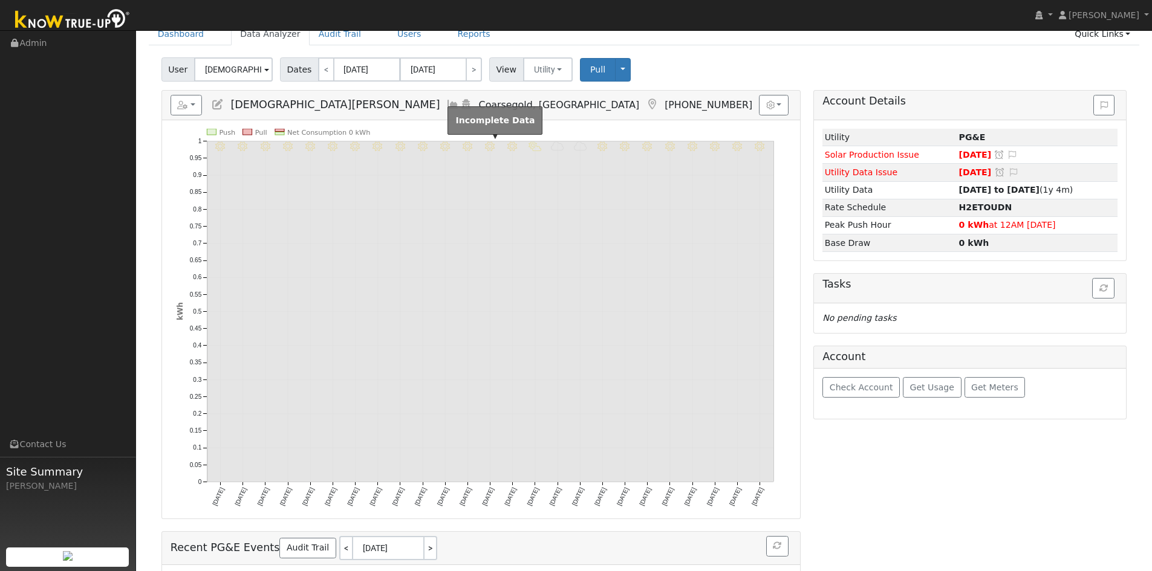
scroll to position [60, 0]
click at [590, 63] on span "Pull" at bounding box center [597, 68] width 15 height 10
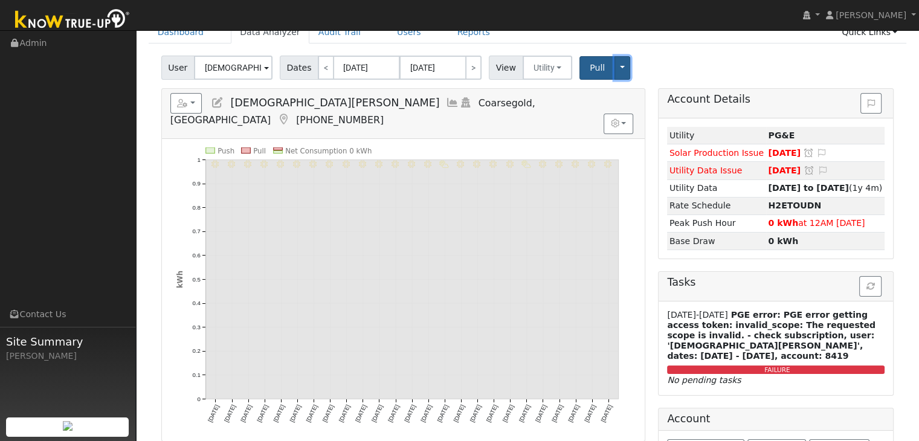
click at [615, 68] on button "Toggle Dropdown" at bounding box center [623, 68] width 16 height 24
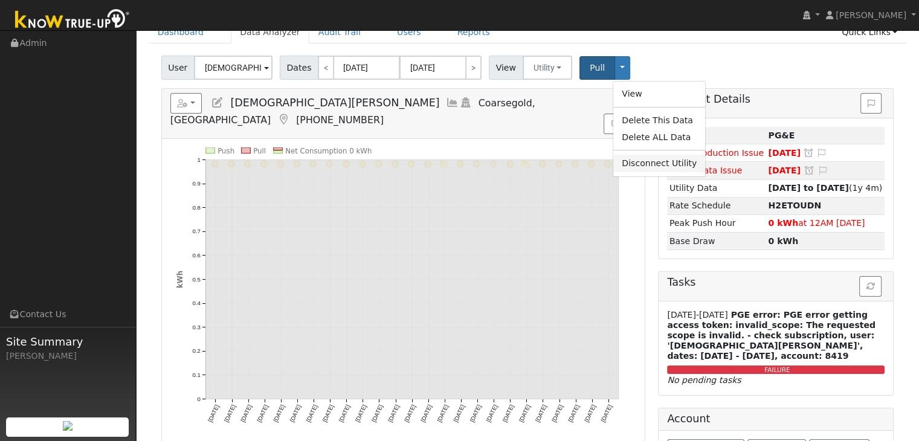
click at [635, 160] on link "Disconnect Utility" at bounding box center [660, 163] width 92 height 17
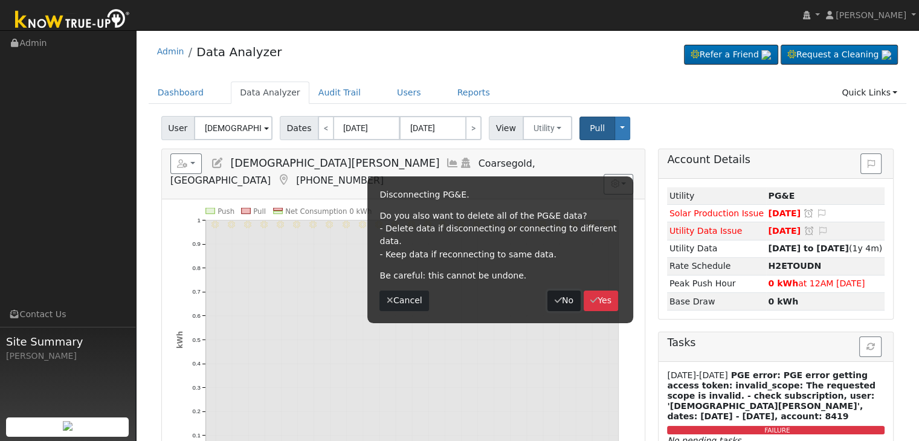
click at [561, 291] on button "No" at bounding box center [564, 301] width 33 height 21
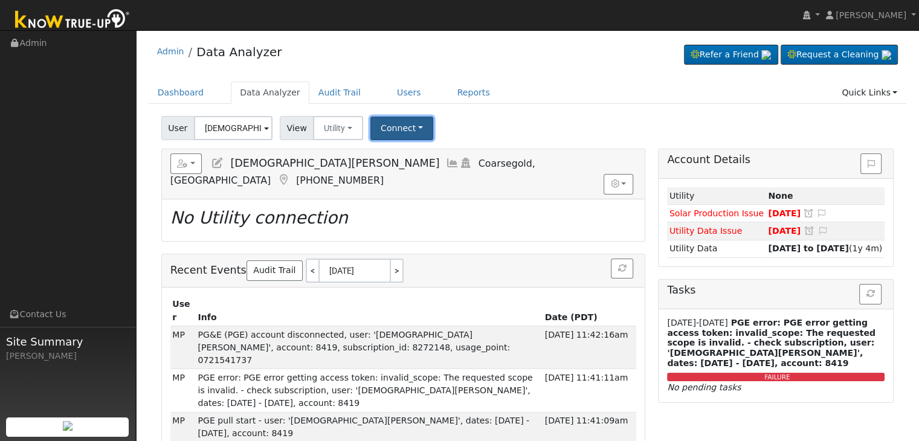
click at [411, 133] on button "Connect" at bounding box center [402, 129] width 63 height 24
click at [421, 155] on link "Select a Provider" at bounding box center [418, 154] width 94 height 17
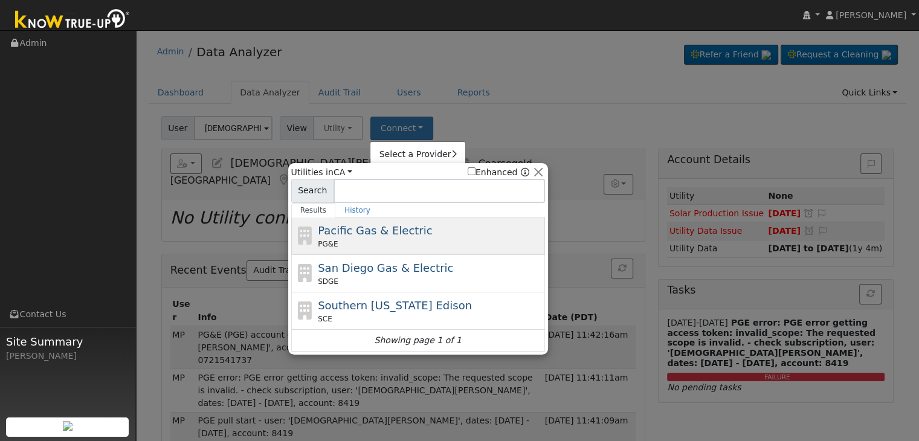
click at [392, 233] on span "Pacific Gas & Electric" at bounding box center [375, 230] width 114 height 13
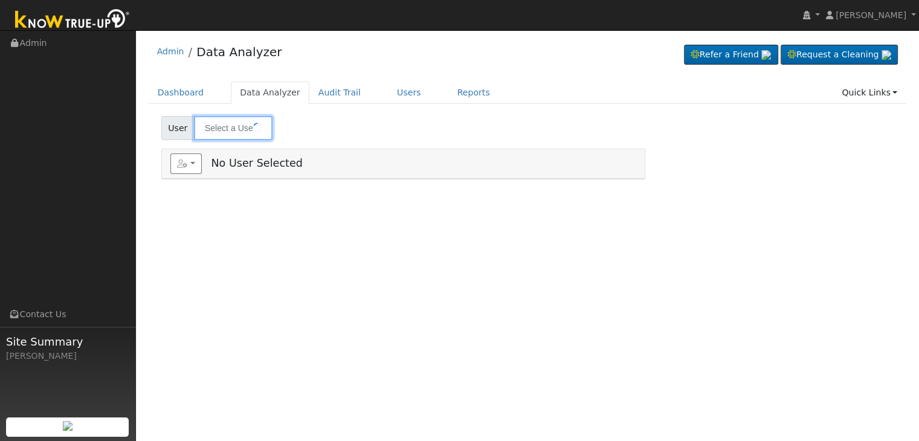
type input "[DEMOGRAPHIC_DATA][PERSON_NAME]"
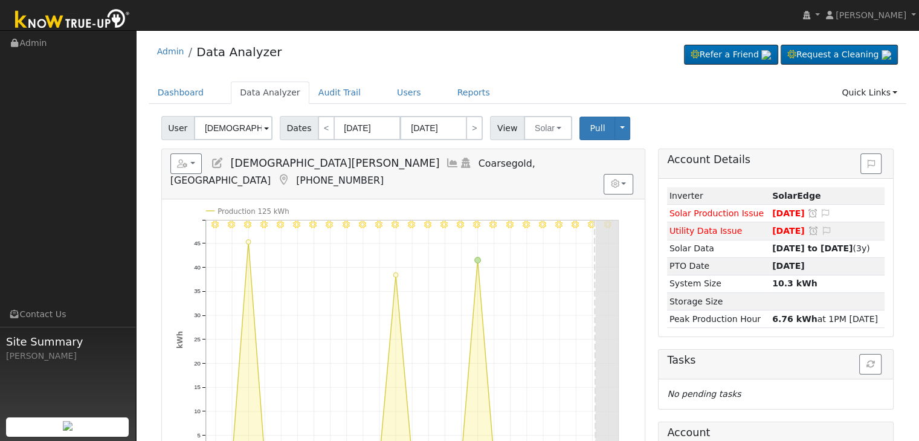
click at [290, 175] on icon at bounding box center [283, 180] width 13 height 11
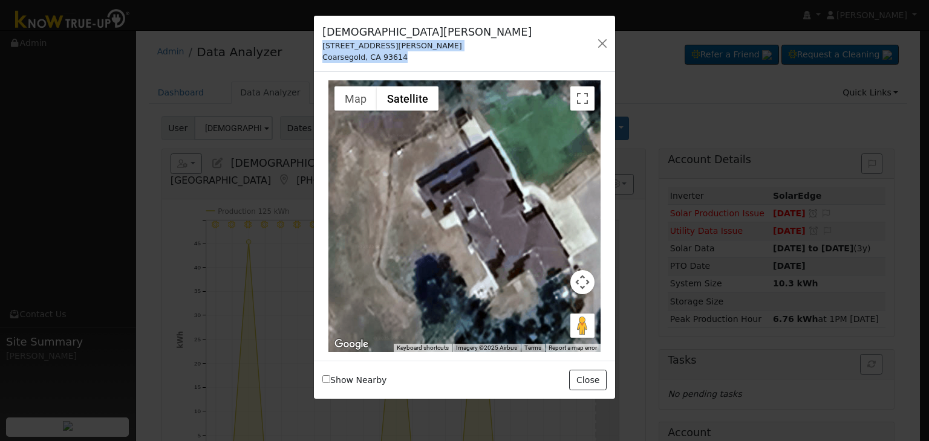
drag, startPoint x: 319, startPoint y: 44, endPoint x: 422, endPoint y: 62, distance: 104.3
click at [422, 62] on div "[DEMOGRAPHIC_DATA][PERSON_NAME] [STREET_ADDRESS][PERSON_NAME] Default Account D…" at bounding box center [464, 44] width 301 height 57
copy div "[STREET_ADDRESS][PERSON_NAME]"
click at [601, 44] on button "button" at bounding box center [602, 43] width 17 height 17
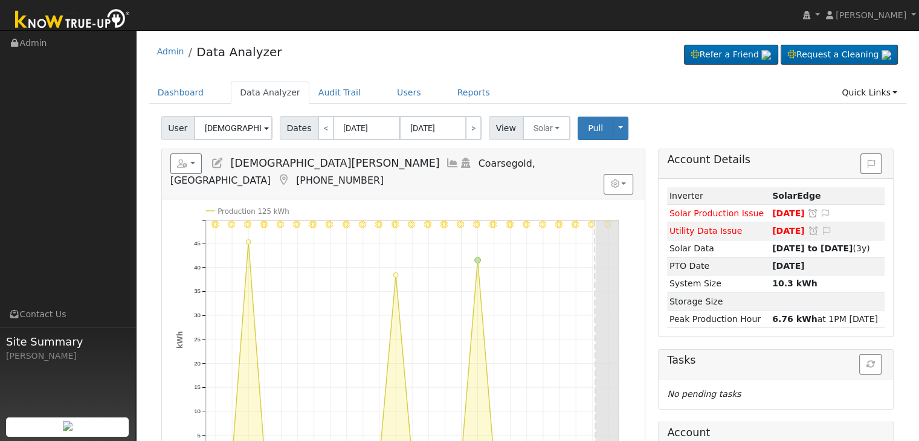
click at [218, 163] on icon at bounding box center [217, 163] width 13 height 11
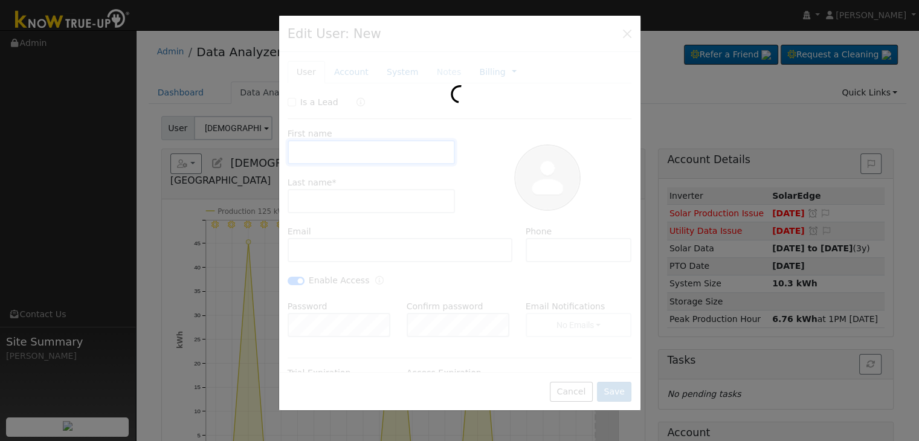
type input "[DATE]"
type input "[DEMOGRAPHIC_DATA]"
type input "Asprec"
type input "[EMAIL_ADDRESS][PERSON_NAME][DOMAIN_NAME]"
type input "[PHONE_NUMBER]"
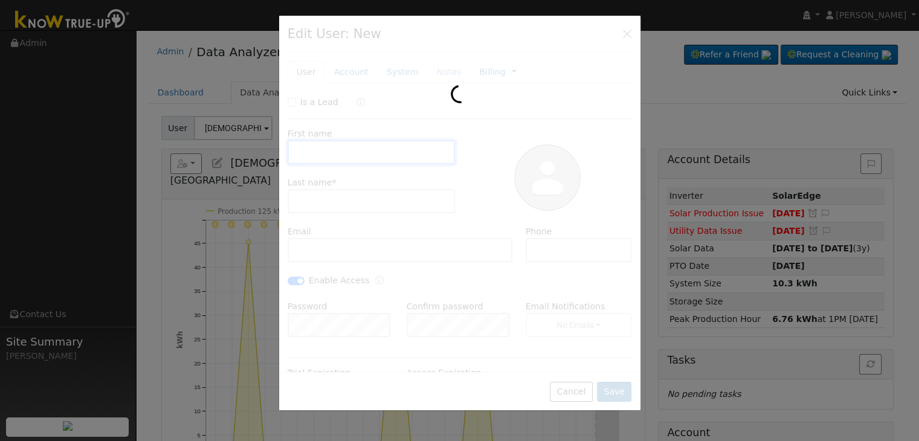
checkbox input "true"
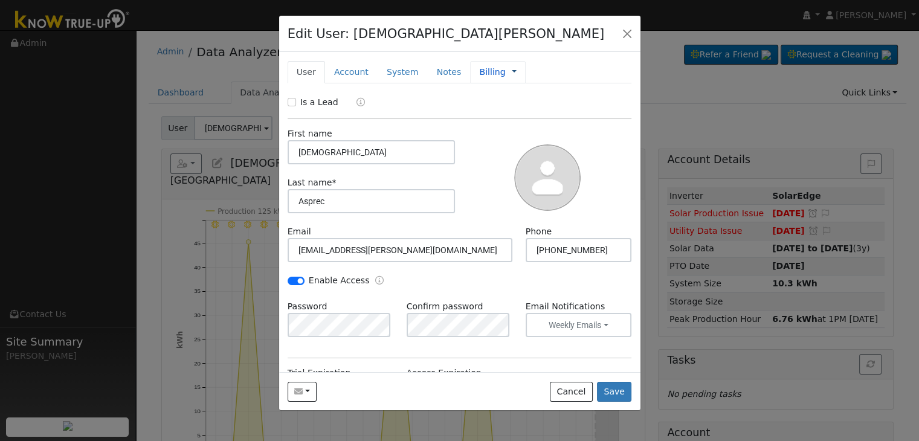
click at [512, 76] on link at bounding box center [514, 72] width 5 height 13
click at [438, 109] on div "Is a Lead First name [DEMOGRAPHIC_DATA] Last name * [PERSON_NAME] Email [PERSON…" at bounding box center [460, 304] width 345 height 417
click at [479, 71] on link "Billing" at bounding box center [492, 72] width 26 height 13
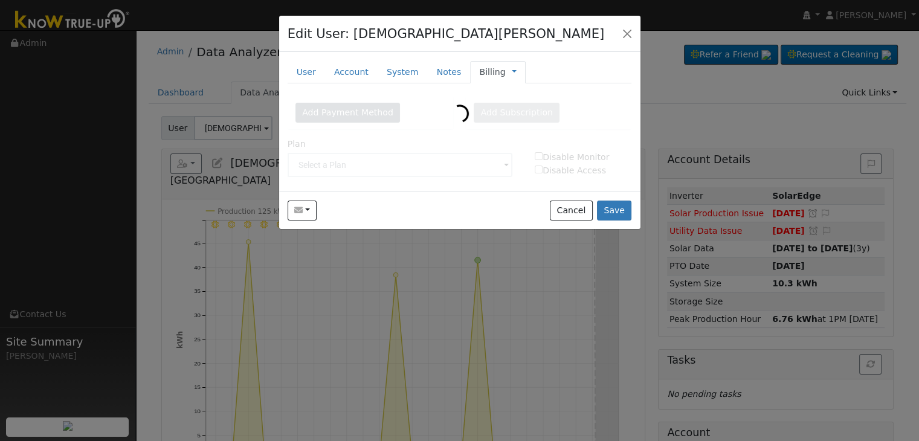
type input "5-Year Prepaid Monitoring"
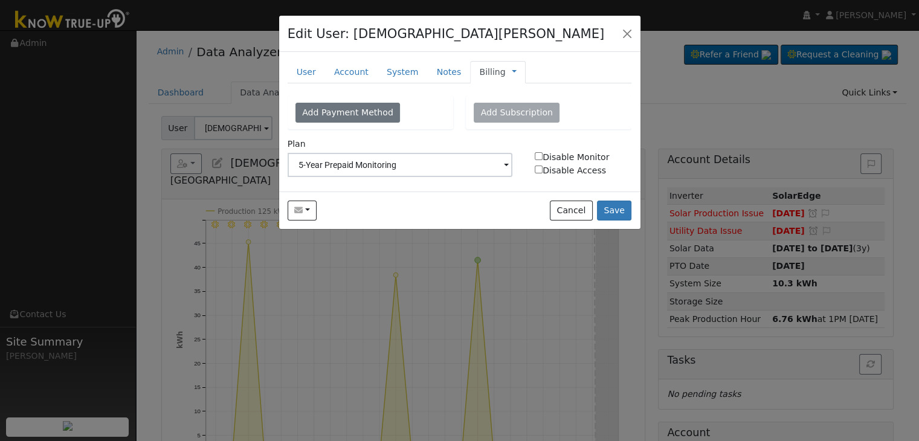
click at [537, 155] on input "Disable Monitor" at bounding box center [539, 156] width 8 height 8
checkbox input "true"
click at [615, 213] on button "Save" at bounding box center [614, 211] width 35 height 21
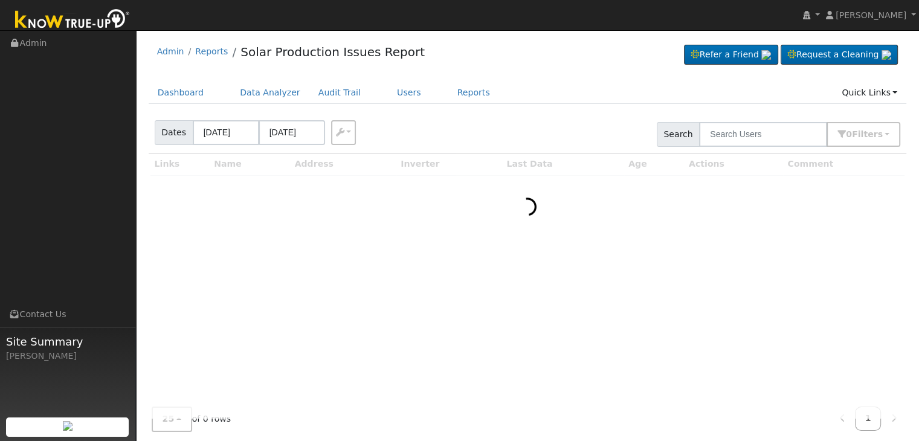
scroll to position [25, 0]
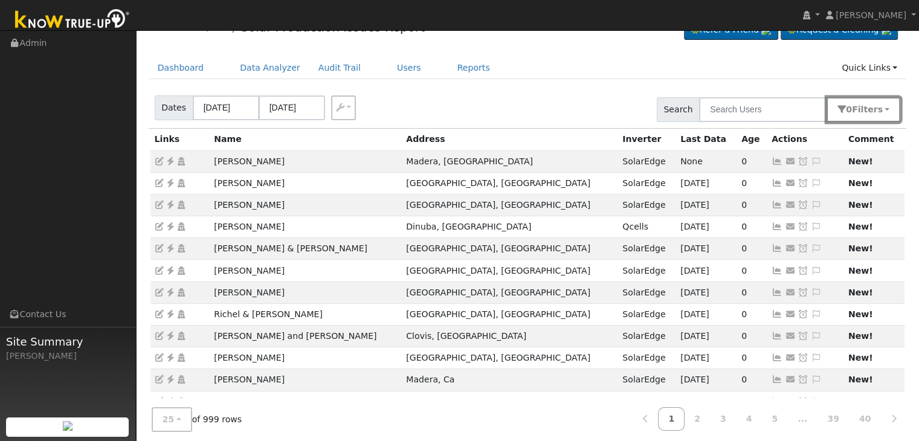
click at [887, 110] on button "0 Filter s" at bounding box center [864, 109] width 74 height 25
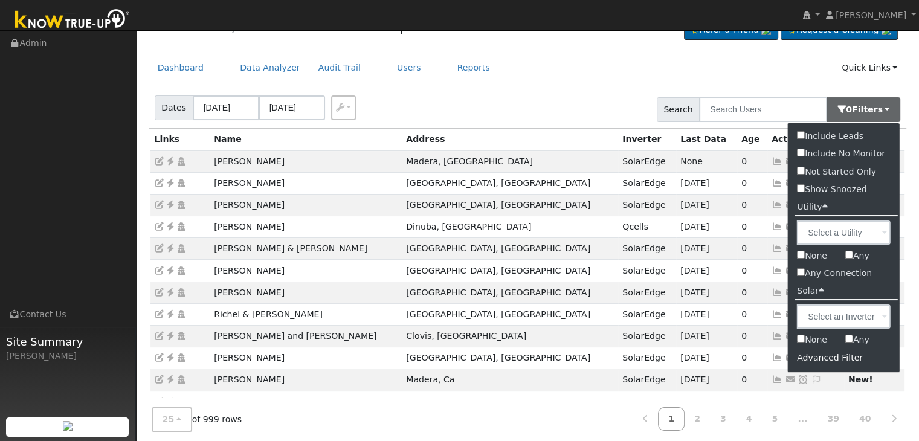
click at [820, 354] on div "Advanced Filter" at bounding box center [844, 358] width 112 height 19
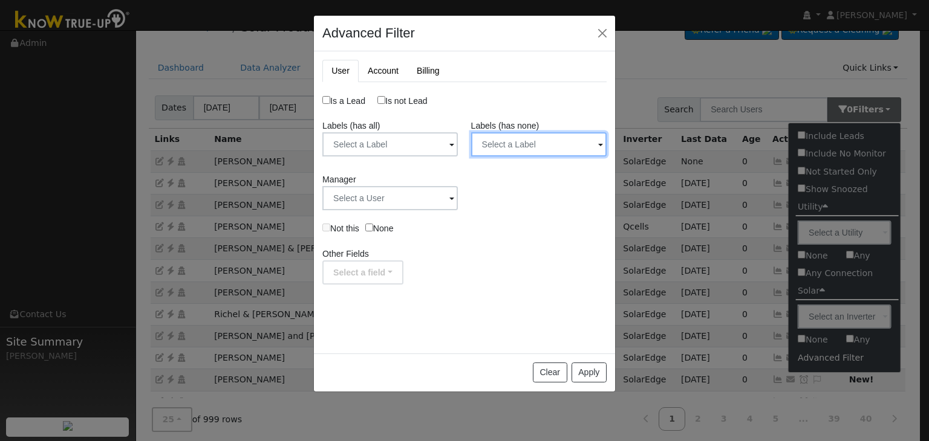
click at [557, 140] on input "text" at bounding box center [538, 144] width 135 height 24
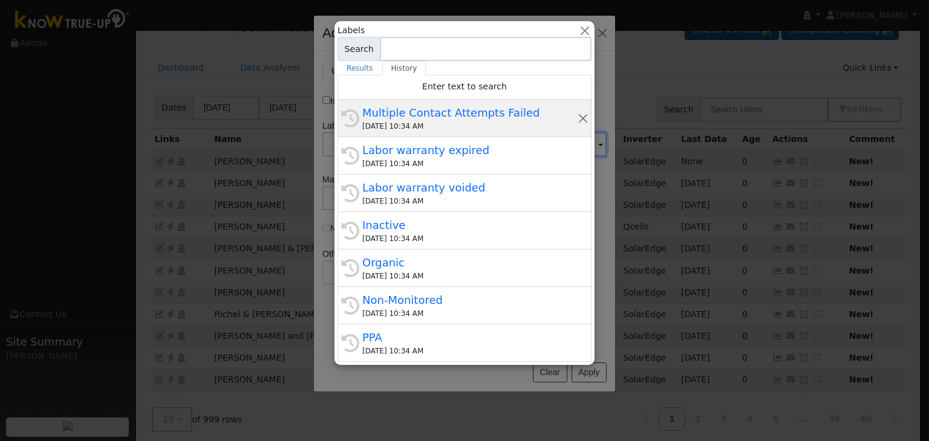
click at [458, 120] on div "Multiple Contact Attempts Failed" at bounding box center [469, 113] width 215 height 16
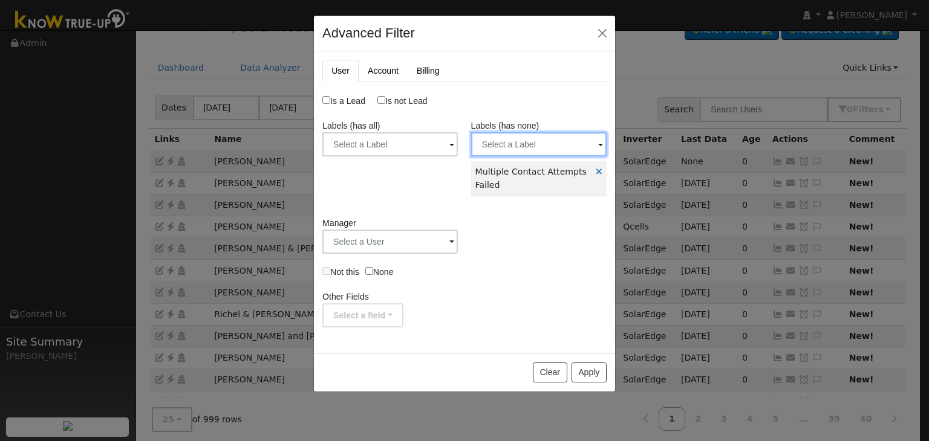
click at [534, 143] on input "text" at bounding box center [538, 144] width 135 height 24
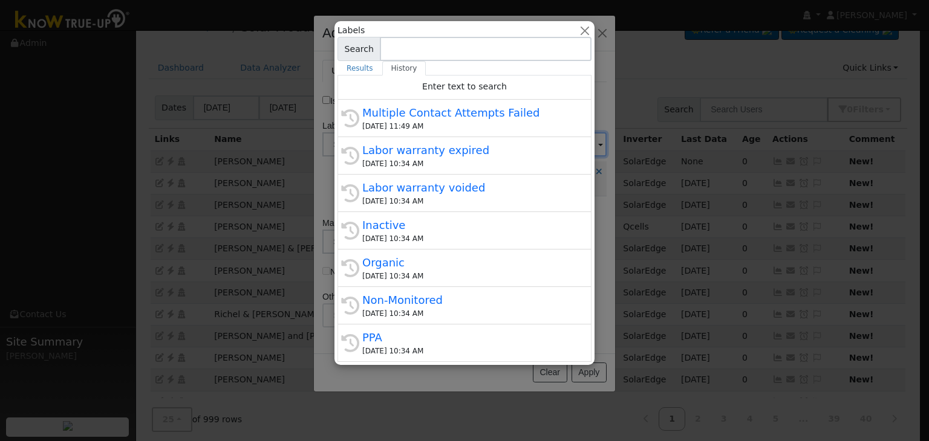
click at [420, 160] on div "[DATE] 10:34 AM" at bounding box center [469, 163] width 215 height 11
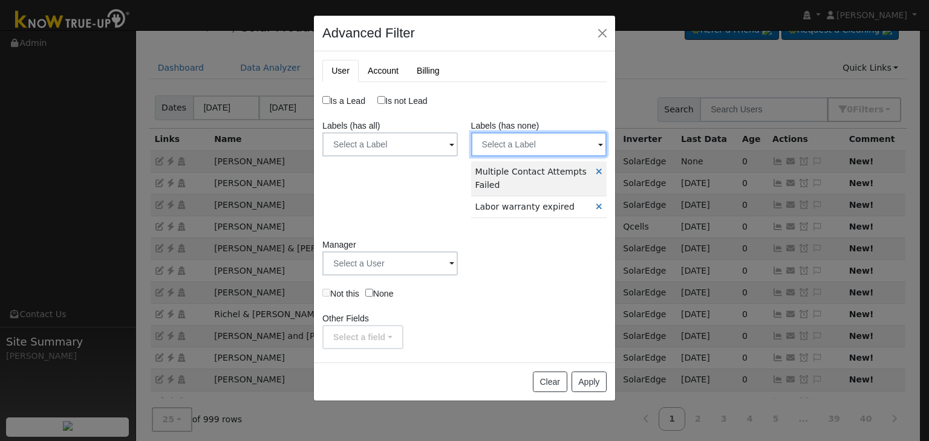
click at [515, 145] on input "text" at bounding box center [538, 144] width 135 height 24
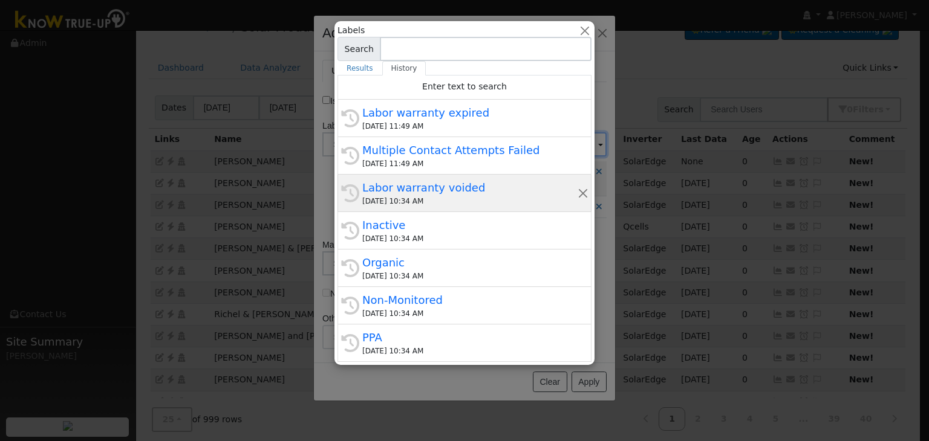
click at [403, 198] on div "[DATE] 10:34 AM" at bounding box center [469, 201] width 215 height 11
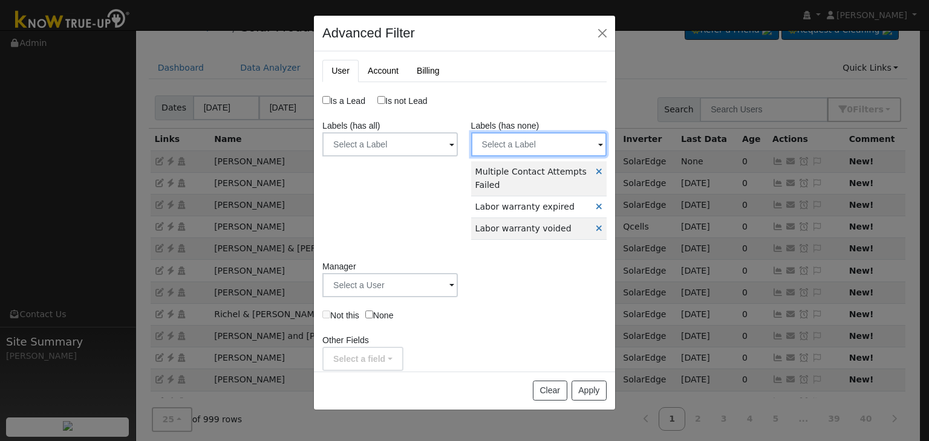
click at [513, 148] on input "text" at bounding box center [538, 144] width 135 height 24
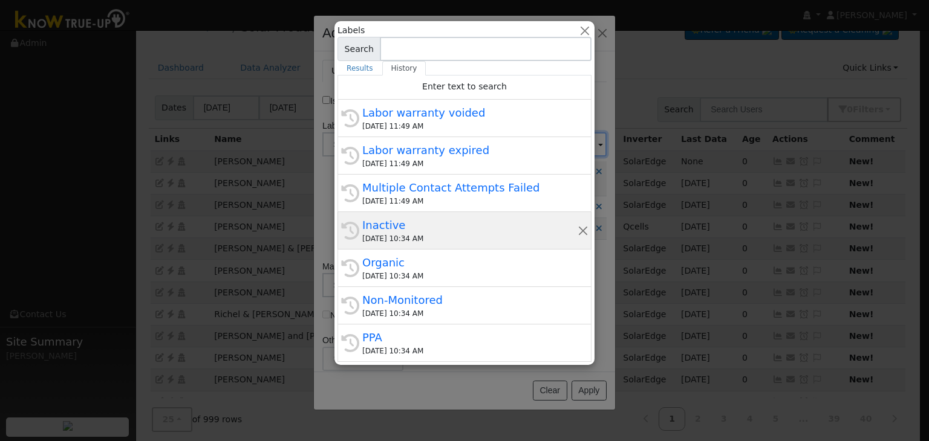
click at [409, 238] on div "09/29/2025 10:34 AM" at bounding box center [469, 238] width 215 height 11
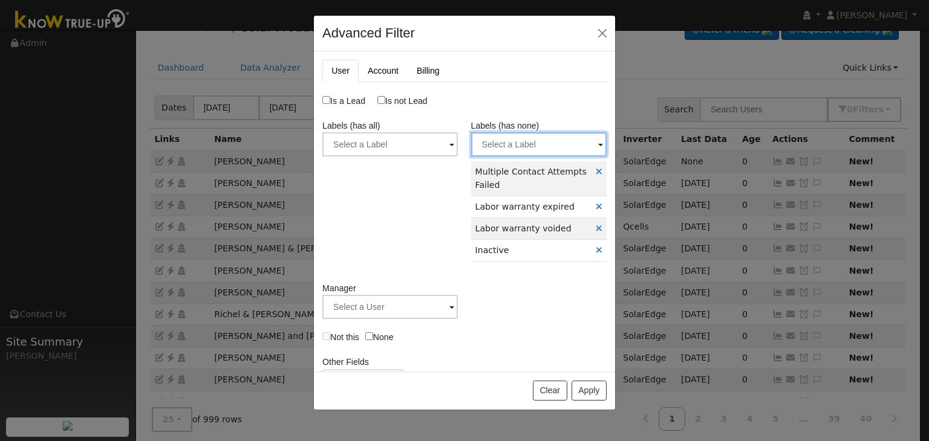
click at [496, 146] on input "text" at bounding box center [538, 144] width 135 height 24
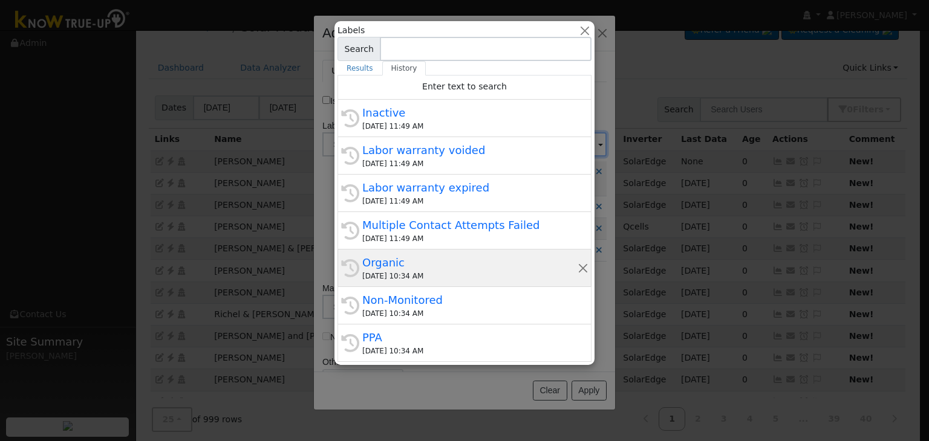
click at [411, 262] on div "Organic" at bounding box center [469, 263] width 215 height 16
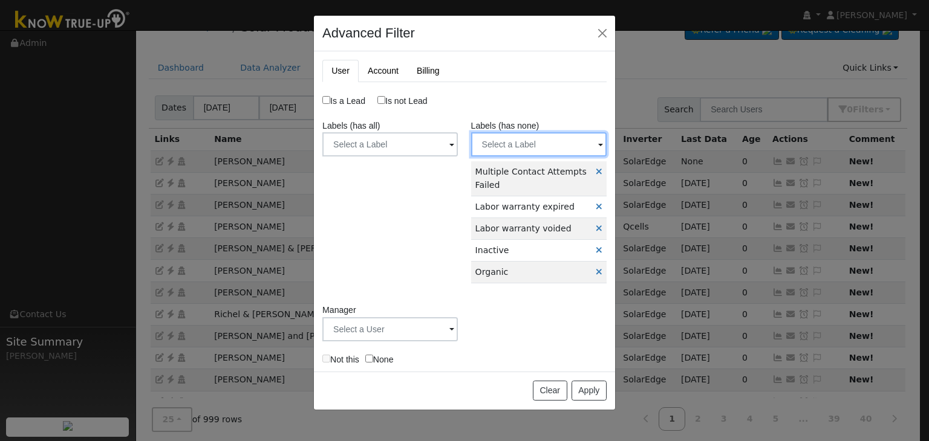
click at [502, 147] on input "text" at bounding box center [538, 144] width 135 height 24
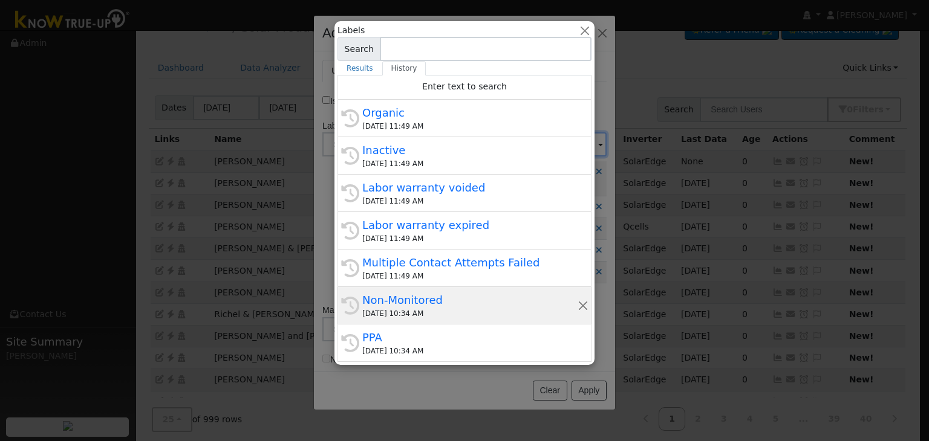
click at [406, 298] on div "Non-Monitored" at bounding box center [469, 300] width 215 height 16
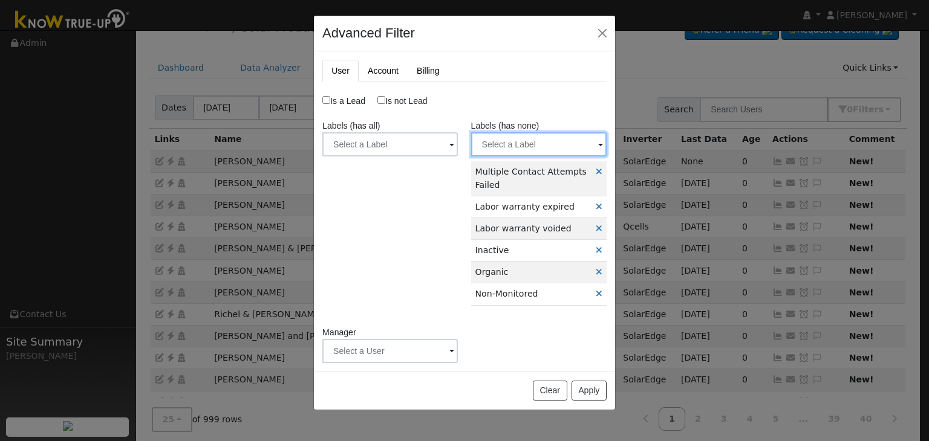
click at [520, 142] on input "text" at bounding box center [538, 144] width 135 height 24
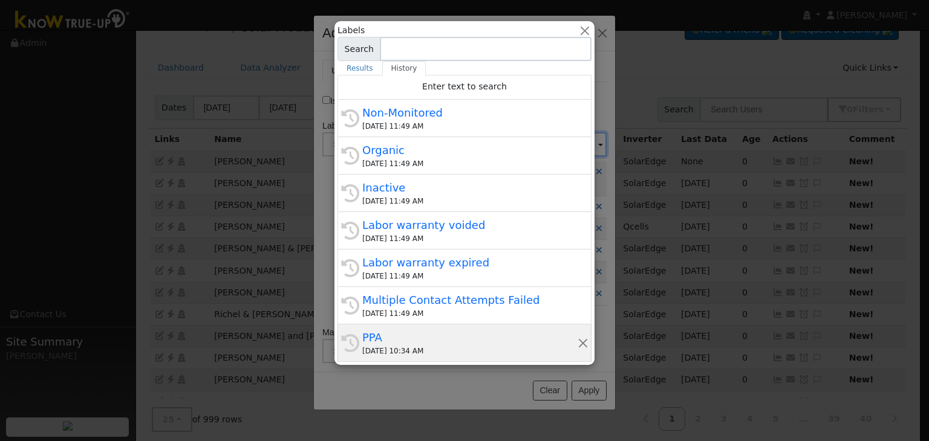
click at [401, 349] on div "09/29/2025 10:34 AM" at bounding box center [469, 351] width 215 height 11
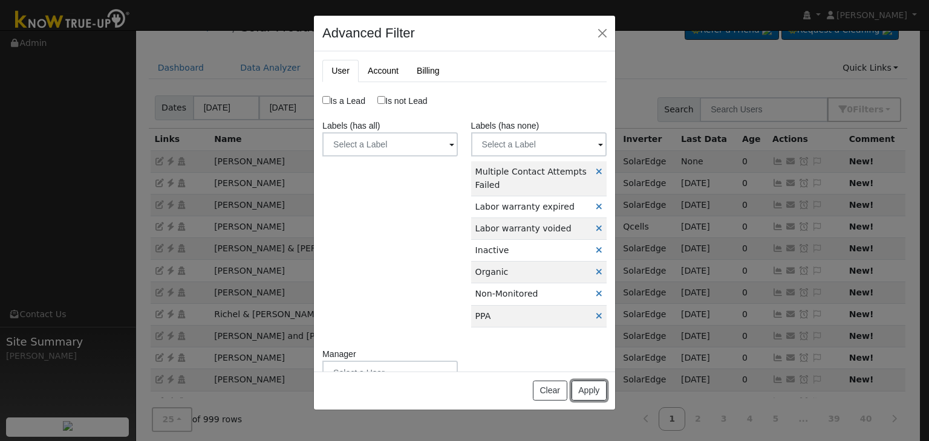
click at [592, 390] on button "Apply" at bounding box center [588, 391] width 35 height 21
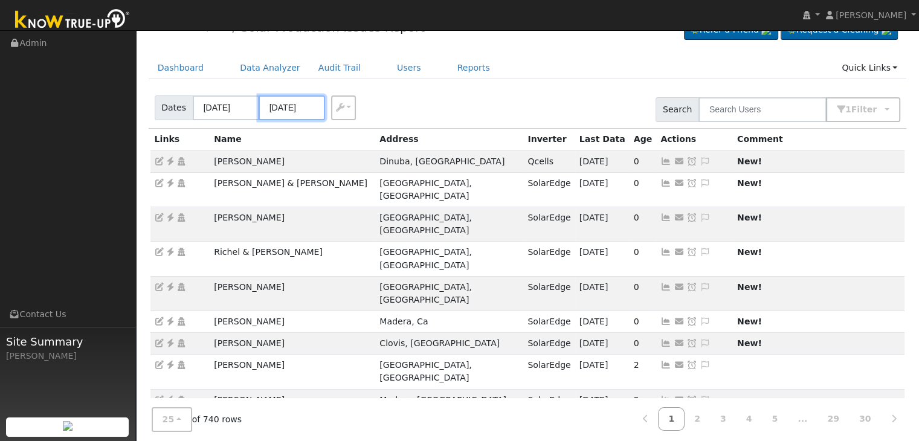
click at [300, 109] on input "09/28/2025" at bounding box center [292, 108] width 66 height 25
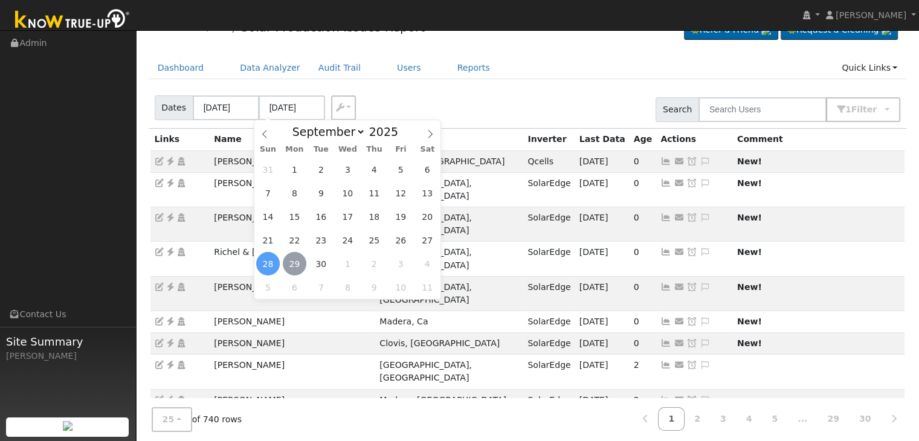
click at [293, 262] on span "29" at bounding box center [295, 264] width 24 height 24
type input "[DATE]"
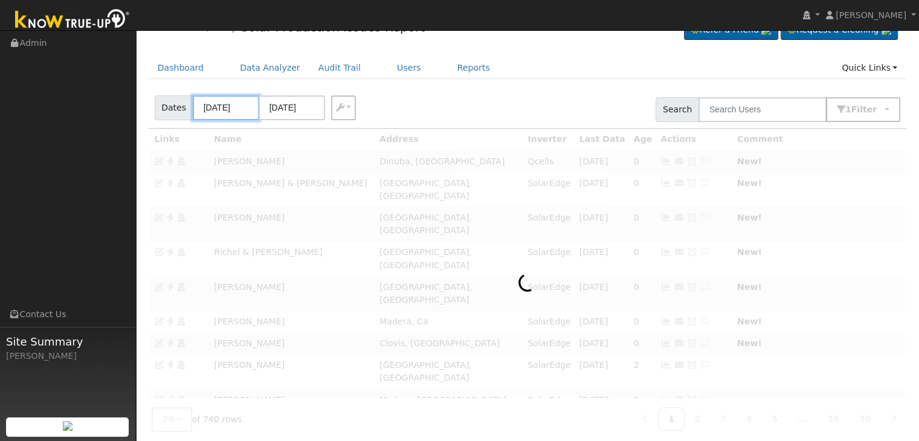
click at [222, 103] on input "09/25/2025" at bounding box center [226, 108] width 66 height 25
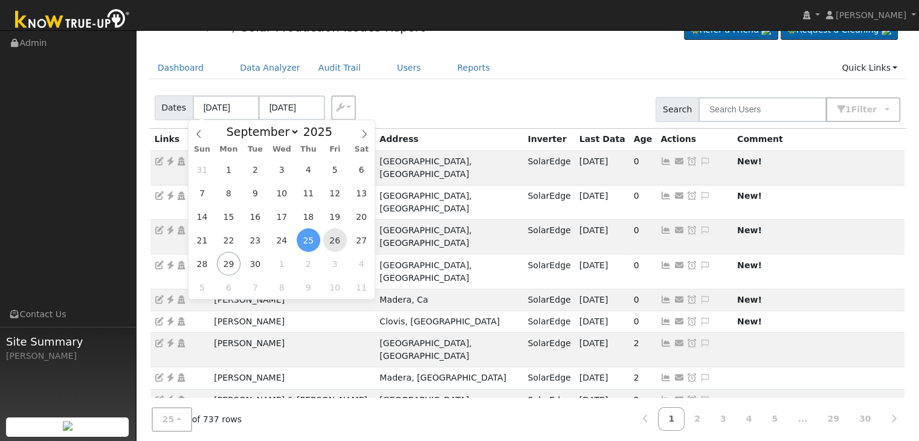
click at [336, 240] on span "26" at bounding box center [335, 241] width 24 height 24
type input "09/26/2025"
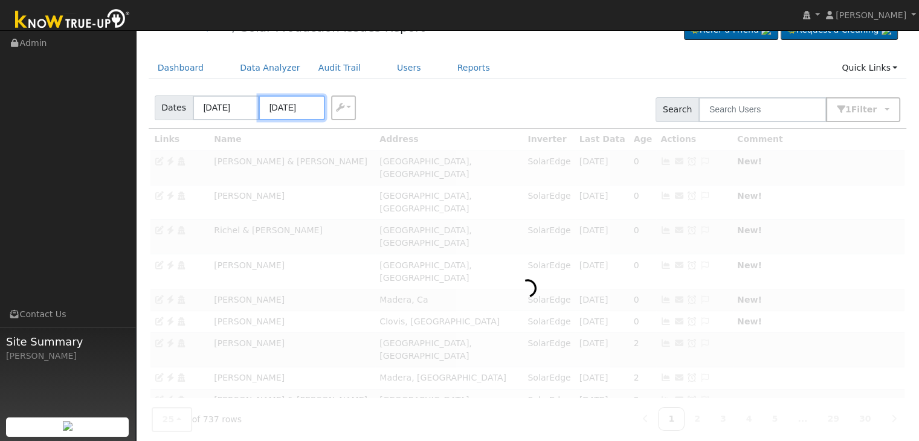
click at [289, 108] on input "09/30/2025" at bounding box center [292, 108] width 66 height 25
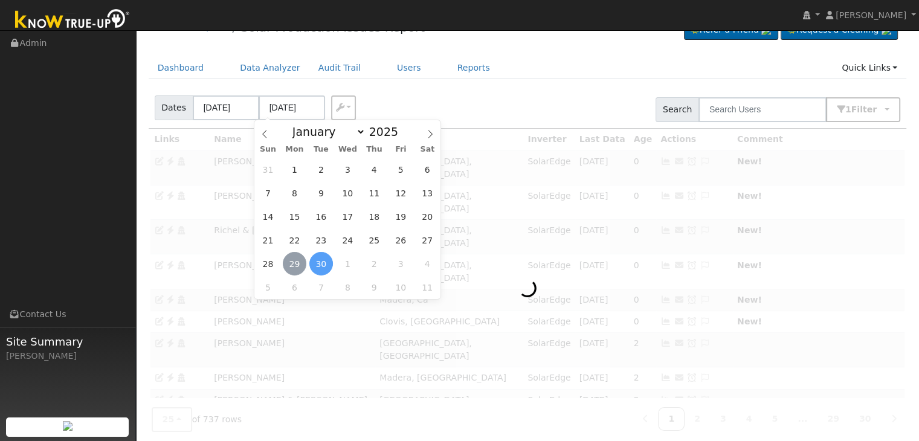
click at [297, 265] on span "29" at bounding box center [295, 264] width 24 height 24
type input "[DATE]"
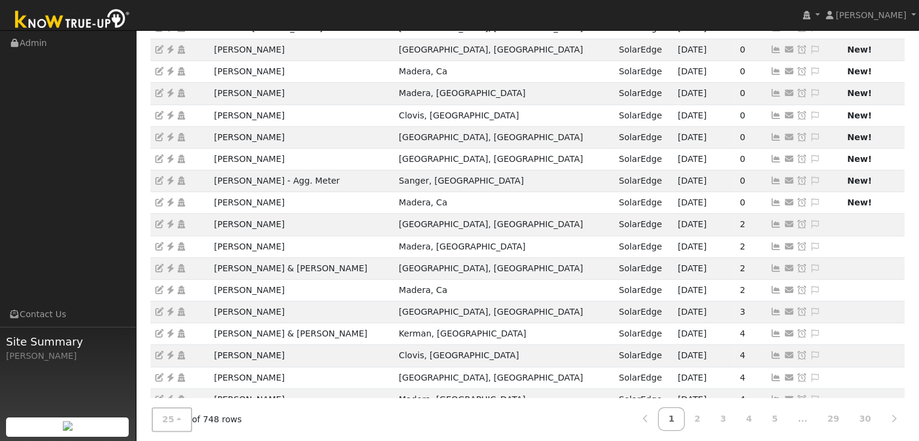
scroll to position [327, 0]
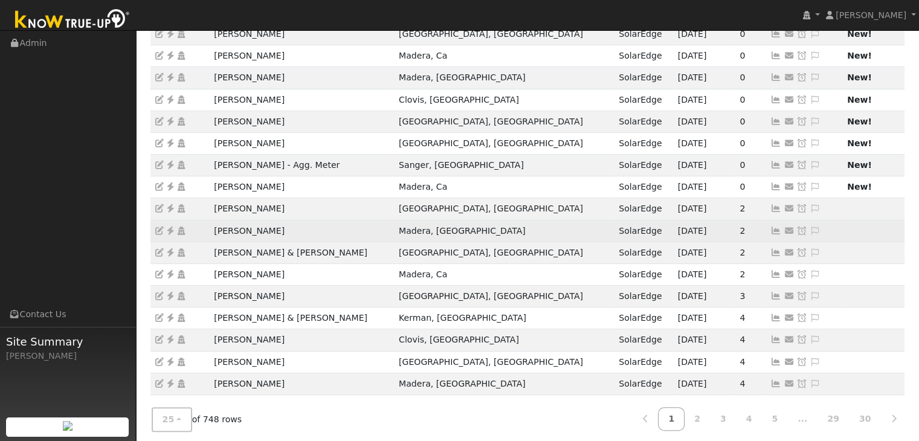
drag, startPoint x: 216, startPoint y: 227, endPoint x: 283, endPoint y: 227, distance: 66.5
click at [283, 227] on td "[PERSON_NAME]" at bounding box center [302, 231] width 185 height 22
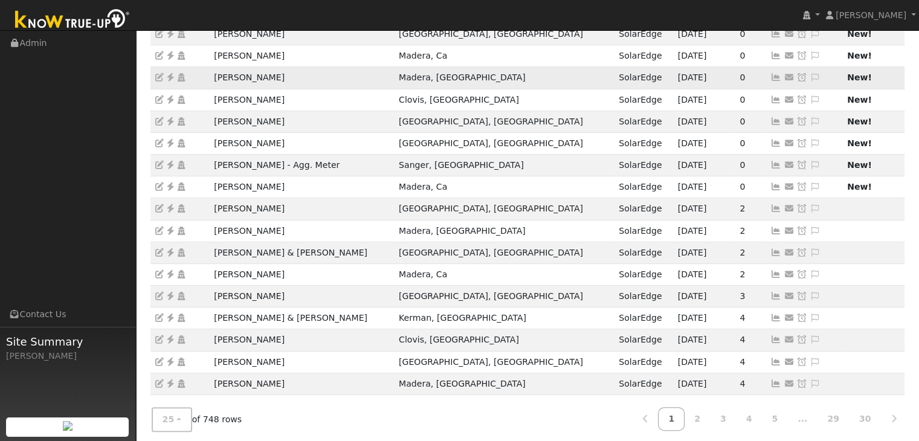
copy td "[PERSON_NAME]"
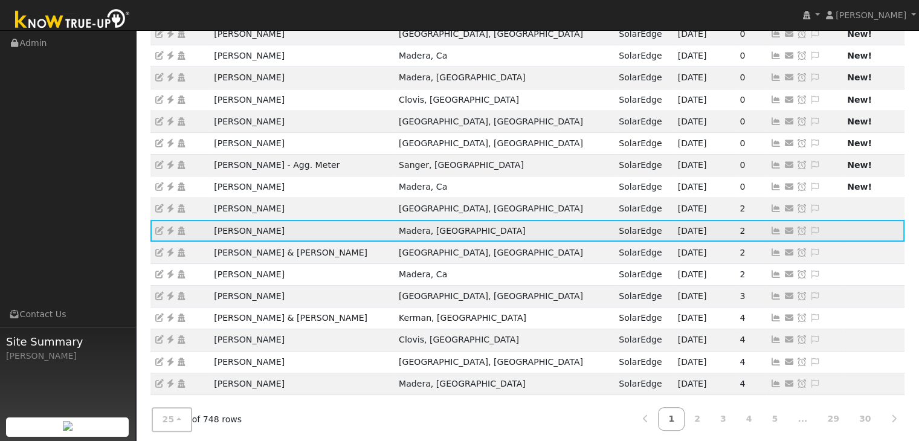
click at [169, 228] on icon at bounding box center [170, 231] width 11 height 8
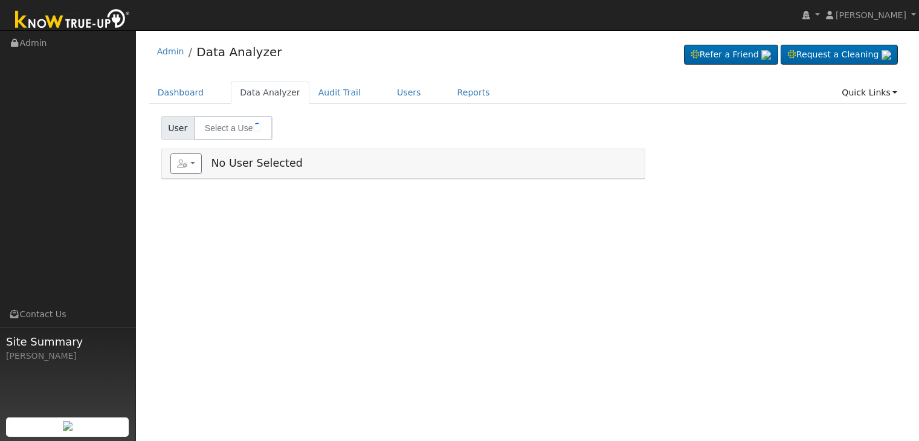
type input "[PERSON_NAME]"
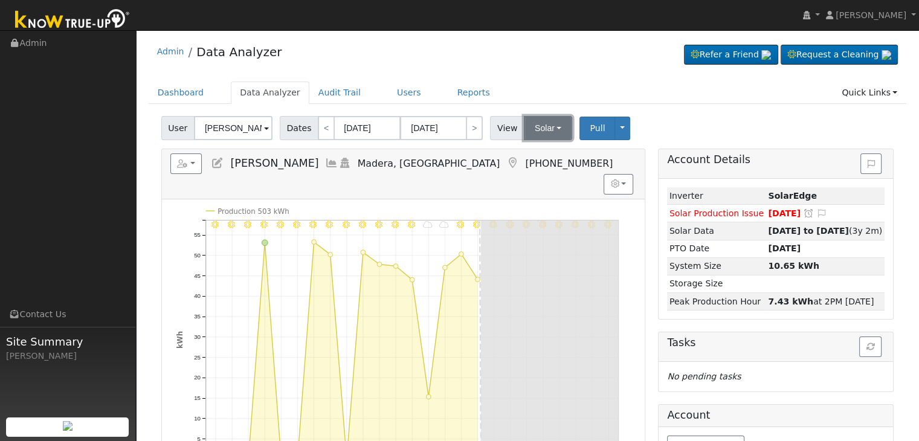
click at [543, 132] on button "Solar" at bounding box center [548, 128] width 48 height 24
click at [540, 158] on link "Utility" at bounding box center [564, 154] width 84 height 17
